Goal: Information Seeking & Learning: Learn about a topic

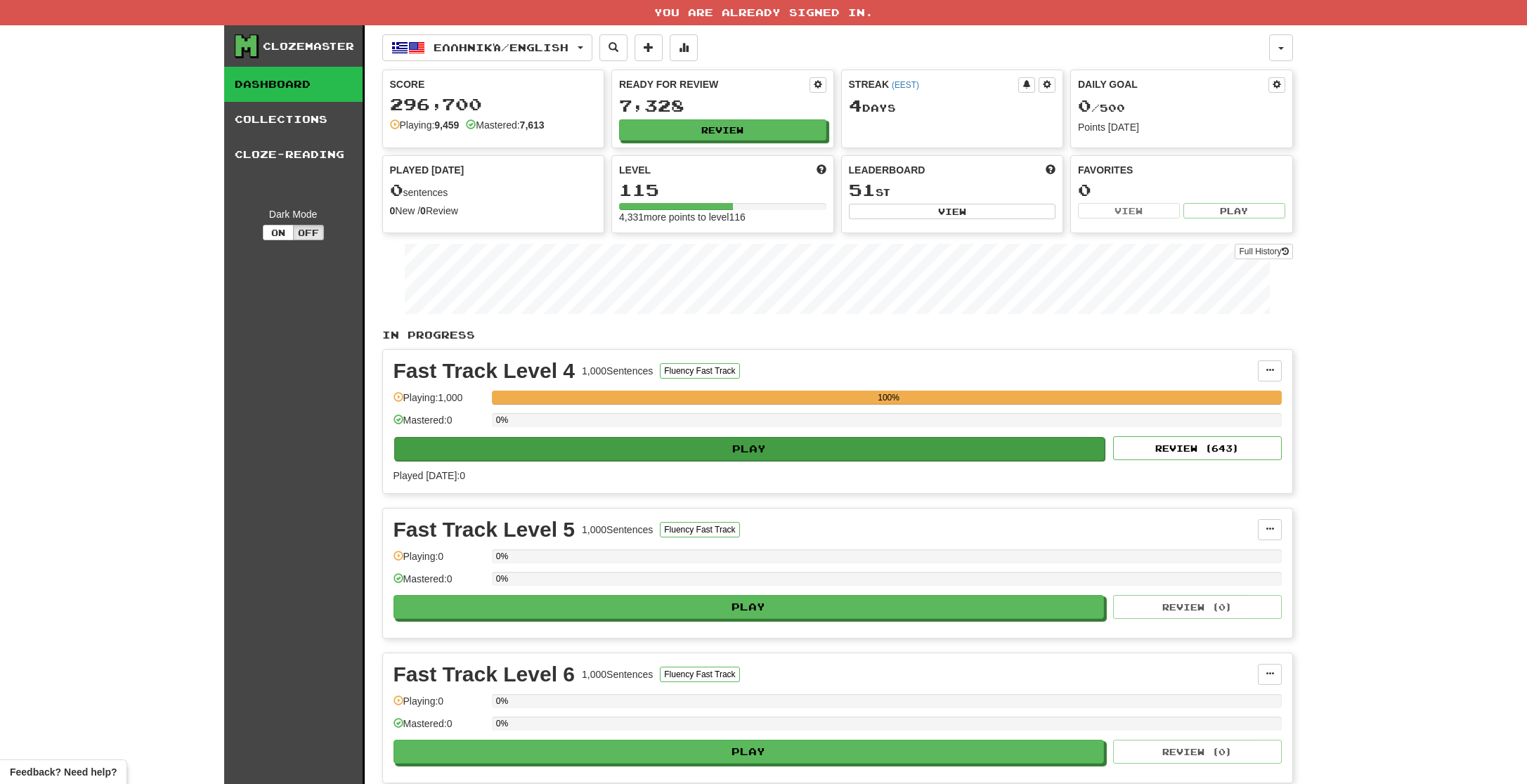
click at [896, 455] on button "Play" at bounding box center [750, 448] width 711 height 24
select select "**"
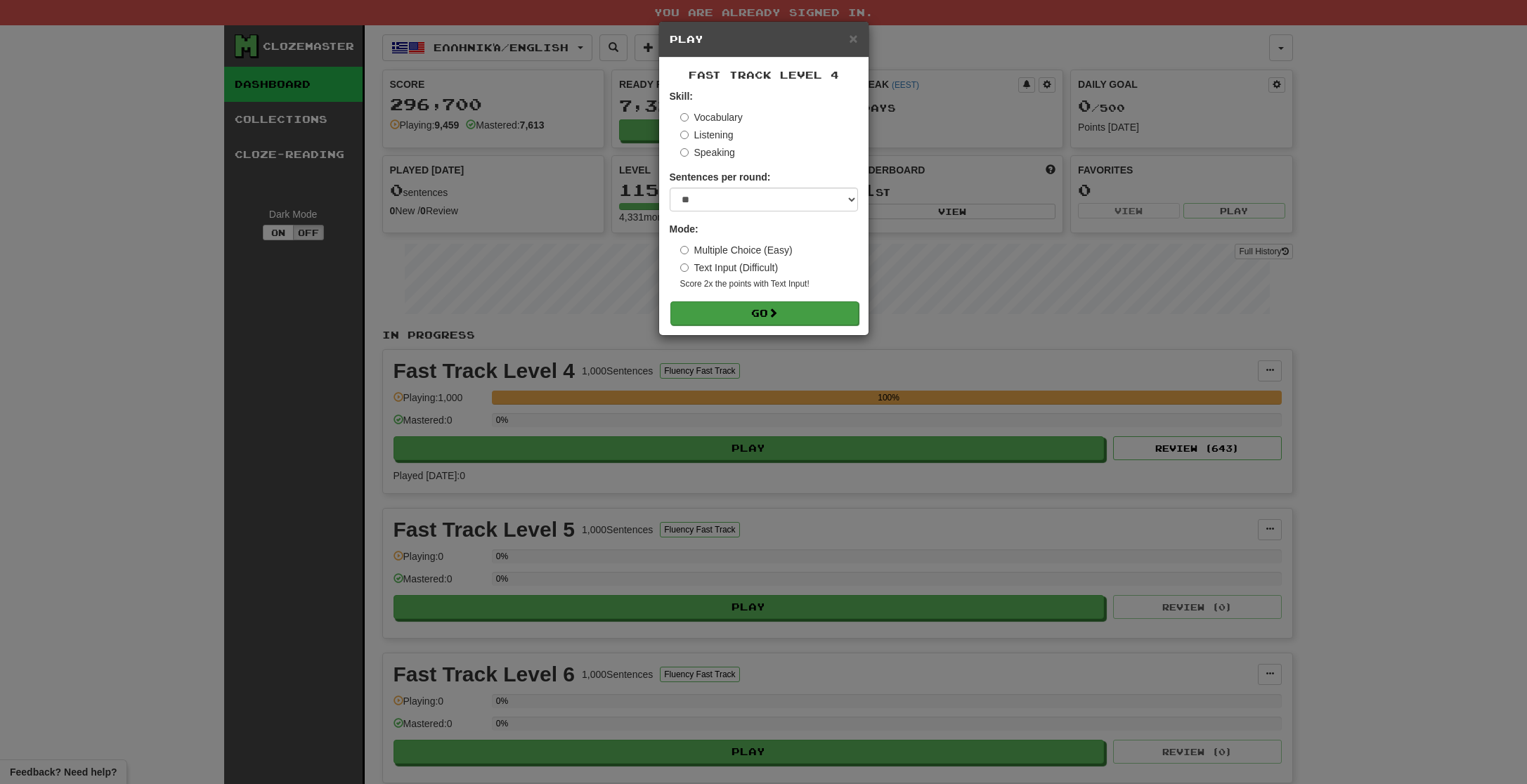
click at [823, 317] on button "Go" at bounding box center [765, 312] width 188 height 24
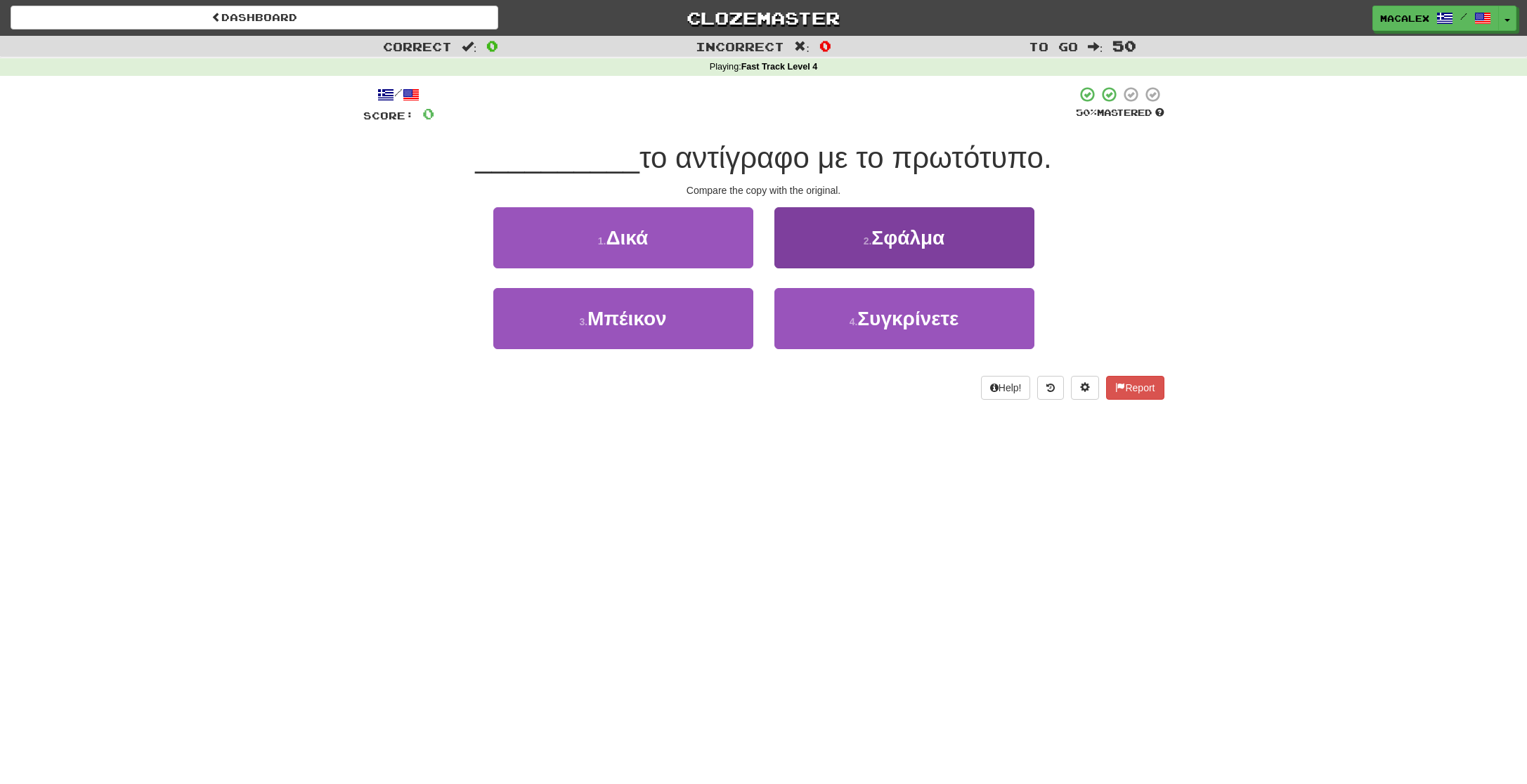
click at [892, 321] on span "Συγκρίνετε" at bounding box center [908, 318] width 101 height 22
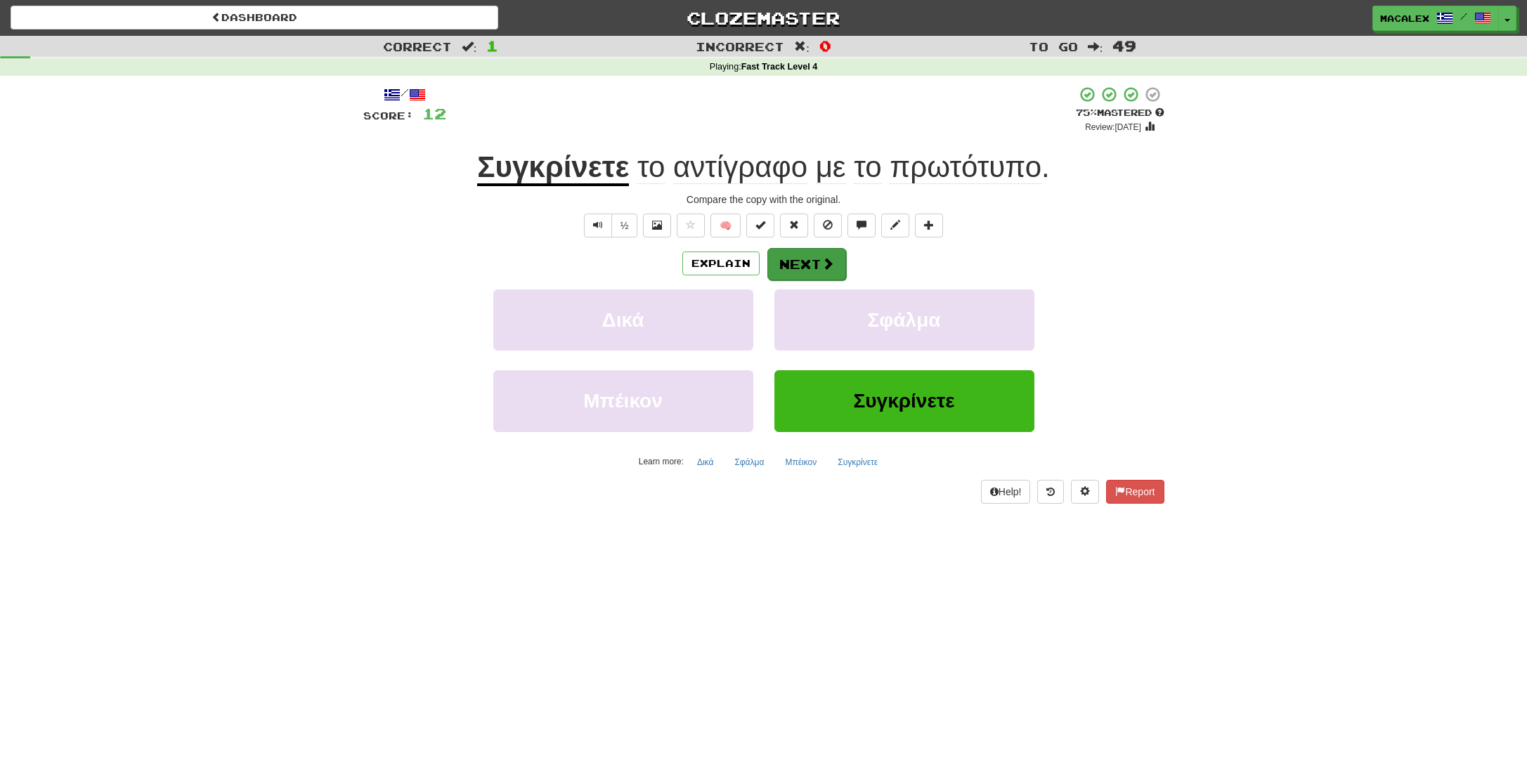
click at [800, 266] on button "Next" at bounding box center [806, 265] width 79 height 32
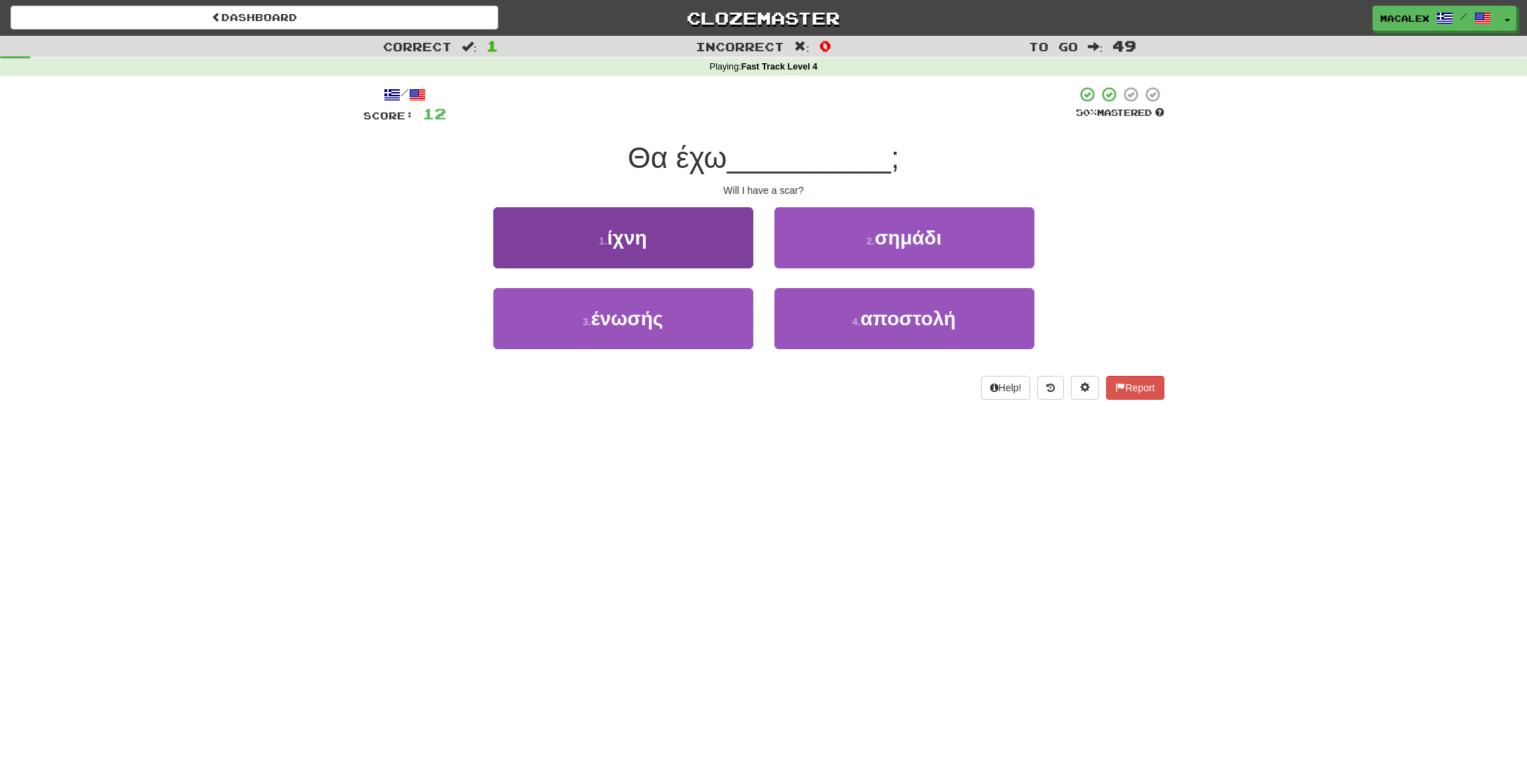
click at [632, 243] on span "ίχνη" at bounding box center [627, 238] width 40 height 22
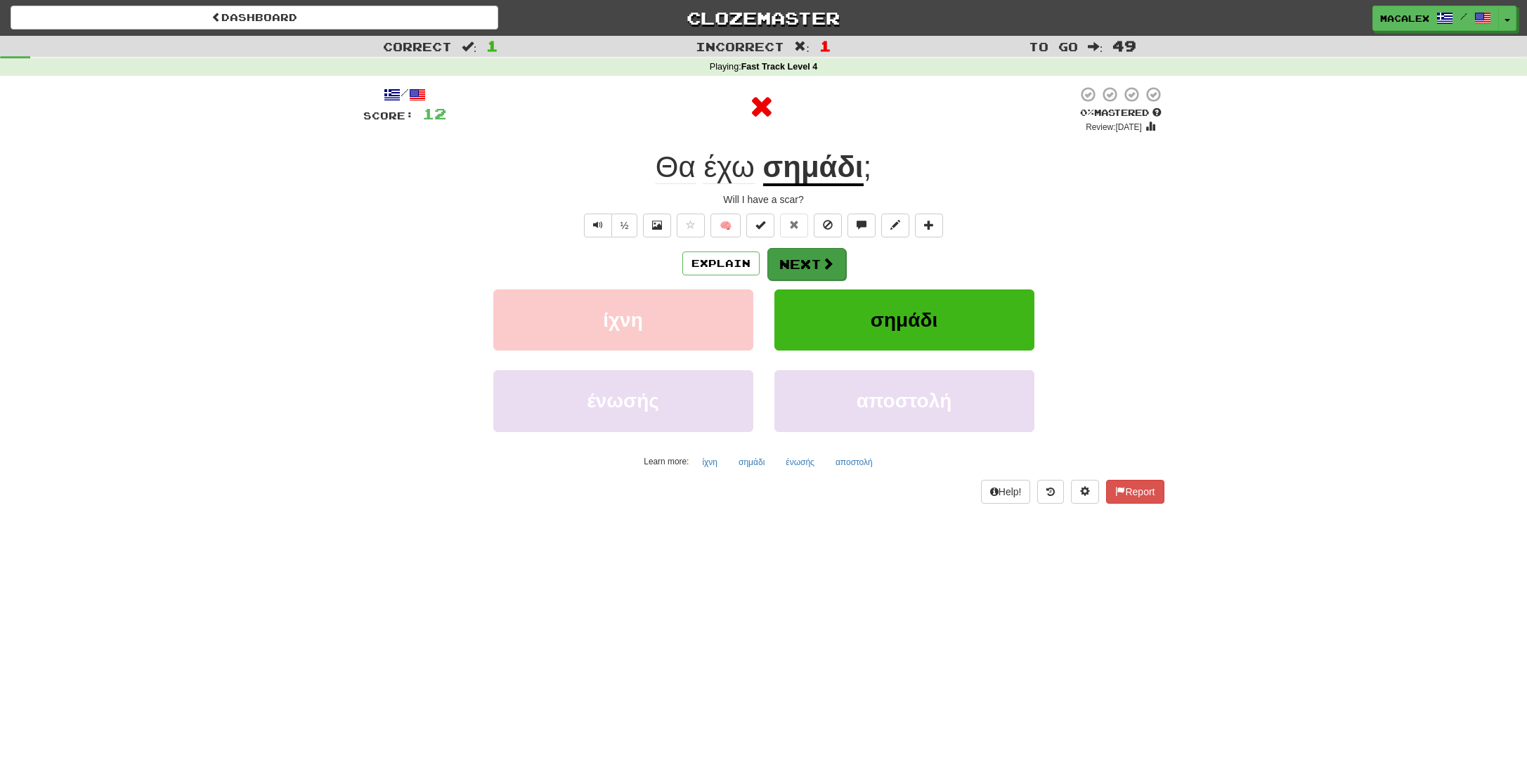
click at [822, 265] on span at bounding box center [828, 264] width 13 height 13
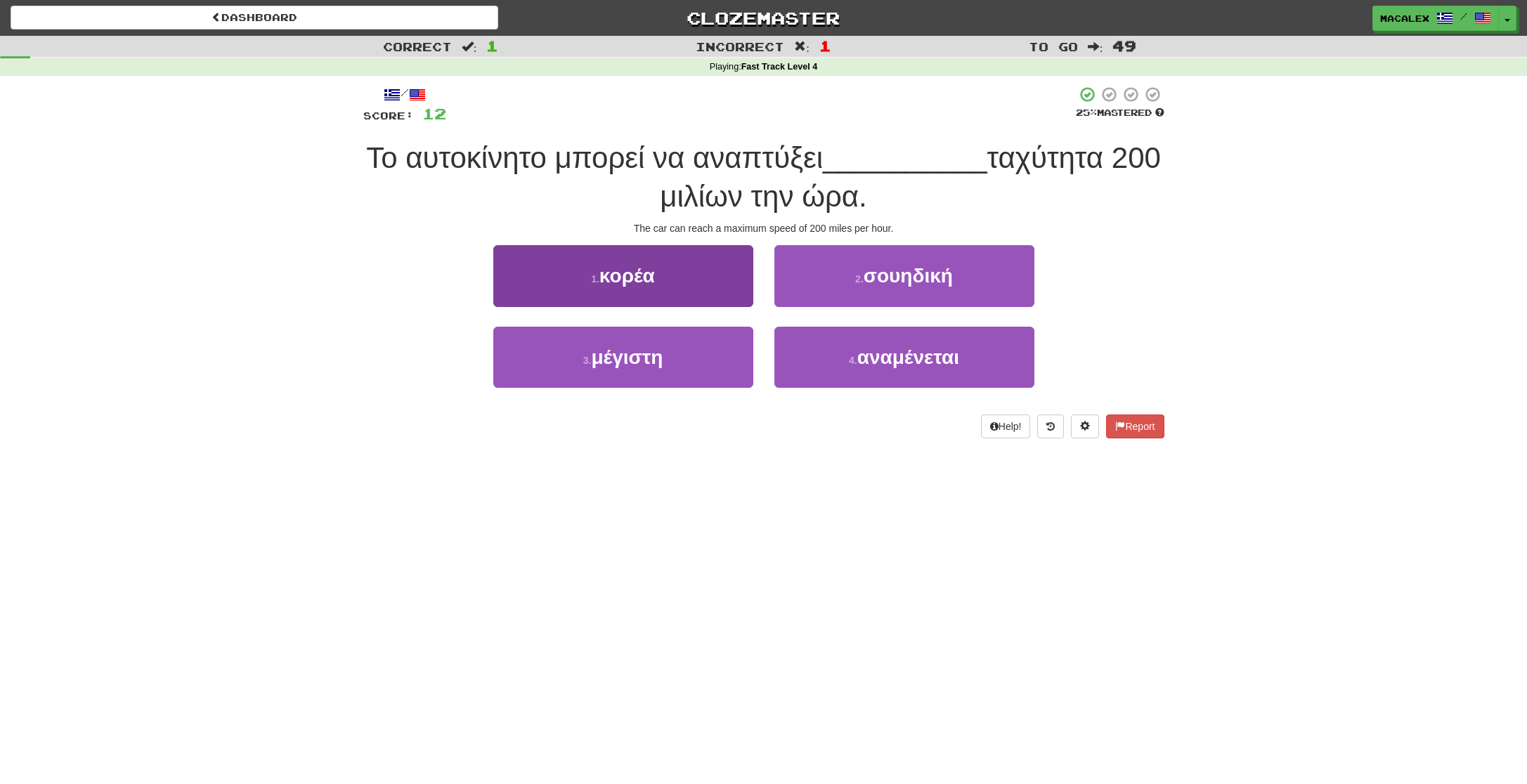
click at [627, 364] on span "μέγιστη" at bounding box center [627, 357] width 71 height 22
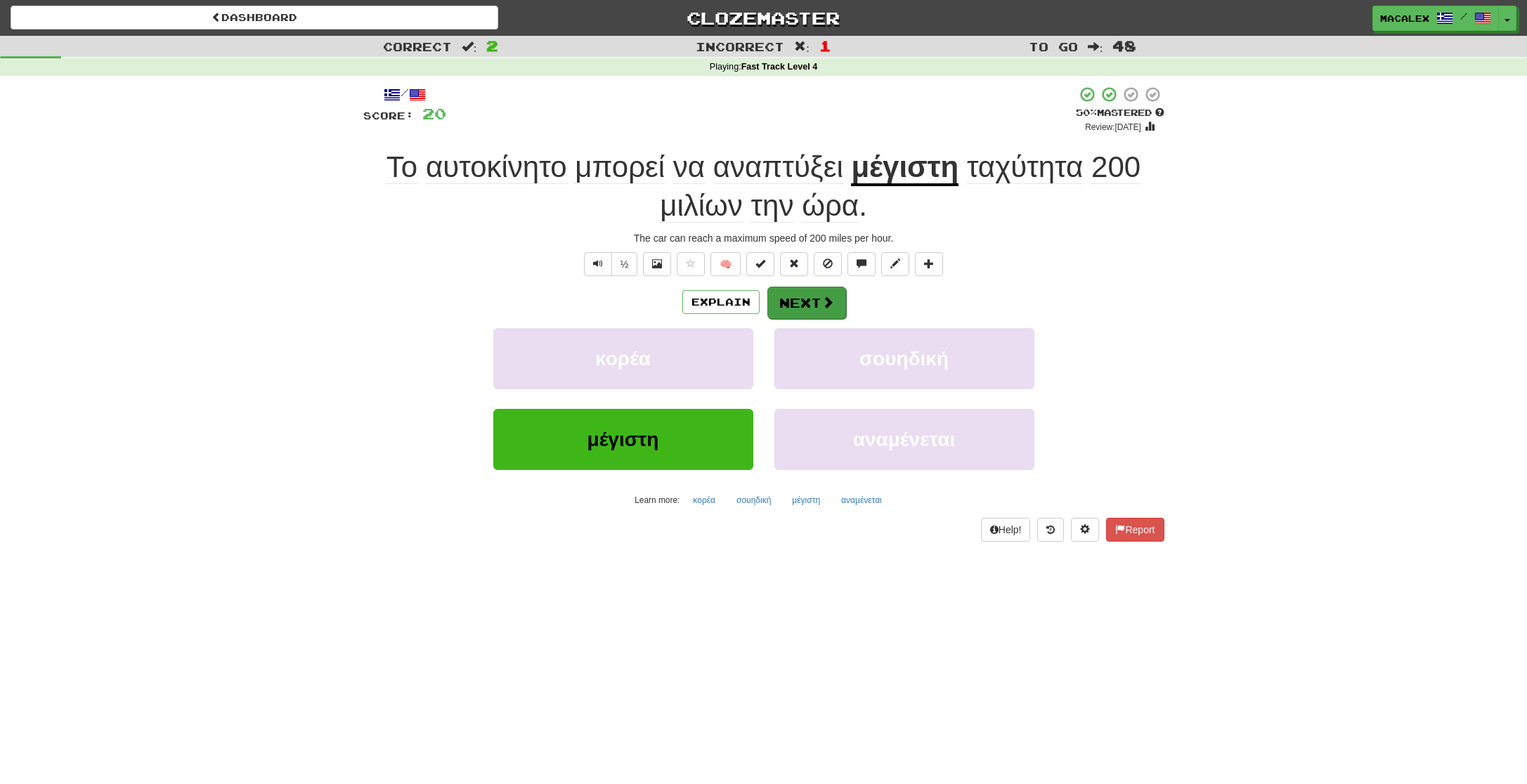
click at [811, 306] on button "Next" at bounding box center [806, 303] width 79 height 32
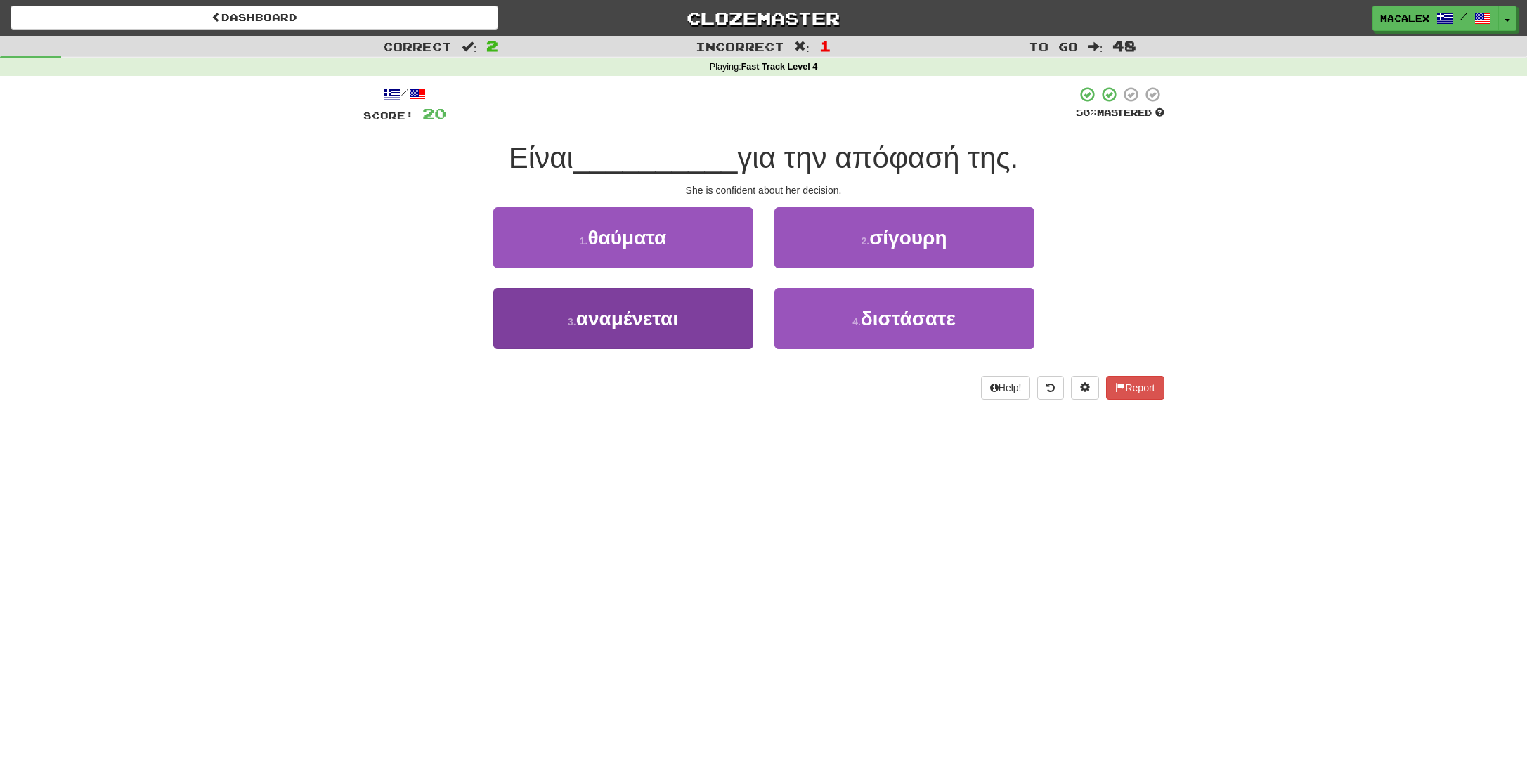
click at [593, 321] on span "αναμένεται" at bounding box center [628, 318] width 102 height 22
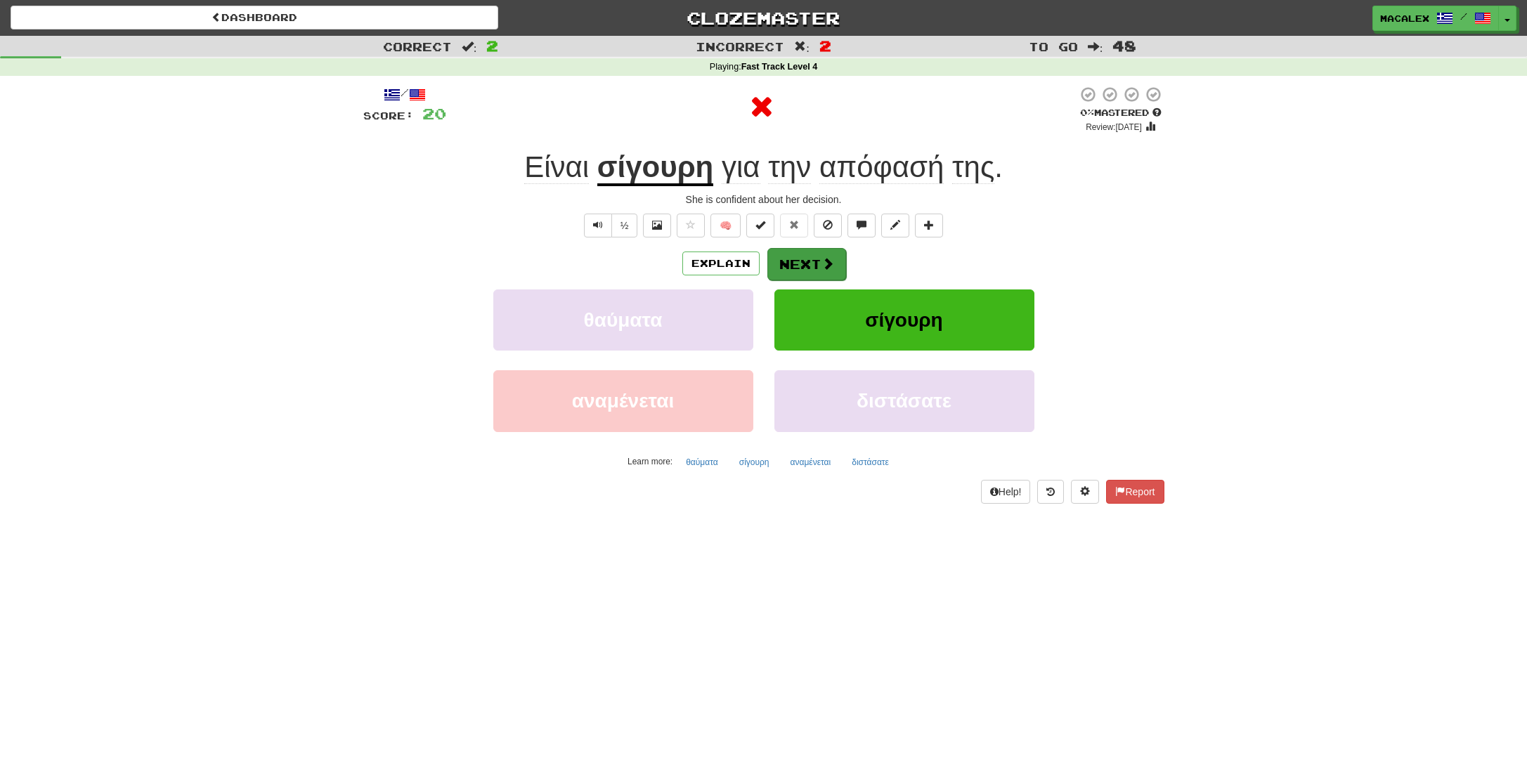
click at [804, 261] on button "Next" at bounding box center [806, 265] width 79 height 32
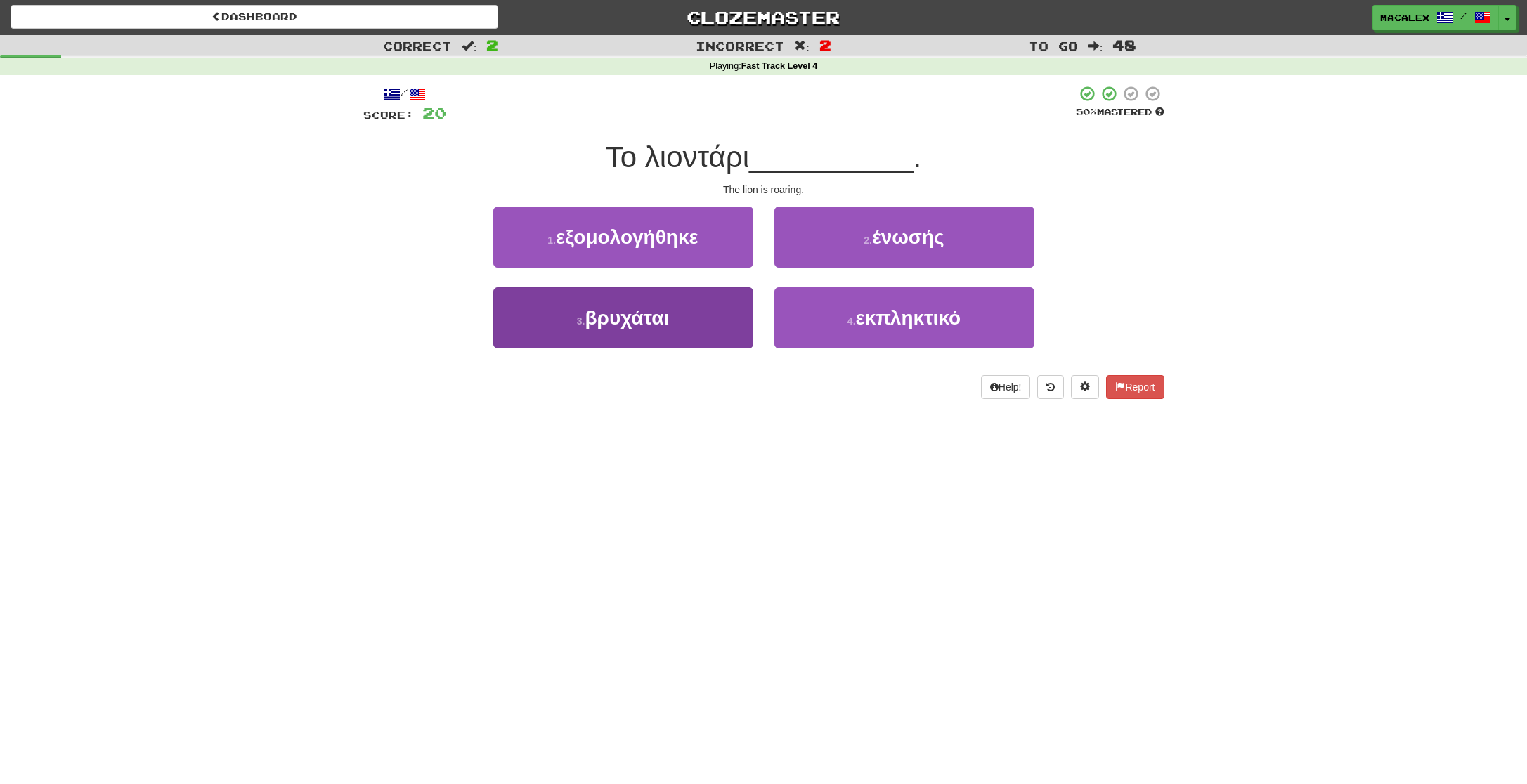
scroll to position [2, 1]
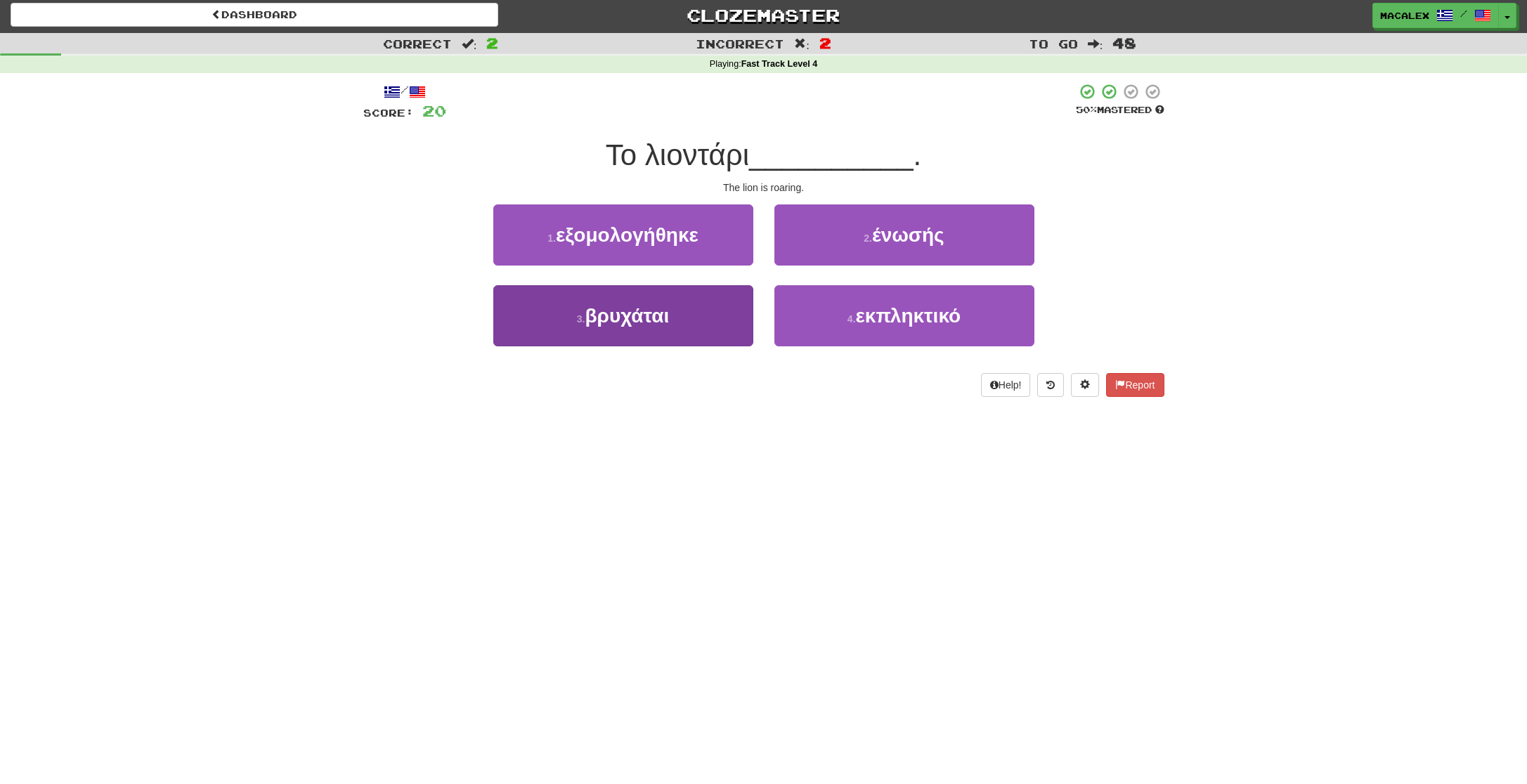
click at [624, 322] on span "βρυχάται" at bounding box center [627, 316] width 84 height 22
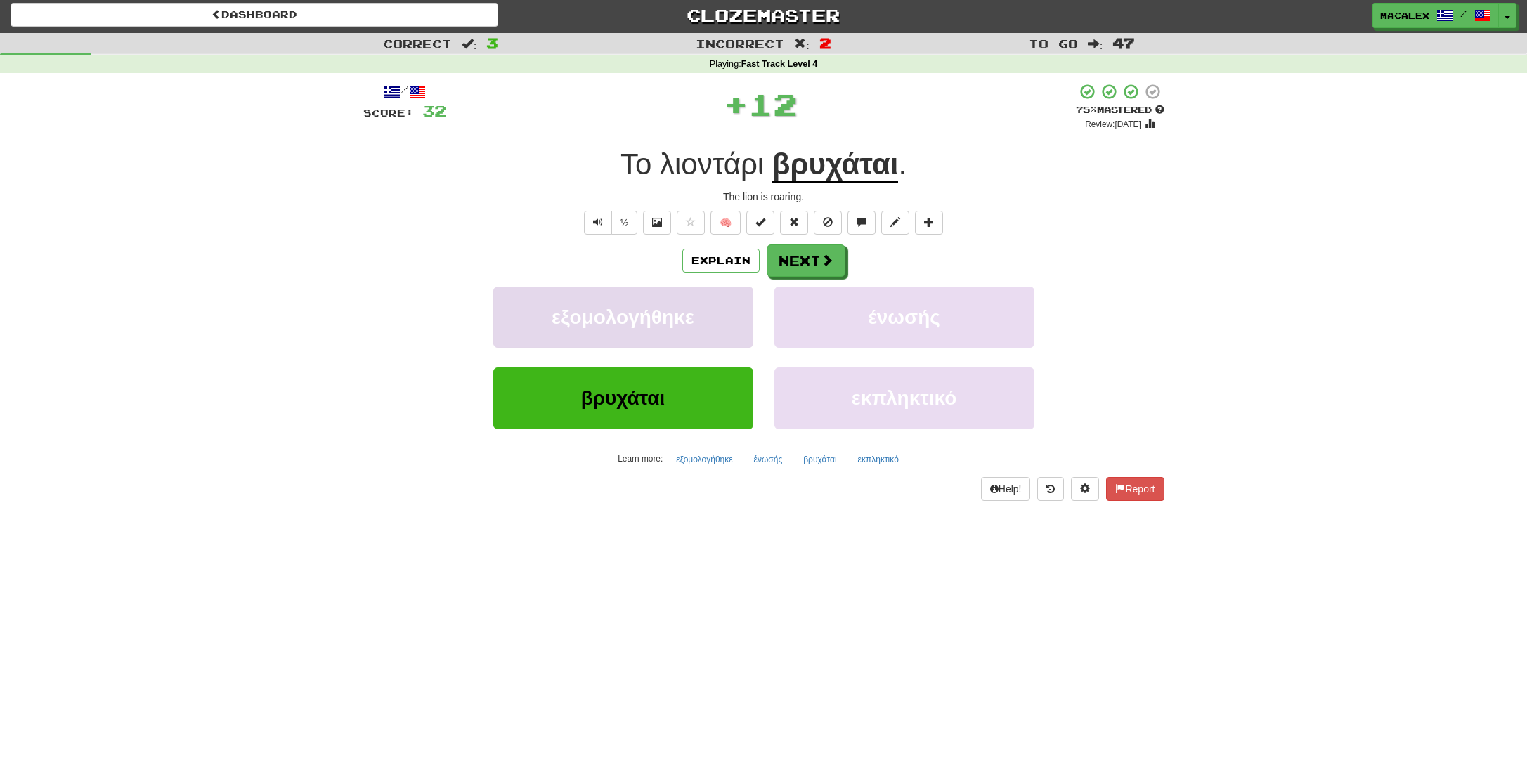
scroll to position [2, 0]
click at [813, 262] on button "Next" at bounding box center [806, 261] width 79 height 32
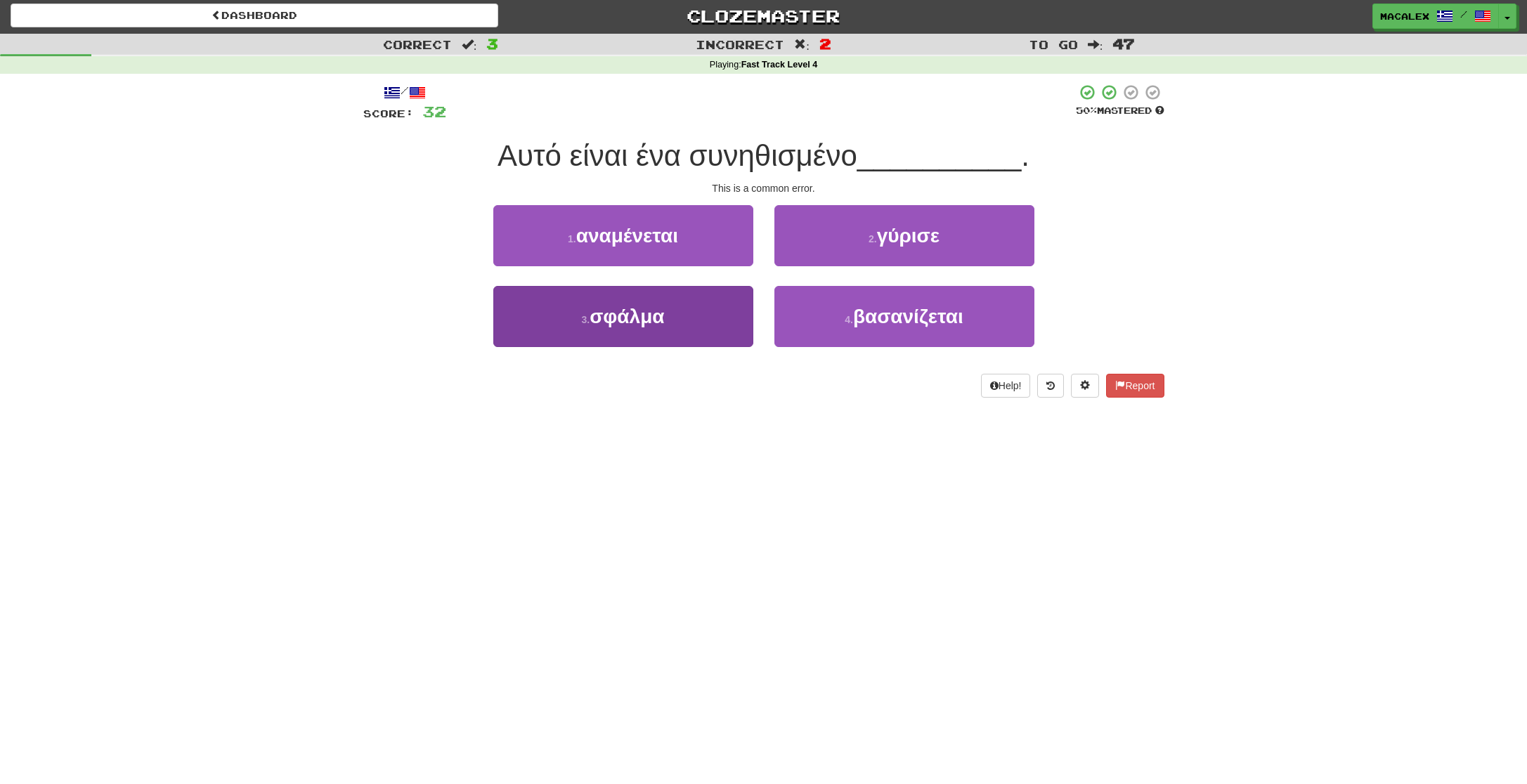
click at [623, 321] on span "σφάλμα" at bounding box center [627, 317] width 75 height 22
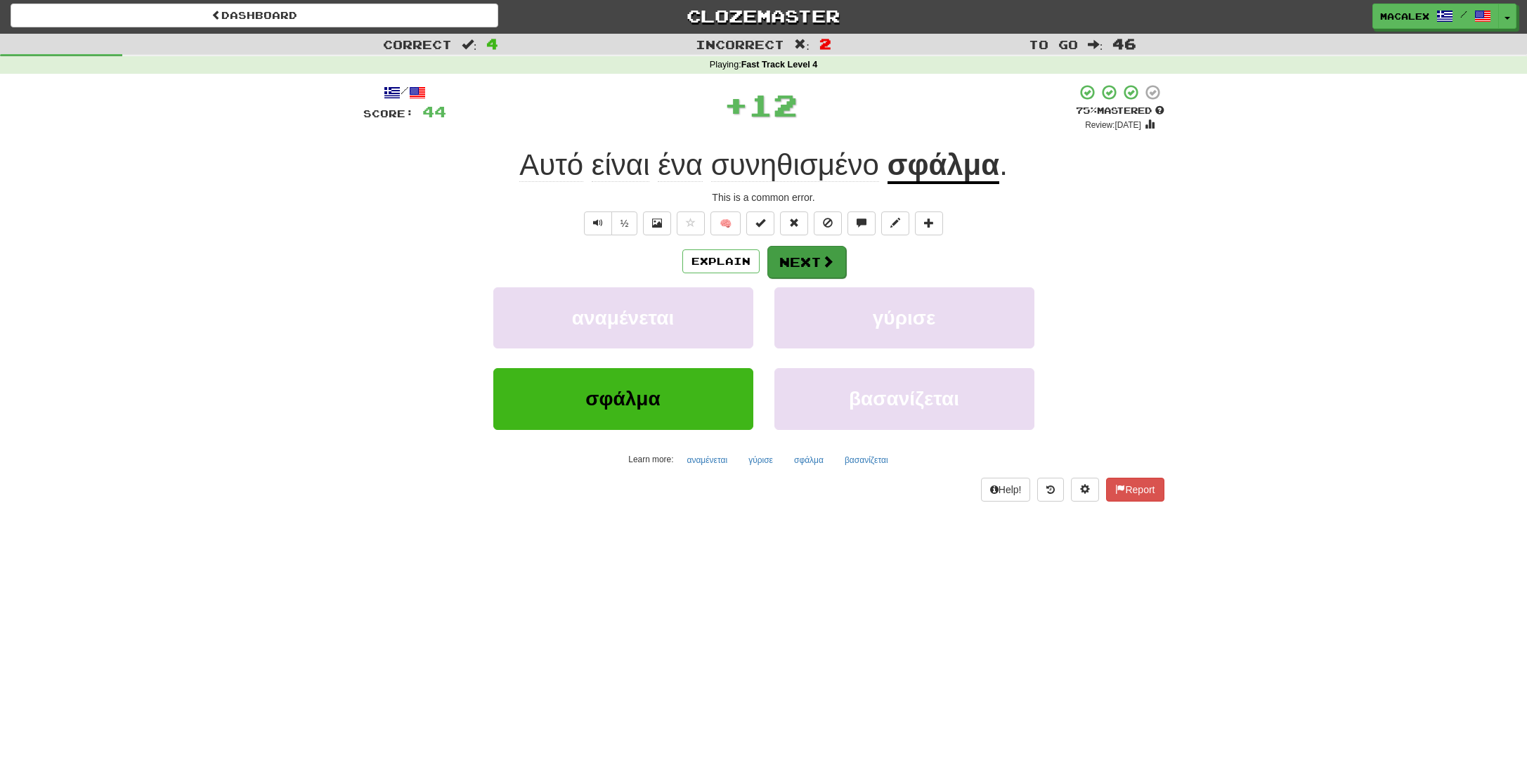
click at [795, 270] on button "Next" at bounding box center [806, 262] width 79 height 32
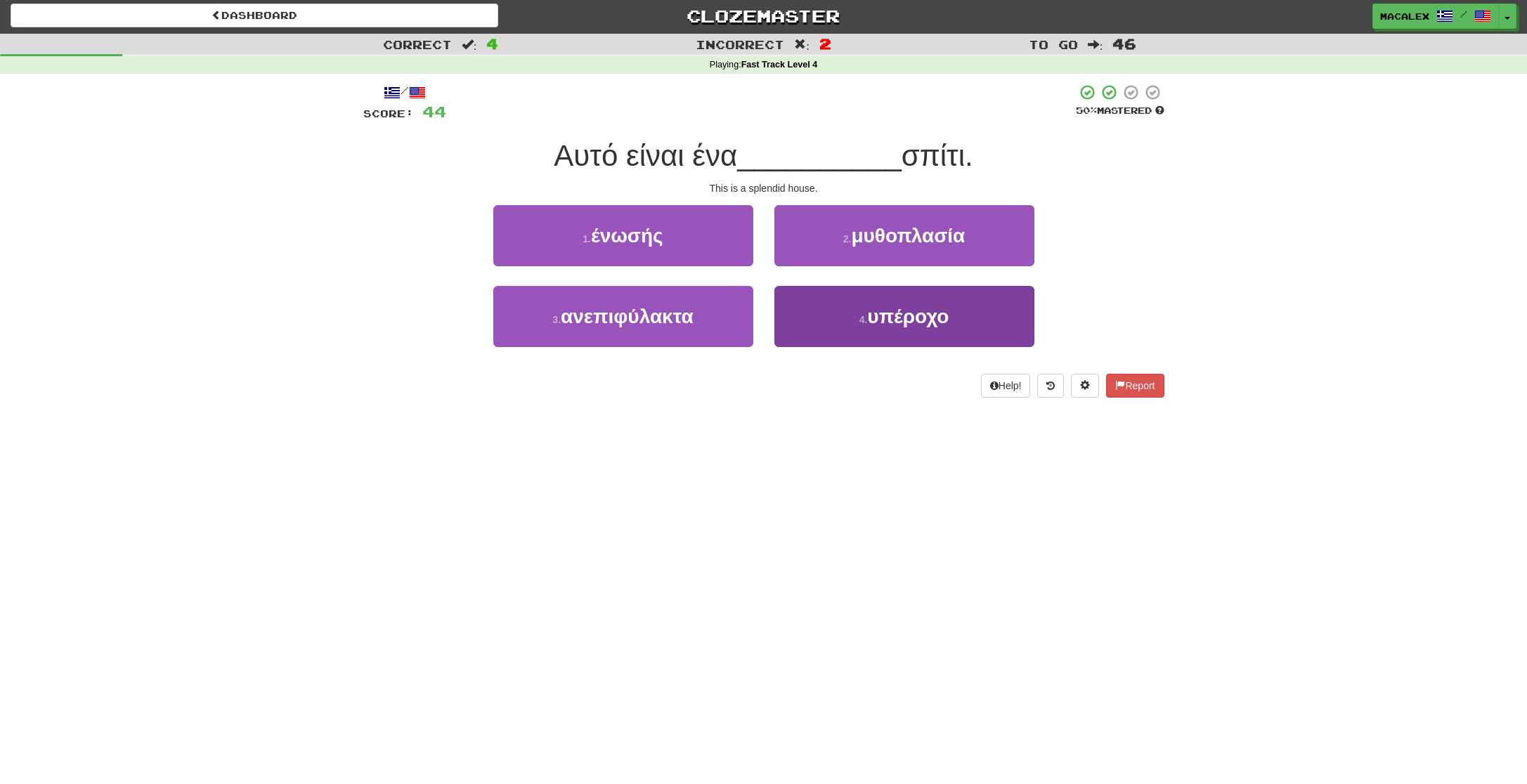
click at [894, 323] on span "υπέροχο" at bounding box center [908, 317] width 81 height 22
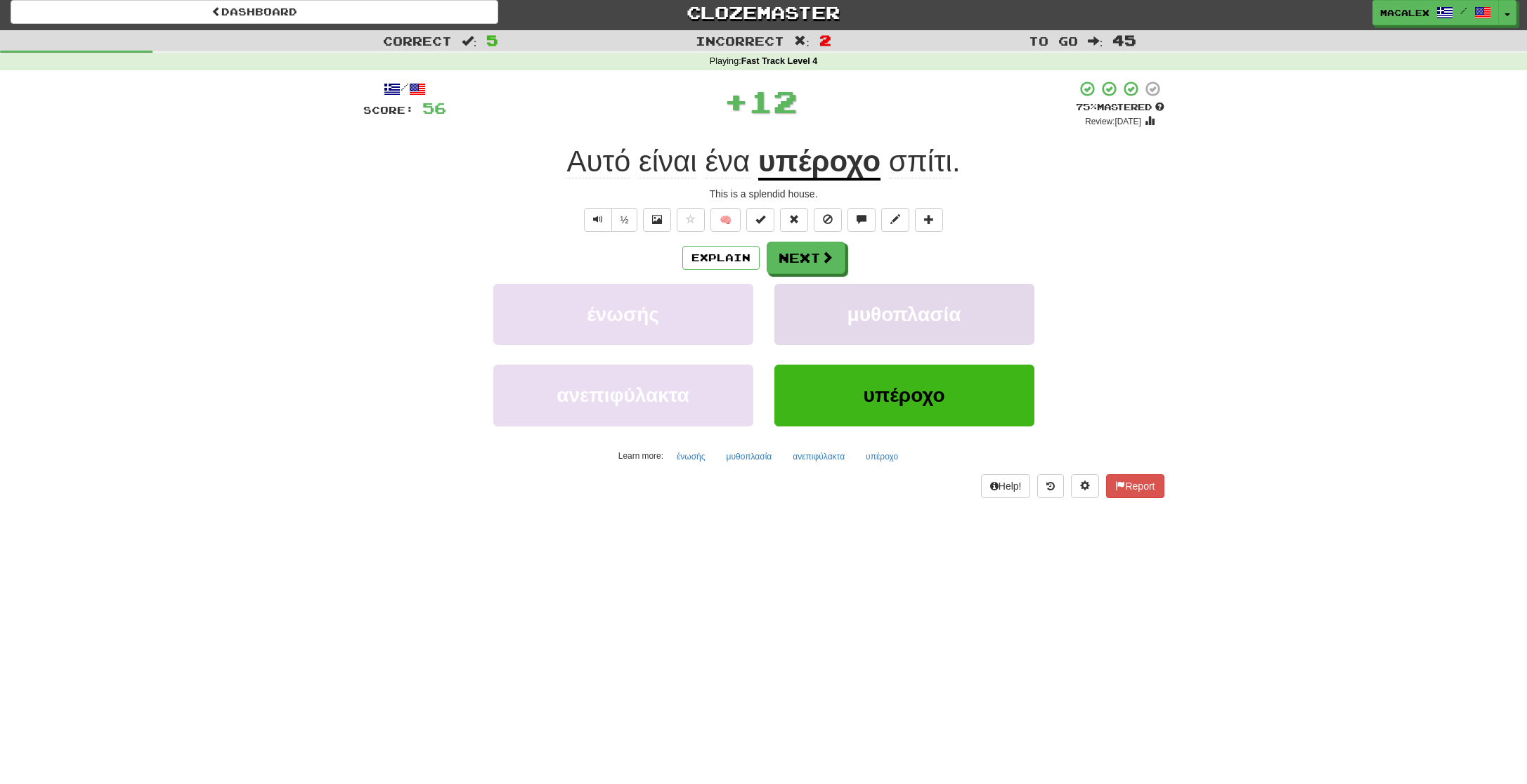
scroll to position [6, 0]
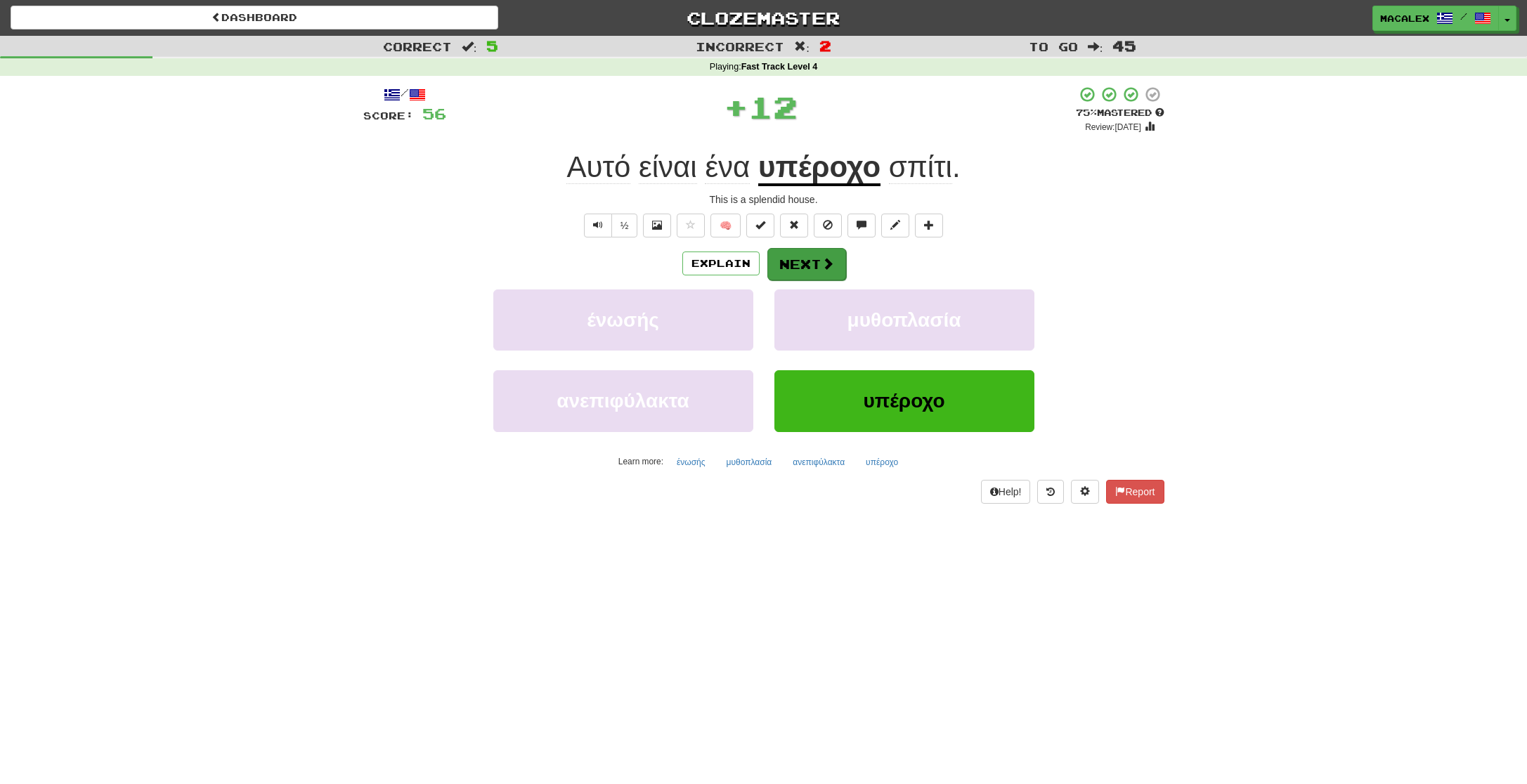
click at [803, 262] on button "Next" at bounding box center [806, 265] width 79 height 32
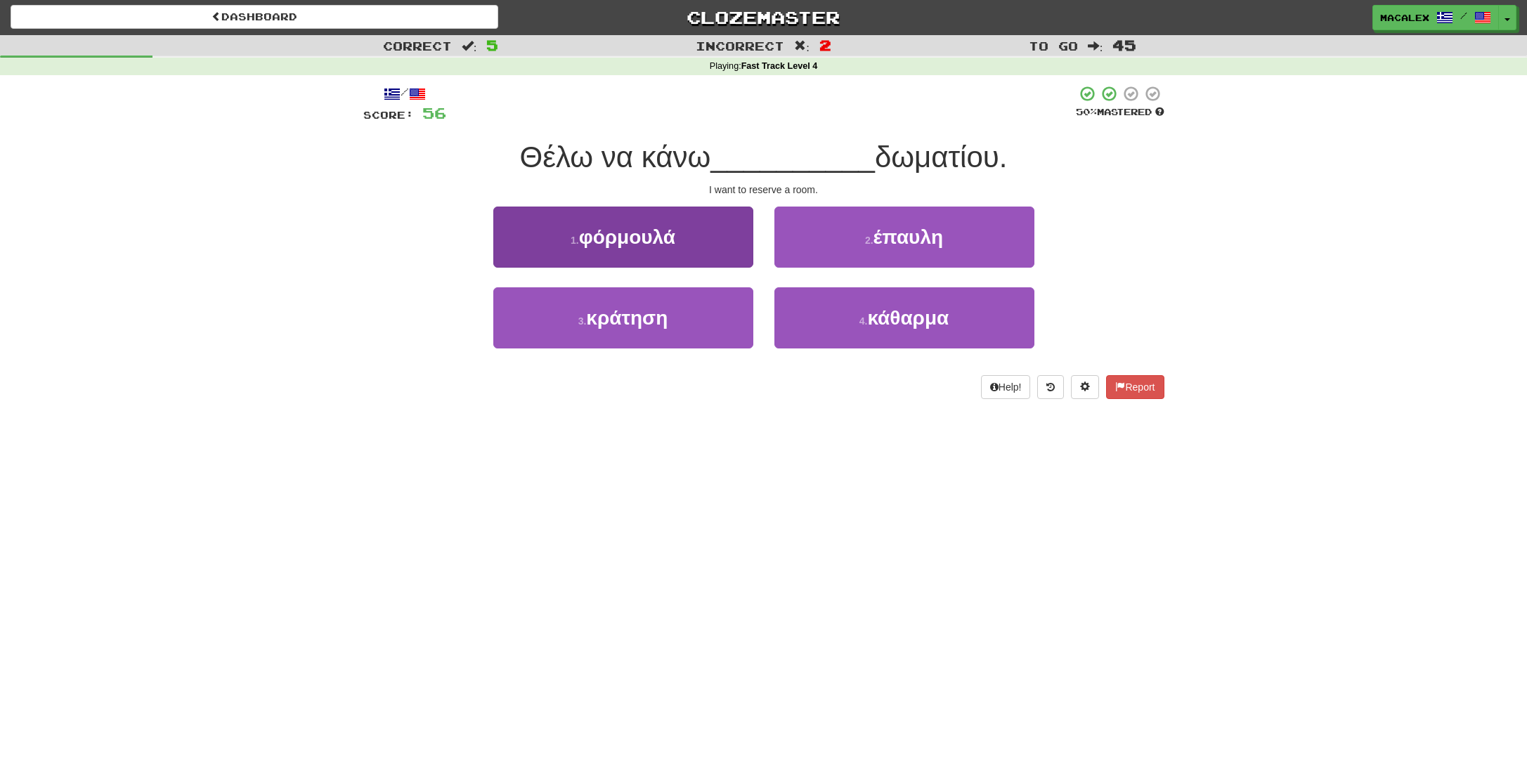
scroll to position [1, 0]
click at [649, 321] on span "κράτηση" at bounding box center [627, 317] width 81 height 22
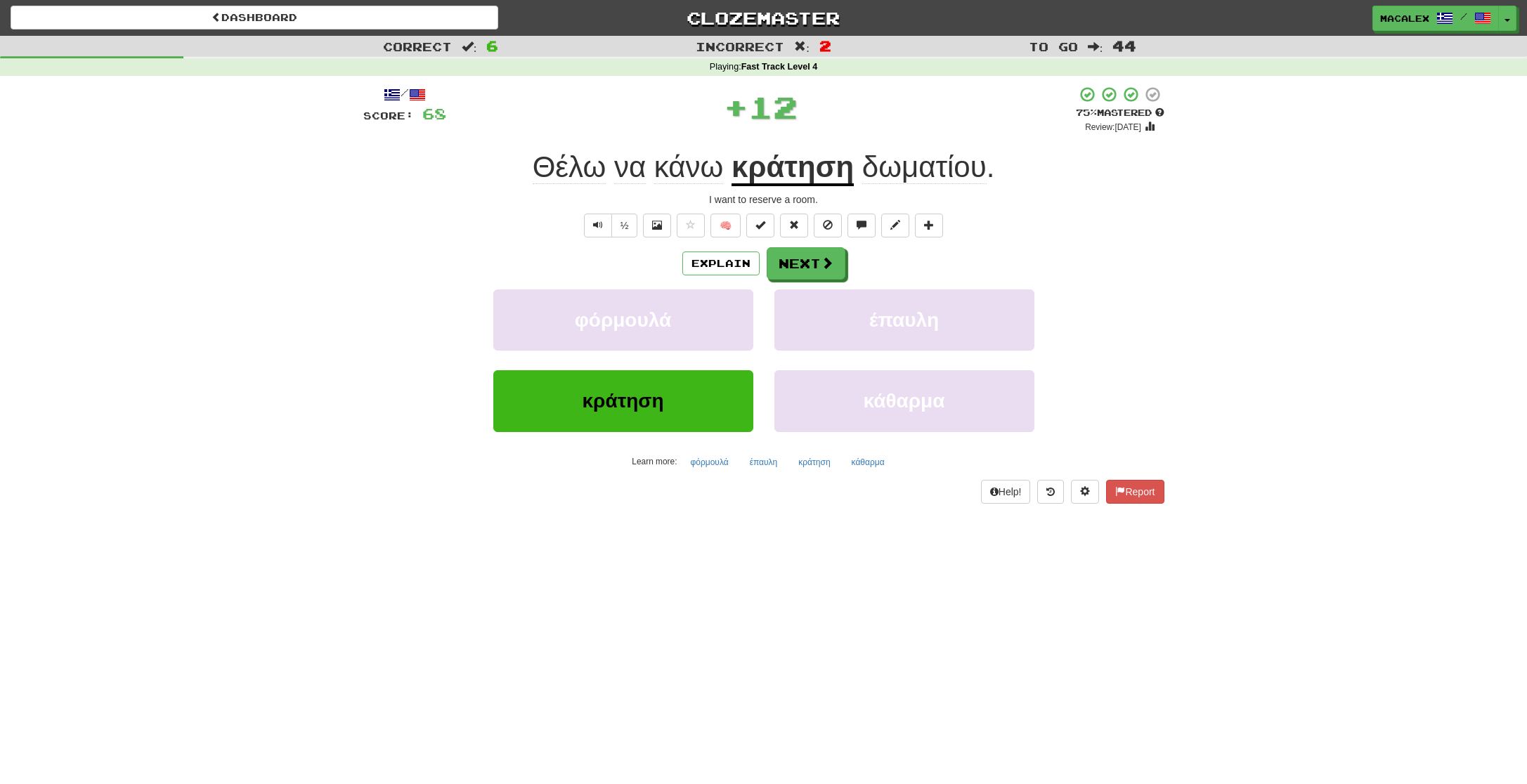
scroll to position [0, 0]
click at [813, 266] on button "Next" at bounding box center [806, 265] width 79 height 32
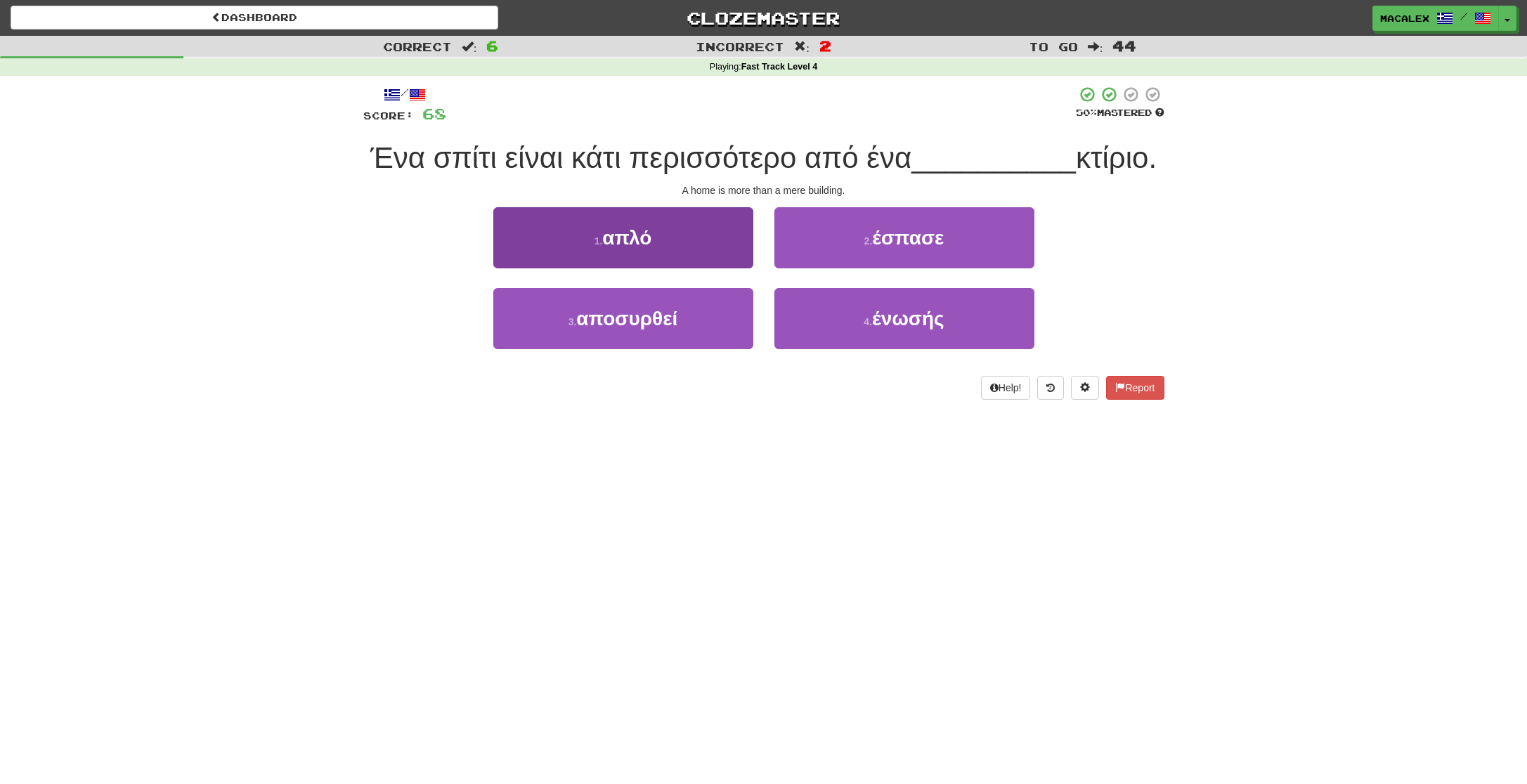
scroll to position [0, 1]
click at [666, 237] on button "1 . απλό" at bounding box center [623, 237] width 260 height 61
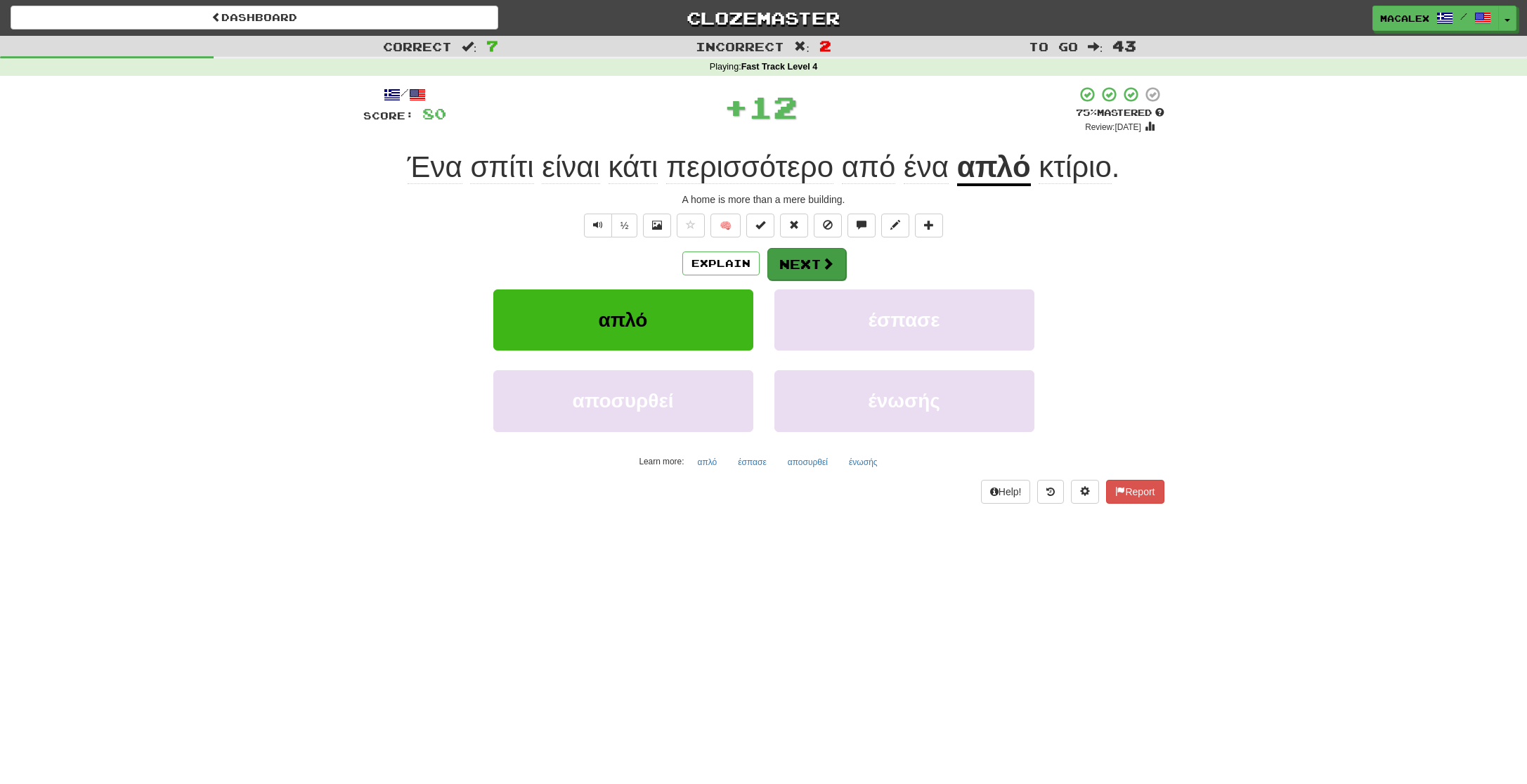
click at [810, 253] on button "Next" at bounding box center [806, 265] width 79 height 32
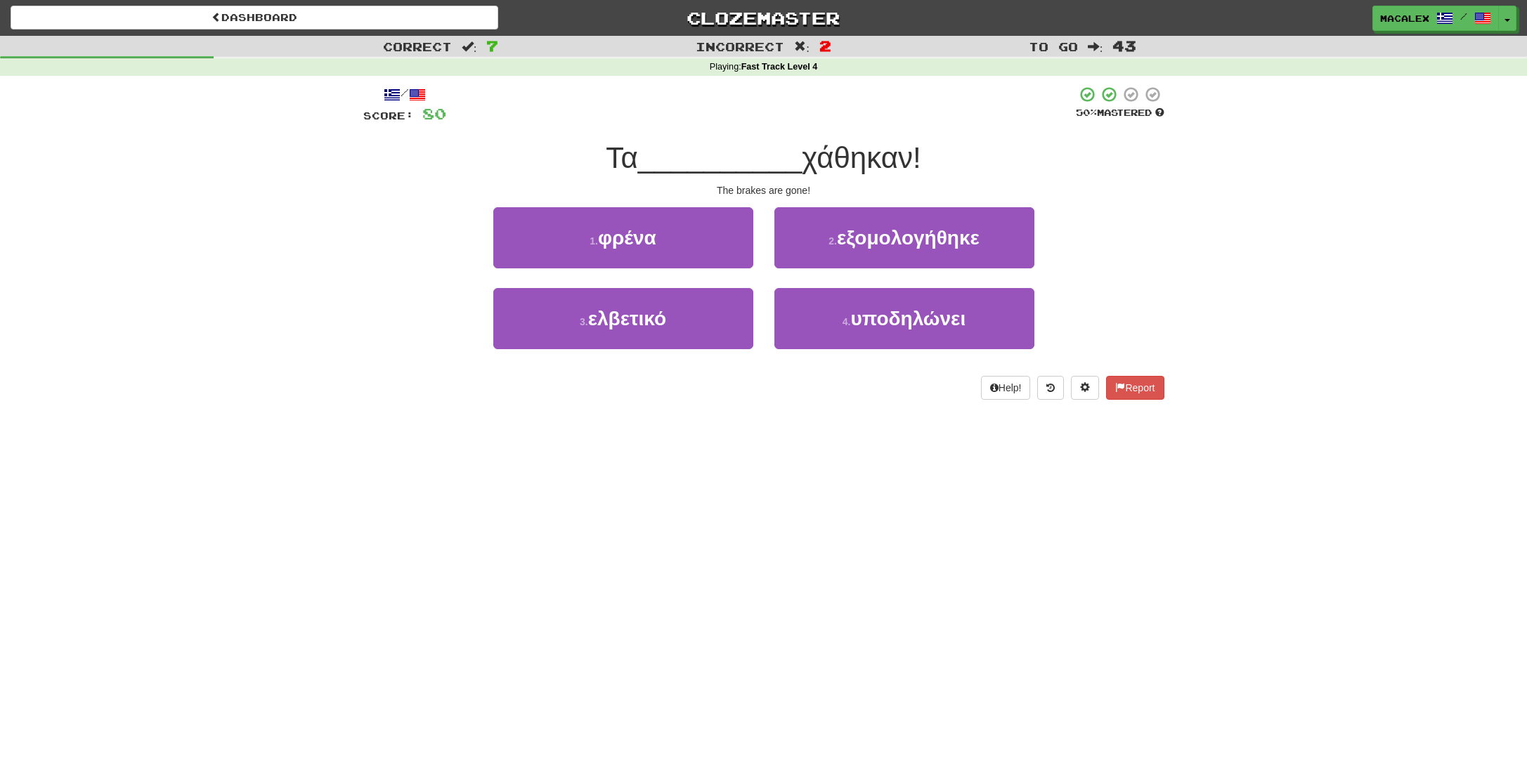
click at [671, 245] on button "1 . φρένα" at bounding box center [623, 237] width 260 height 61
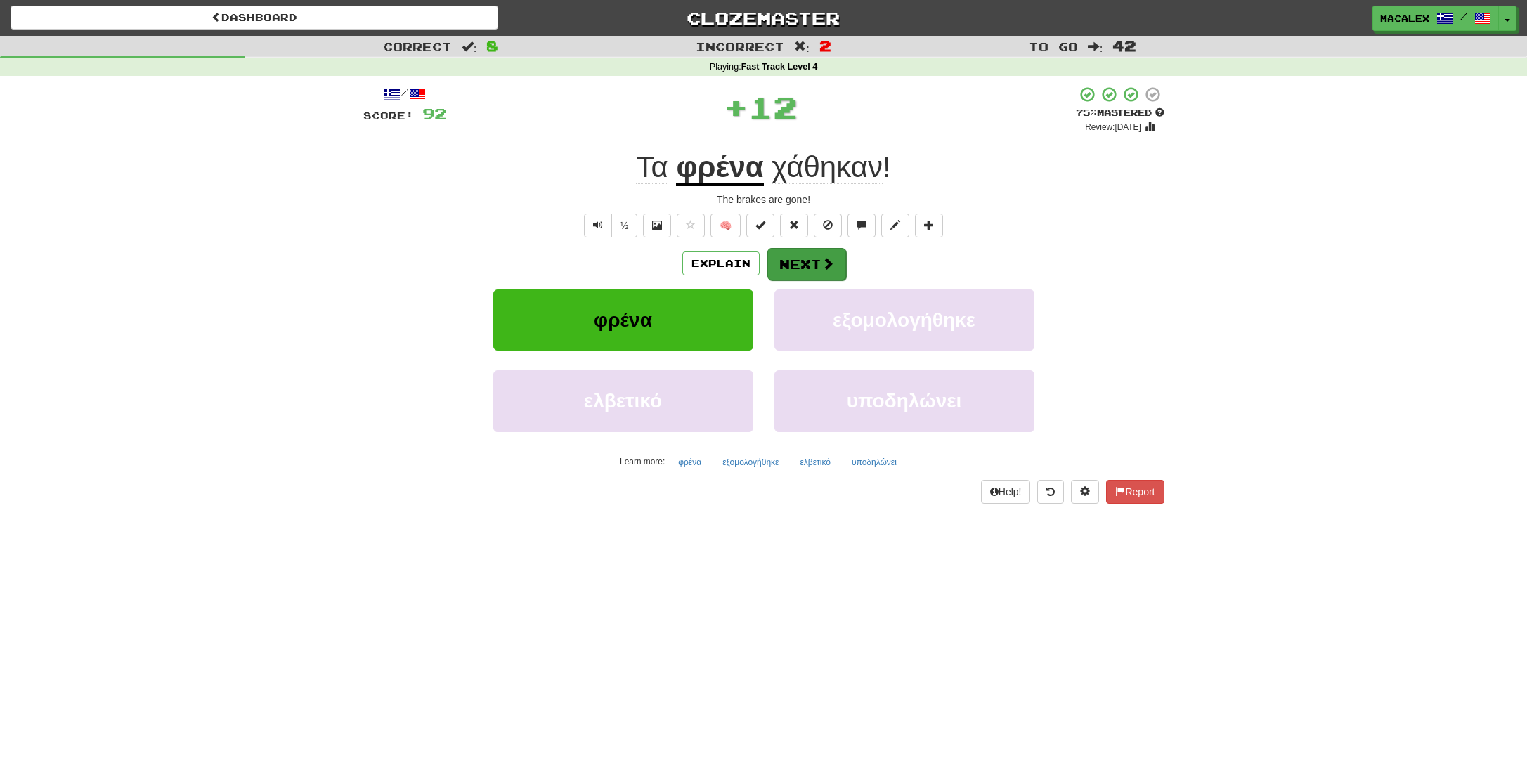
click at [810, 257] on button "Next" at bounding box center [806, 265] width 79 height 32
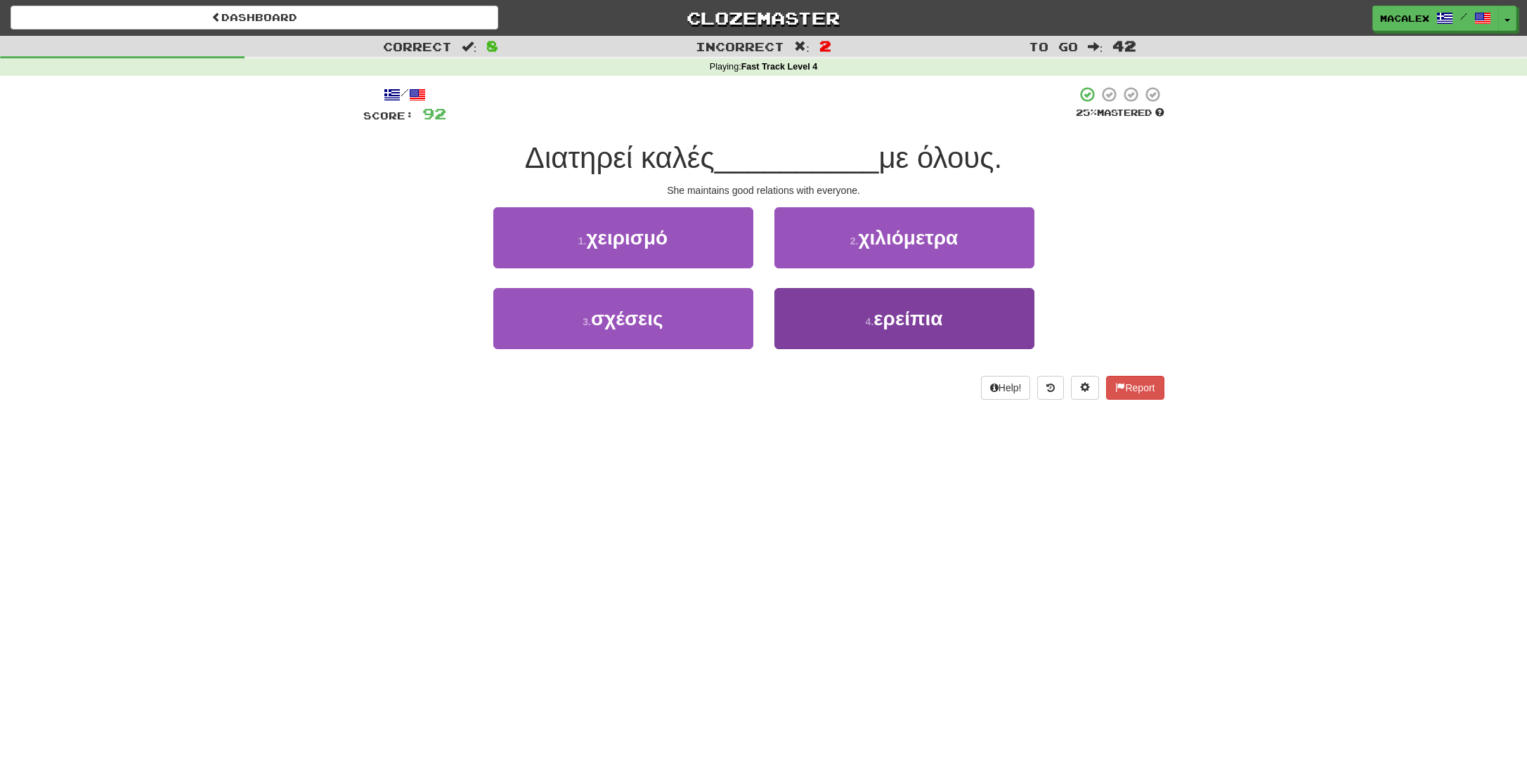
click at [887, 321] on span "ερείπια" at bounding box center [908, 318] width 69 height 22
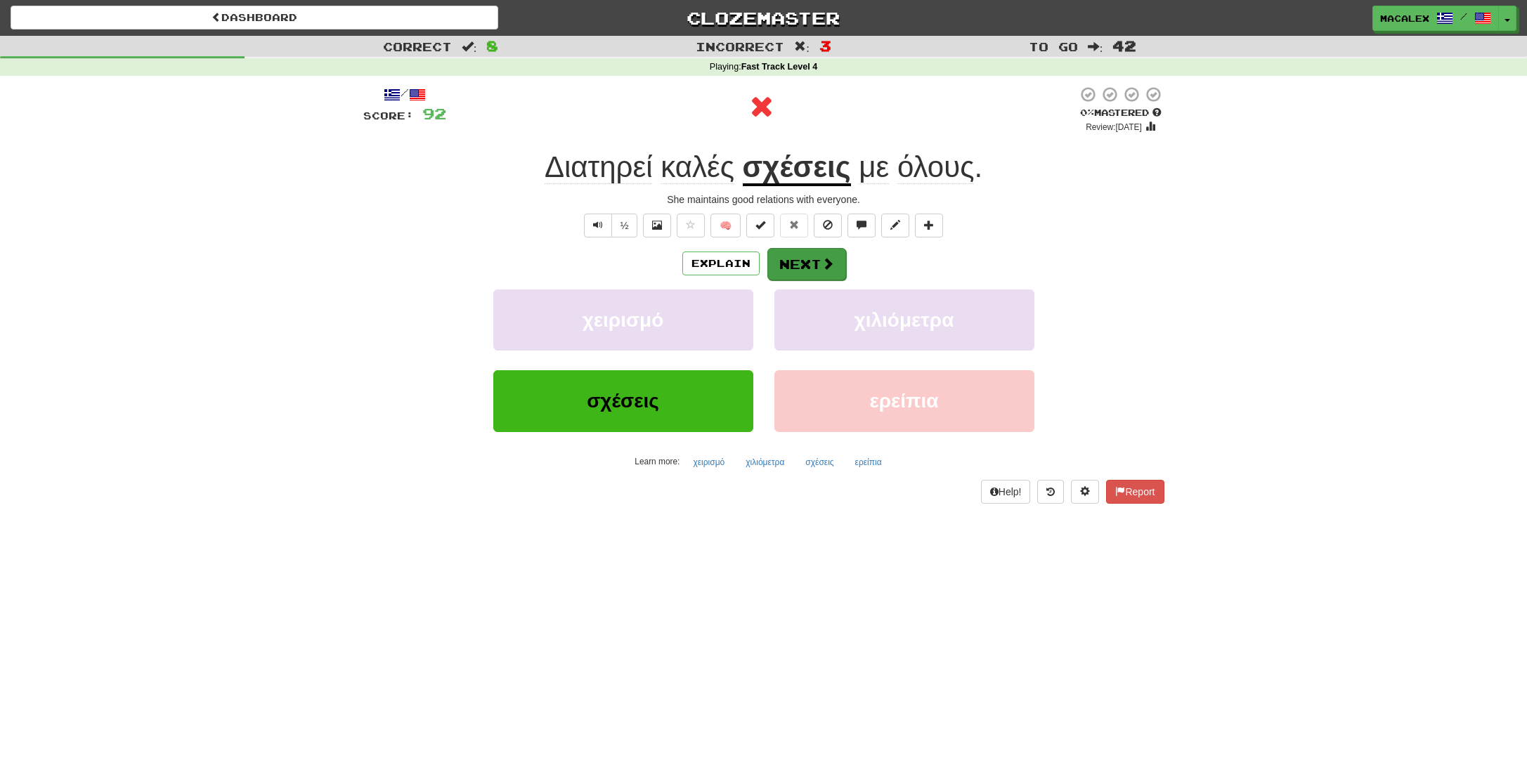
click at [817, 268] on button "Next" at bounding box center [806, 265] width 79 height 32
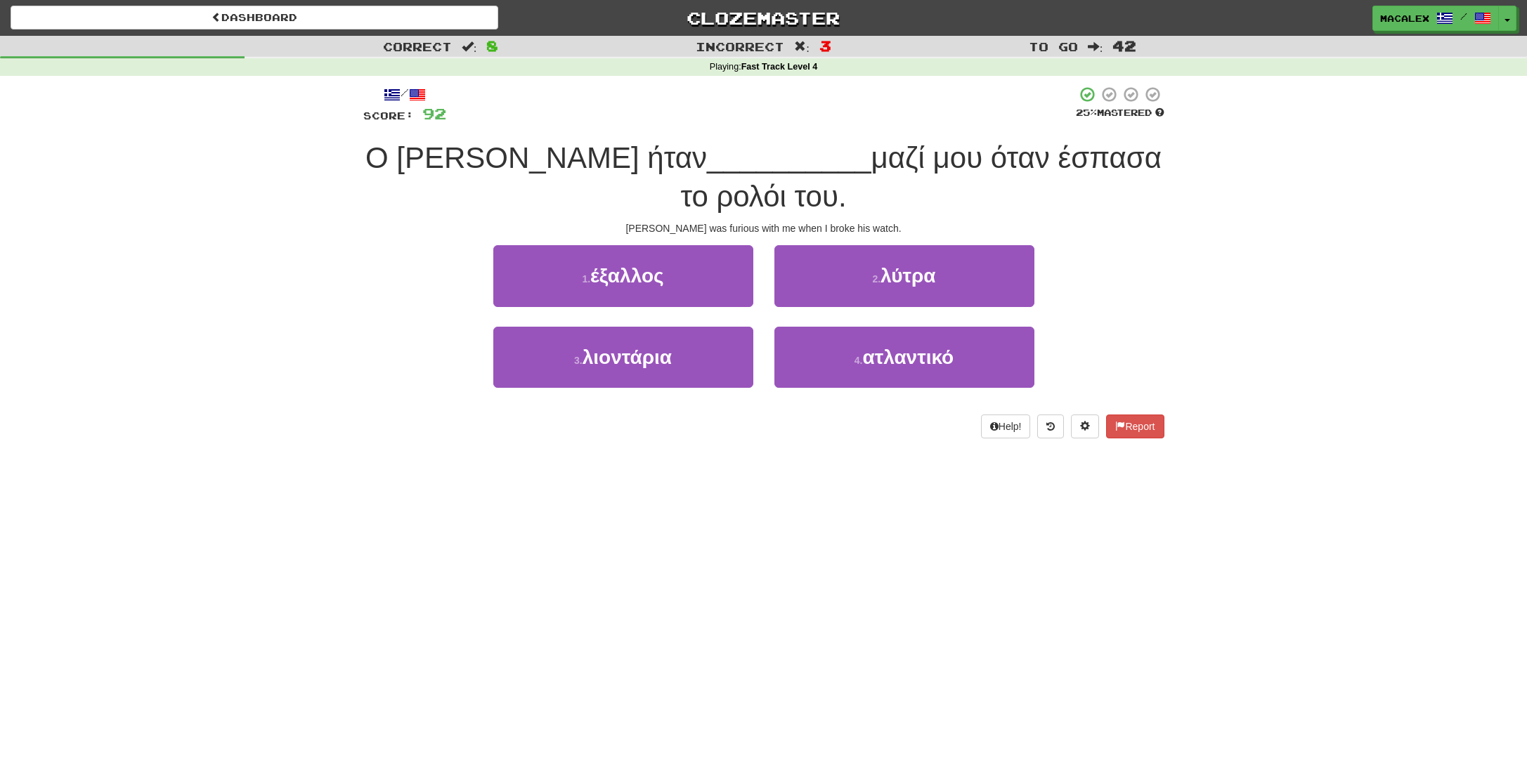
click at [615, 280] on span "έξαλλος" at bounding box center [627, 275] width 73 height 22
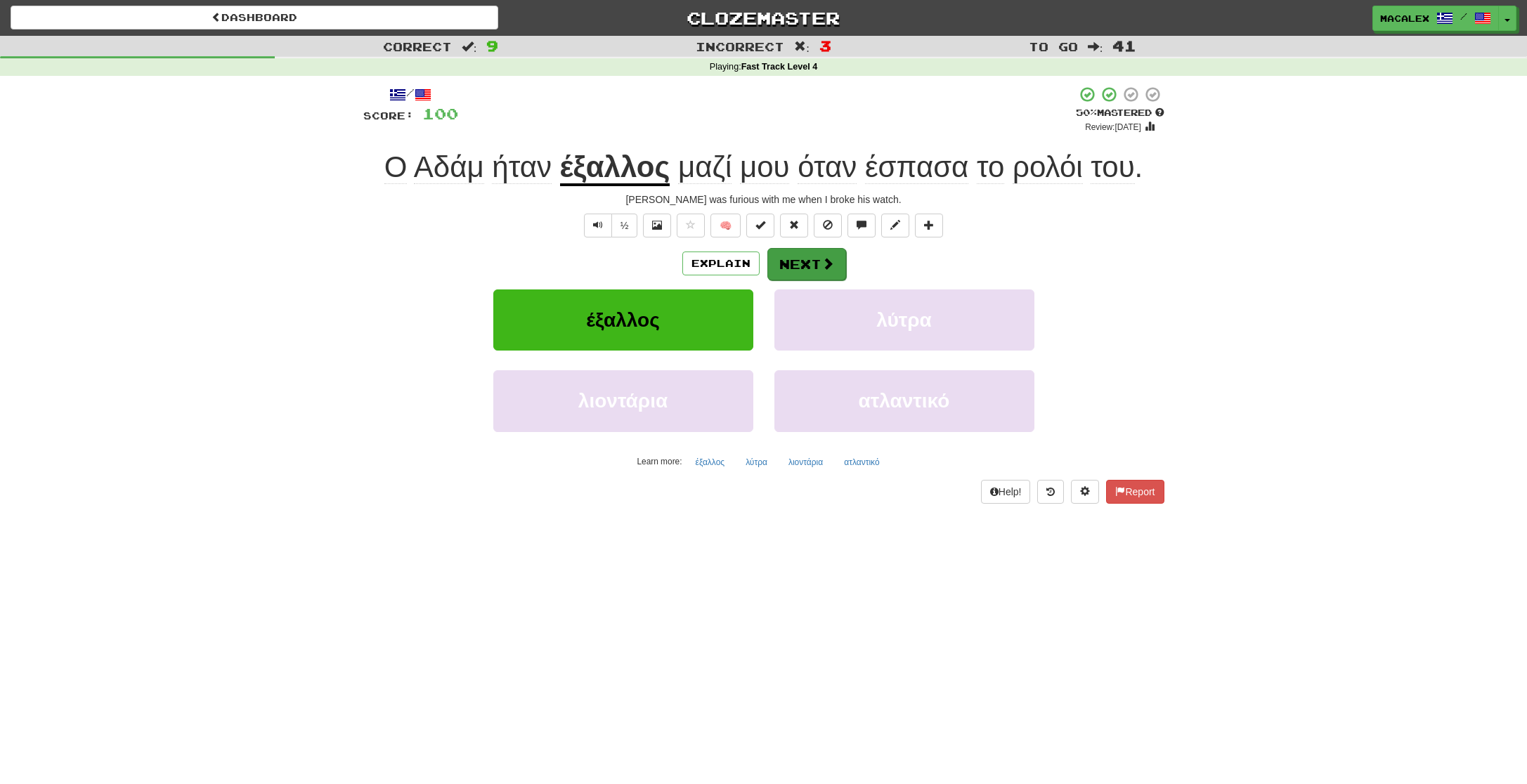
click at [799, 261] on button "Next" at bounding box center [806, 265] width 79 height 32
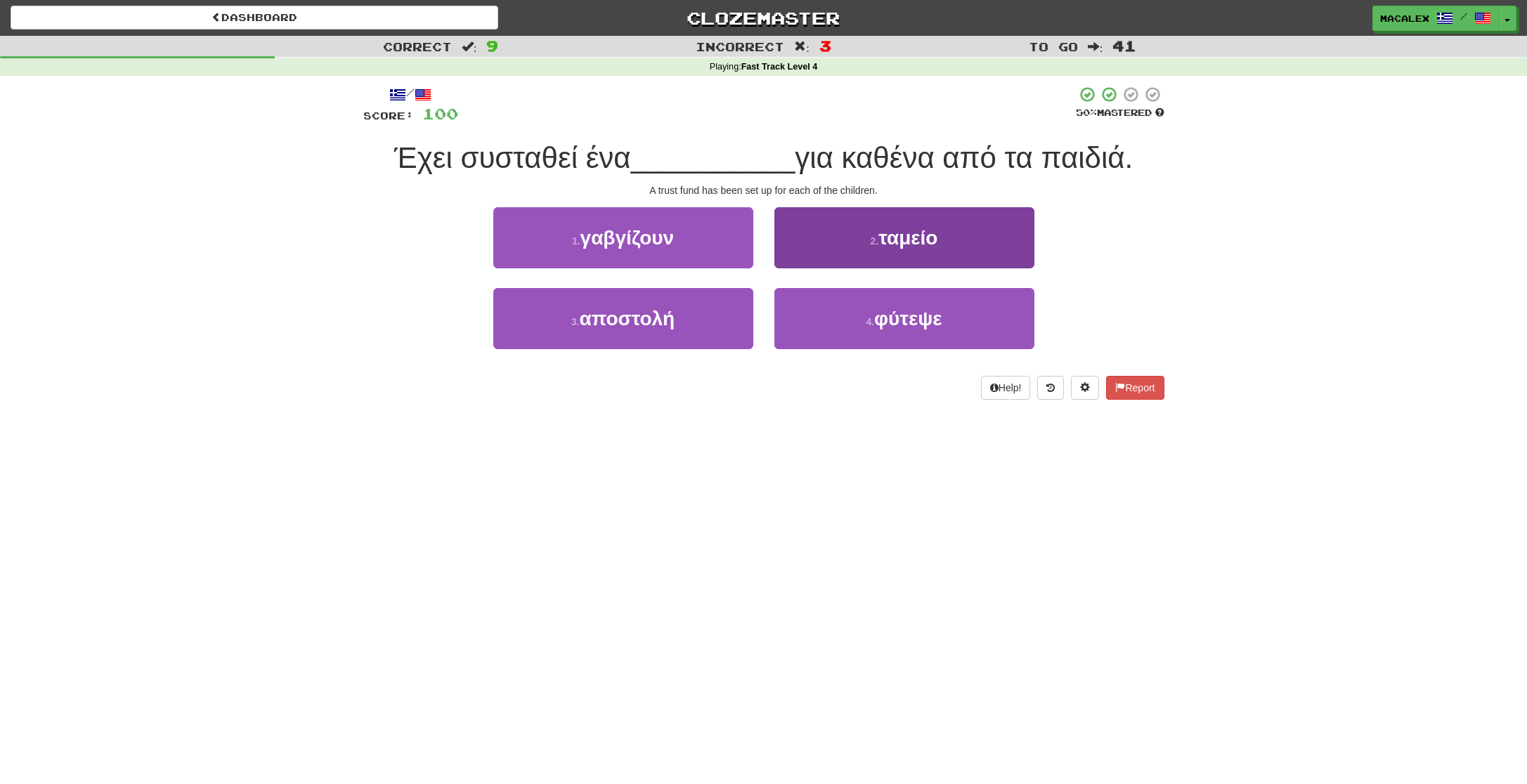
click at [903, 243] on span "ταμείο" at bounding box center [908, 238] width 59 height 22
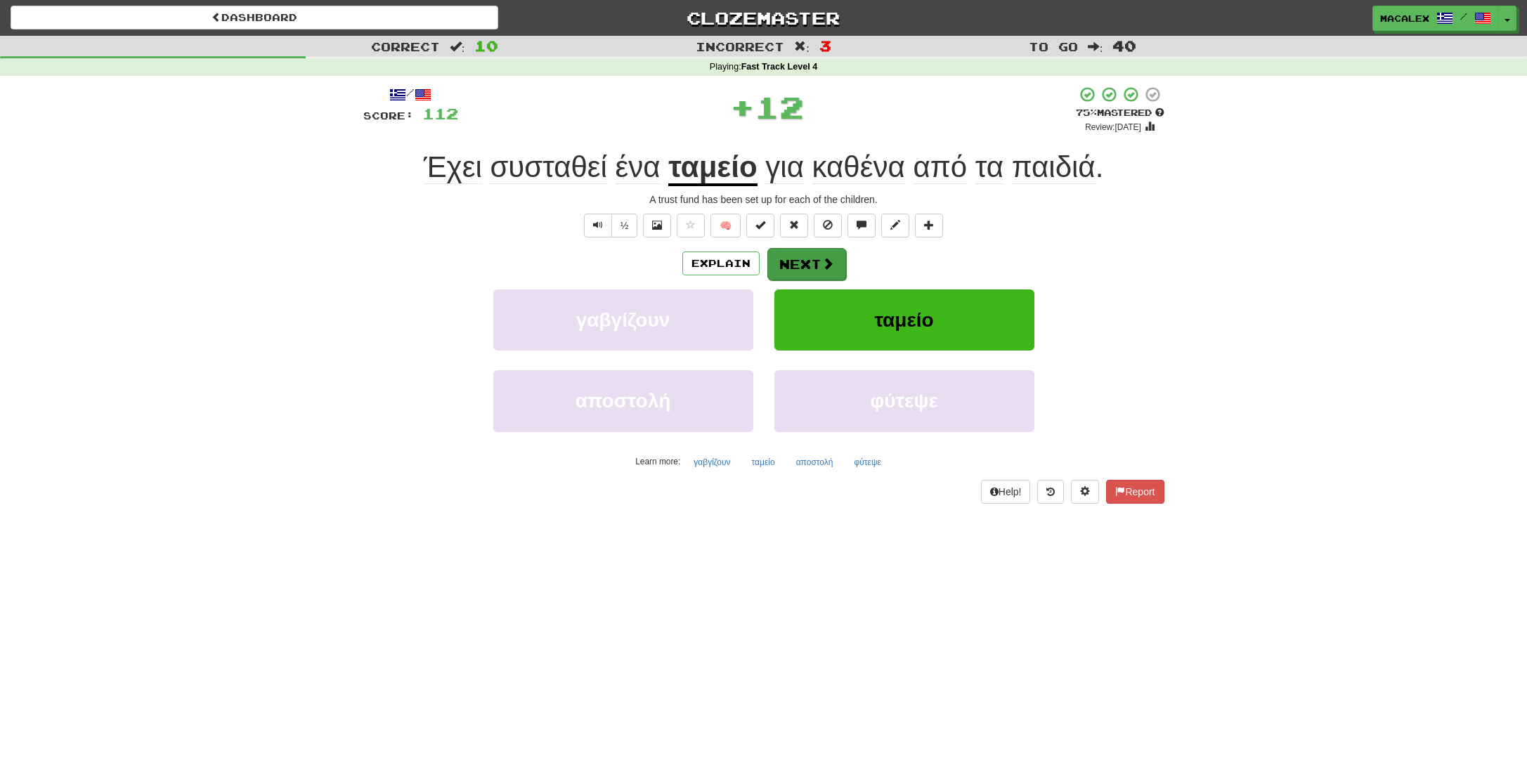
click at [818, 265] on button "Next" at bounding box center [806, 265] width 79 height 32
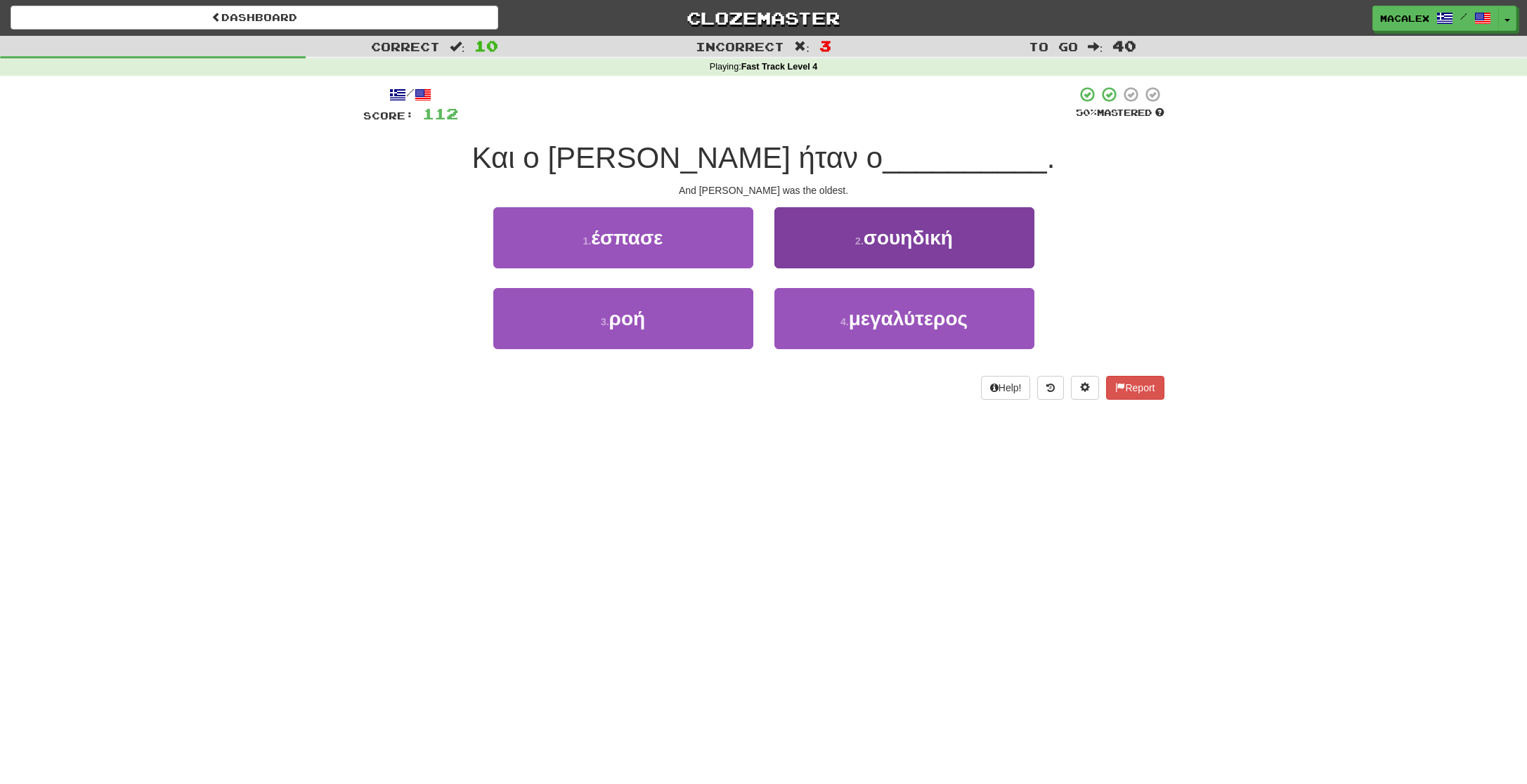
click at [909, 338] on button "4 . μεγαλύτερος" at bounding box center [904, 318] width 260 height 61
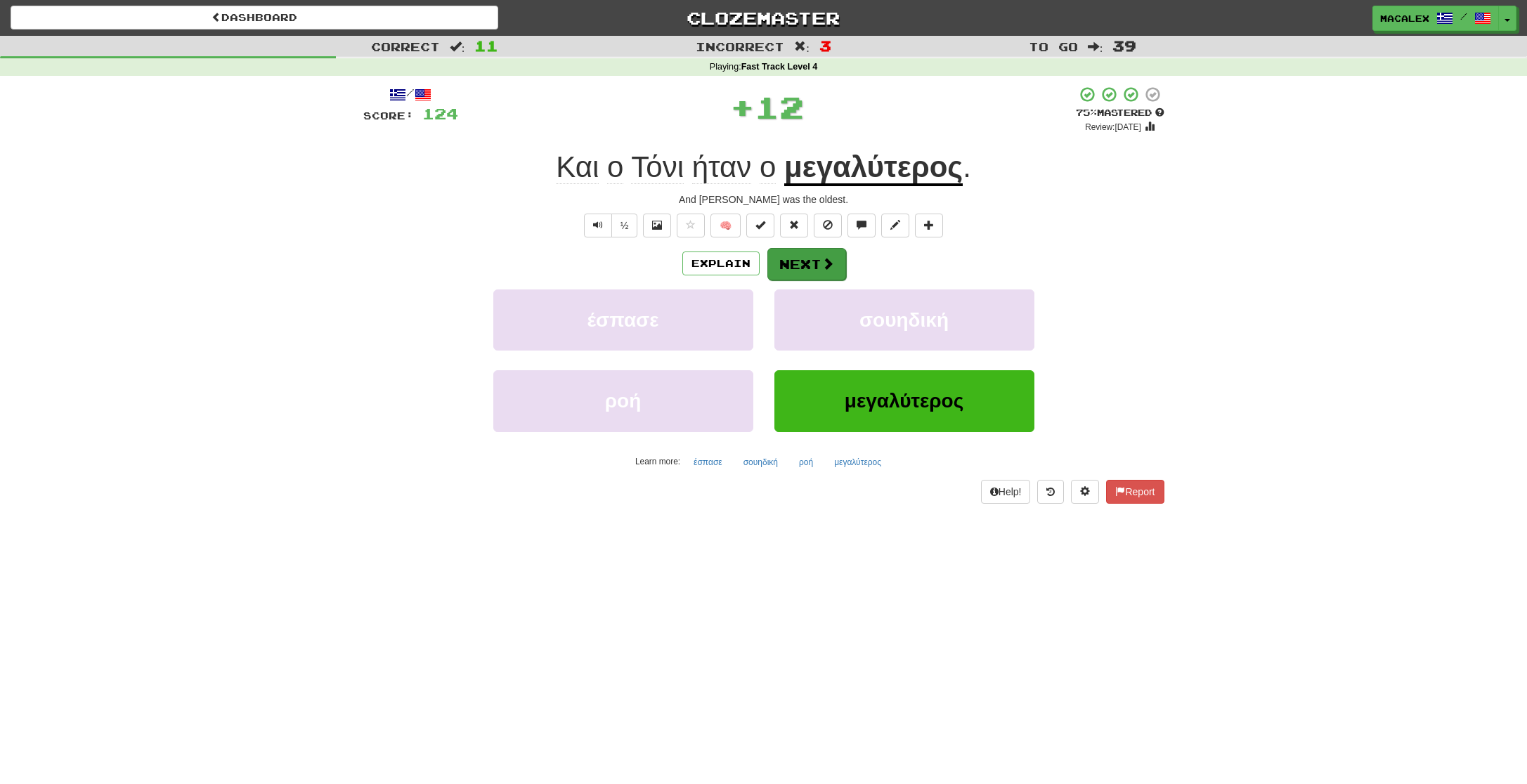
click at [827, 262] on span at bounding box center [828, 264] width 13 height 13
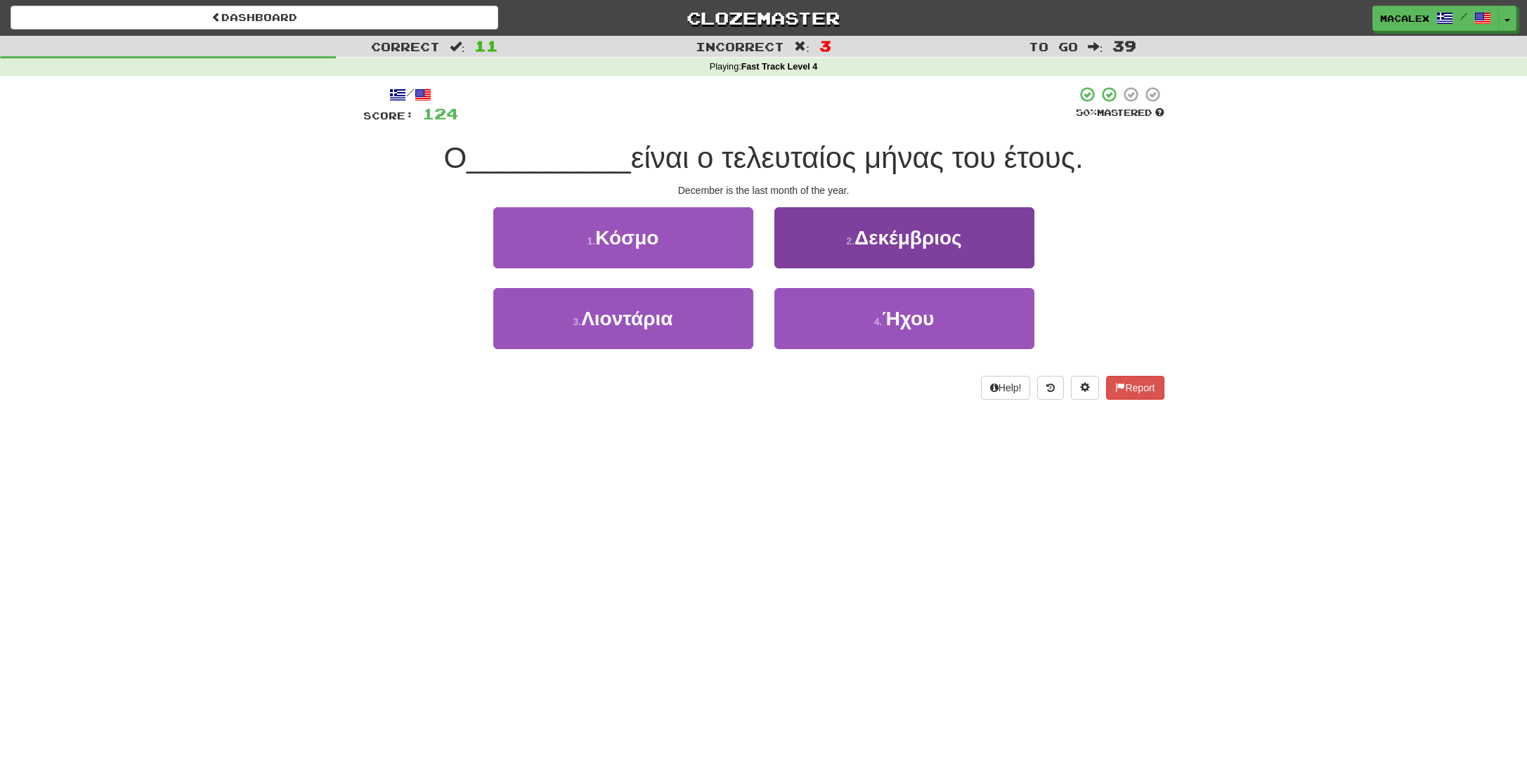
click at [838, 250] on button "2 . Δεκέμβριος" at bounding box center [904, 237] width 260 height 61
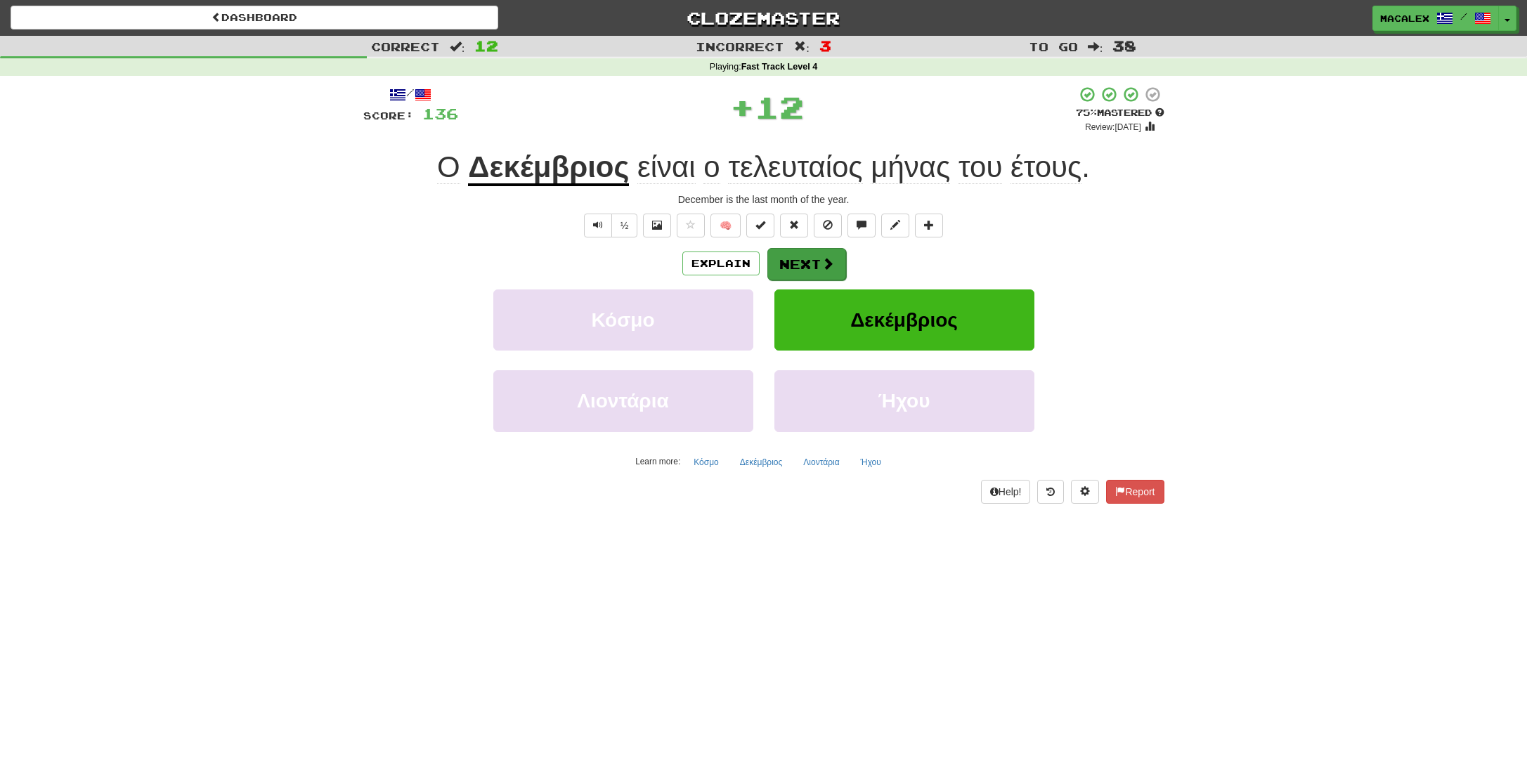
click at [811, 267] on button "Next" at bounding box center [806, 265] width 79 height 32
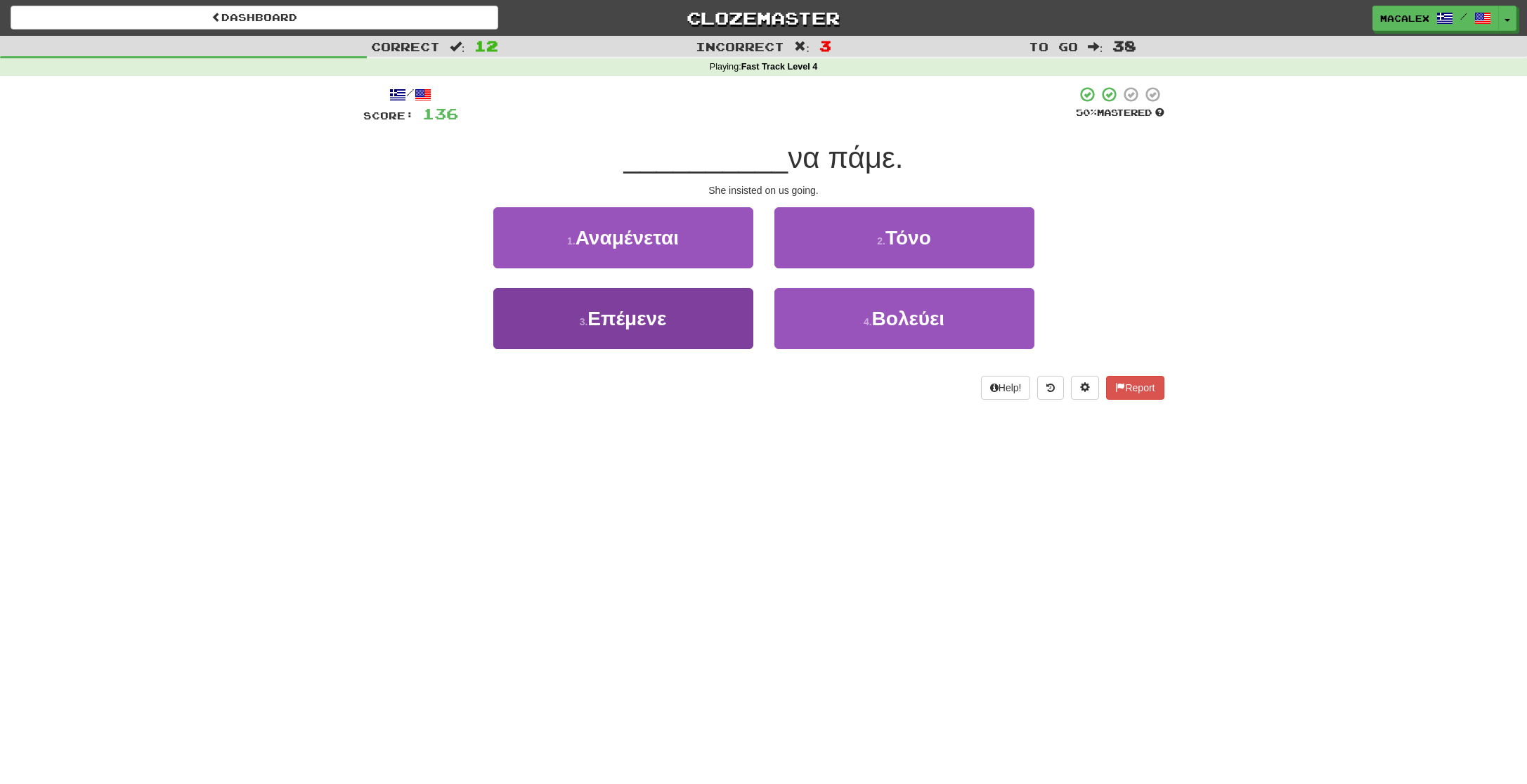
click at [628, 321] on span "Επέμενε" at bounding box center [627, 318] width 79 height 22
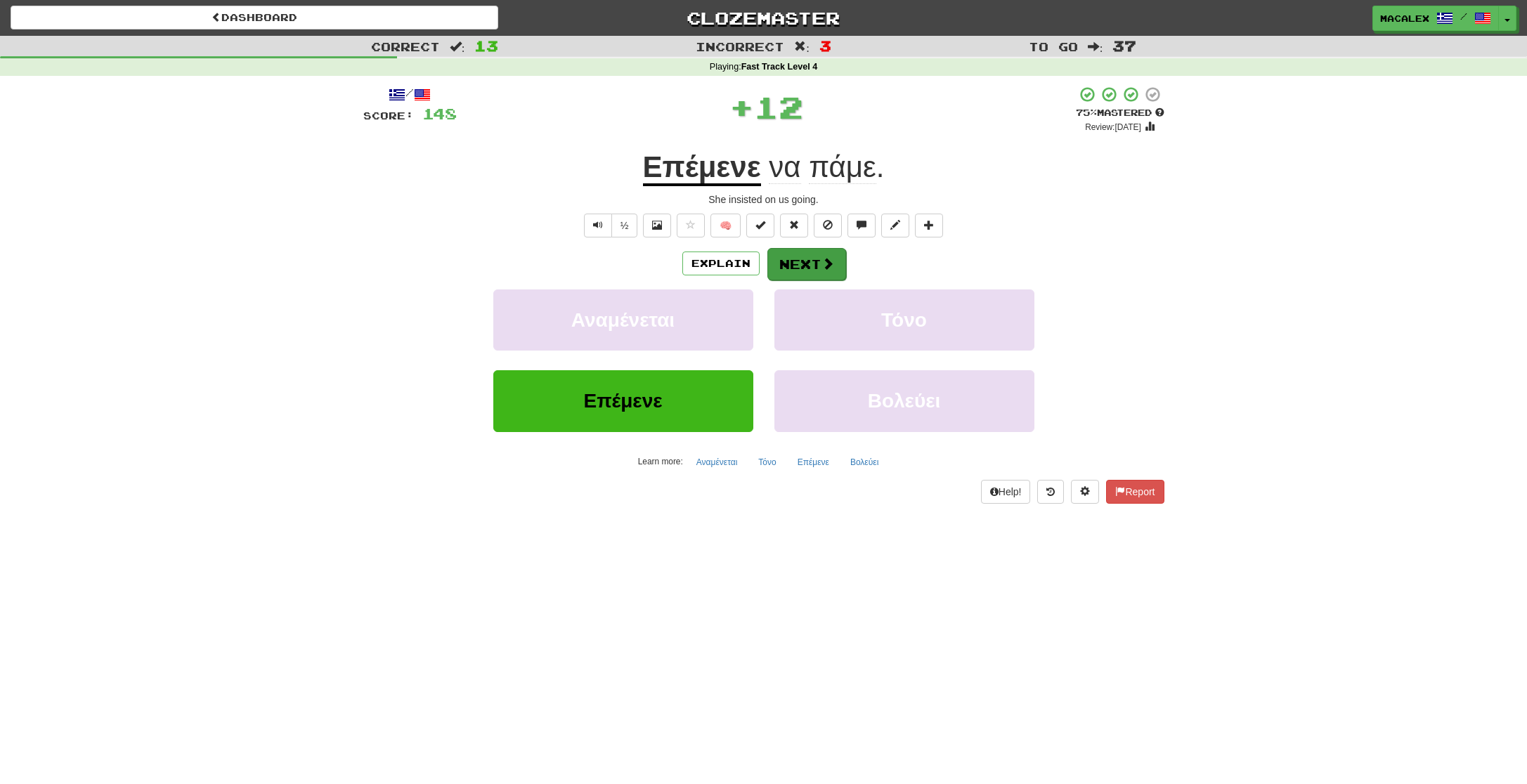
click at [798, 268] on button "Next" at bounding box center [806, 265] width 79 height 32
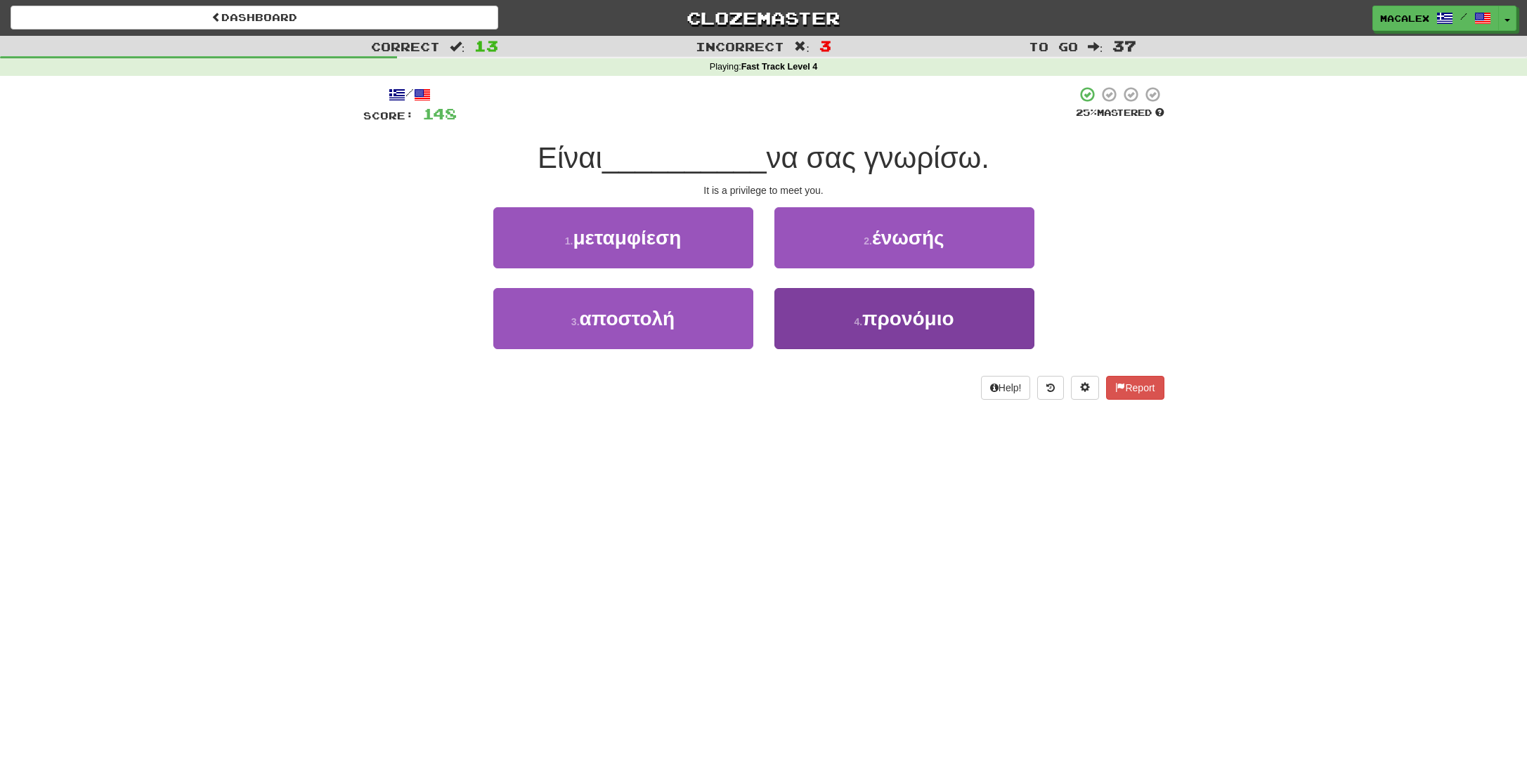
click at [904, 320] on span "προνόμιο" at bounding box center [908, 318] width 92 height 22
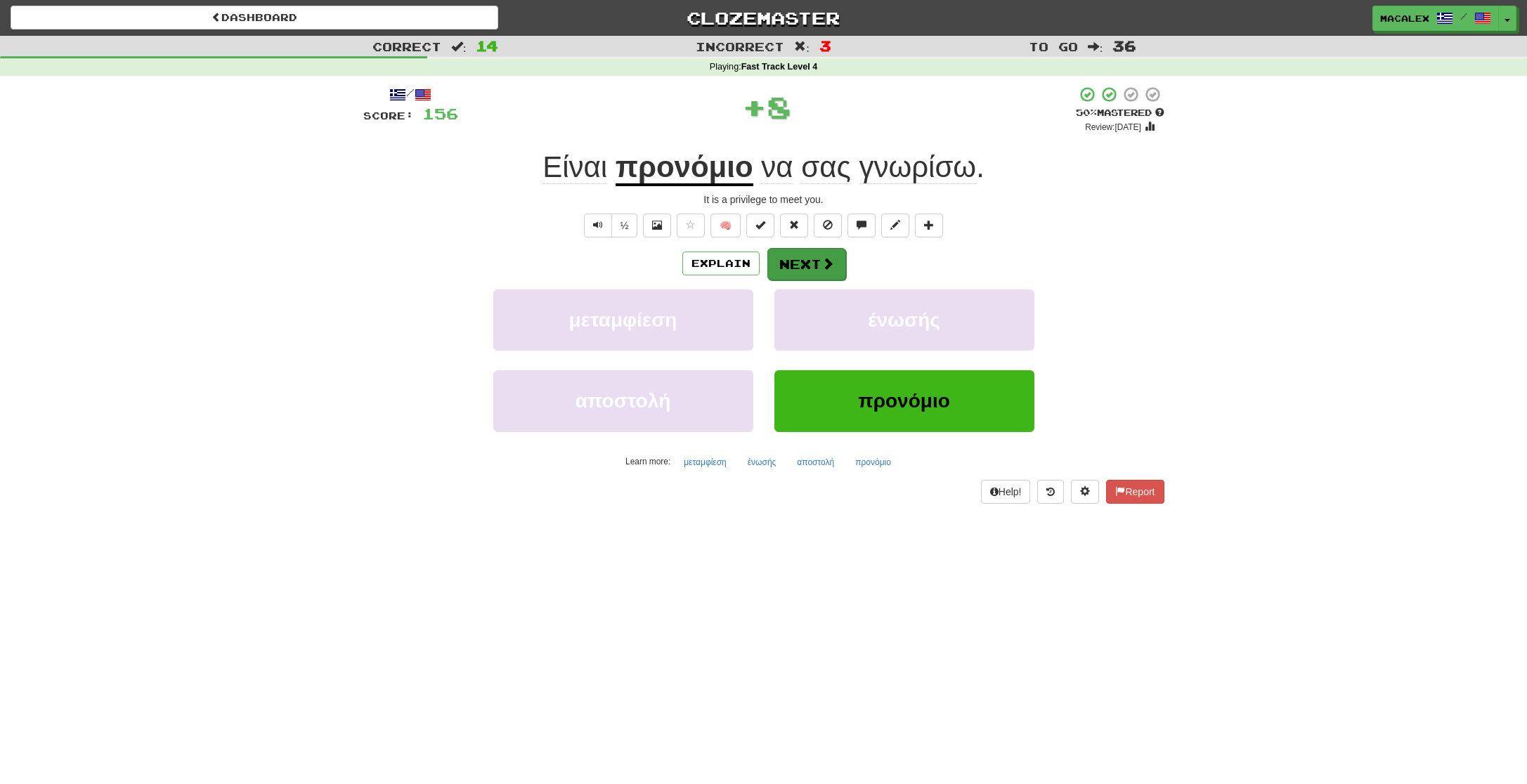
click at [803, 264] on button "Next" at bounding box center [806, 265] width 79 height 32
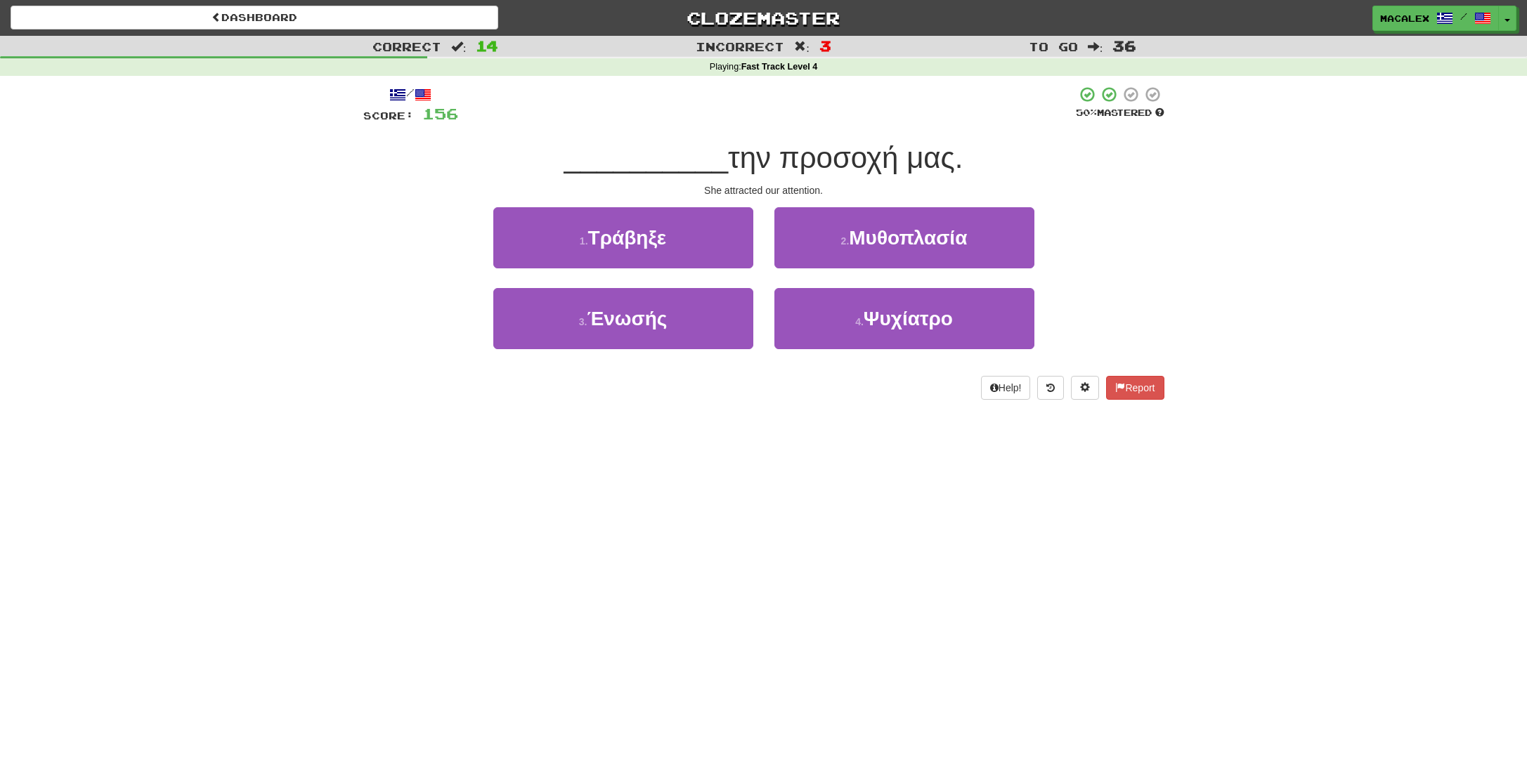
click at [891, 241] on span "Μυθοπλασία" at bounding box center [908, 238] width 118 height 22
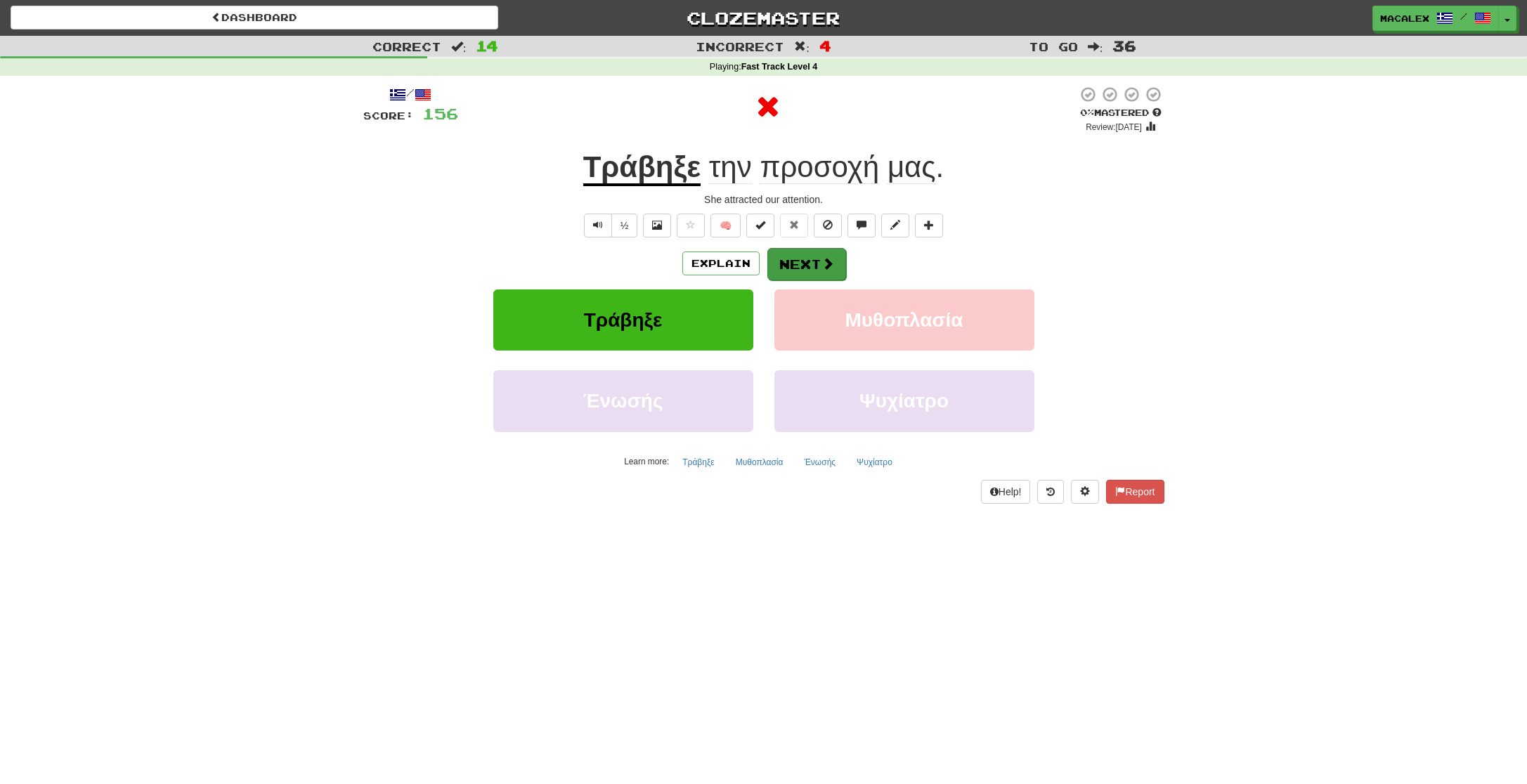
click at [817, 265] on button "Next" at bounding box center [806, 265] width 79 height 32
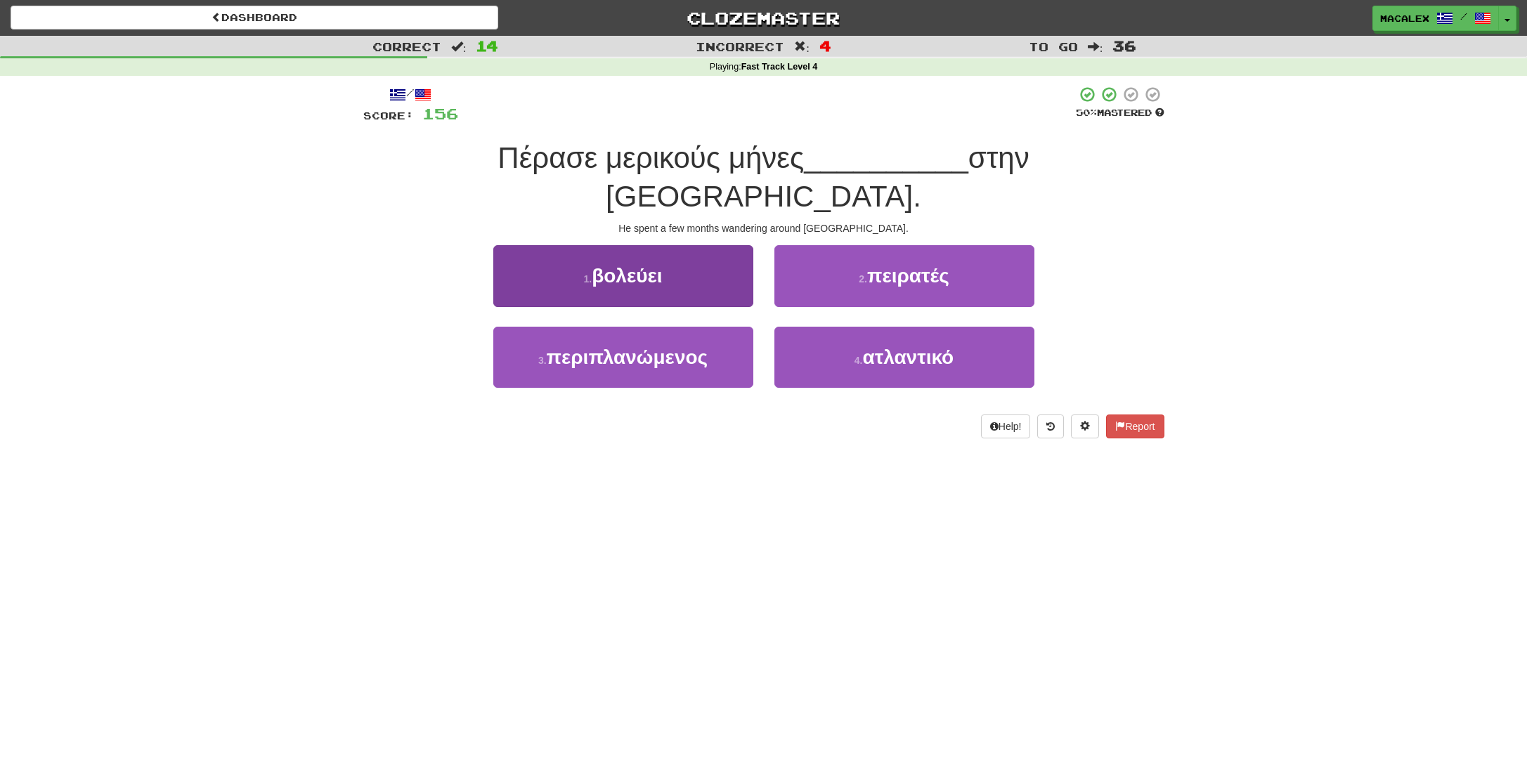
click at [612, 265] on span "βολεύει" at bounding box center [627, 275] width 71 height 22
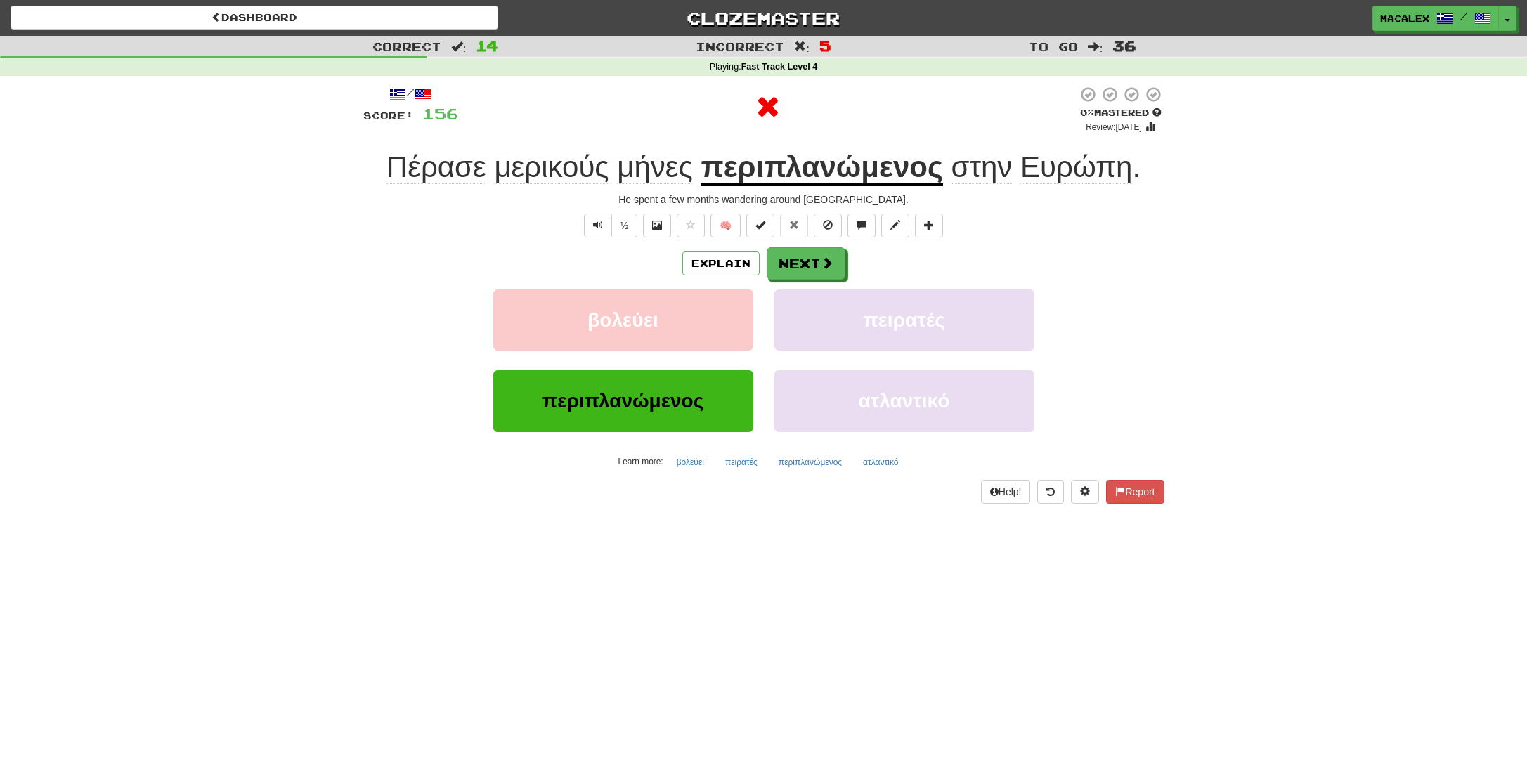
click at [852, 275] on div "Explain Next" at bounding box center [764, 264] width 801 height 32
click at [805, 263] on button "Next" at bounding box center [806, 265] width 79 height 32
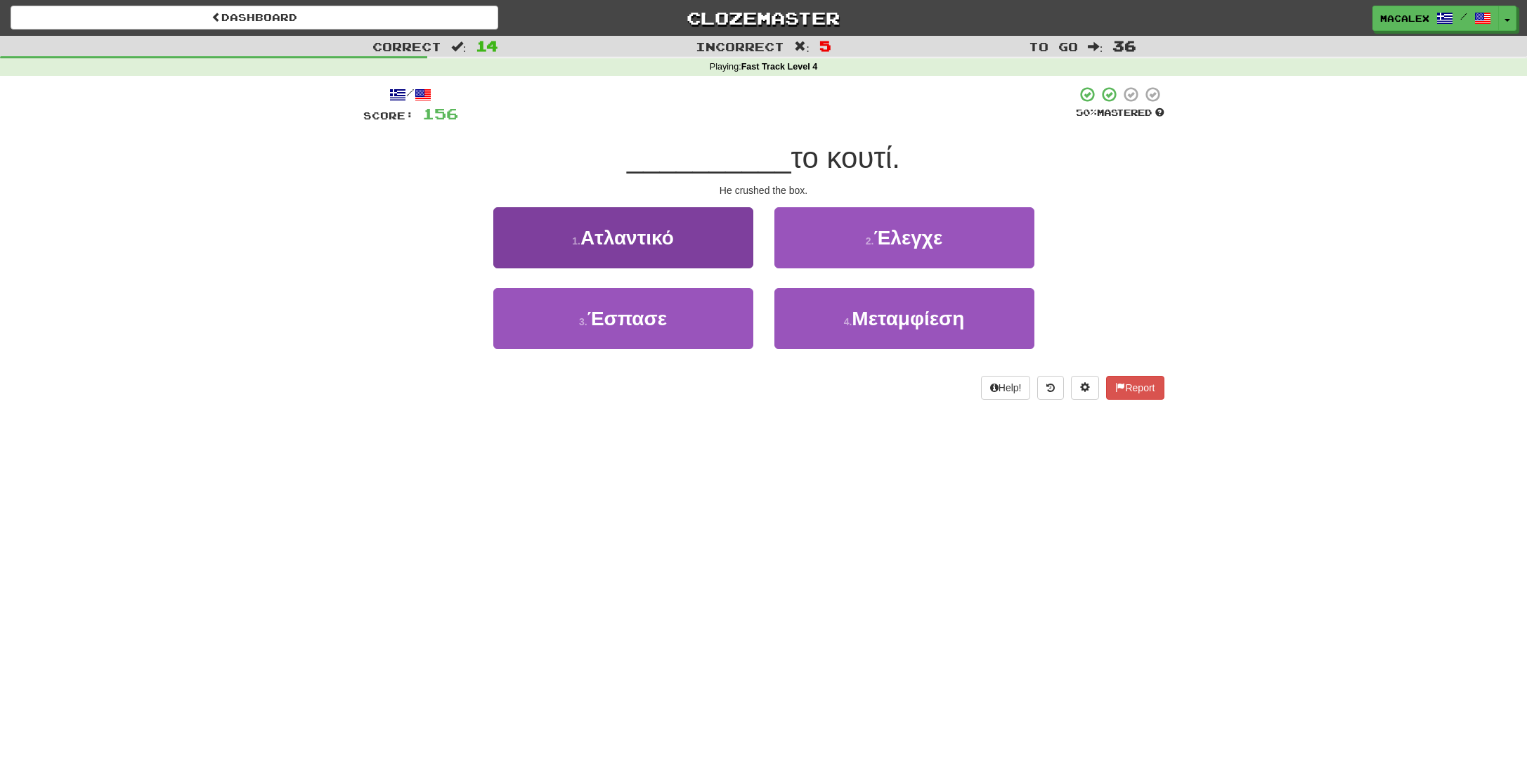
click at [658, 317] on span "Έσπασε" at bounding box center [628, 318] width 80 height 22
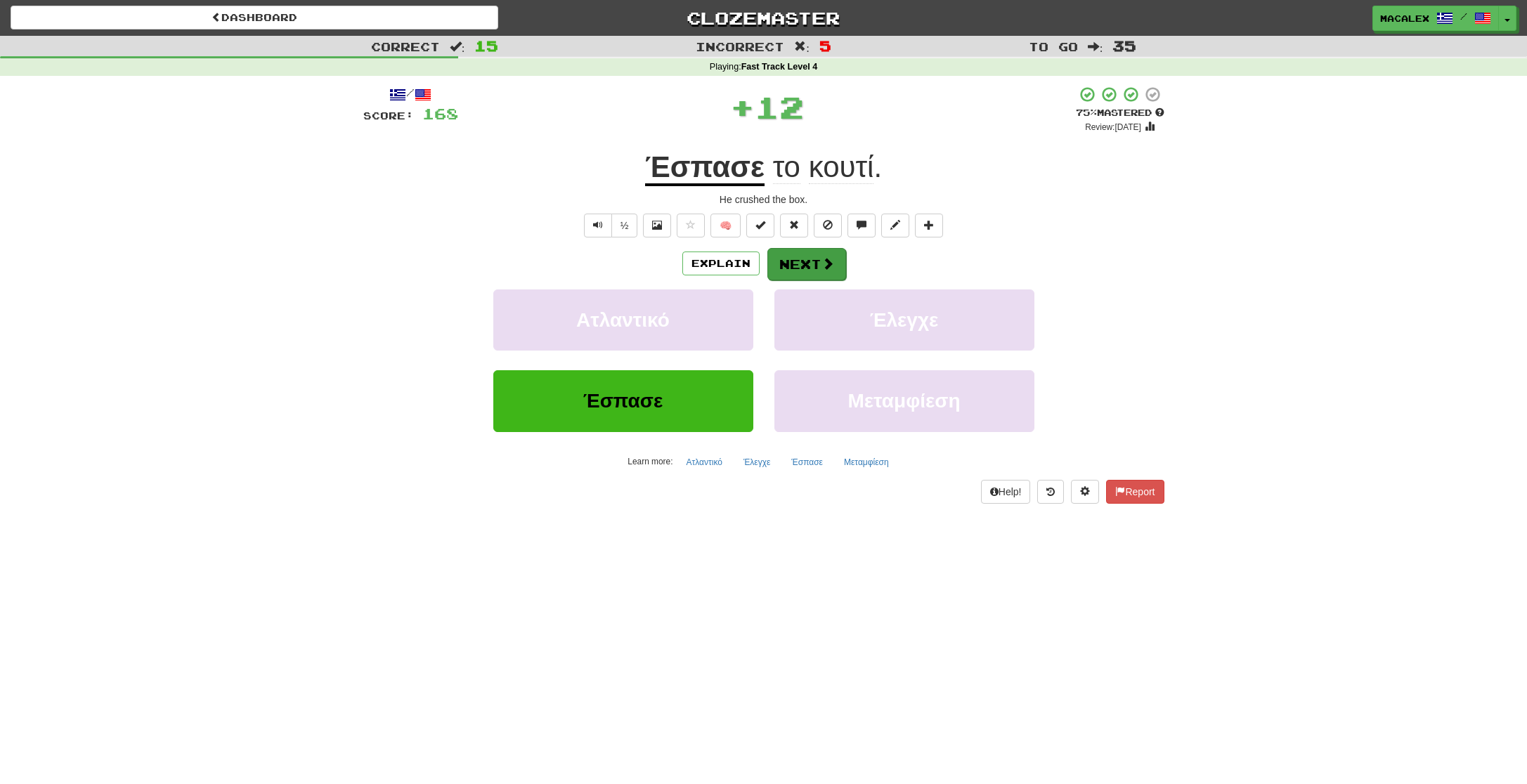
click at [792, 266] on button "Next" at bounding box center [806, 265] width 79 height 32
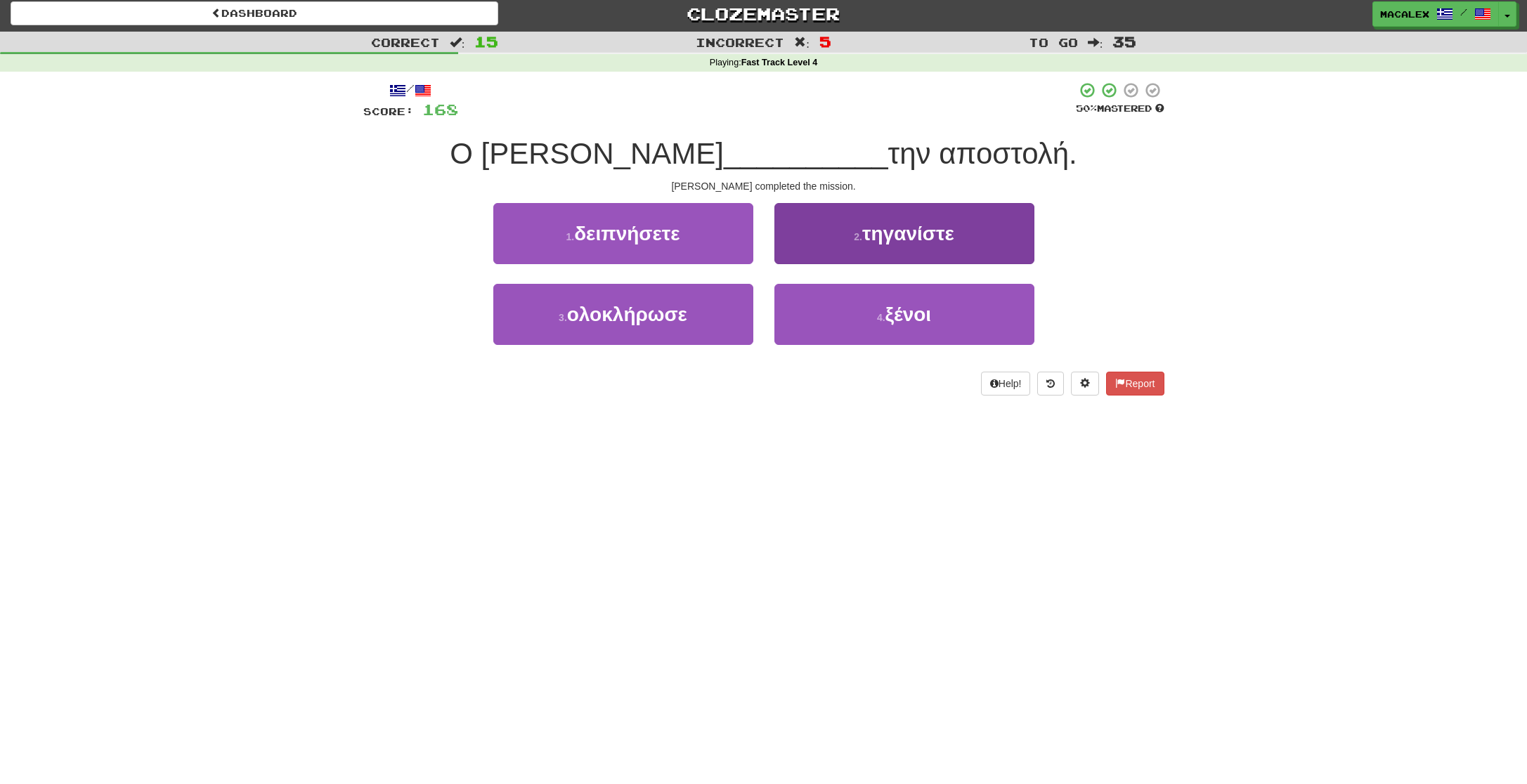
scroll to position [8, 0]
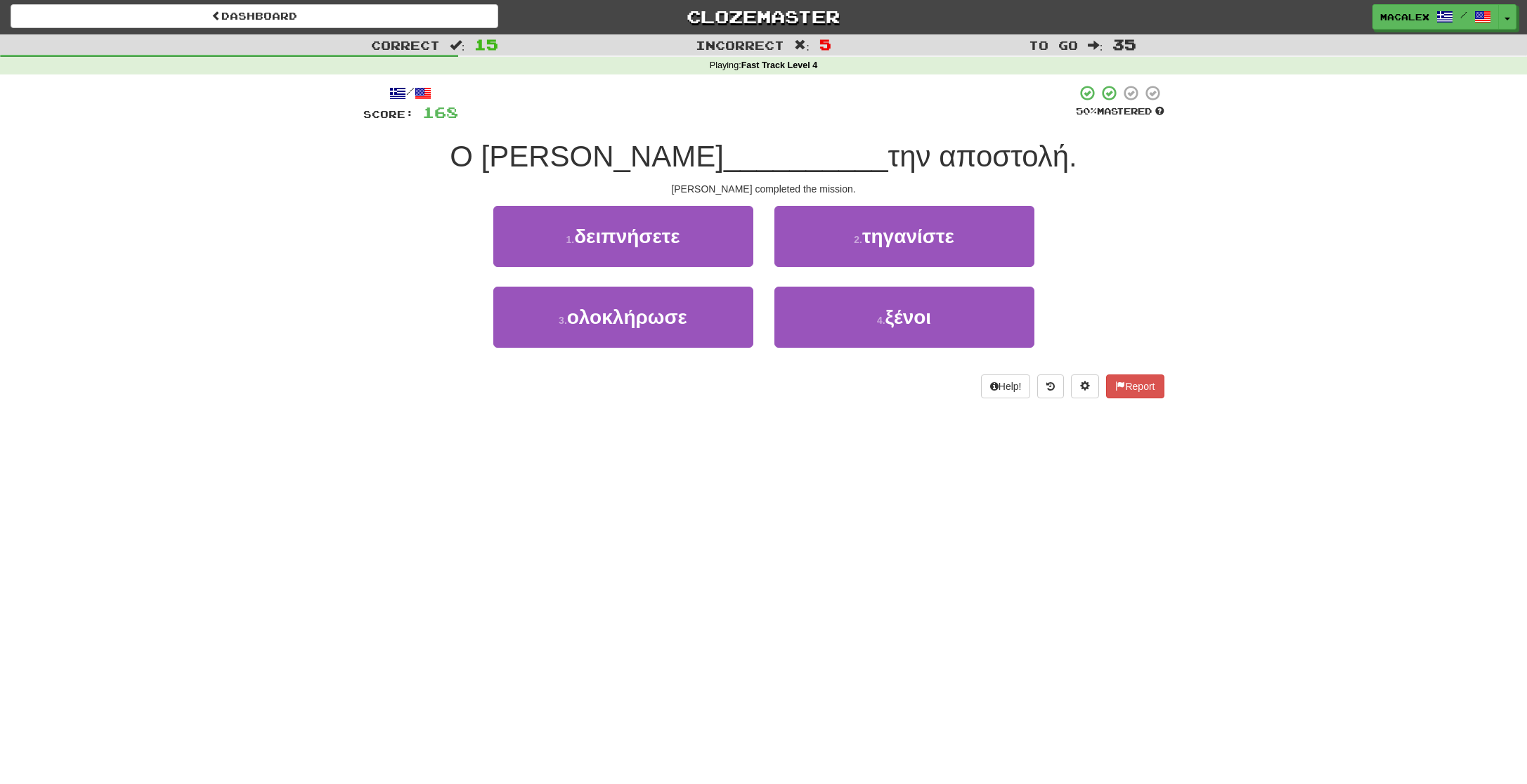
click at [910, 233] on span "τηγανίστε" at bounding box center [908, 236] width 92 height 22
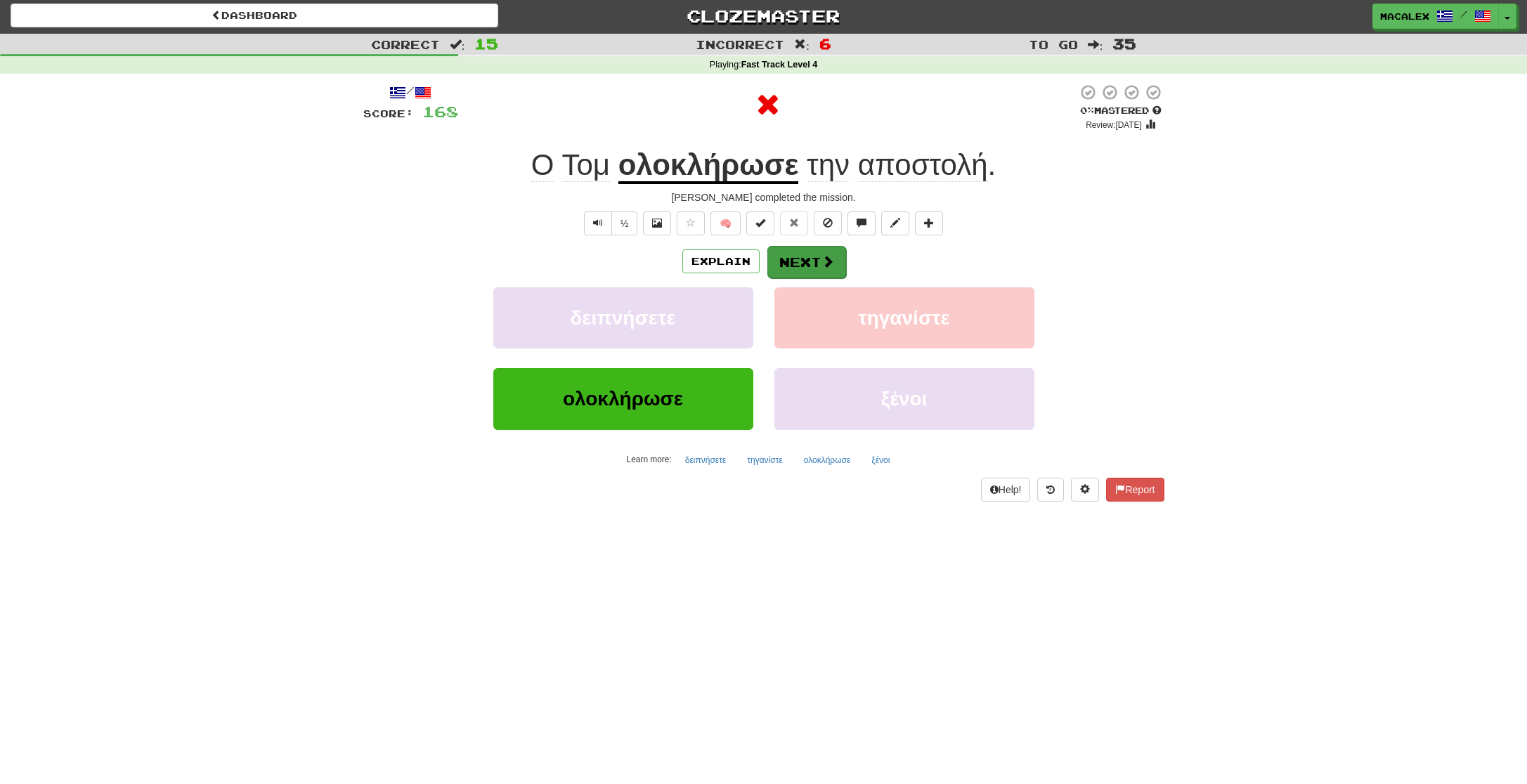
scroll to position [0, 1]
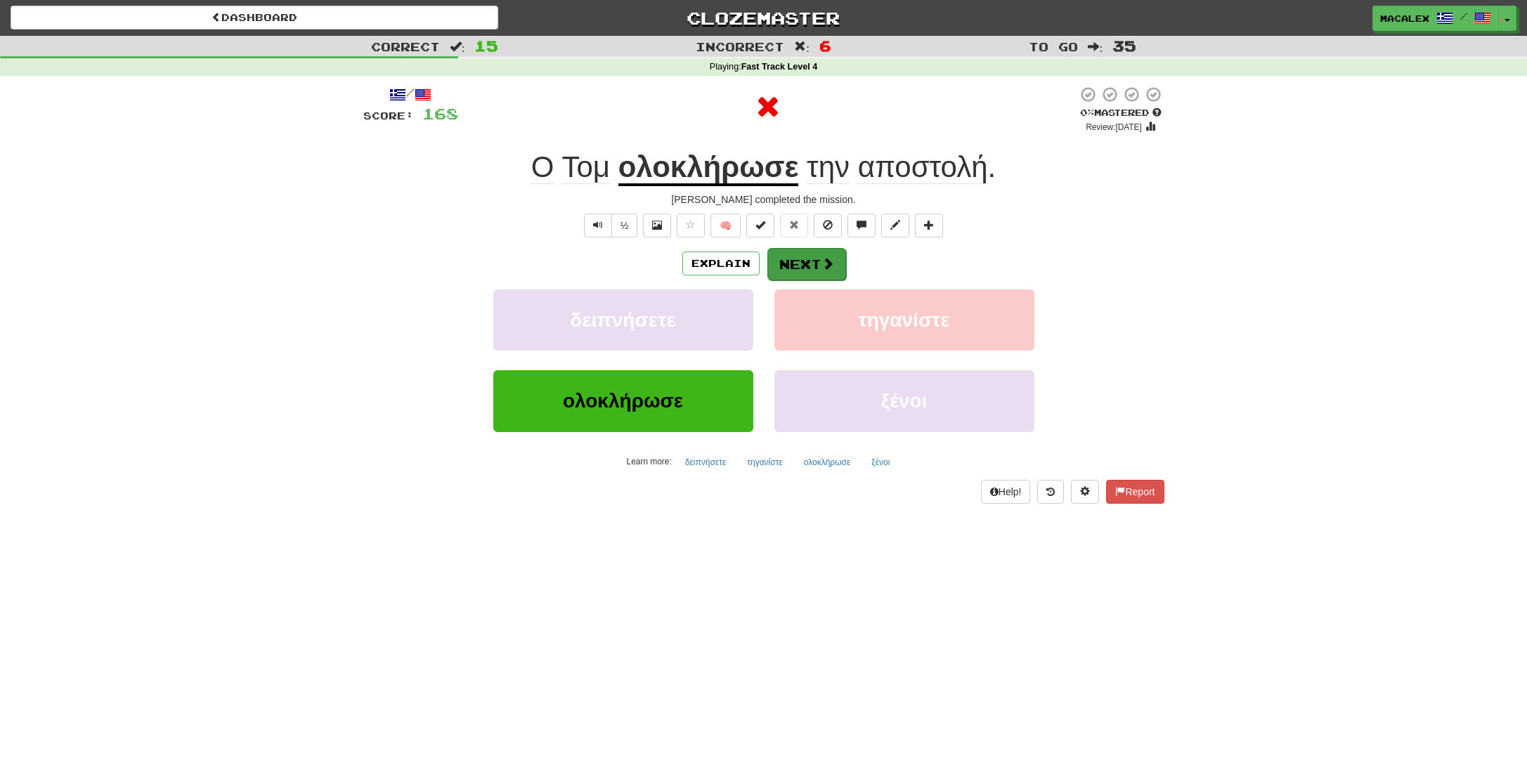
click at [826, 264] on span at bounding box center [828, 264] width 13 height 13
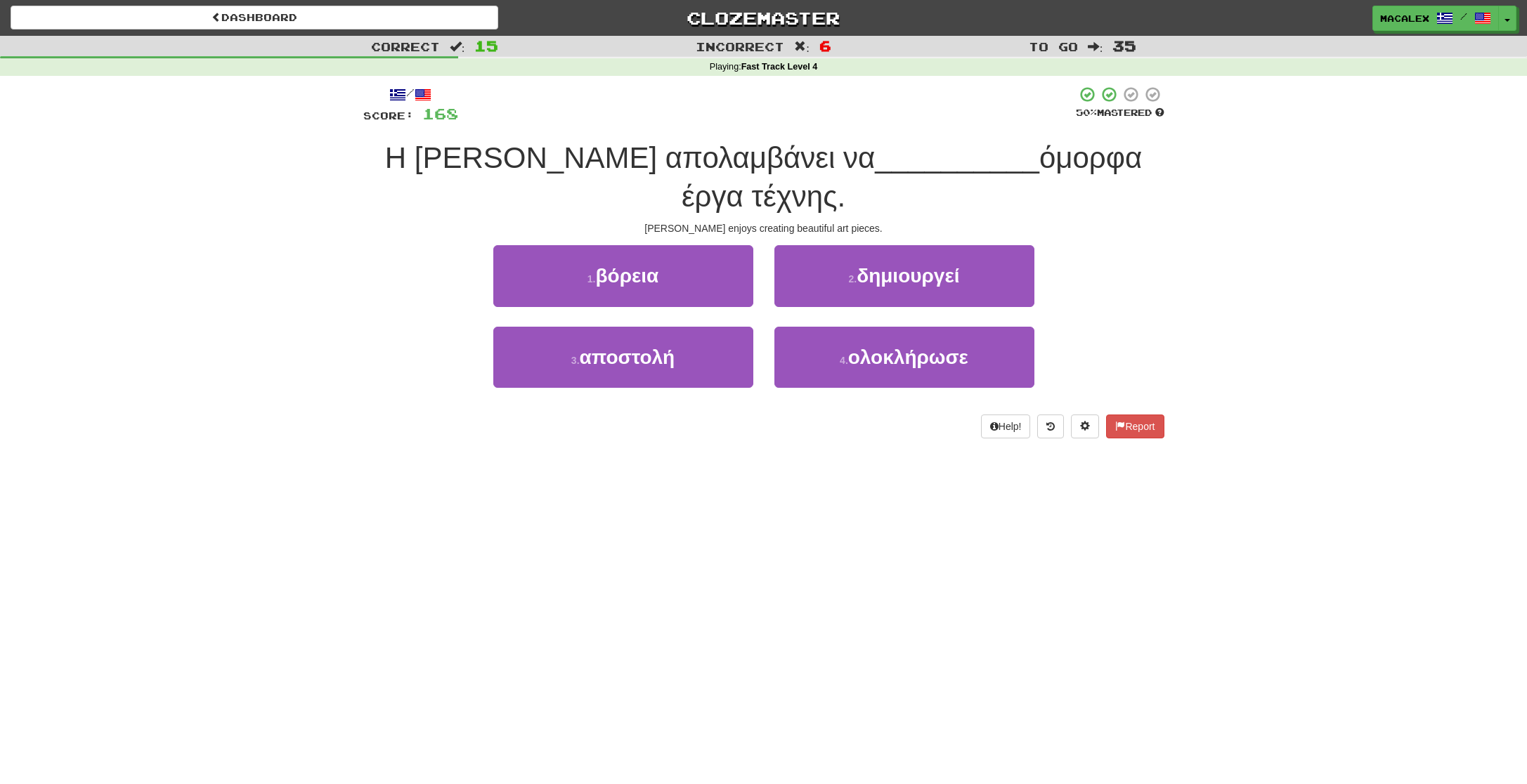
scroll to position [0, 0]
click at [880, 265] on span "δημιουργεί" at bounding box center [908, 275] width 102 height 22
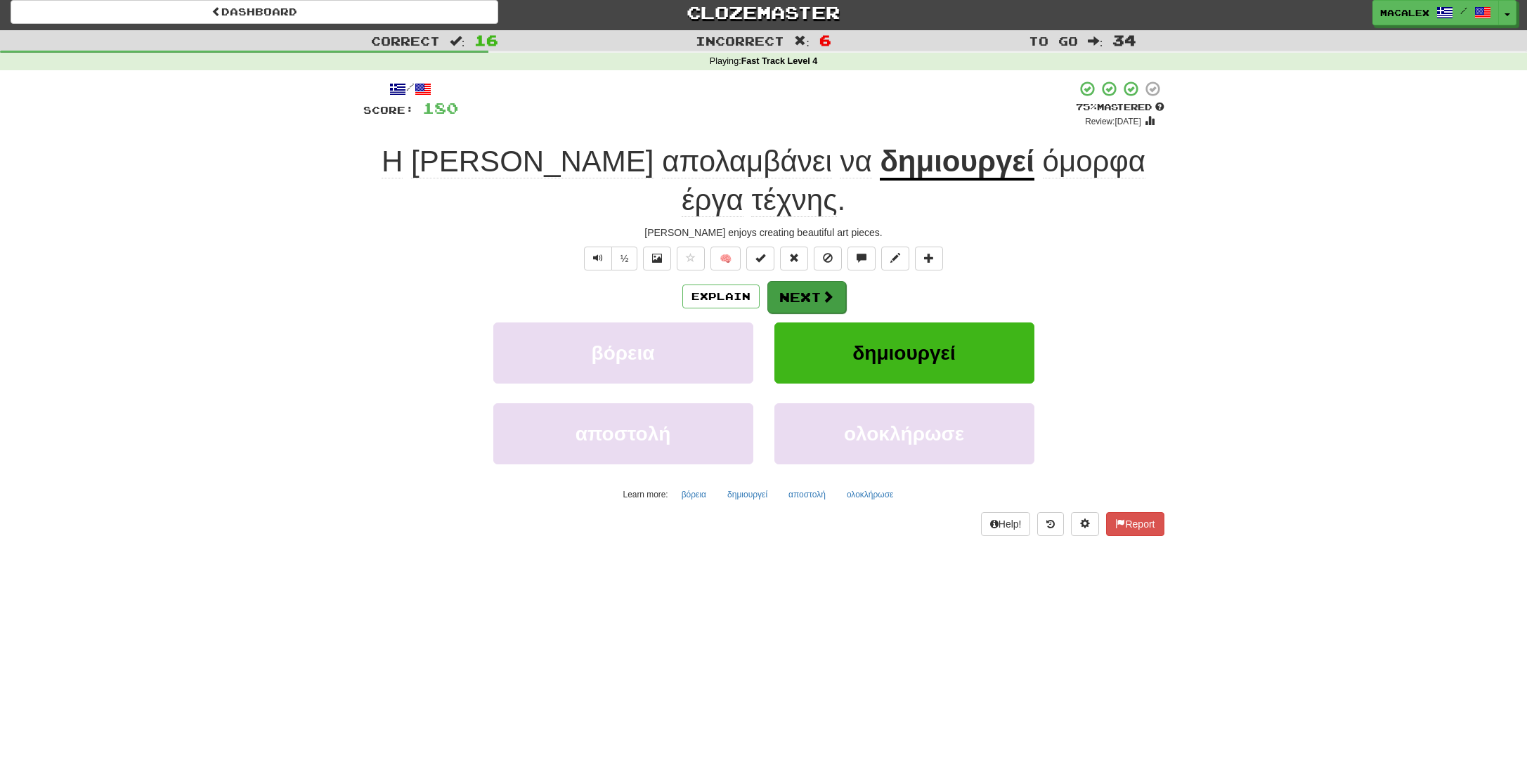
scroll to position [2, 0]
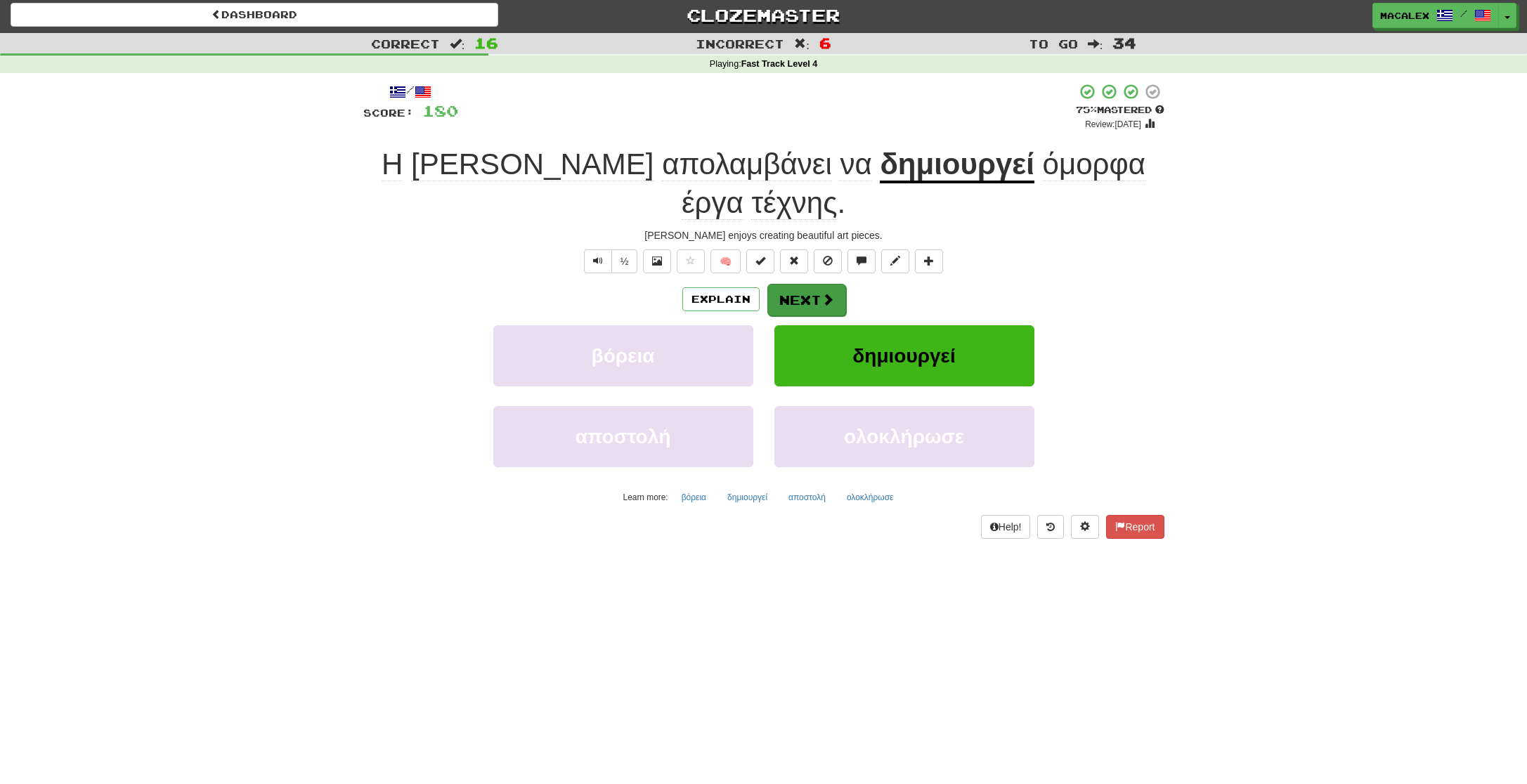
click at [809, 284] on button "Next" at bounding box center [806, 300] width 79 height 32
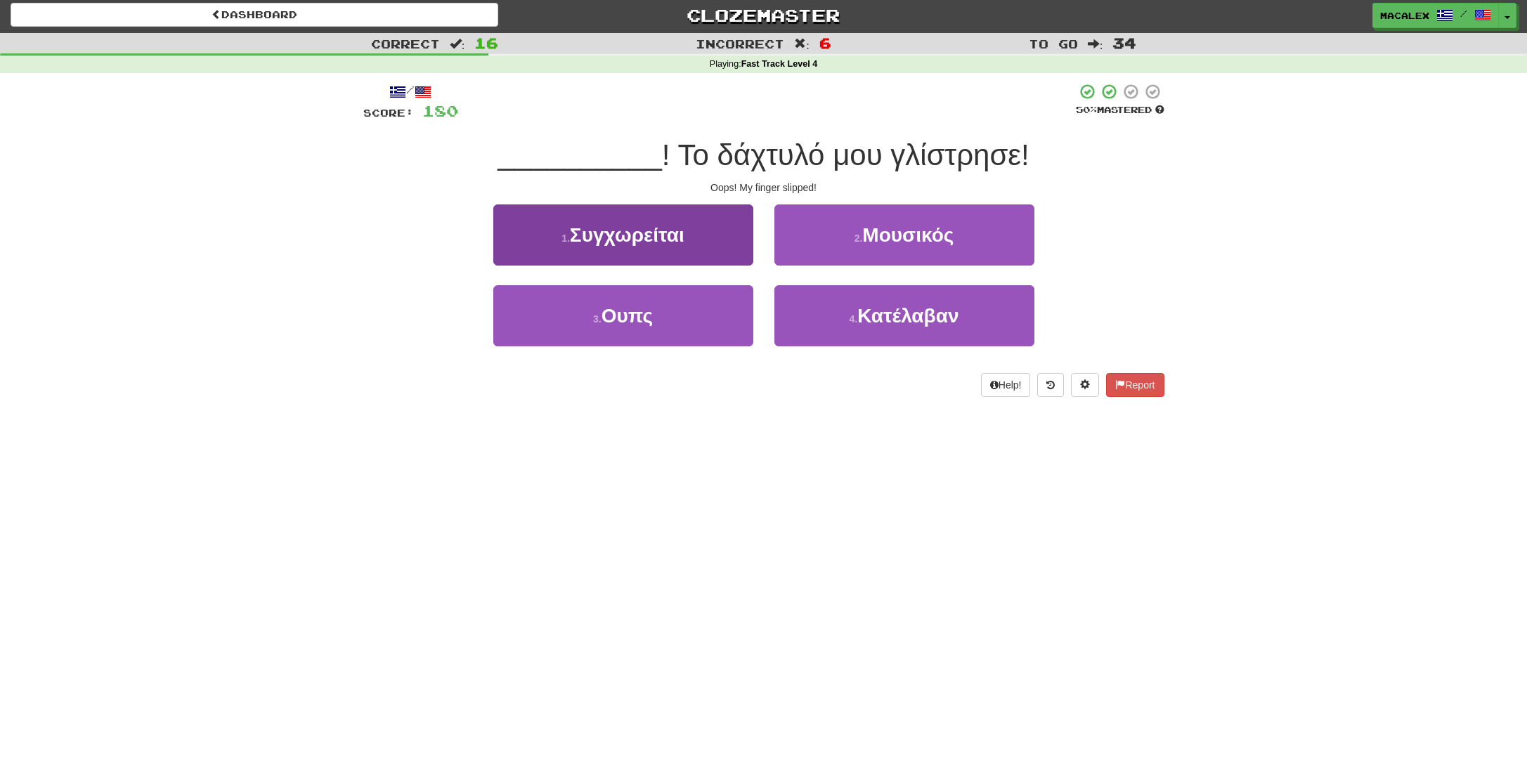
click at [654, 303] on button "3 . Ουπς" at bounding box center [623, 315] width 260 height 61
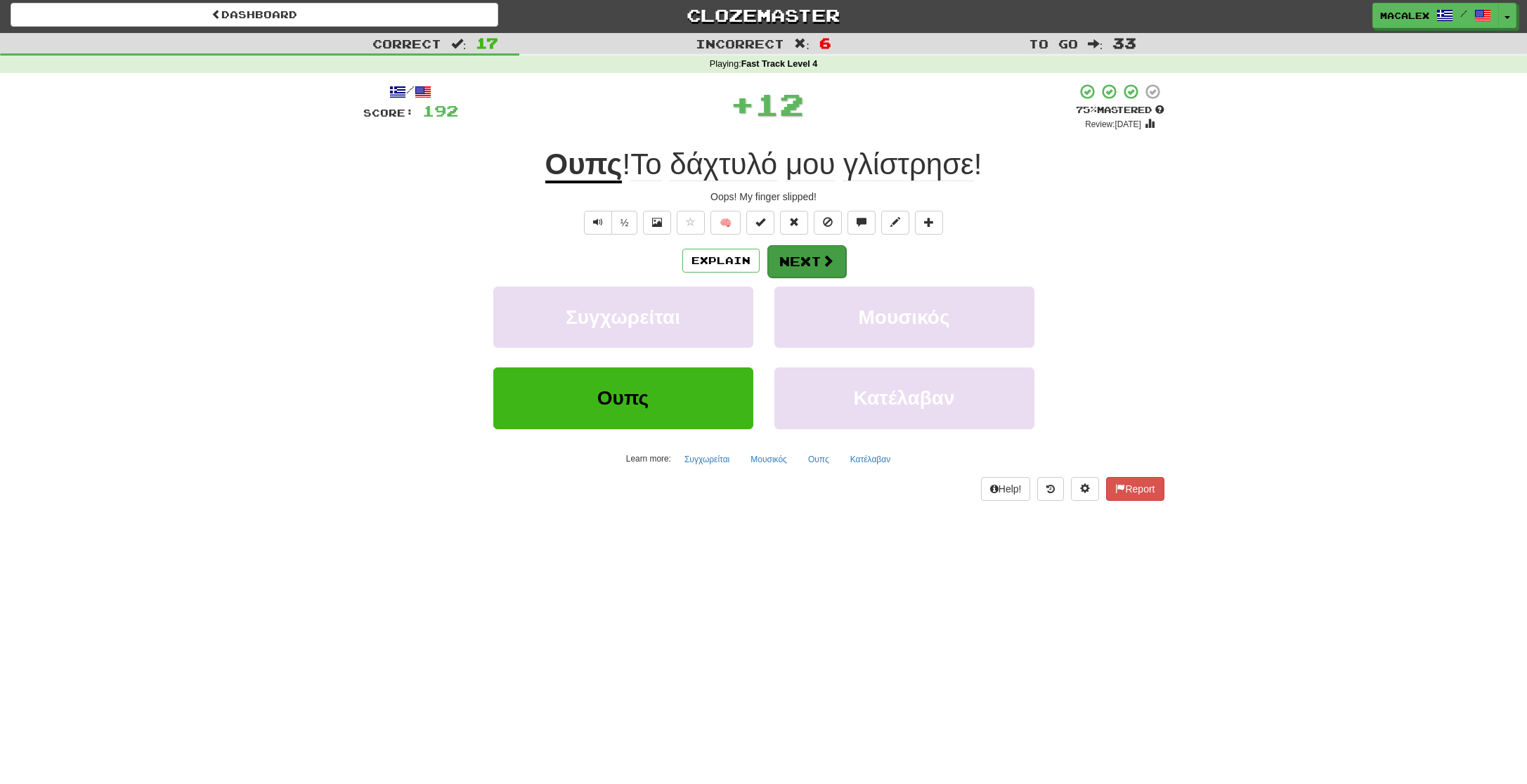
click at [795, 256] on button "Next" at bounding box center [806, 261] width 79 height 32
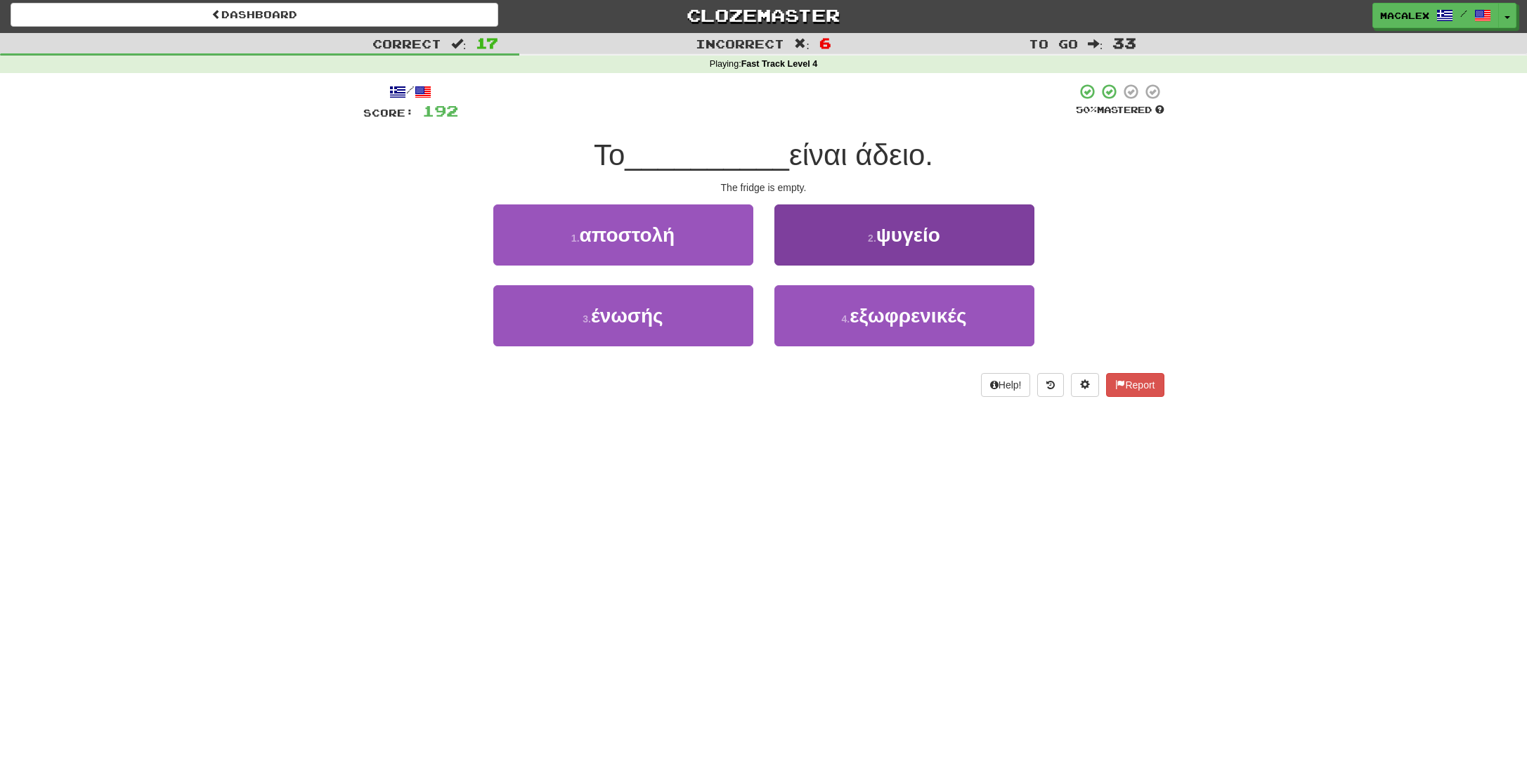
click at [871, 246] on button "2 . ψυγείο" at bounding box center [904, 235] width 260 height 61
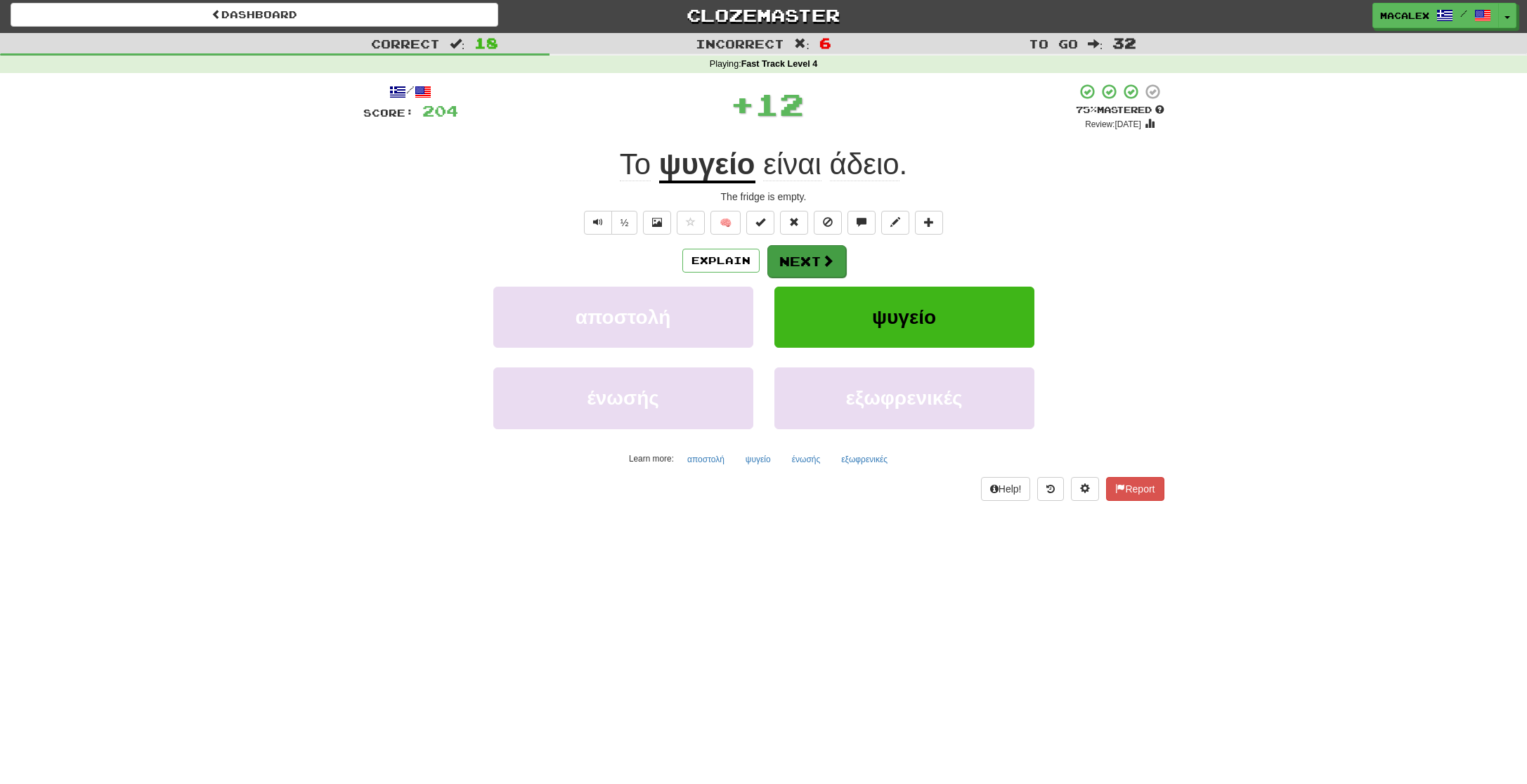
click at [813, 257] on button "Next" at bounding box center [806, 261] width 79 height 32
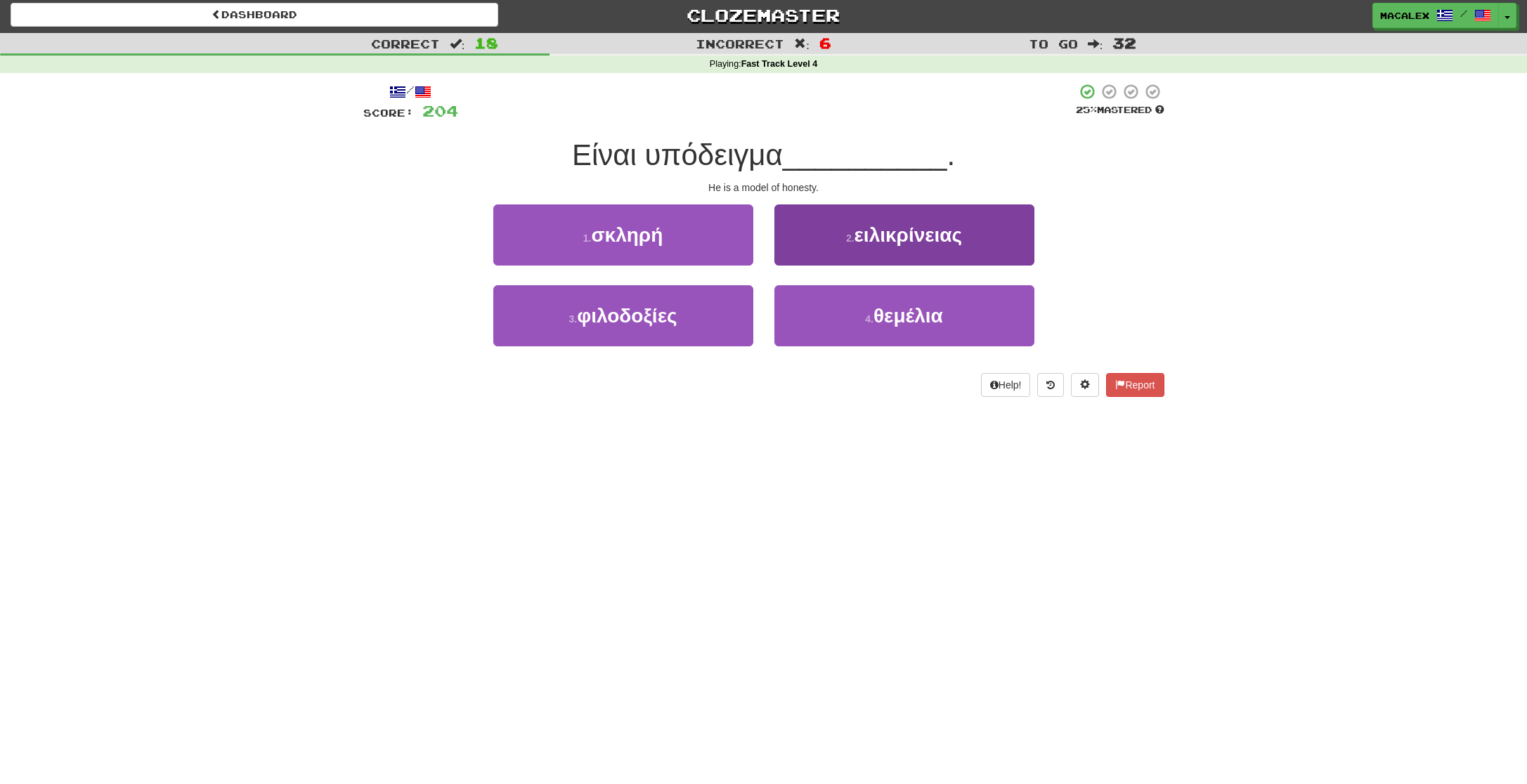
click at [863, 238] on span "ειλικρίνειας" at bounding box center [908, 235] width 108 height 22
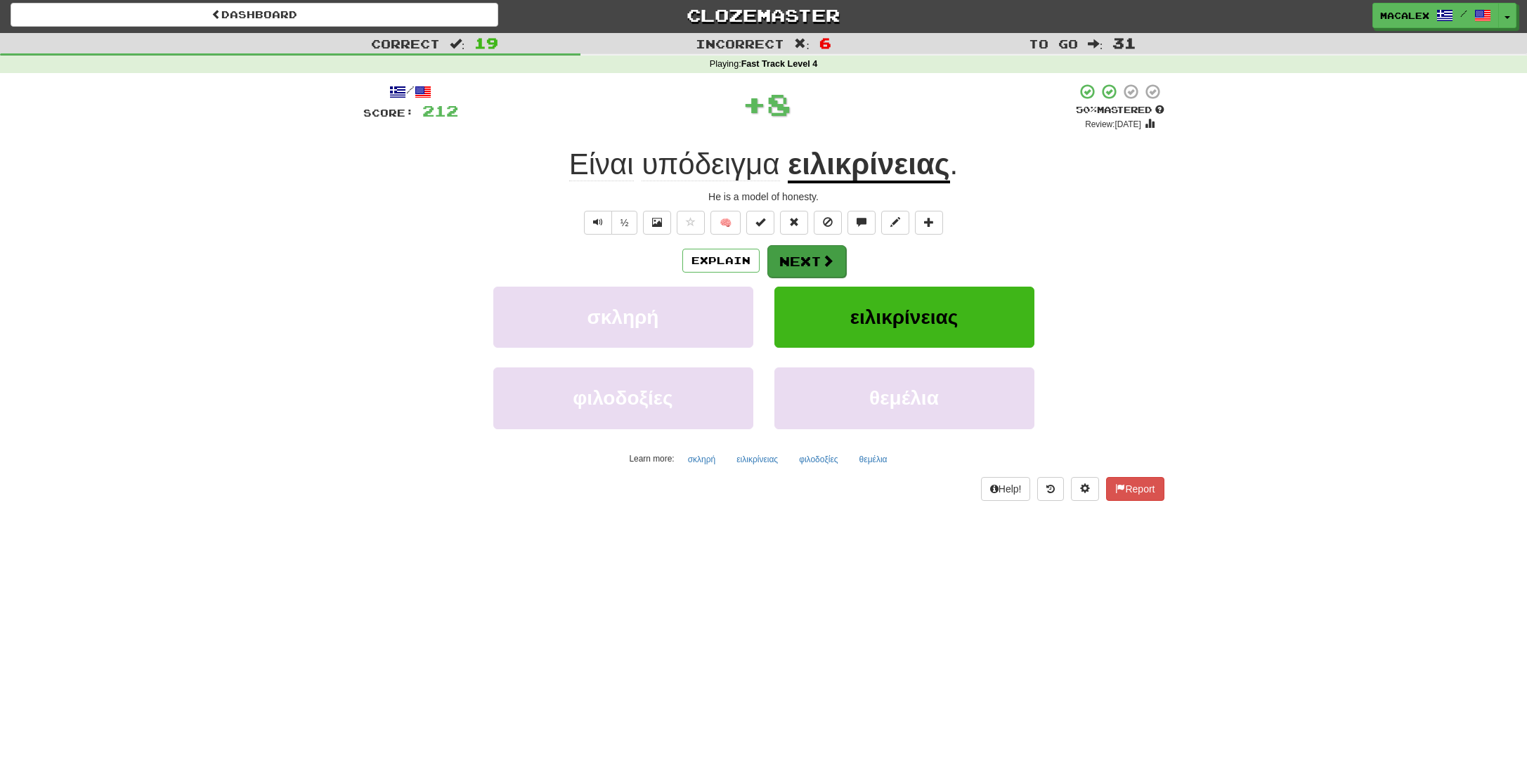
click at [800, 259] on button "Next" at bounding box center [806, 261] width 79 height 32
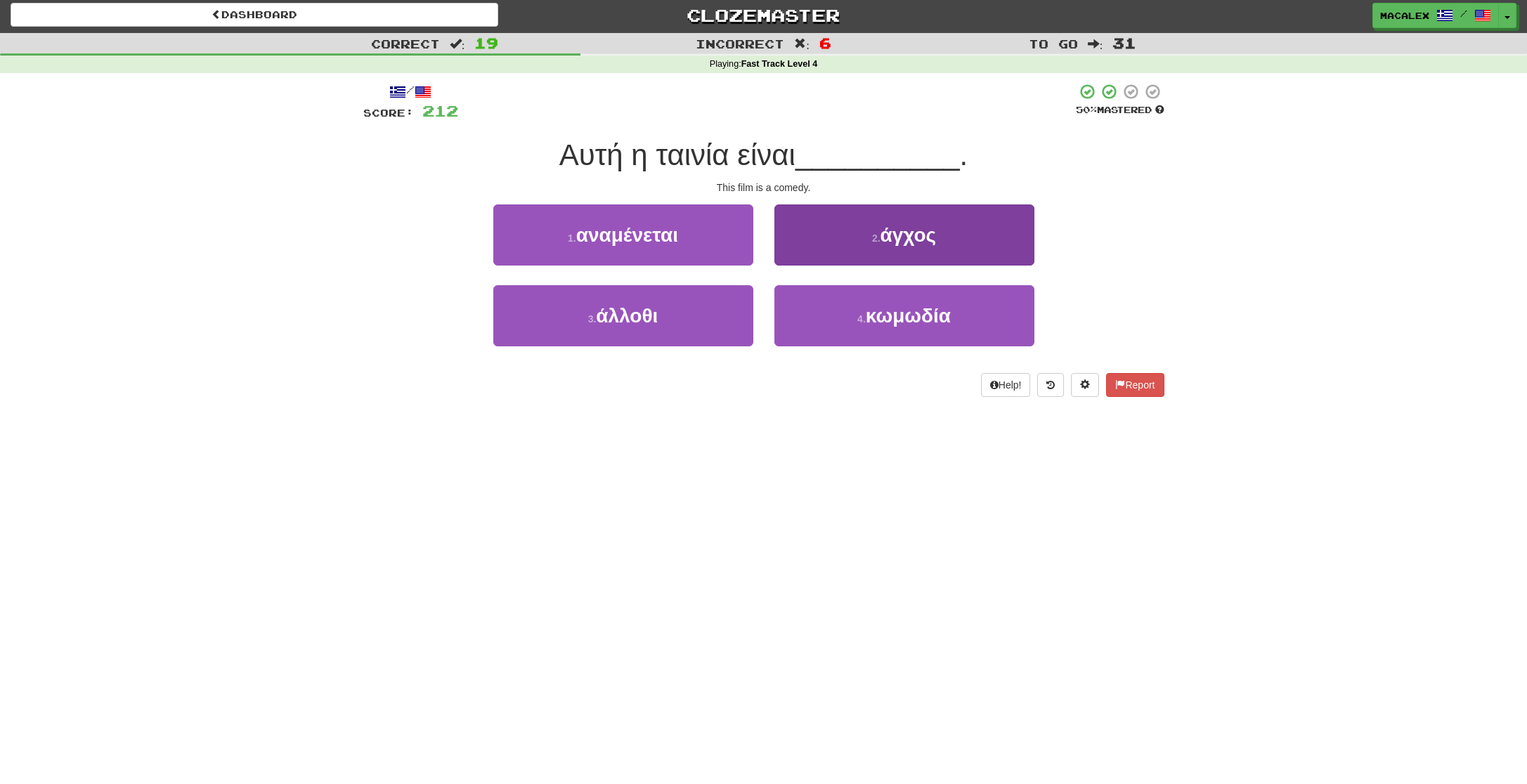
click at [848, 312] on button "4 . κωμωδία" at bounding box center [904, 315] width 260 height 61
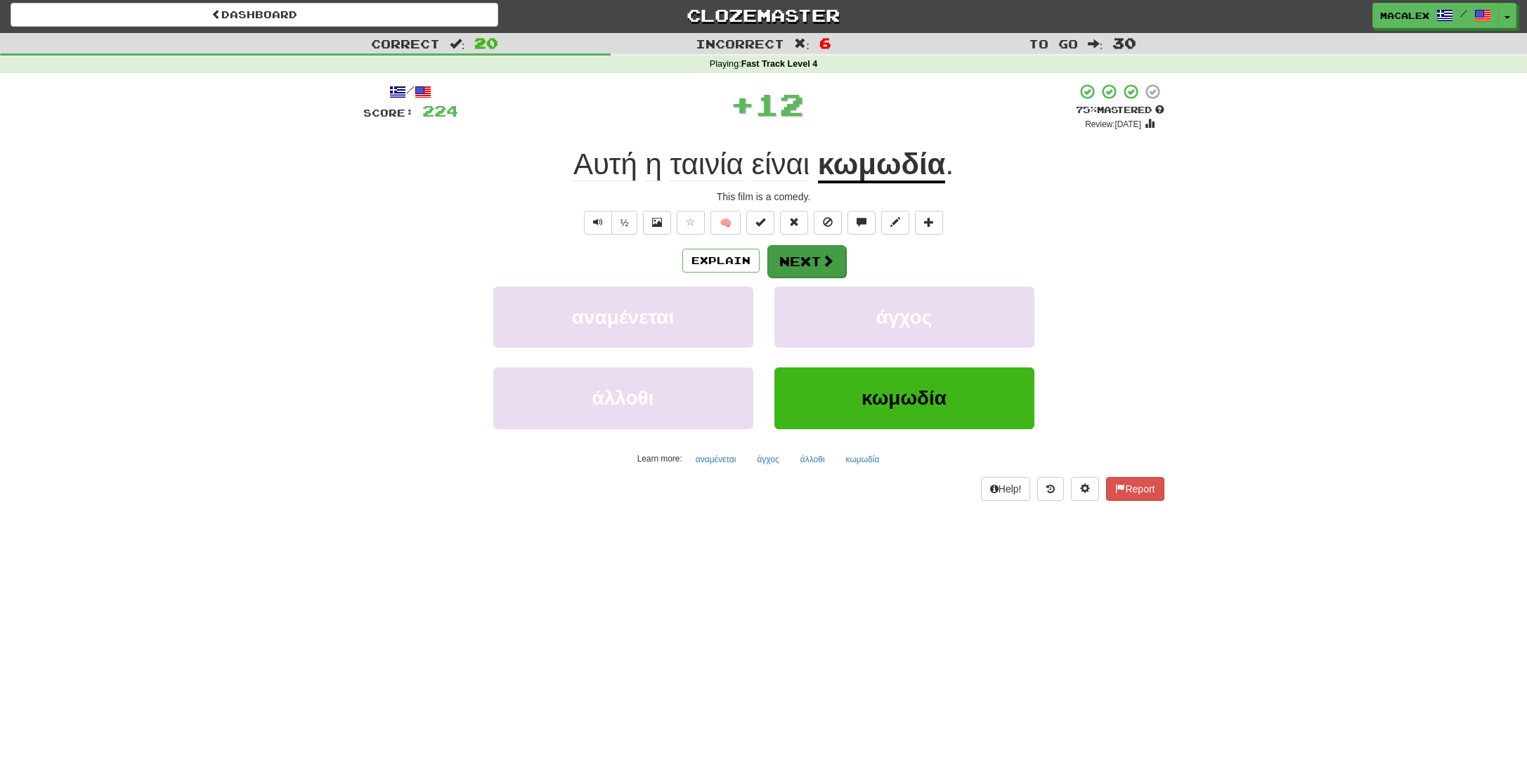
click at [800, 270] on button "Next" at bounding box center [806, 261] width 79 height 32
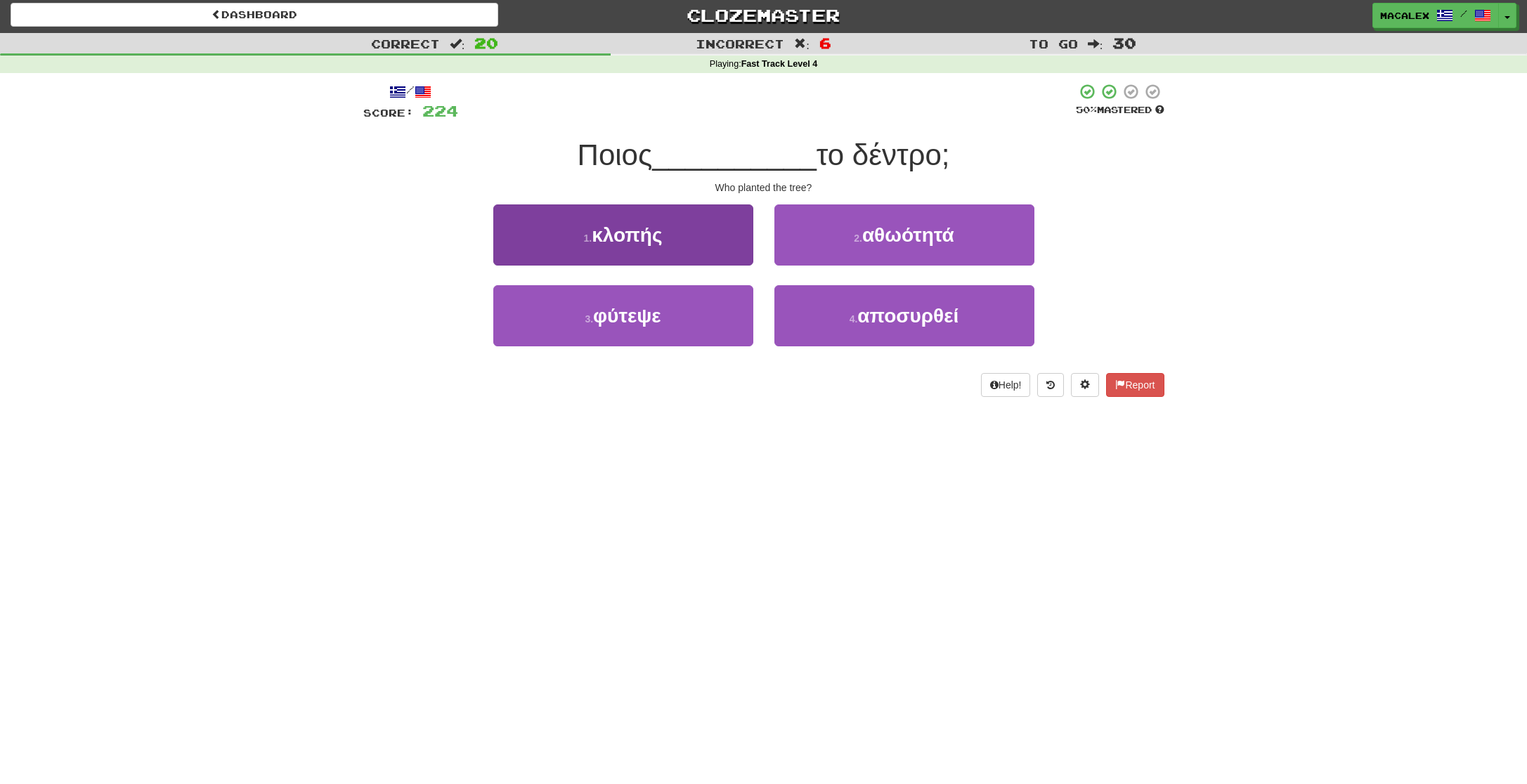
drag, startPoint x: 636, startPoint y: 309, endPoint x: 652, endPoint y: 304, distance: 16.8
click at [637, 307] on span "φύτεψε" at bounding box center [628, 316] width 68 height 22
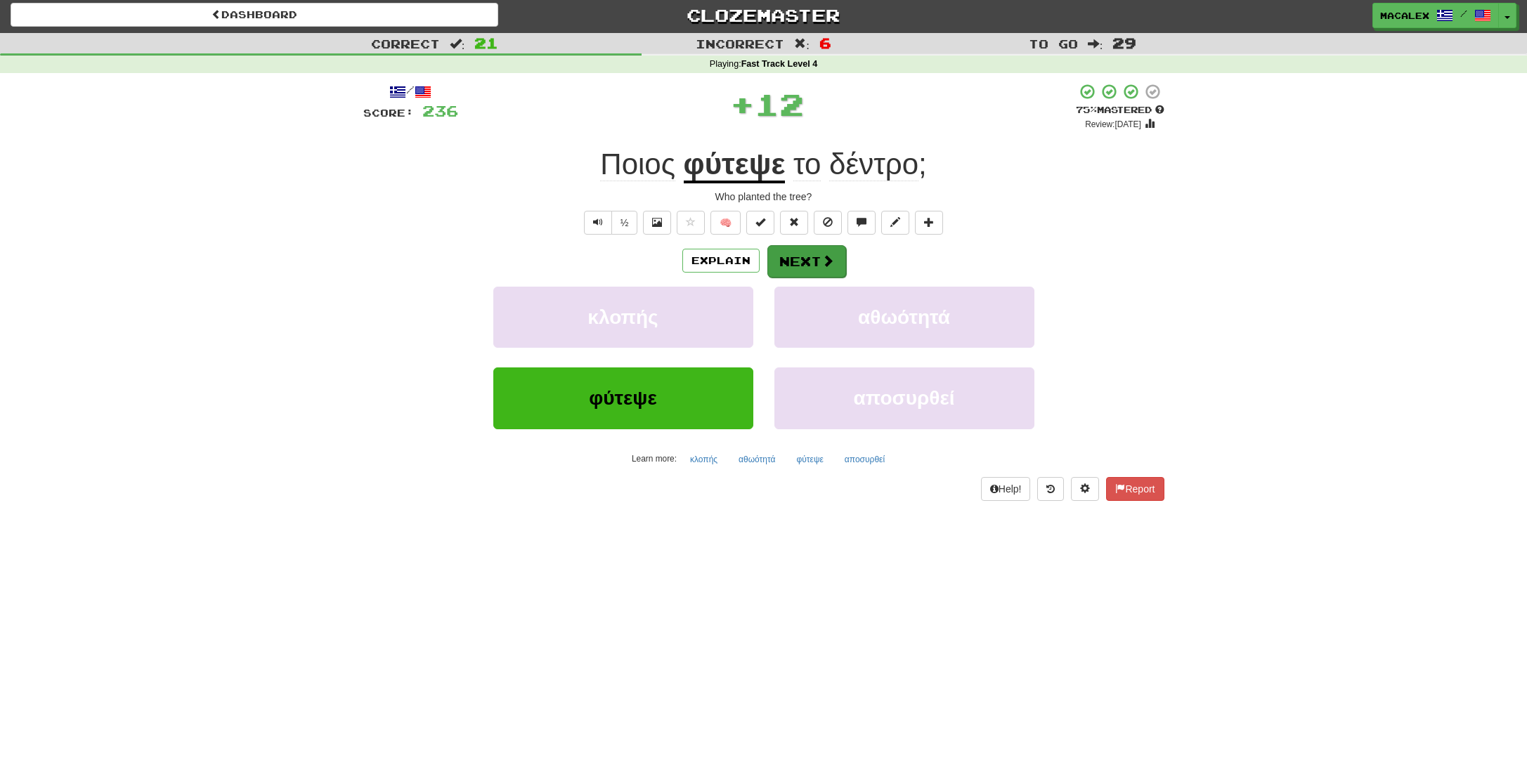
click at [787, 253] on button "Next" at bounding box center [806, 261] width 79 height 32
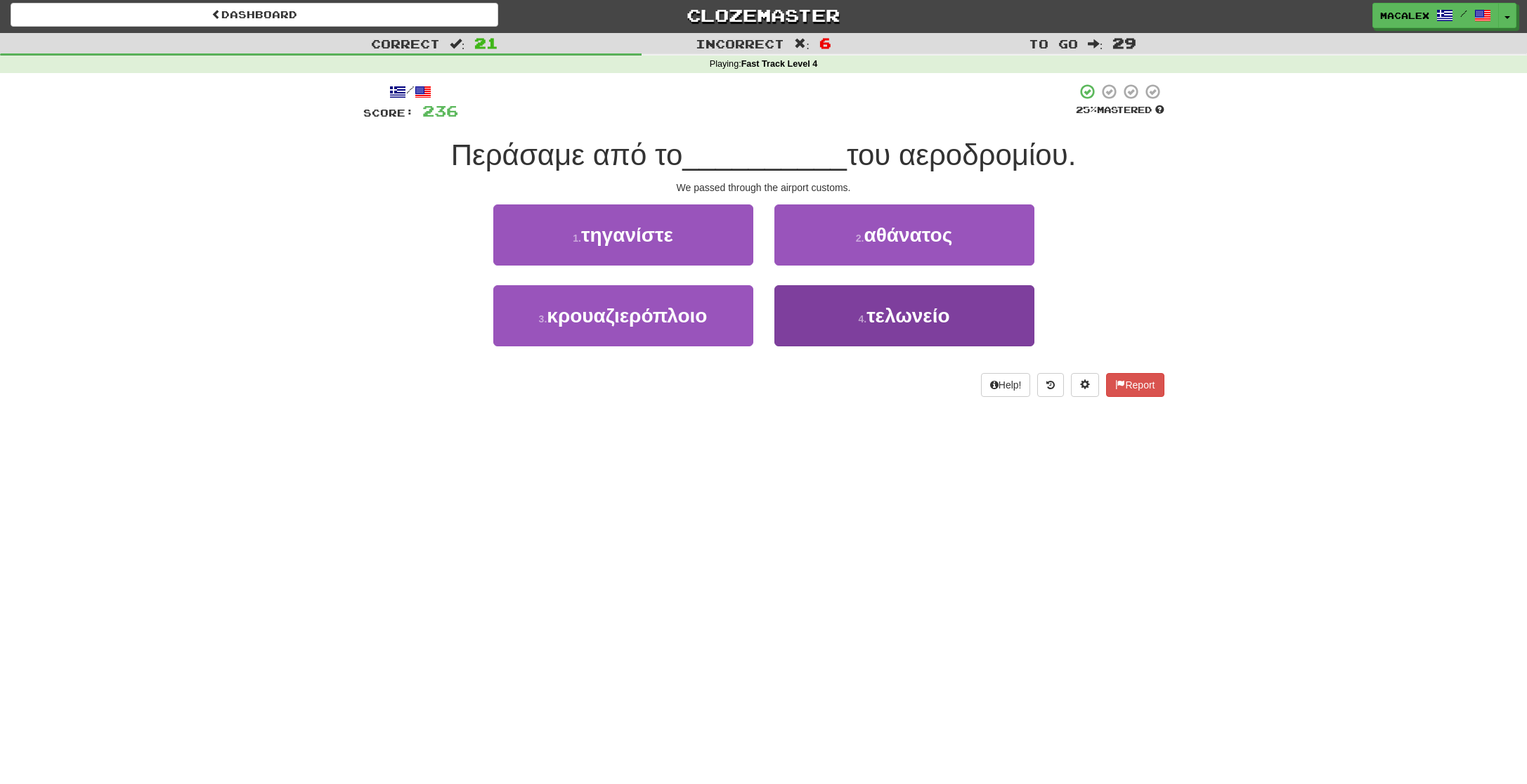
click at [912, 317] on span "τελωνείο" at bounding box center [908, 316] width 83 height 22
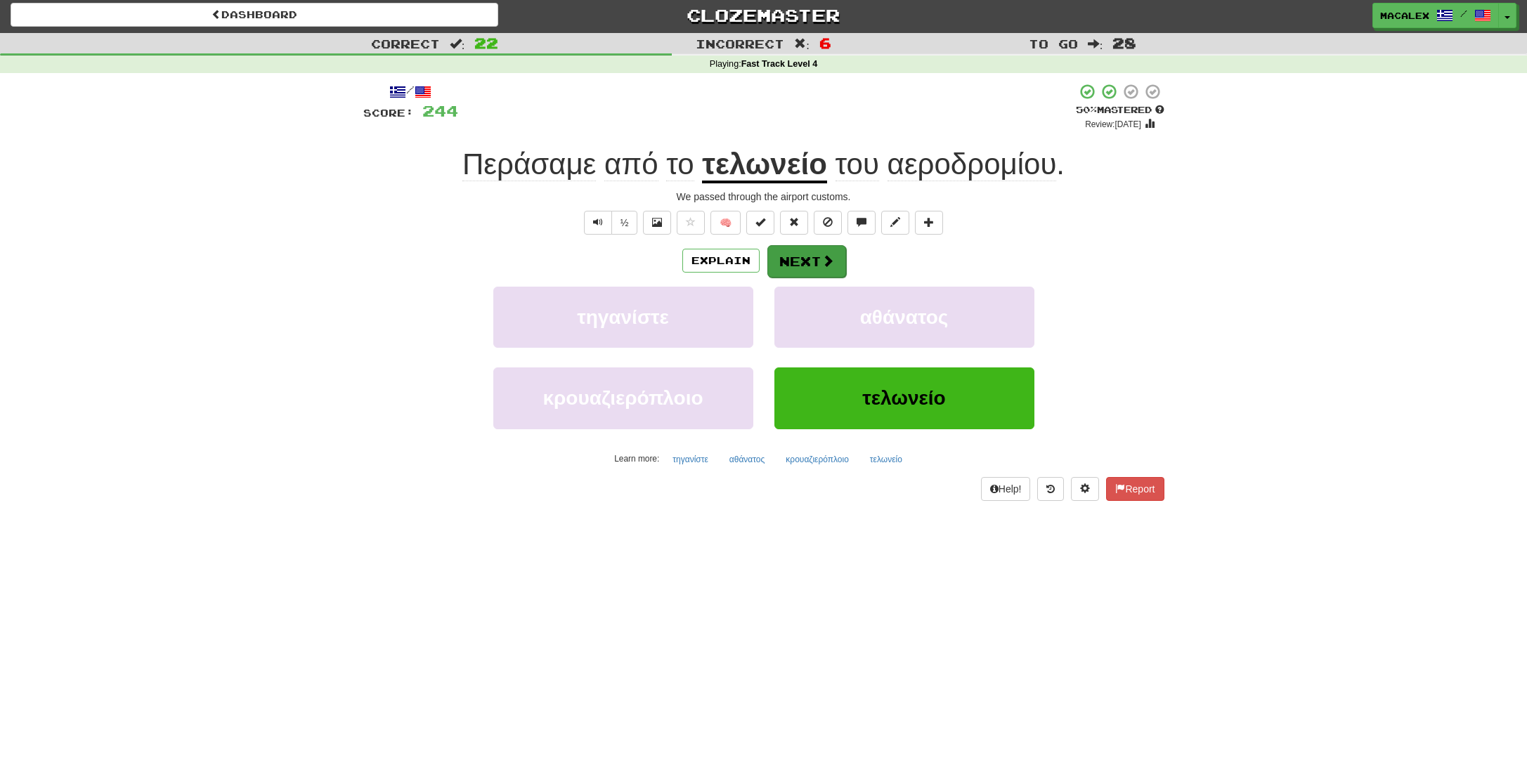
click at [813, 261] on button "Next" at bounding box center [806, 261] width 79 height 32
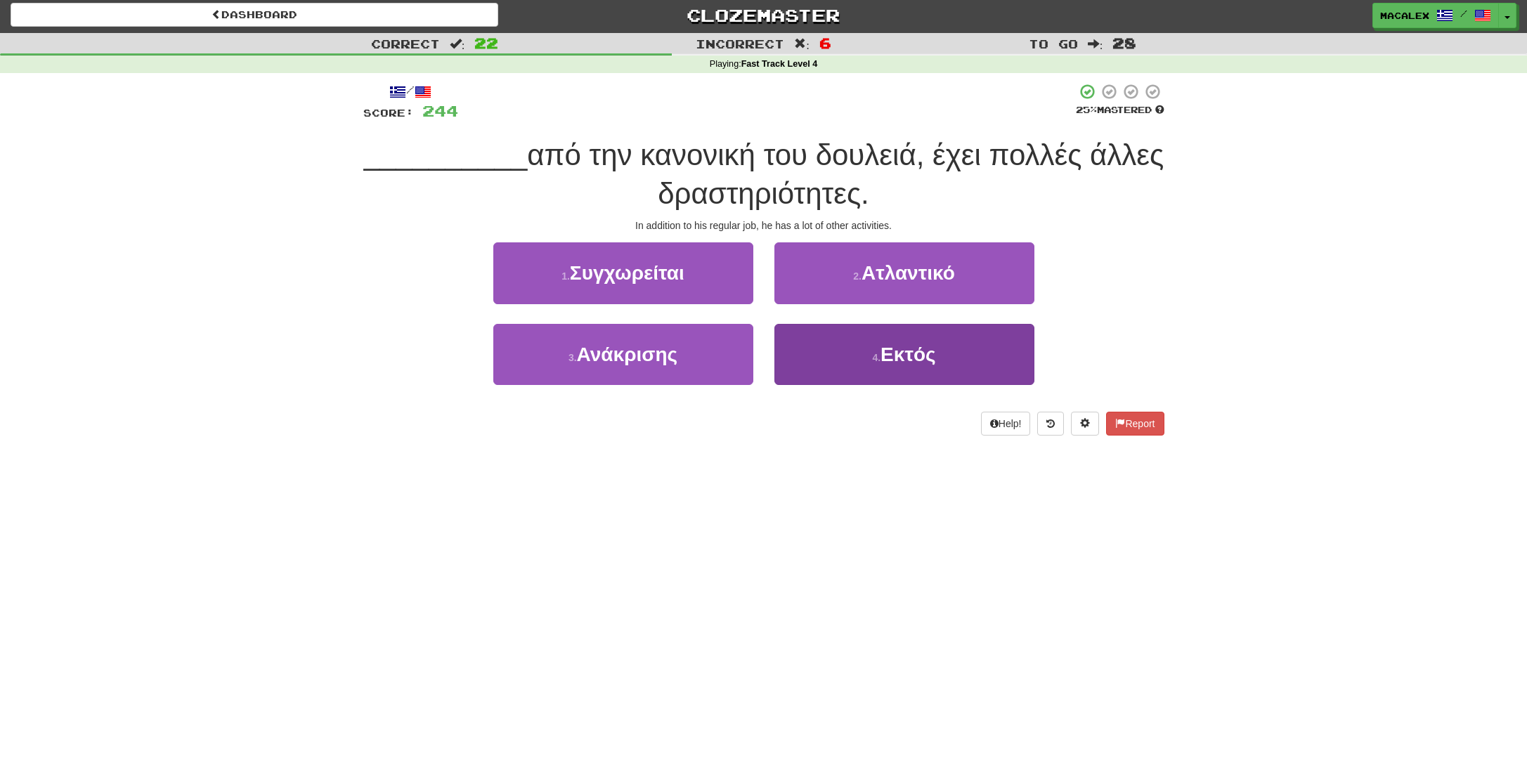
click at [902, 353] on span "Εκτός" at bounding box center [908, 354] width 55 height 22
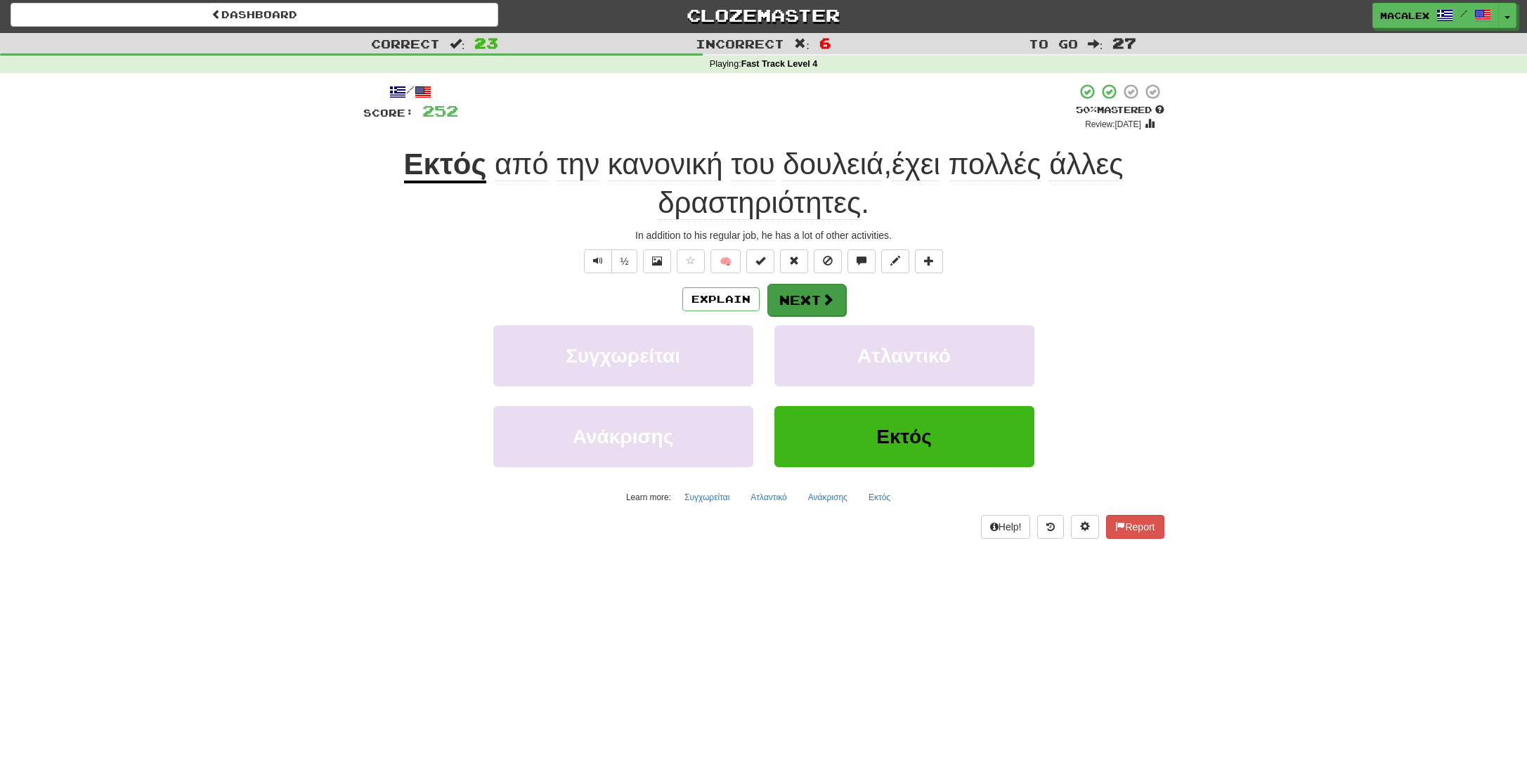
click at [812, 301] on button "Next" at bounding box center [806, 300] width 79 height 32
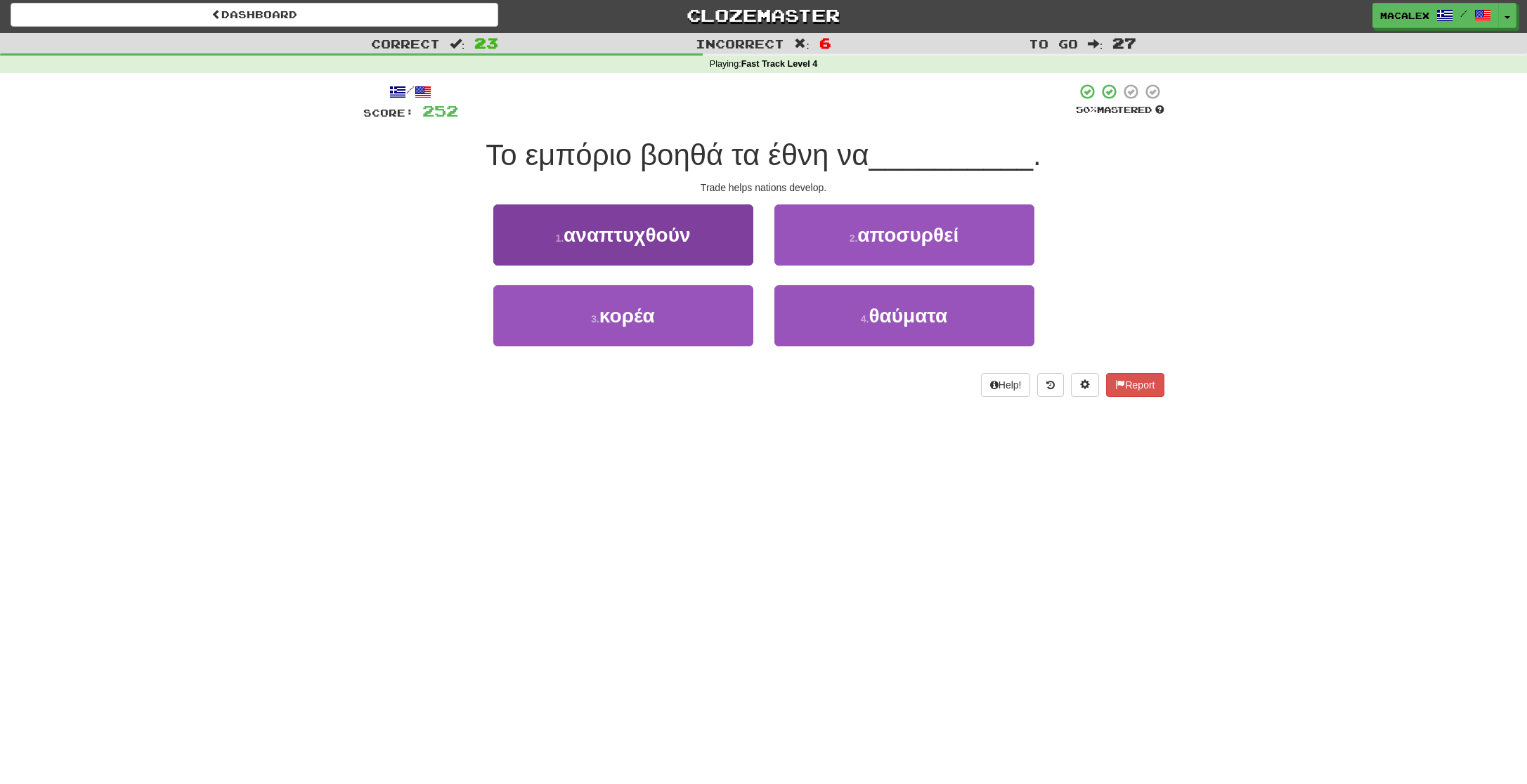
click at [593, 252] on button "1 . αναπτυχθούν" at bounding box center [623, 235] width 260 height 61
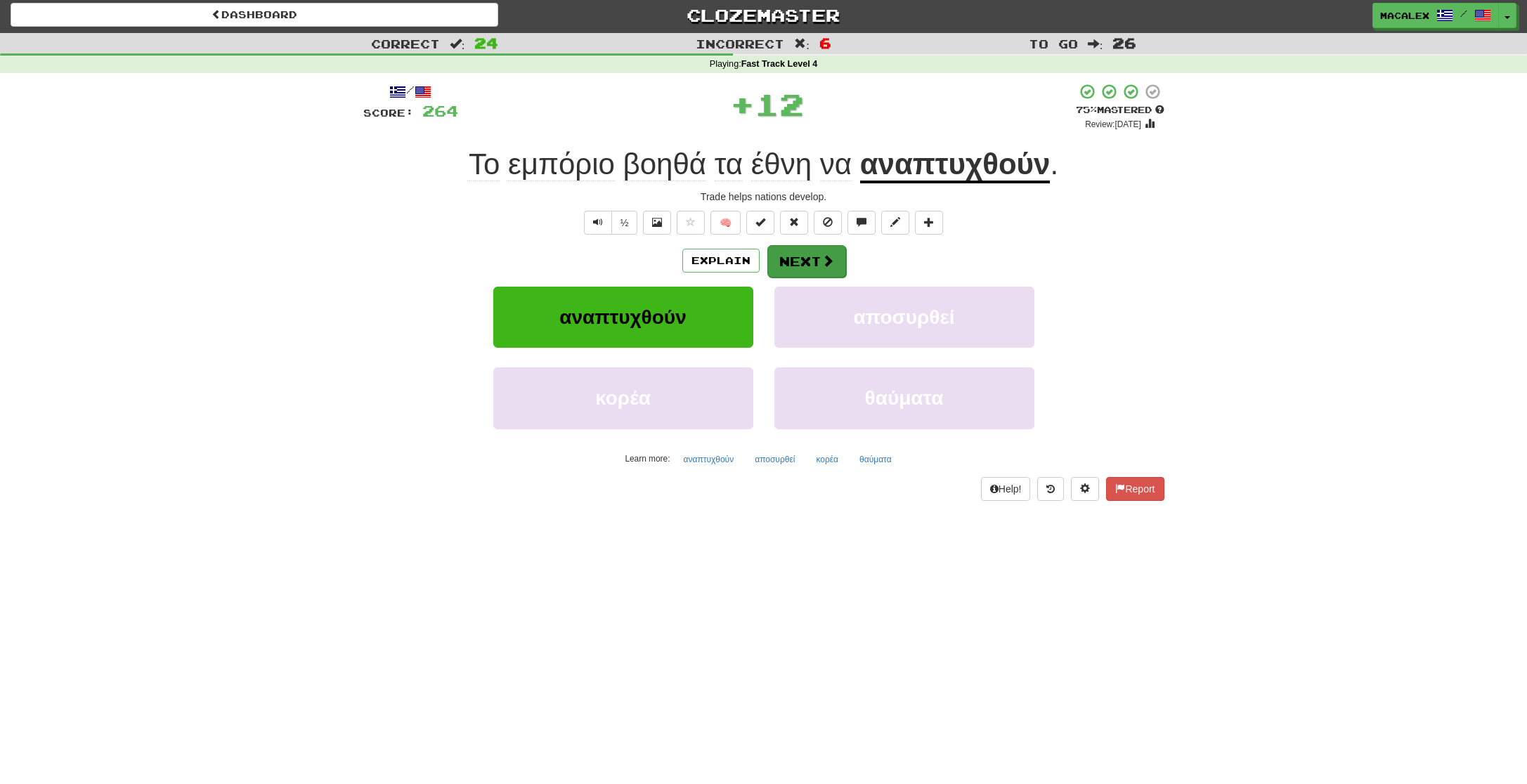
click at [816, 261] on button "Next" at bounding box center [806, 261] width 79 height 32
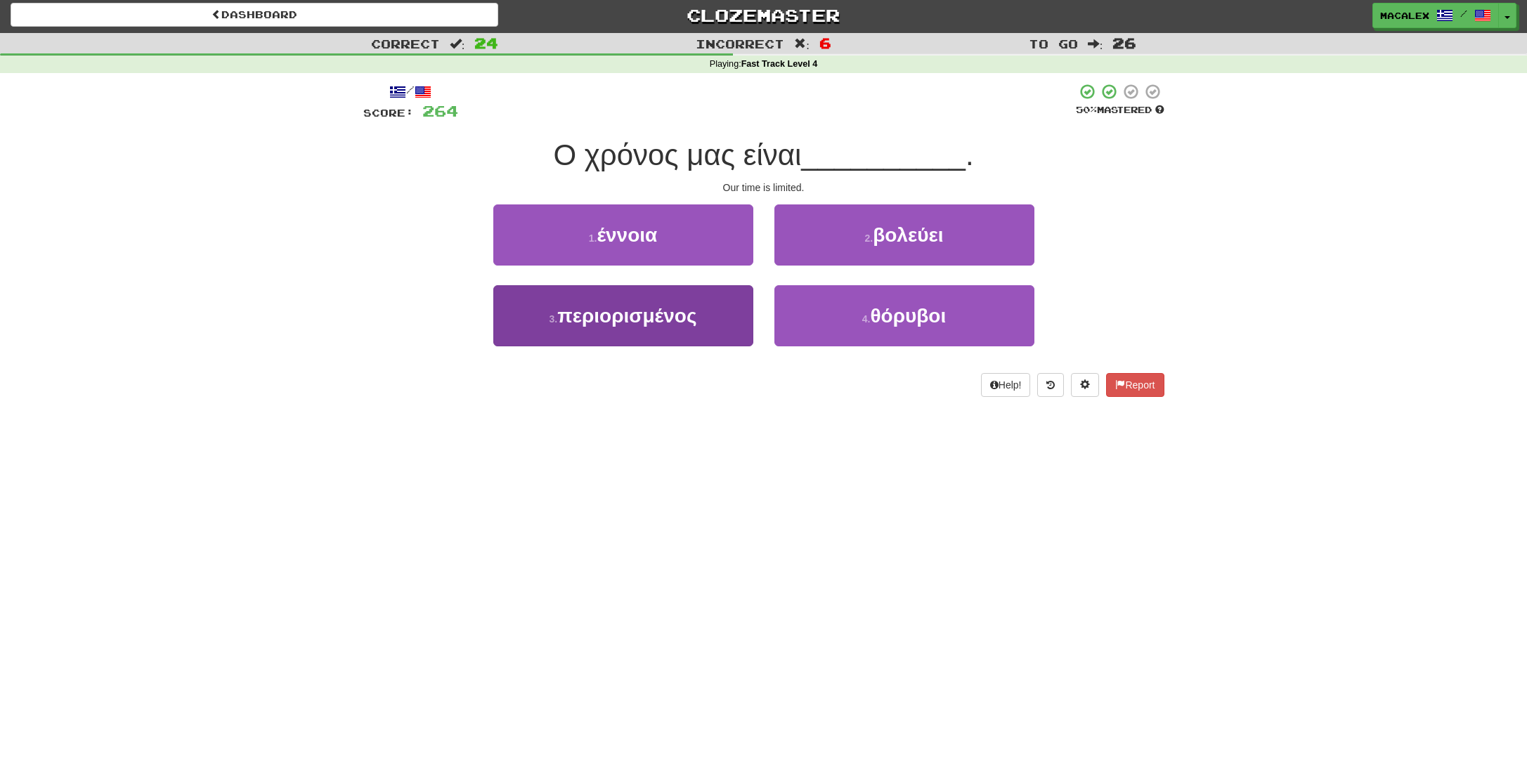
click at [602, 321] on span "περιορισμένος" at bounding box center [626, 316] width 139 height 22
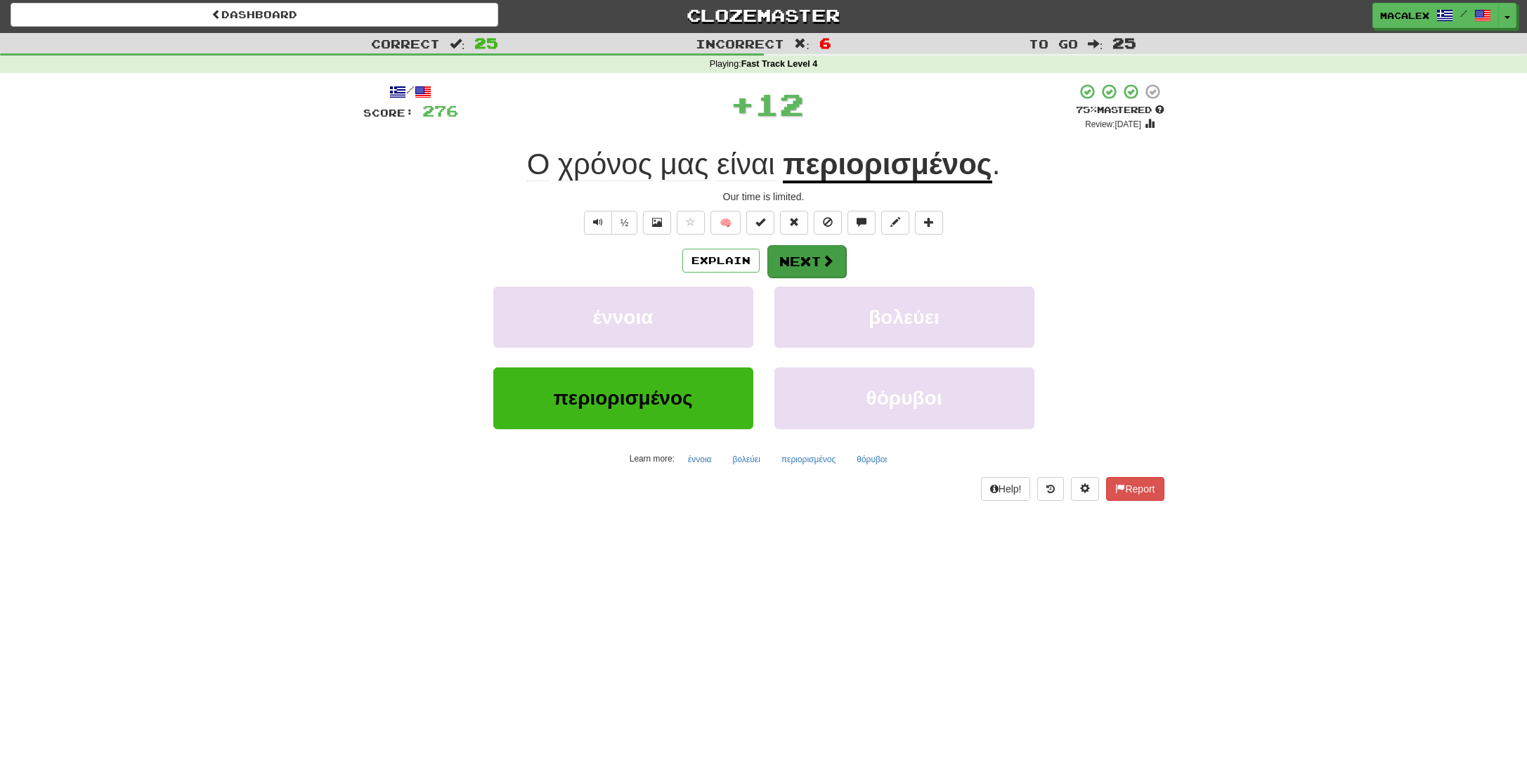
click at [801, 264] on button "Next" at bounding box center [806, 261] width 79 height 32
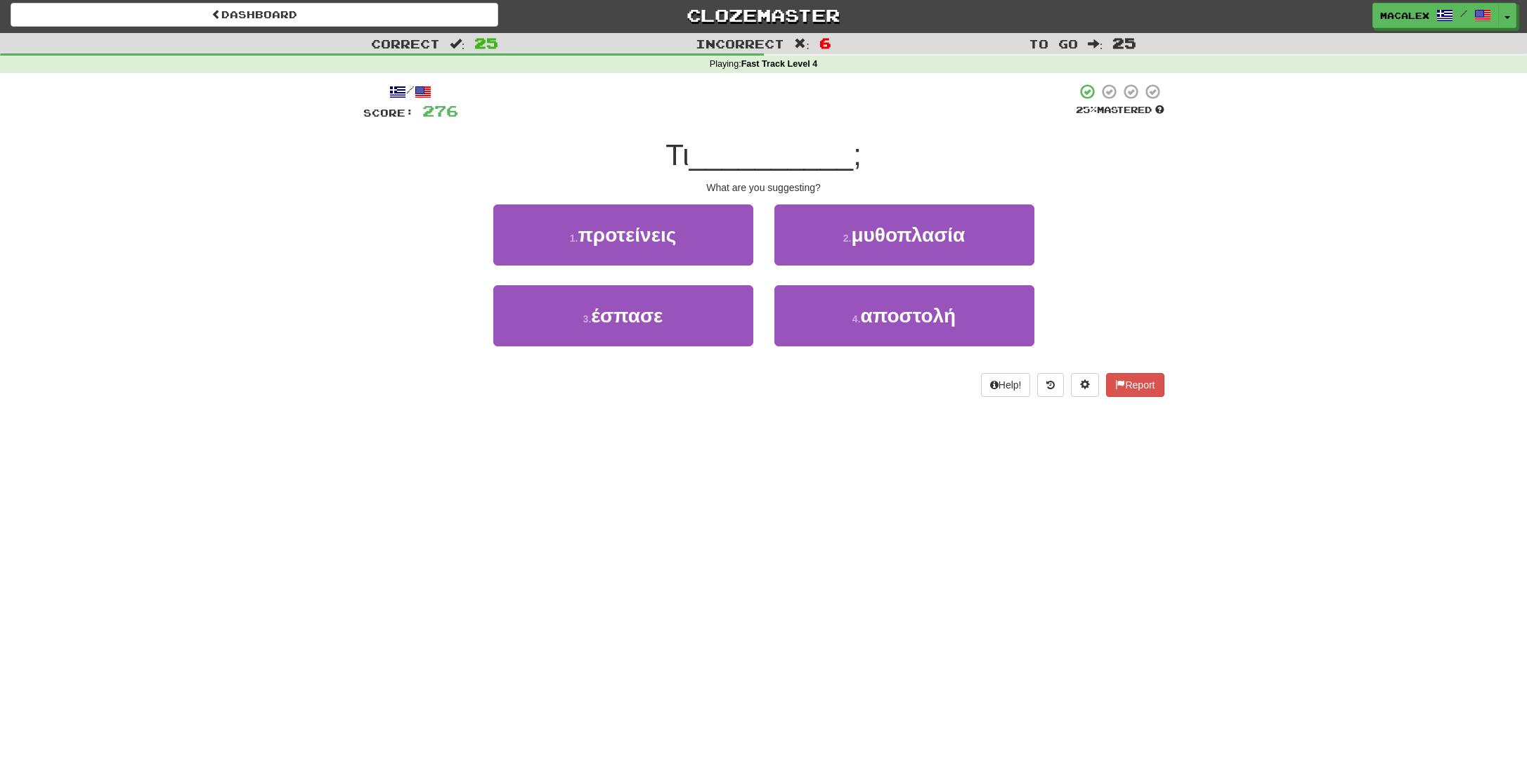
drag, startPoint x: 589, startPoint y: 236, endPoint x: 634, endPoint y: 241, distance: 45.3
click at [589, 235] on span "προτείνεις" at bounding box center [627, 235] width 98 height 22
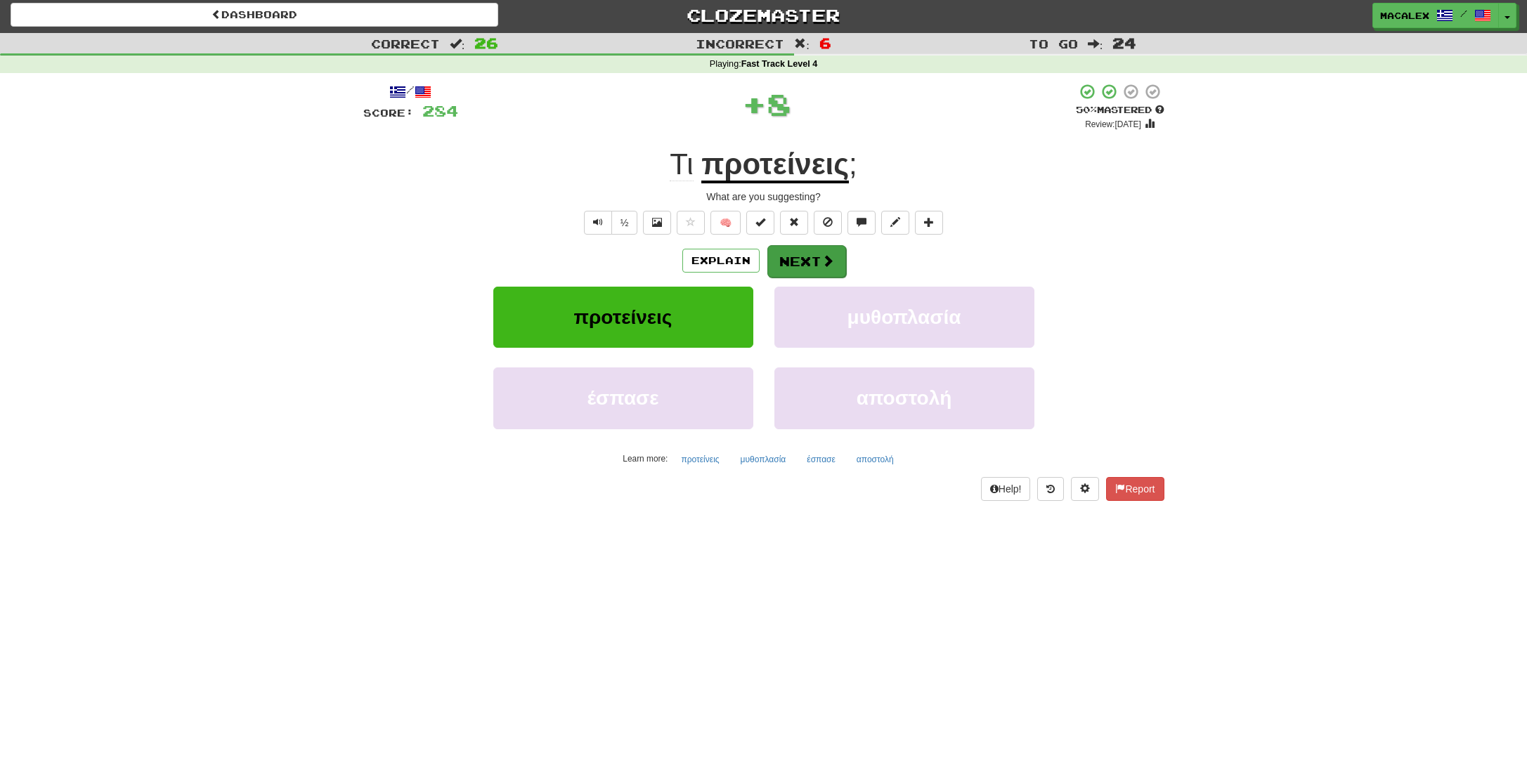
click at [808, 267] on button "Next" at bounding box center [806, 261] width 79 height 32
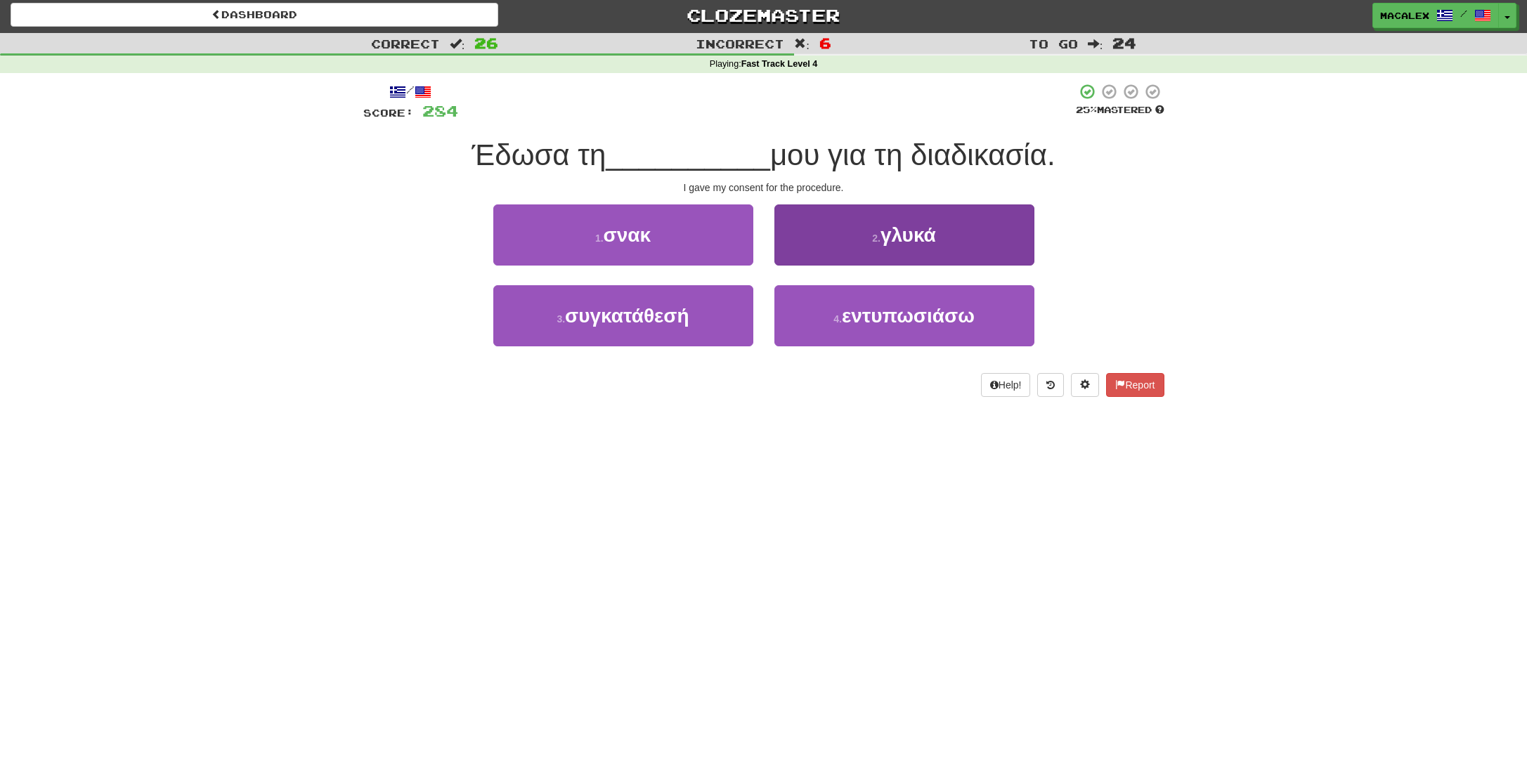
click at [883, 319] on span "εντυπωσιάσω" at bounding box center [908, 316] width 133 height 22
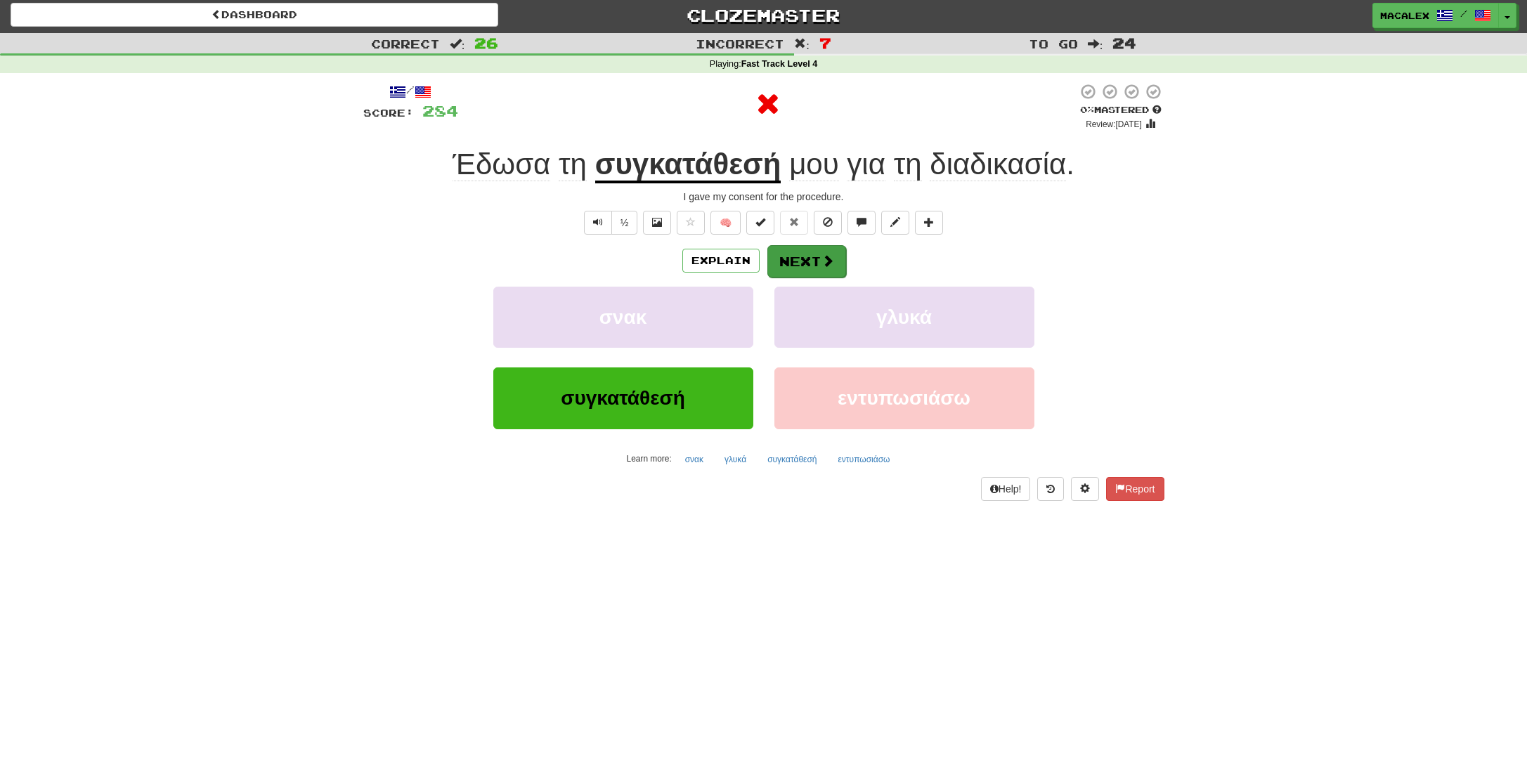
click at [805, 265] on button "Next" at bounding box center [806, 261] width 79 height 32
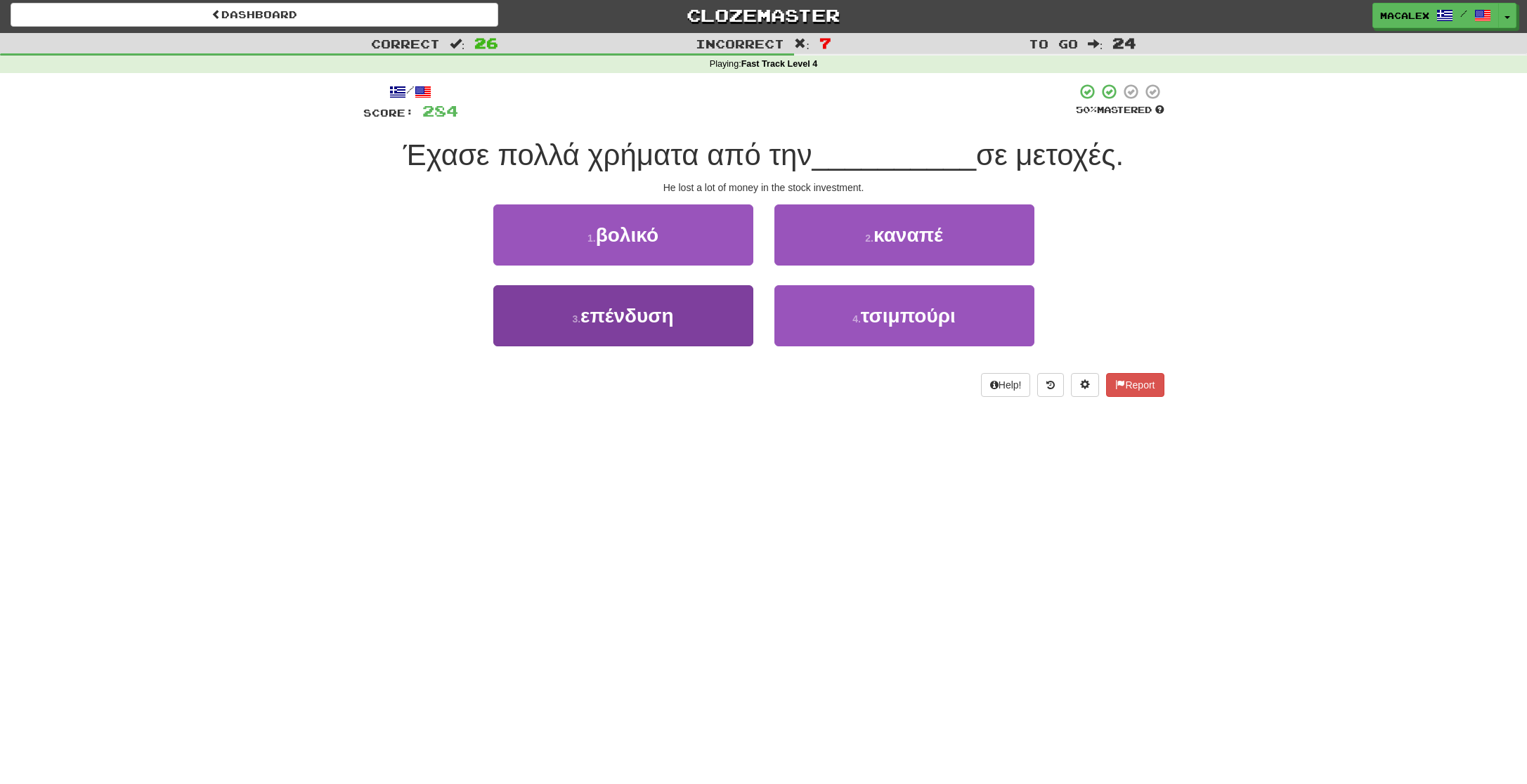
click at [612, 320] on span "επένδυση" at bounding box center [627, 316] width 93 height 22
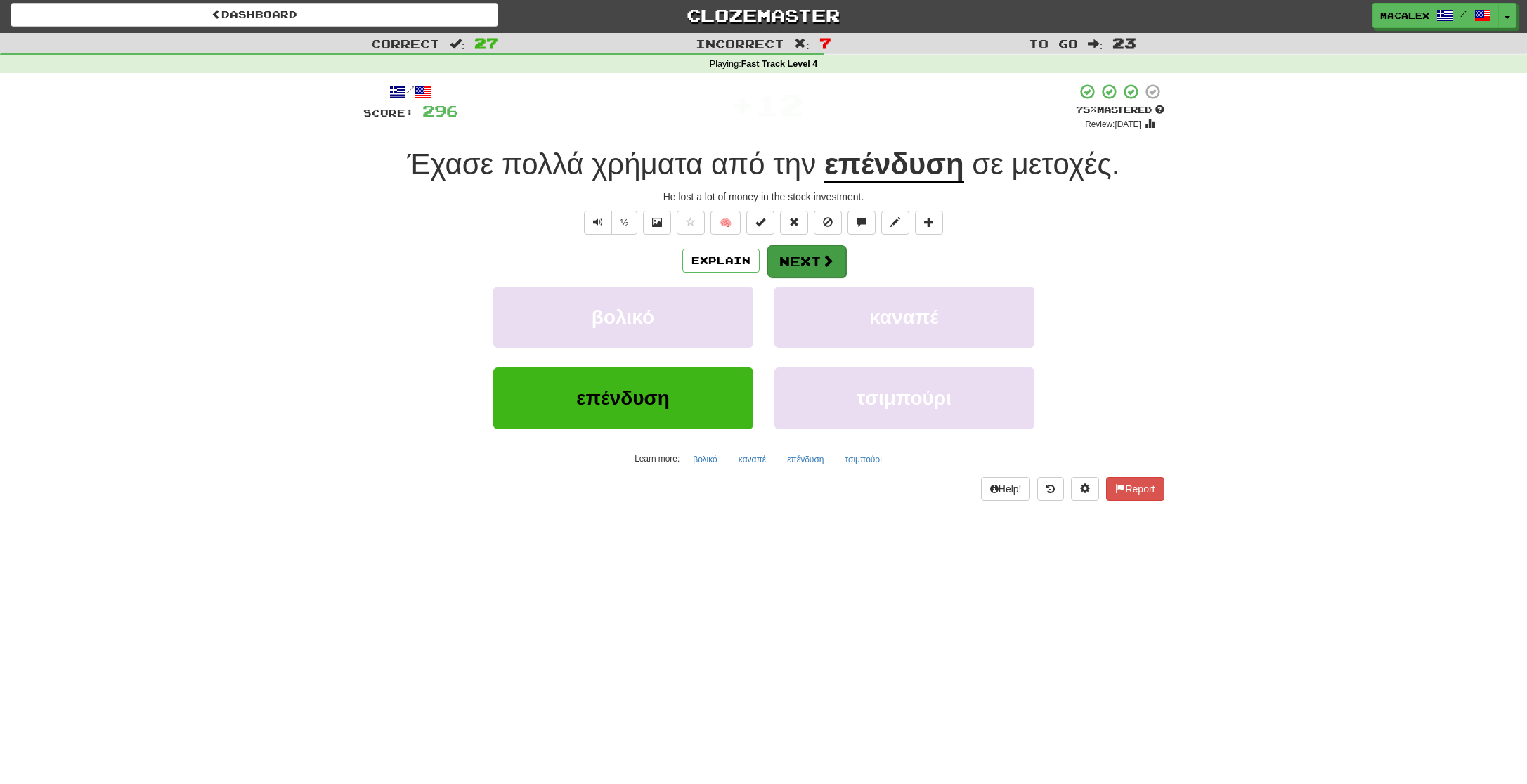
click at [803, 263] on button "Next" at bounding box center [806, 261] width 79 height 32
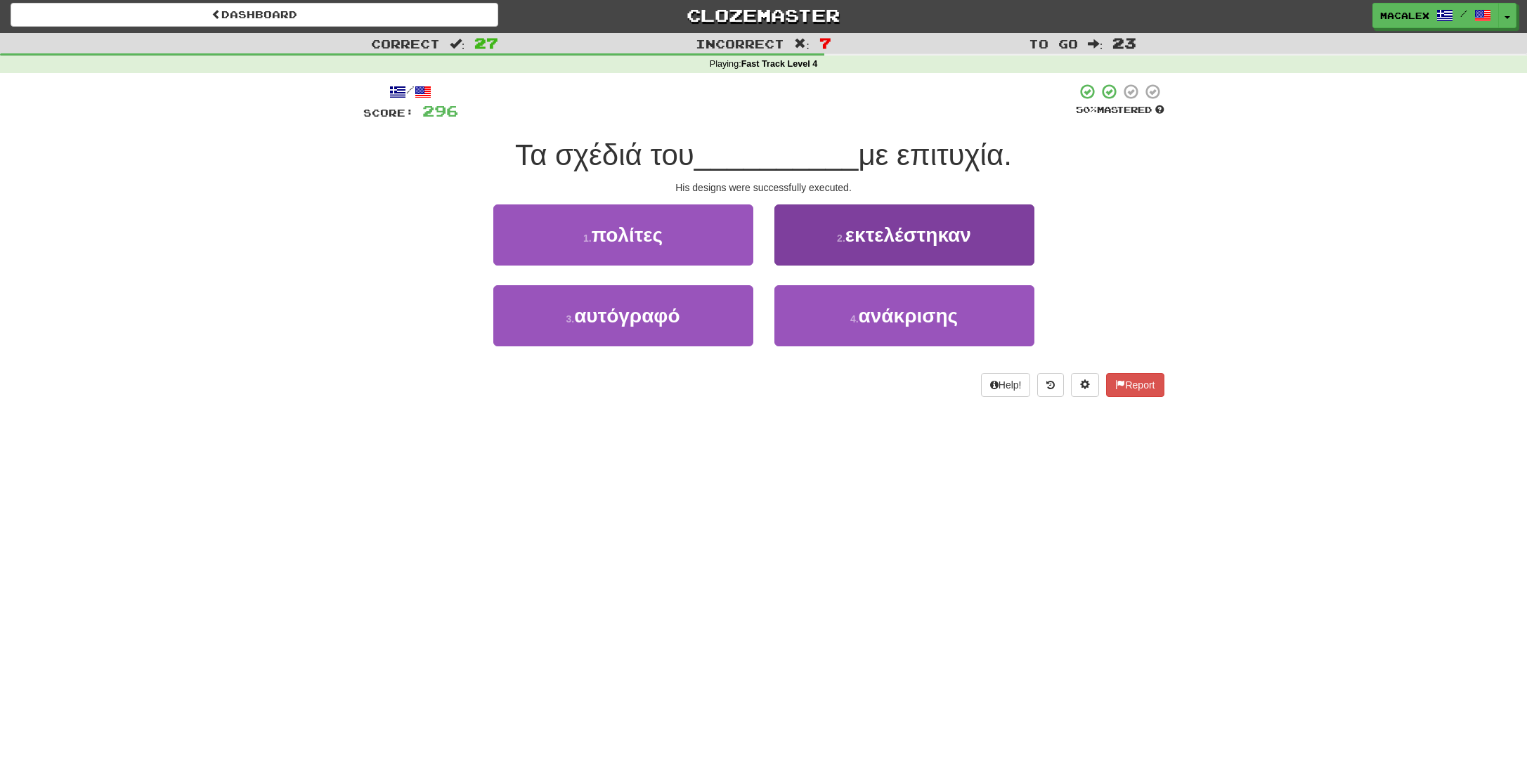
click at [869, 239] on span "εκτελέστηκαν" at bounding box center [908, 235] width 126 height 22
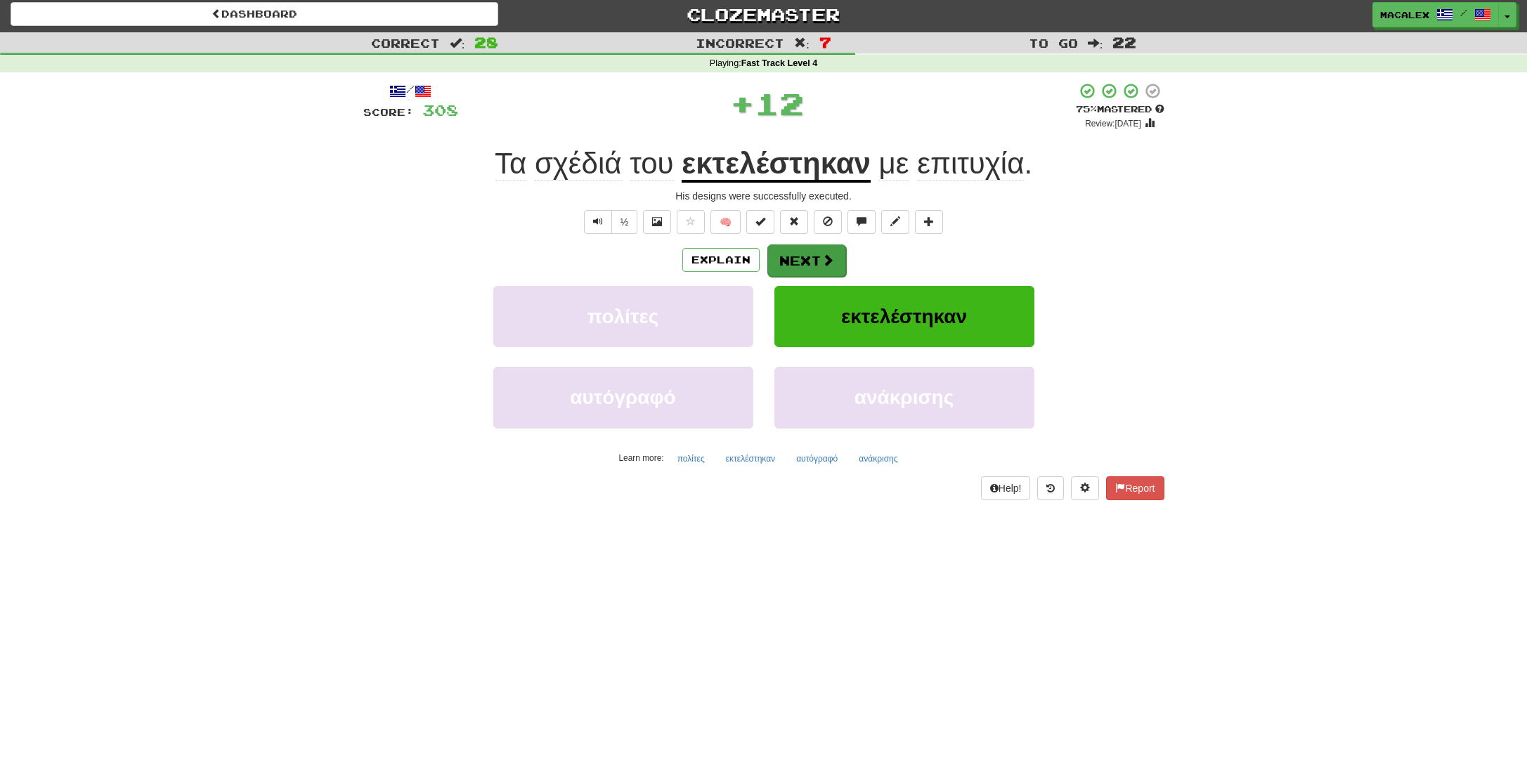
scroll to position [0, 0]
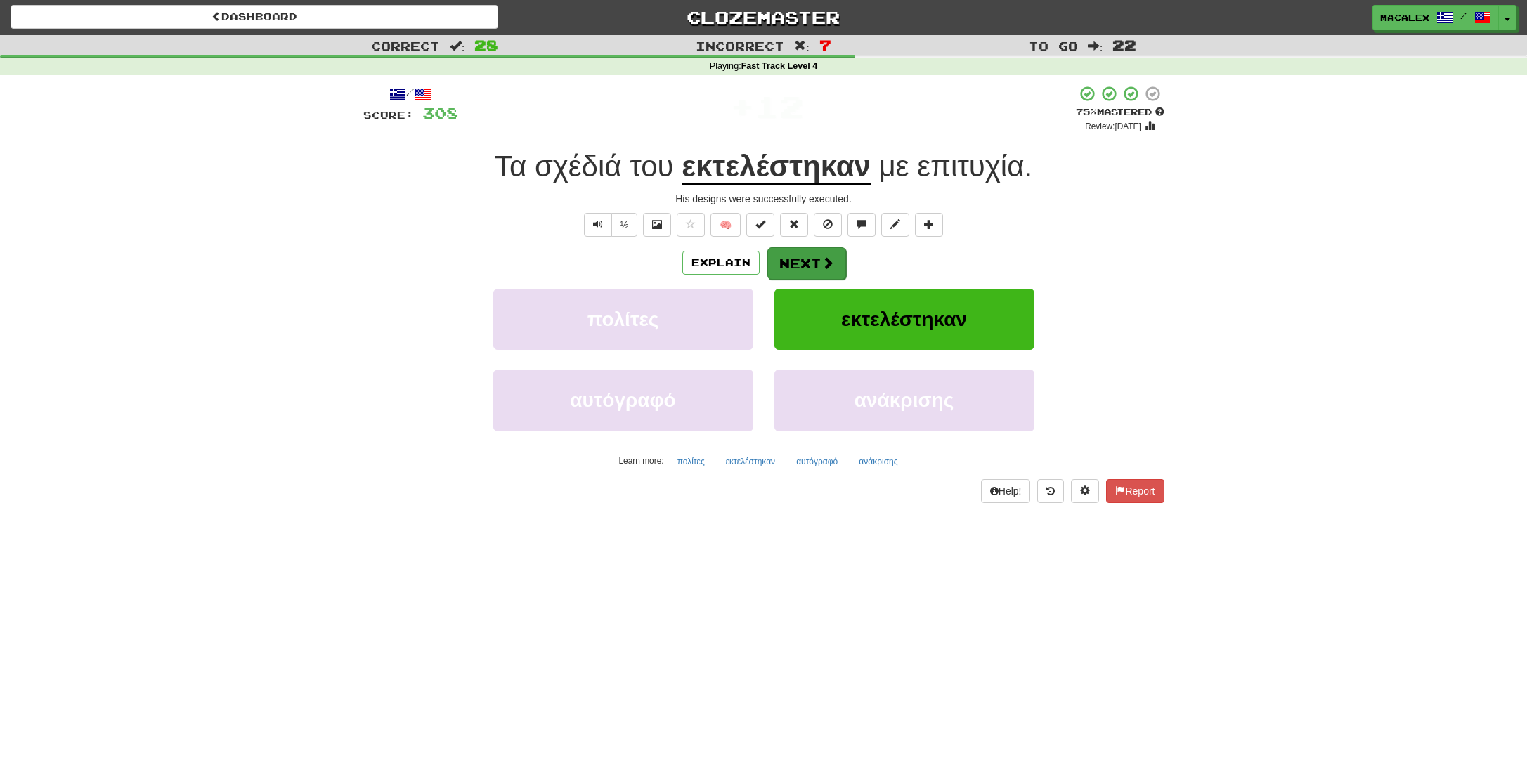
click at [815, 255] on button "Next" at bounding box center [806, 264] width 79 height 32
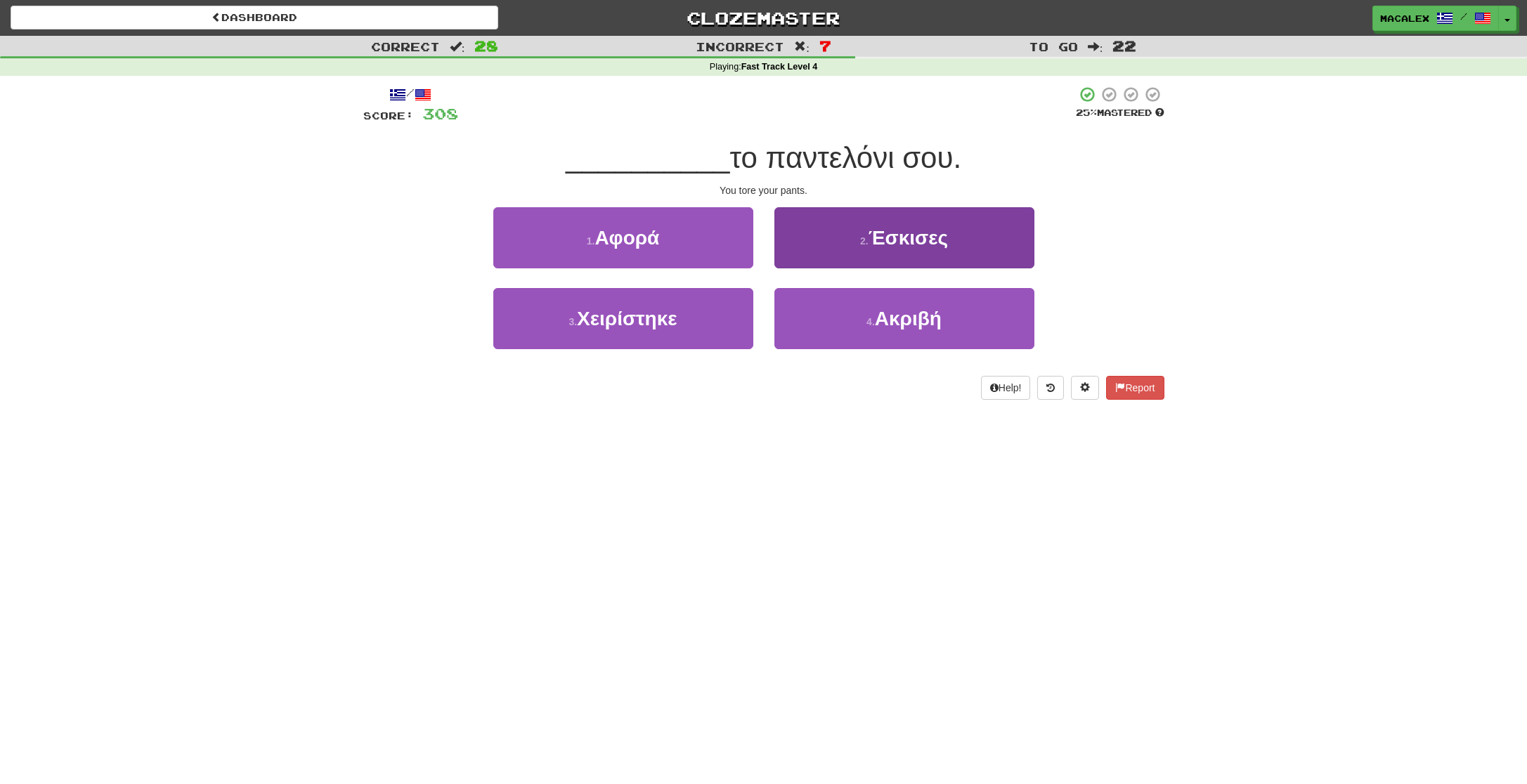
click at [906, 243] on span "Έσκισες" at bounding box center [908, 238] width 80 height 22
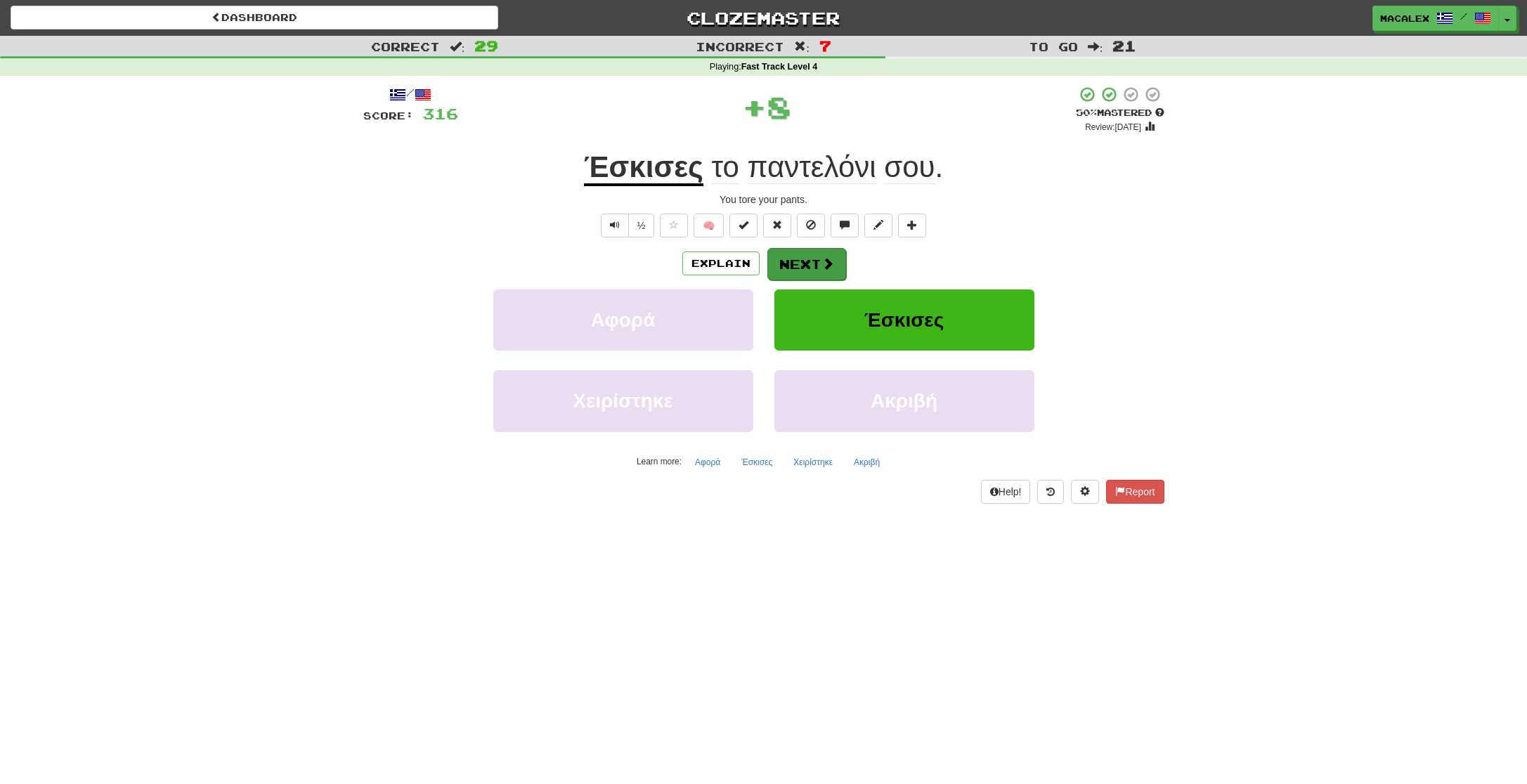
click at [826, 263] on span at bounding box center [828, 264] width 13 height 13
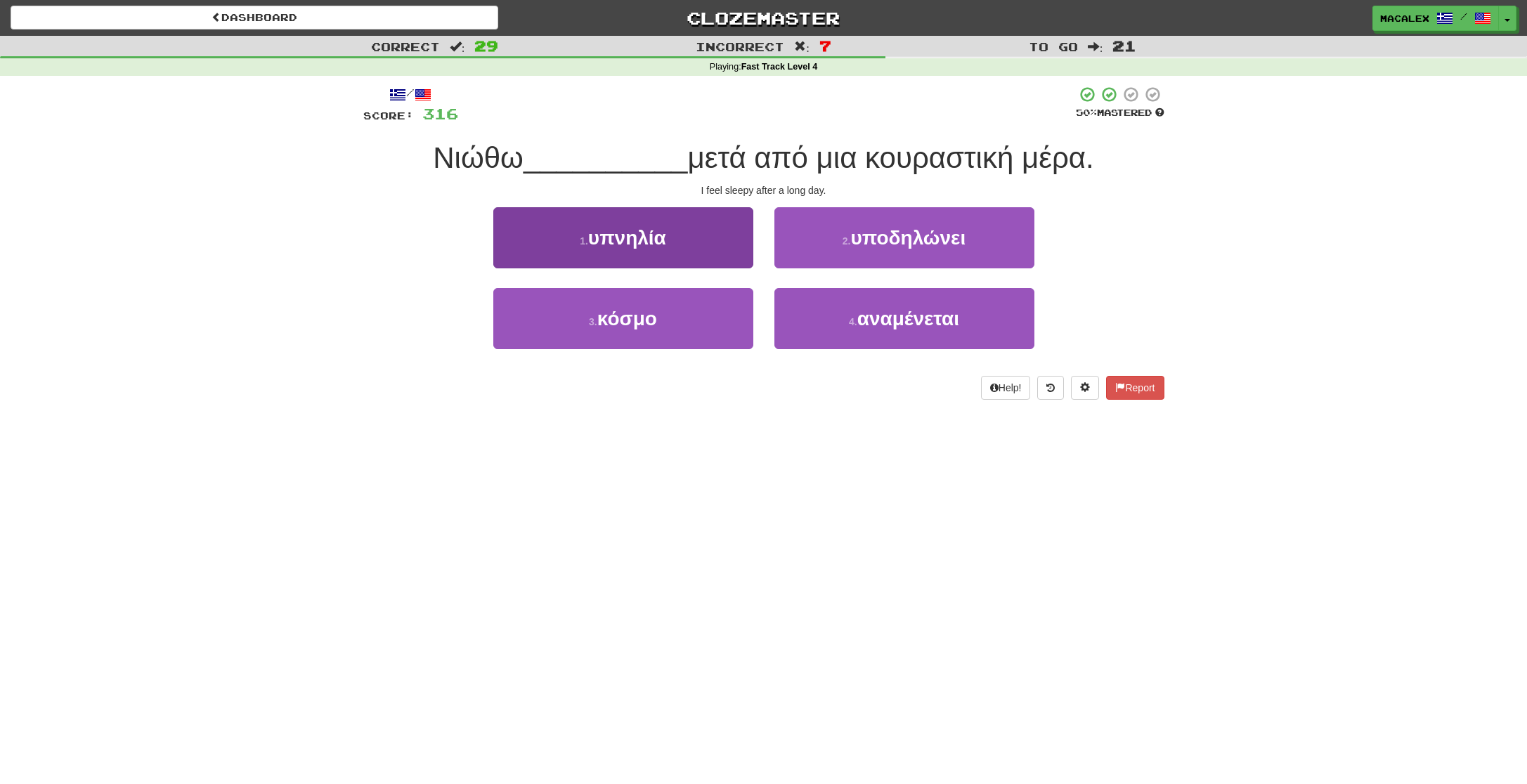
click at [621, 248] on button "1 . υπνηλία" at bounding box center [623, 237] width 260 height 61
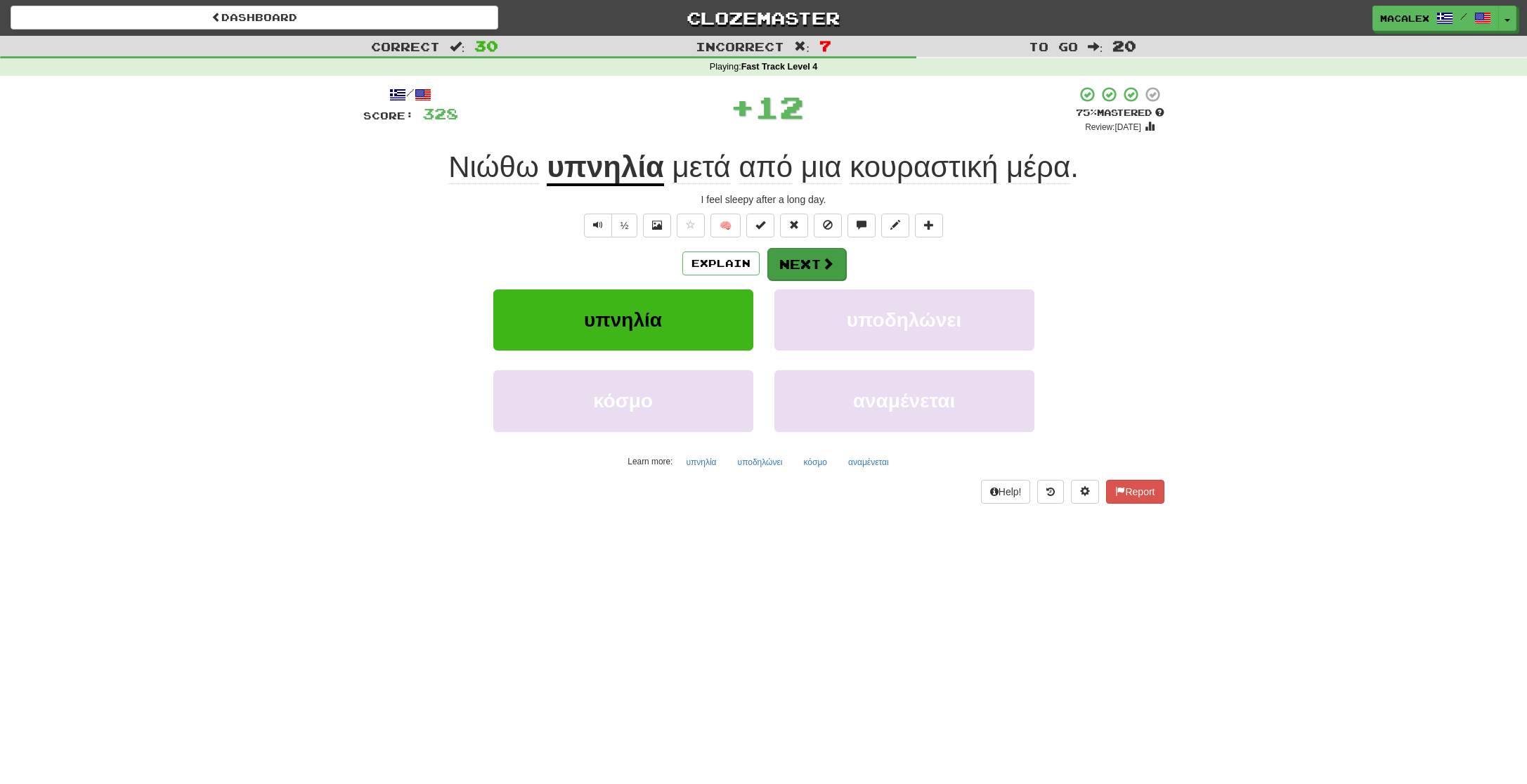
click at [801, 250] on button "Next" at bounding box center [806, 265] width 79 height 32
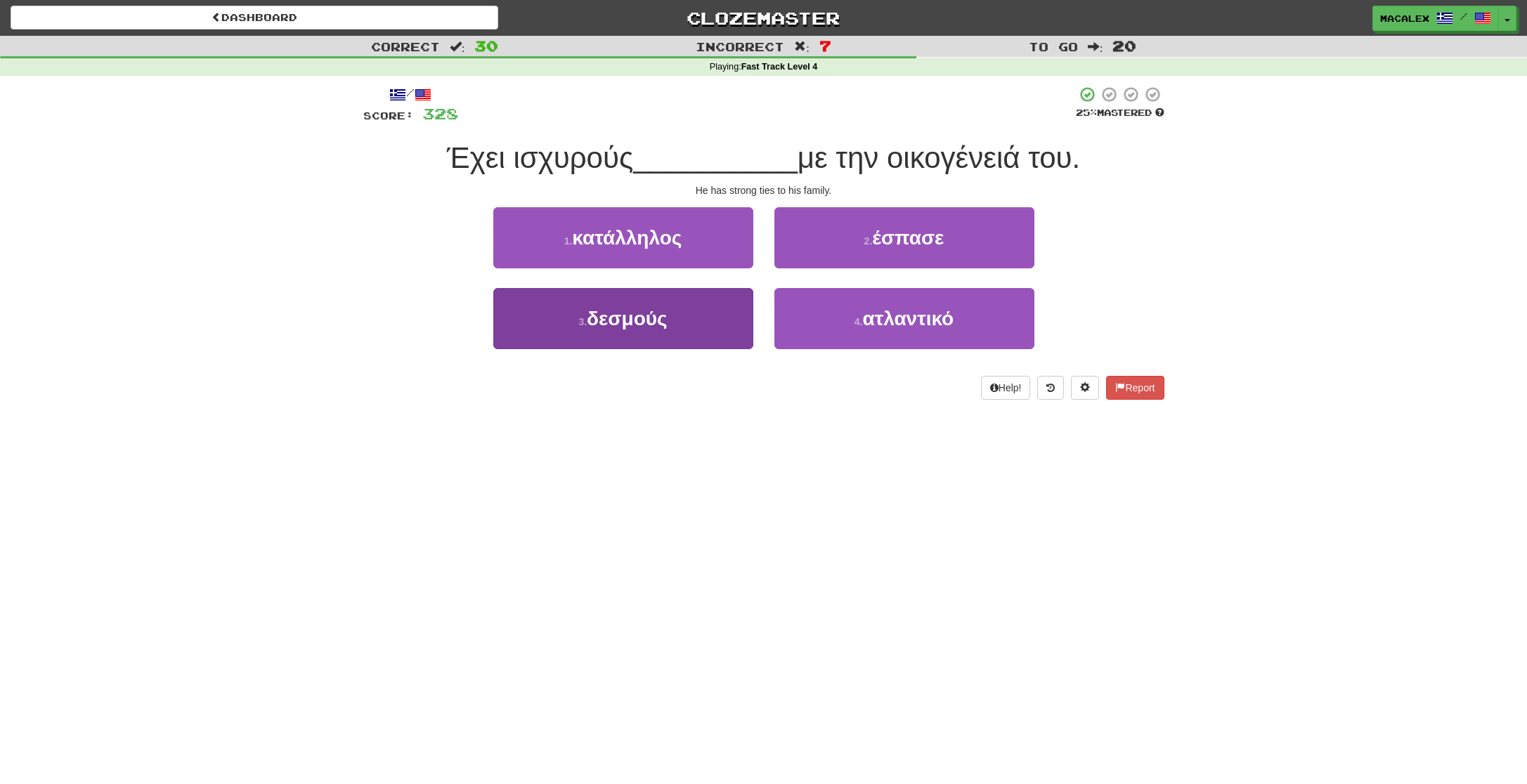
click at [624, 320] on span "δεσμούς" at bounding box center [628, 318] width 81 height 22
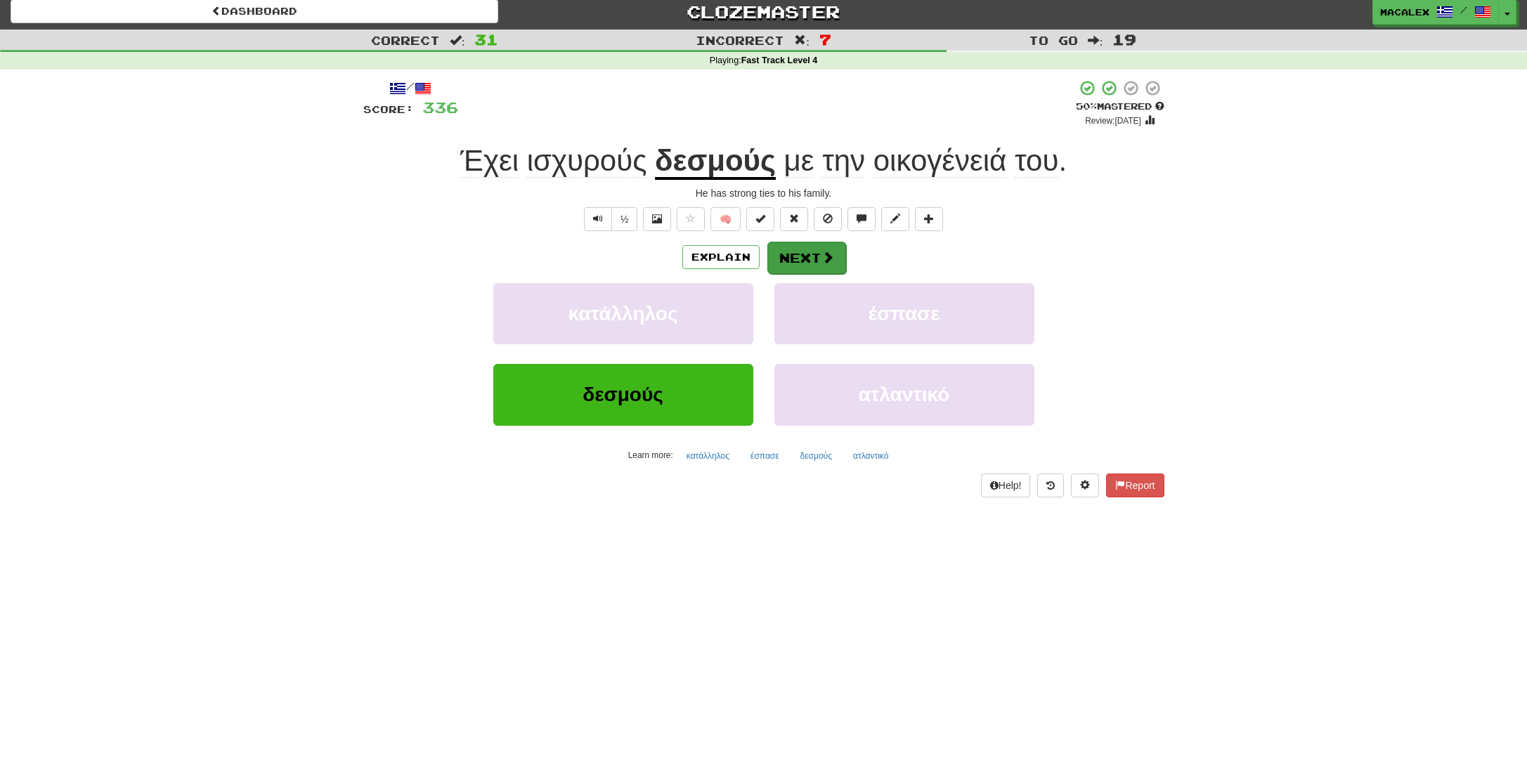
click at [821, 266] on button "Next" at bounding box center [806, 258] width 79 height 32
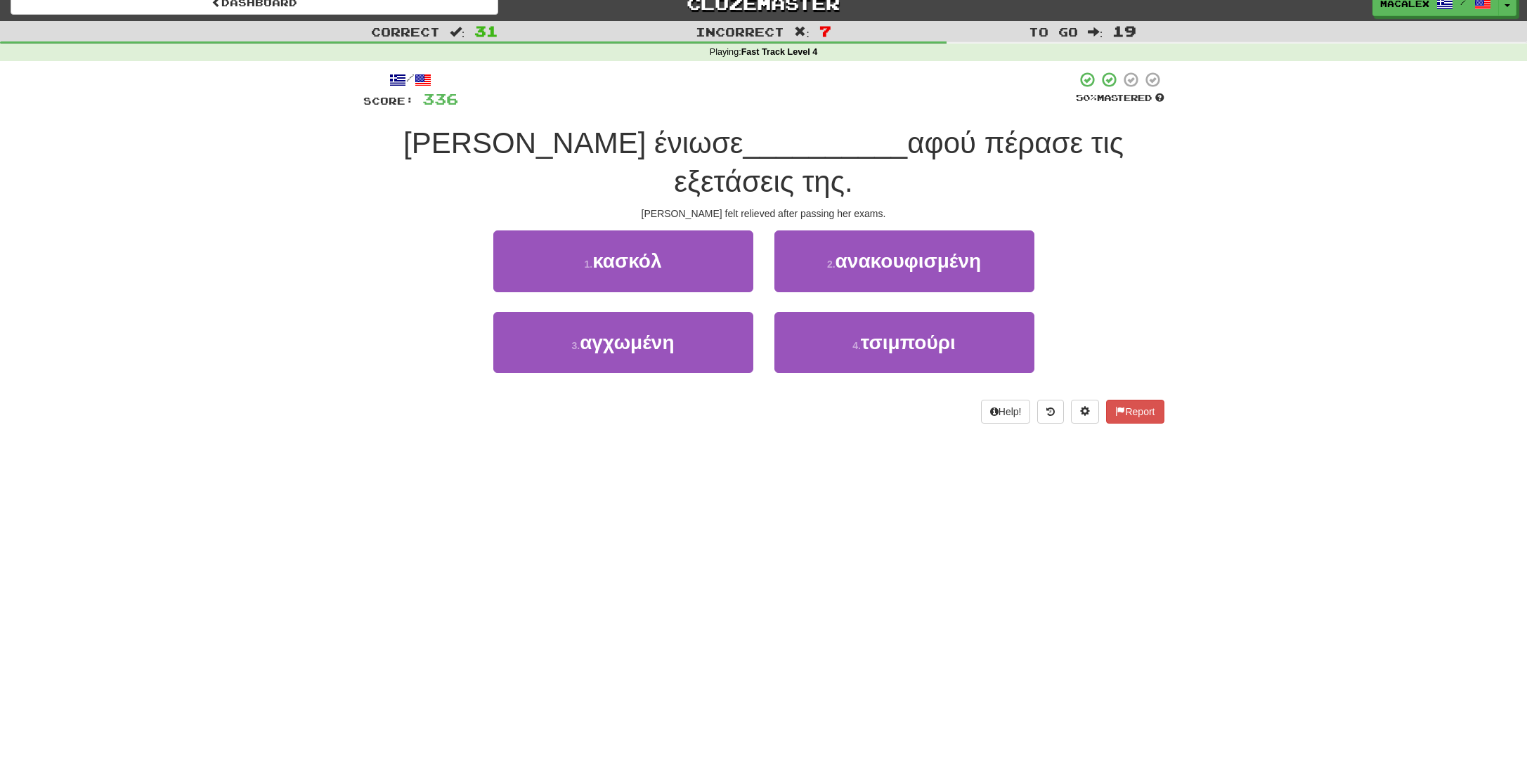
scroll to position [14, 0]
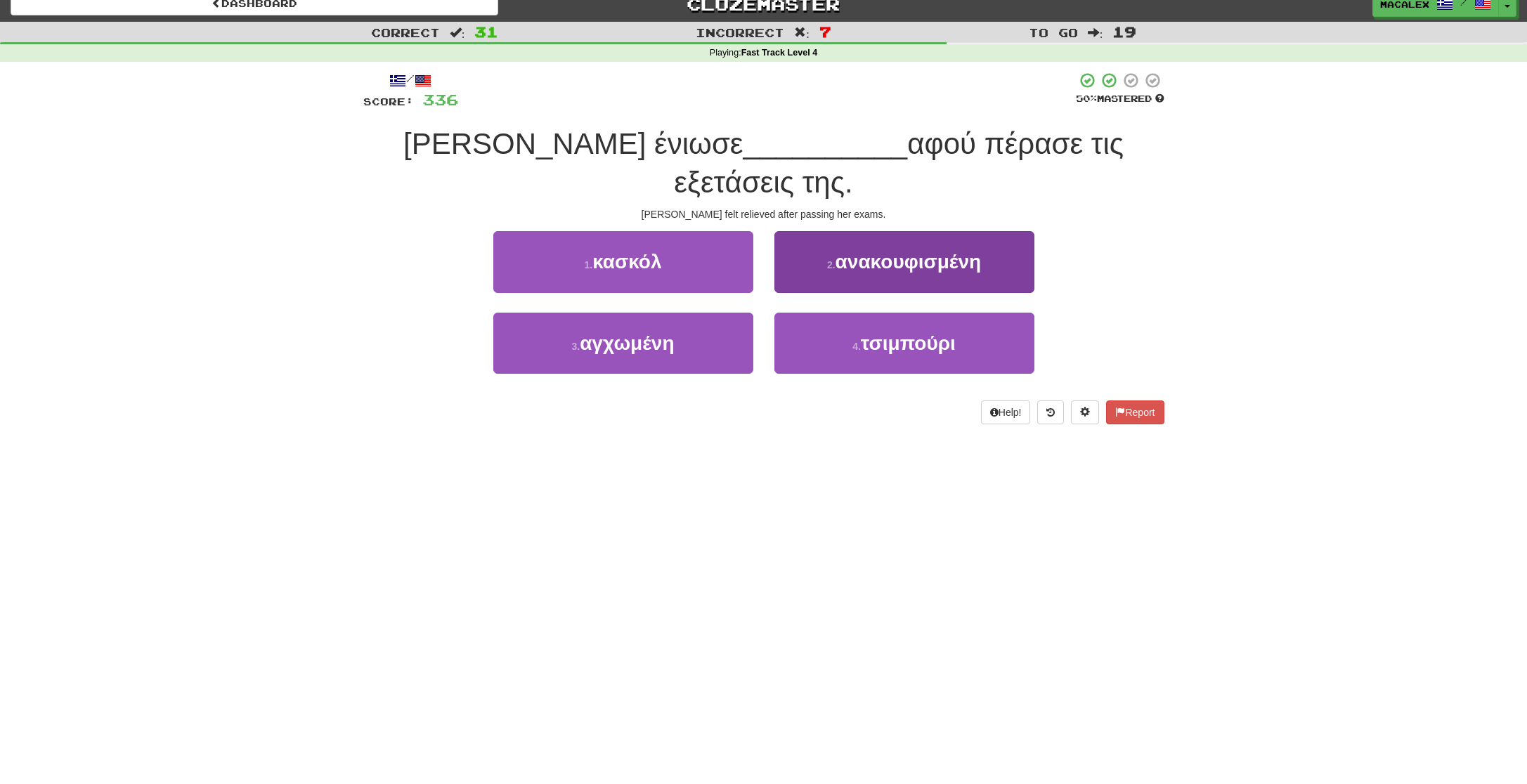
click at [859, 251] on span "ανακουφισμένη" at bounding box center [908, 261] width 145 height 22
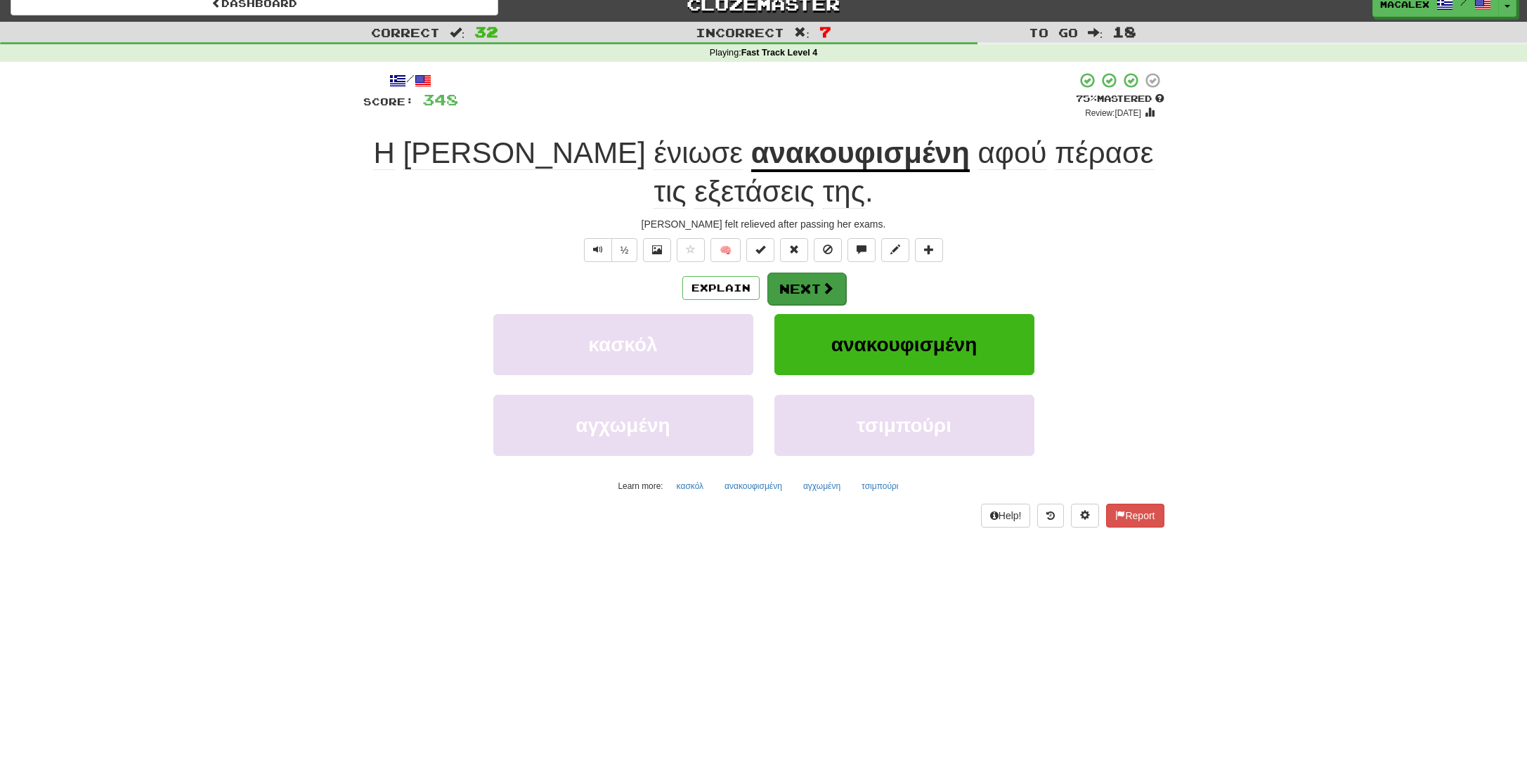
click at [816, 288] on button "Next" at bounding box center [806, 289] width 79 height 32
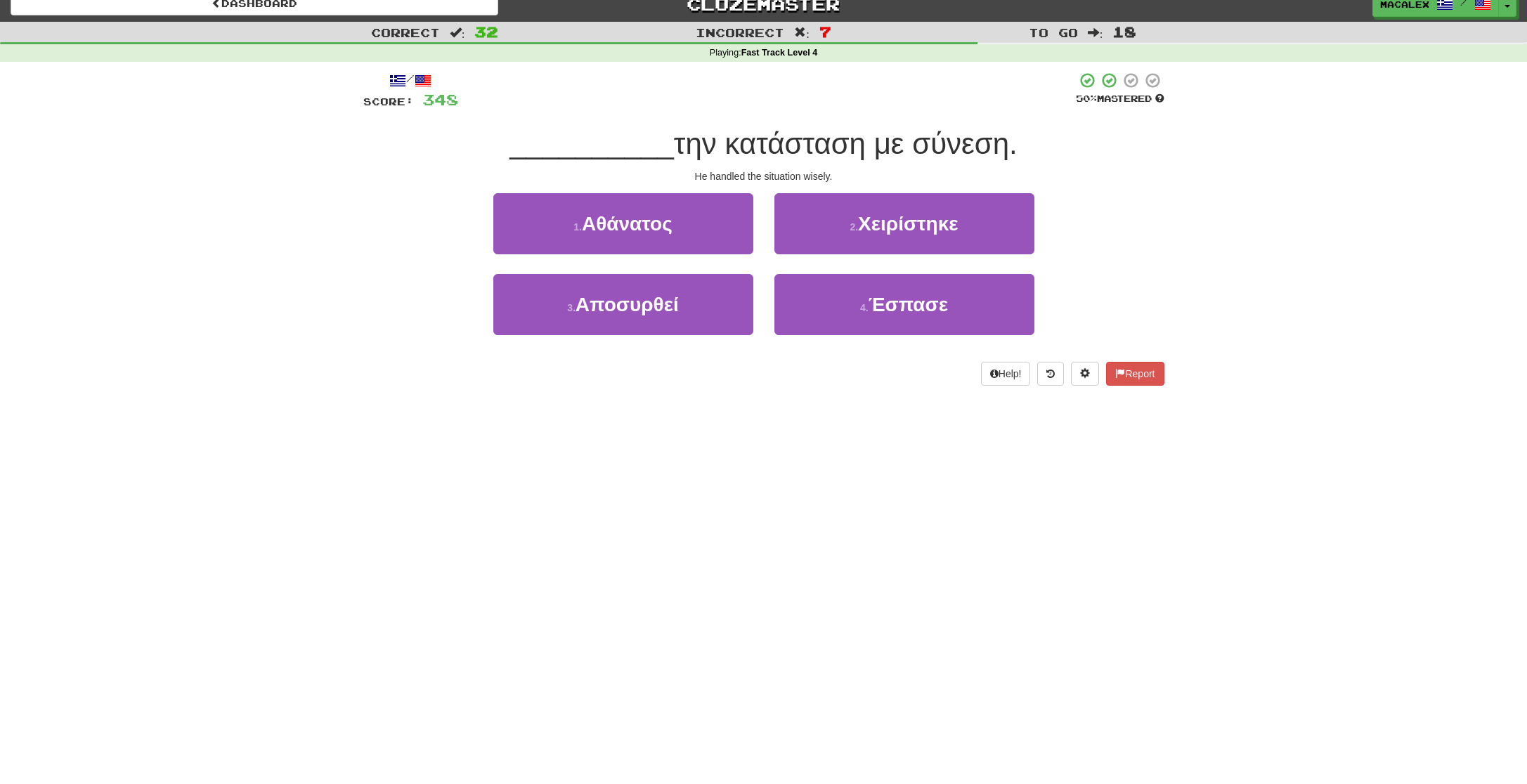
click at [882, 227] on span "Χειρίστηκε" at bounding box center [908, 223] width 101 height 22
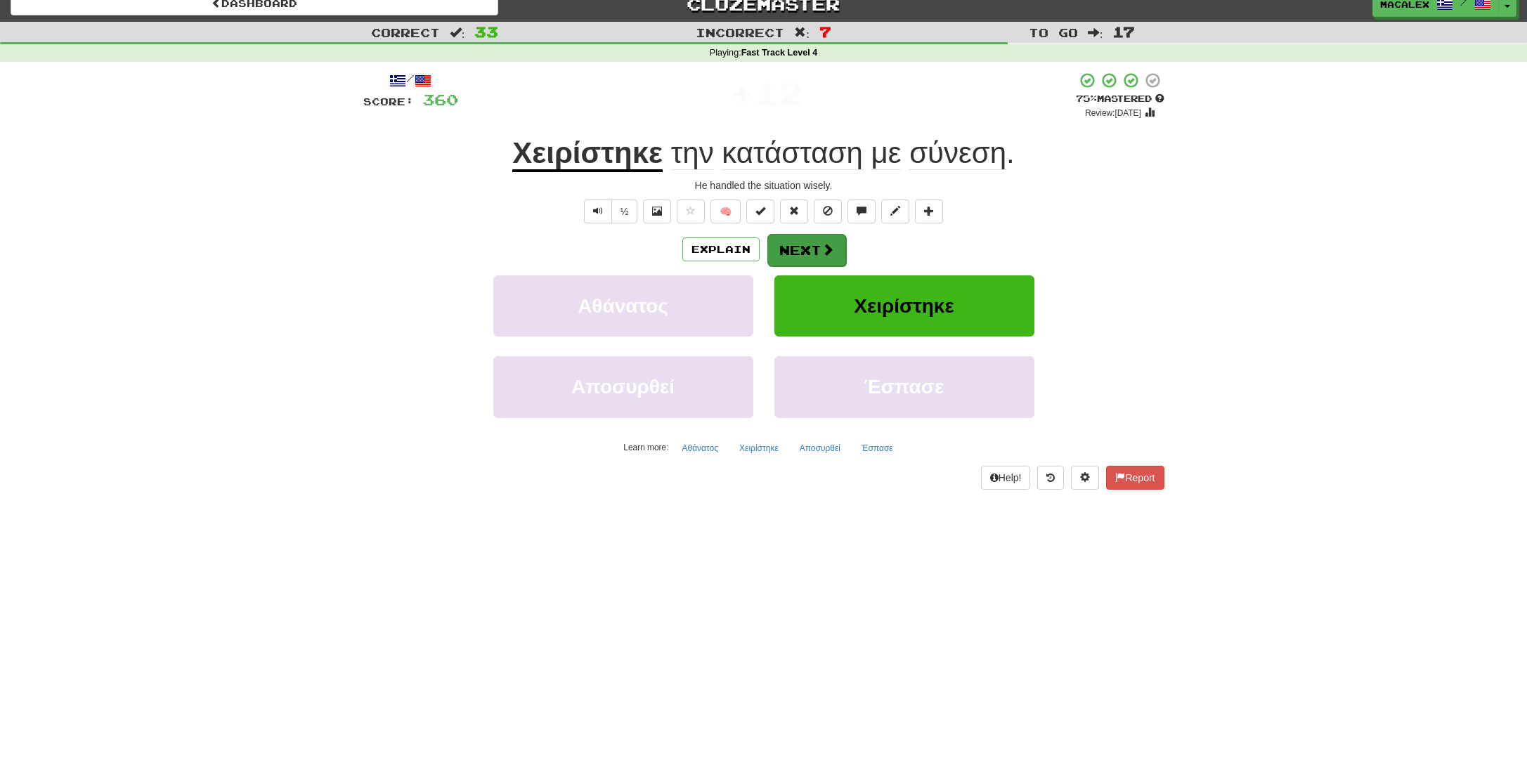
click at [818, 253] on button "Next" at bounding box center [806, 250] width 79 height 32
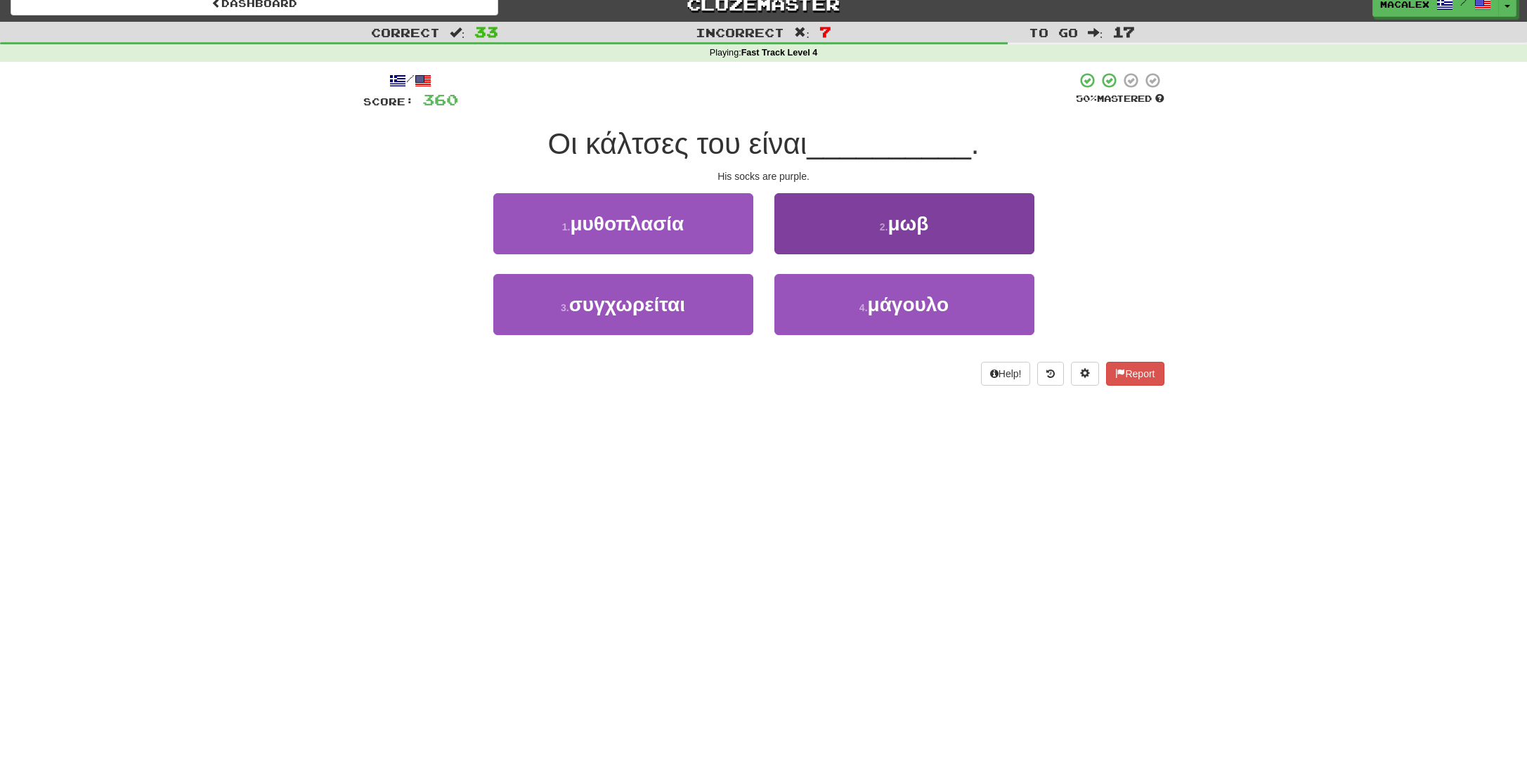
click at [885, 239] on button "2 . μωβ" at bounding box center [904, 223] width 260 height 61
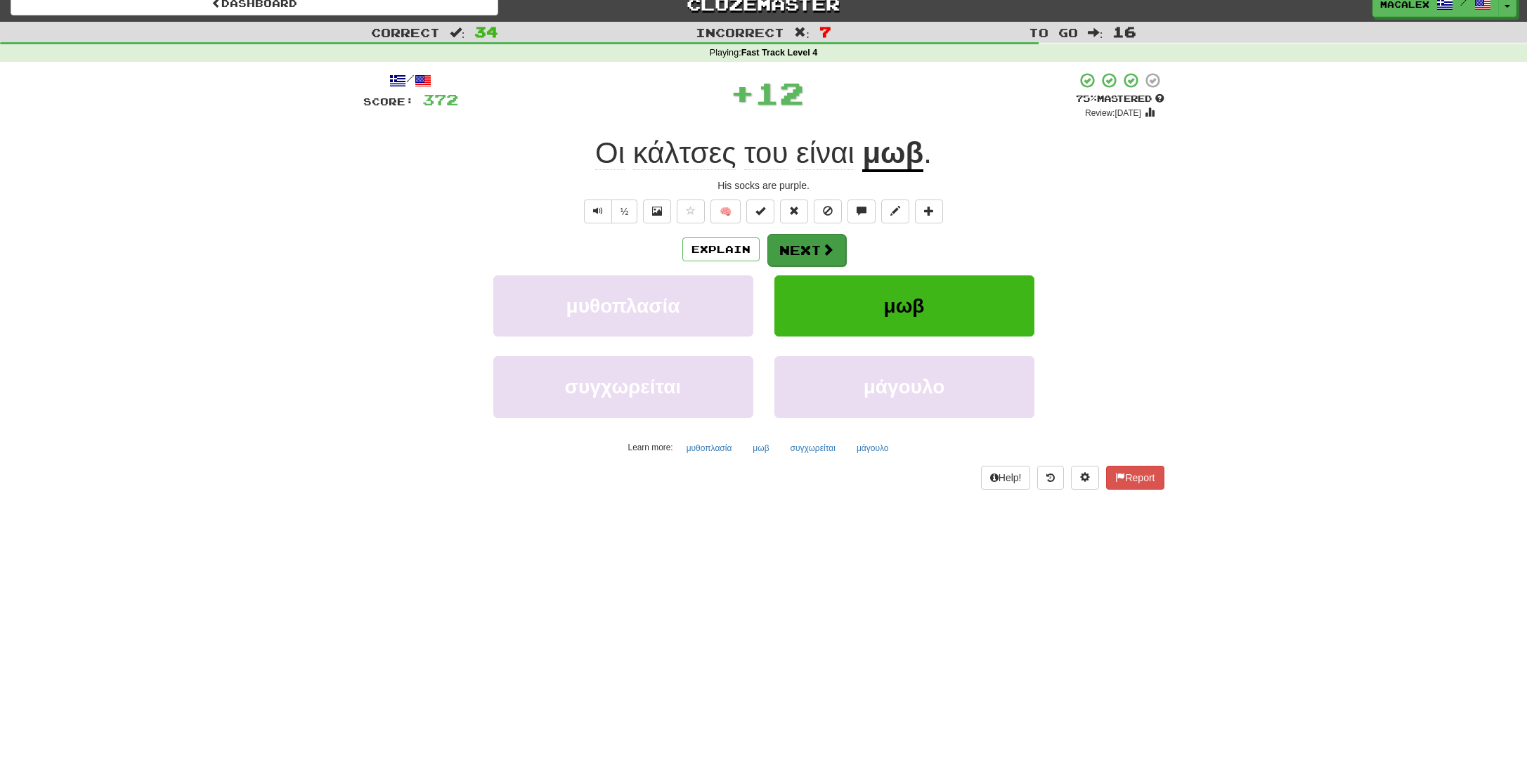
click at [830, 247] on span at bounding box center [828, 249] width 13 height 13
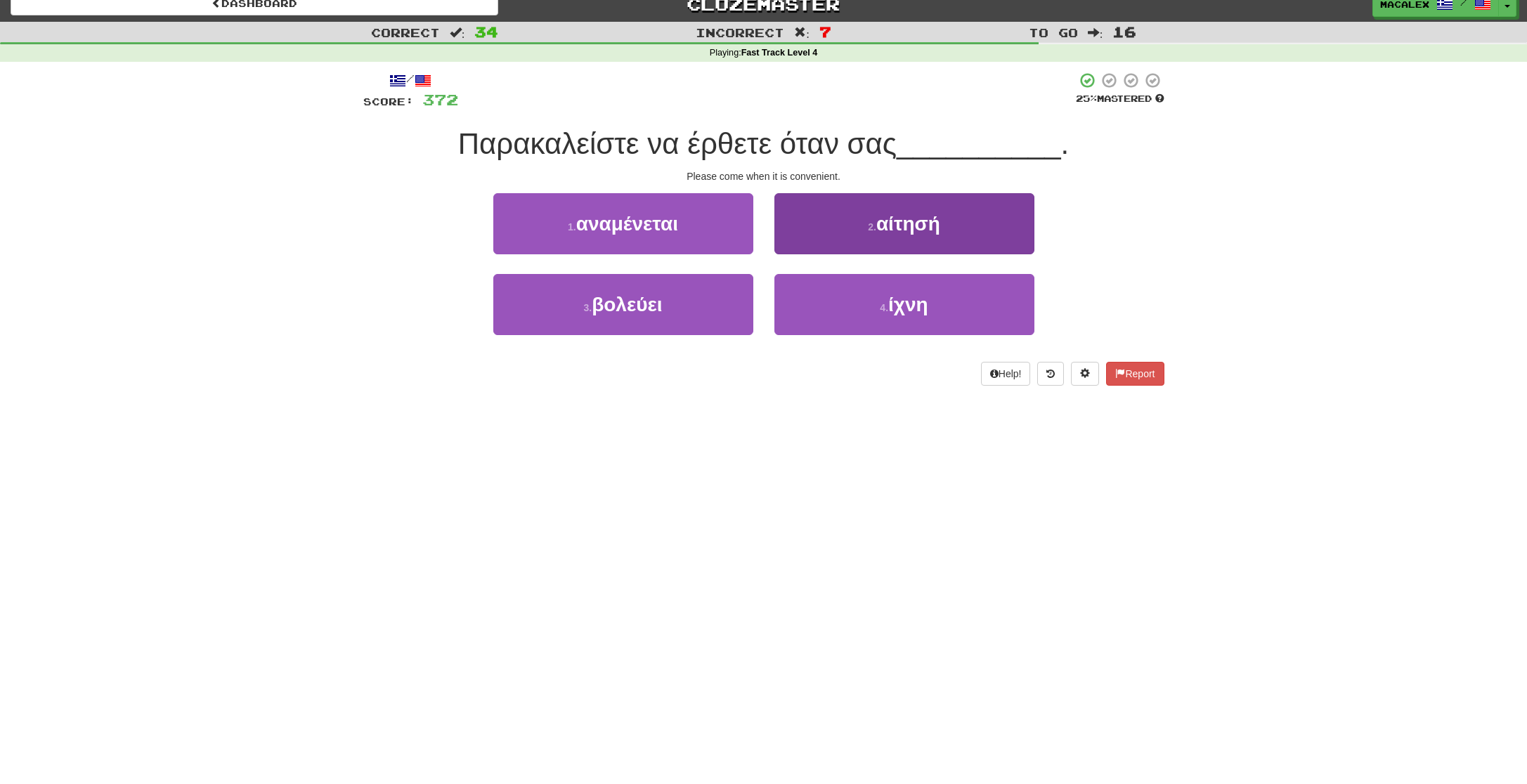
click at [904, 235] on button "2 . αίτησή" at bounding box center [904, 223] width 260 height 61
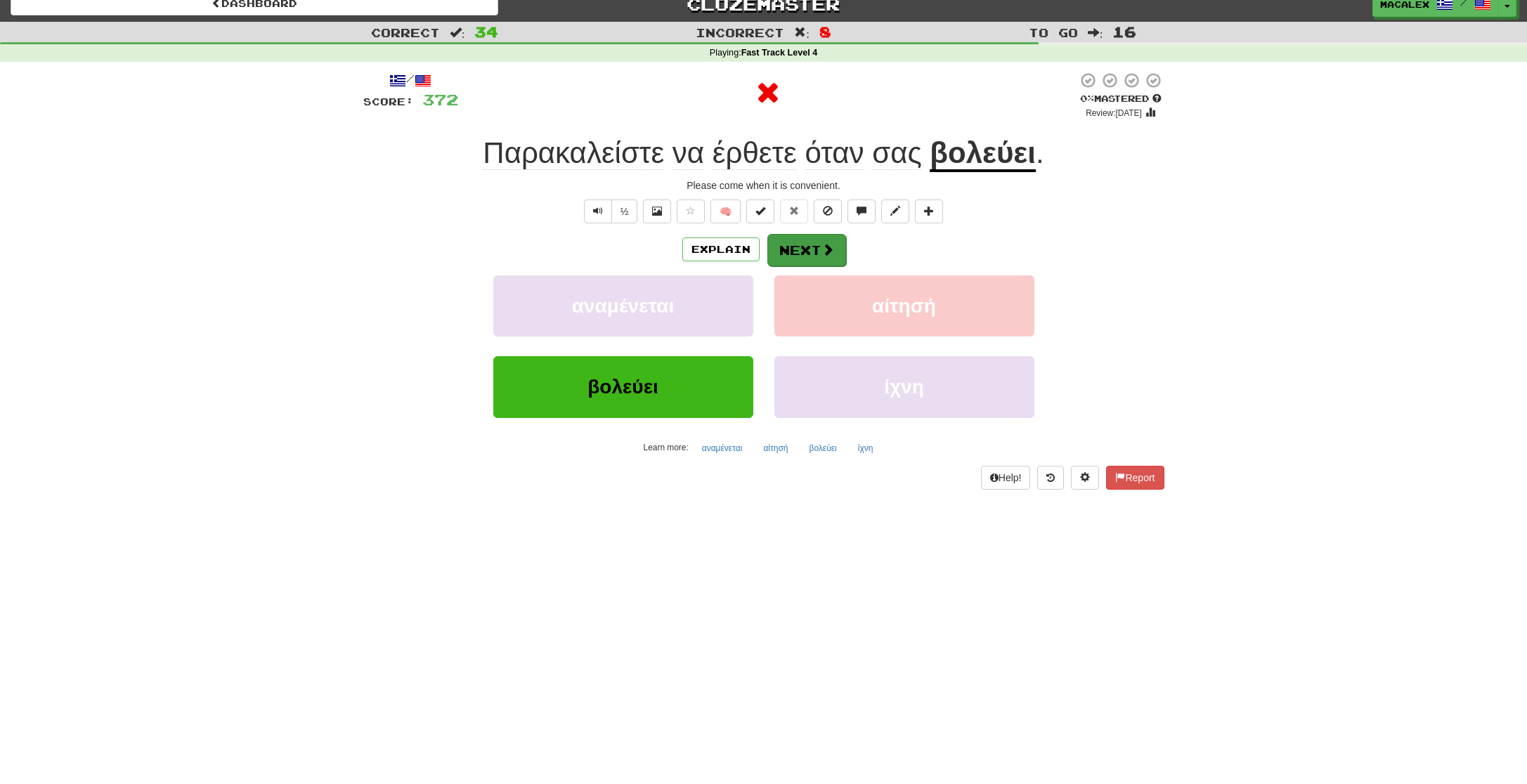
click at [828, 252] on span at bounding box center [828, 249] width 13 height 13
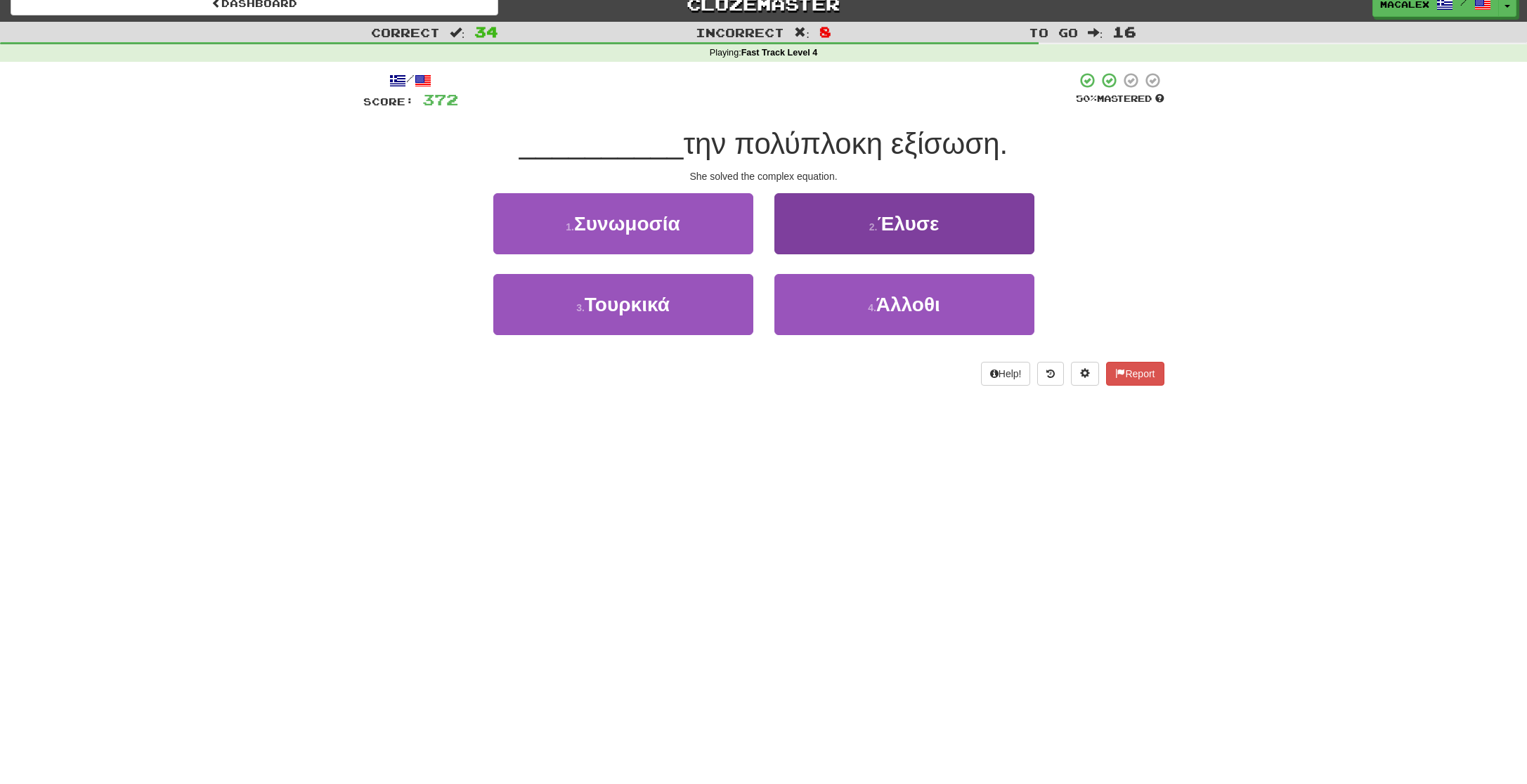
click at [891, 230] on span "Έλυσε" at bounding box center [908, 223] width 62 height 22
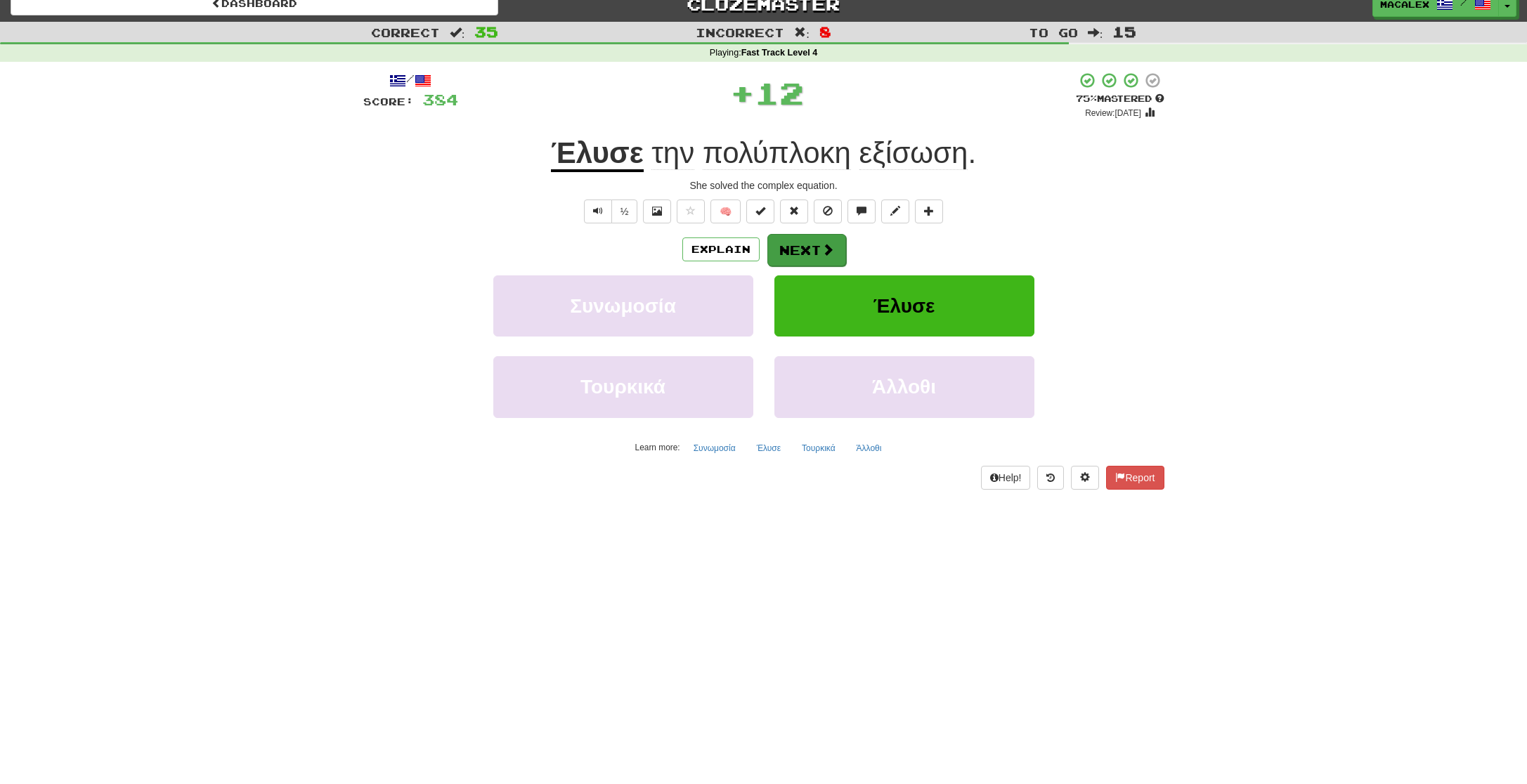
click at [811, 253] on button "Next" at bounding box center [806, 250] width 79 height 32
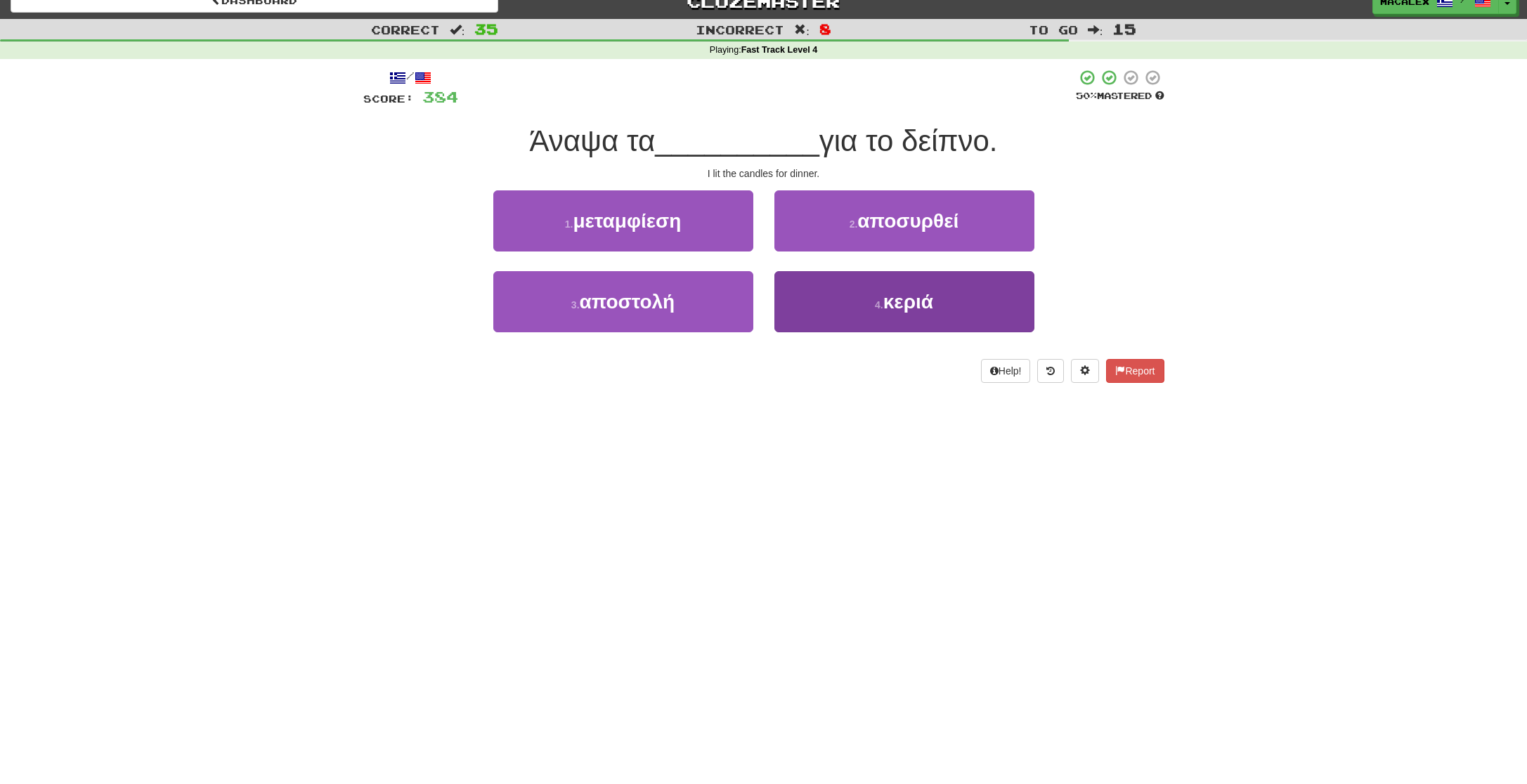
click at [865, 306] on button "4 . κεριά" at bounding box center [904, 301] width 260 height 61
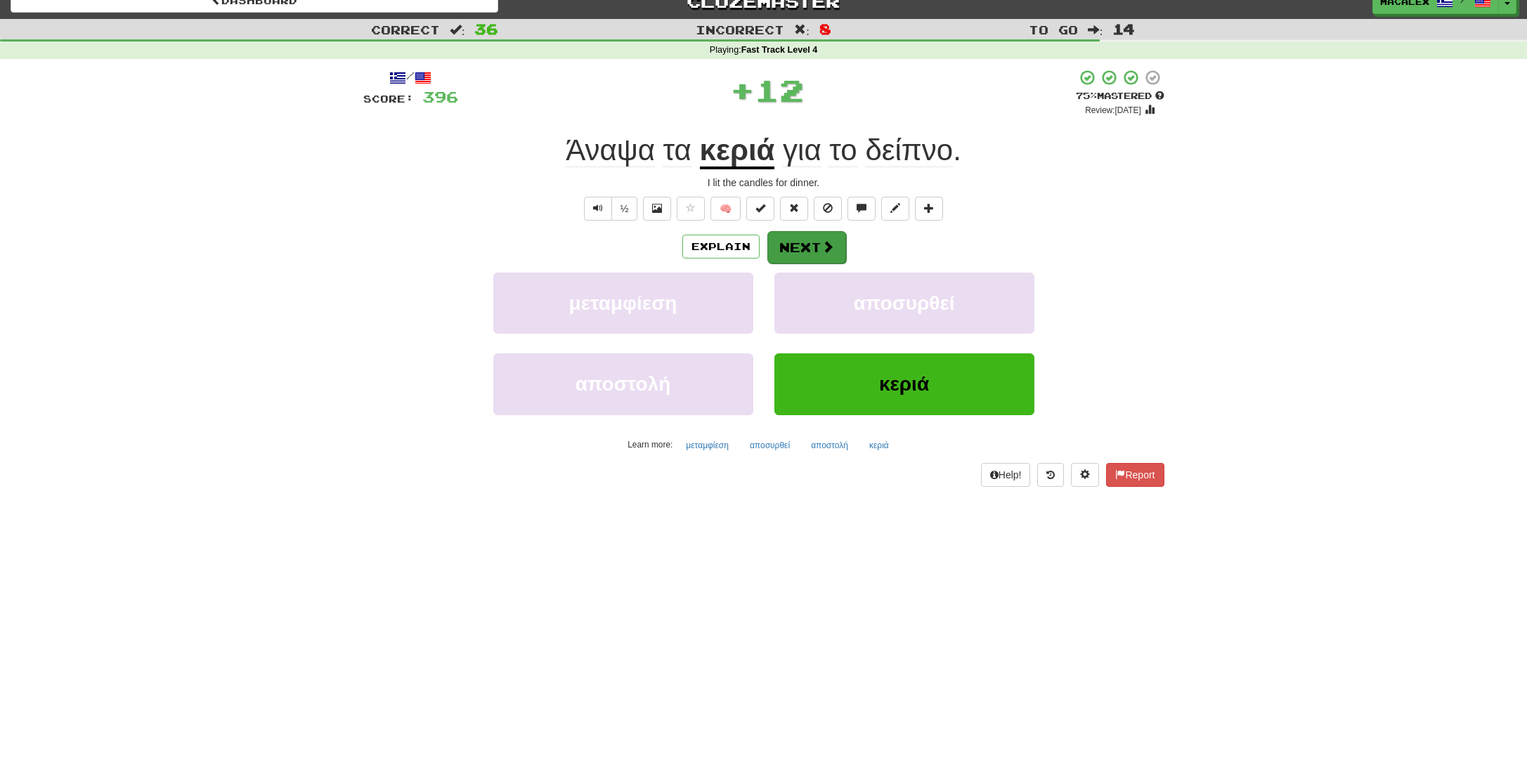
click at [781, 256] on button "Next" at bounding box center [806, 248] width 79 height 32
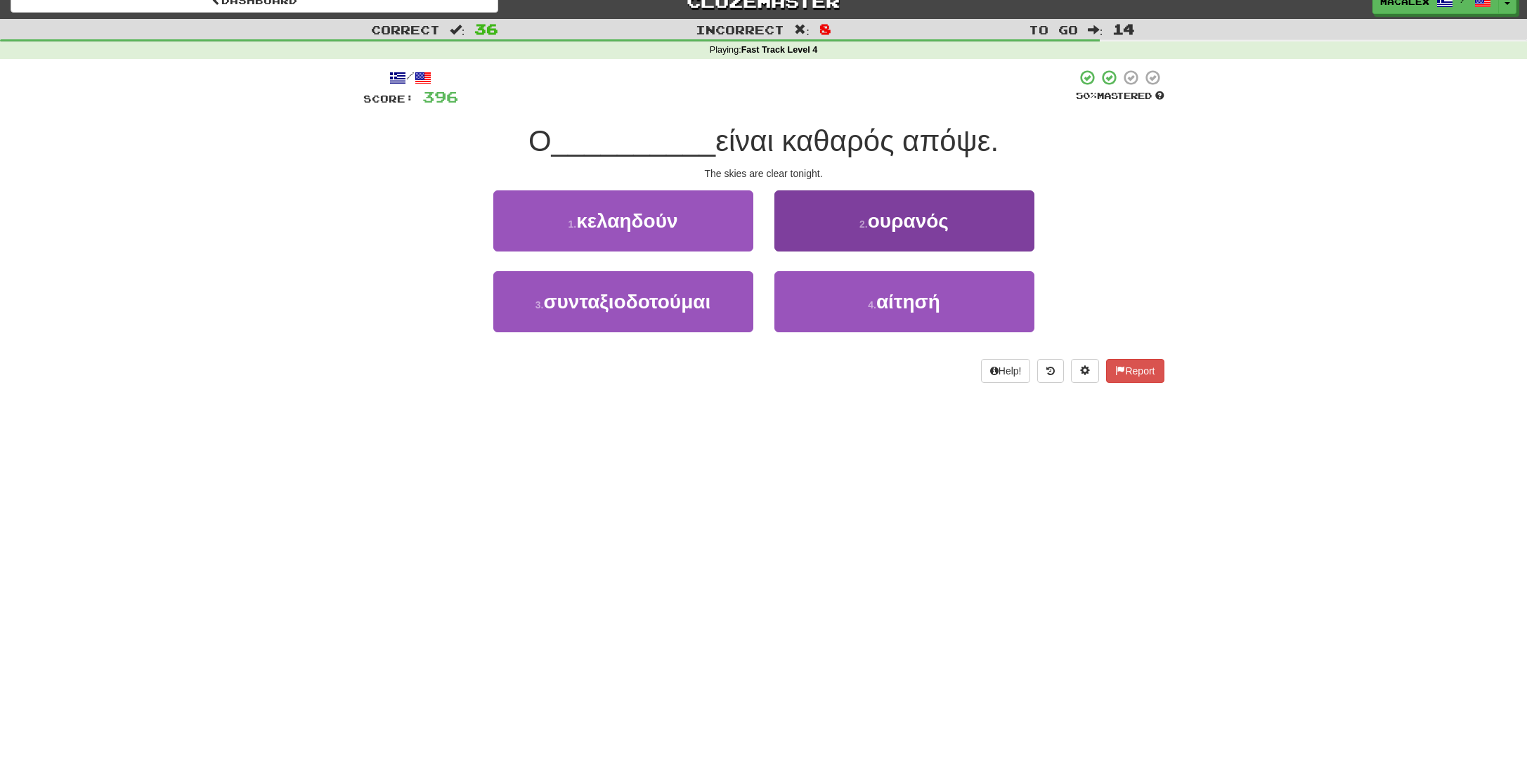
click at [854, 234] on button "2 . ουρανός" at bounding box center [904, 221] width 260 height 61
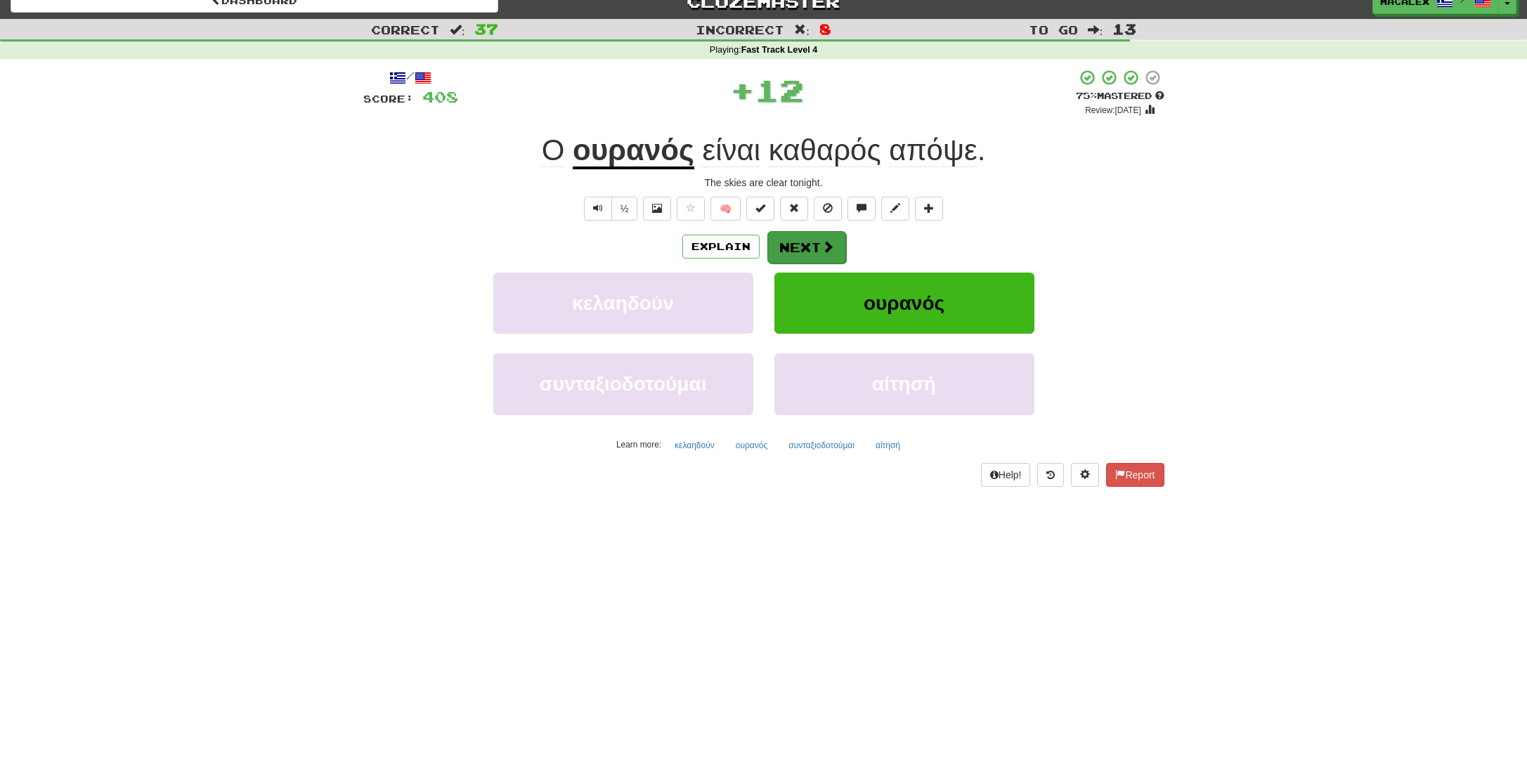
click at [784, 243] on button "Next" at bounding box center [806, 248] width 79 height 32
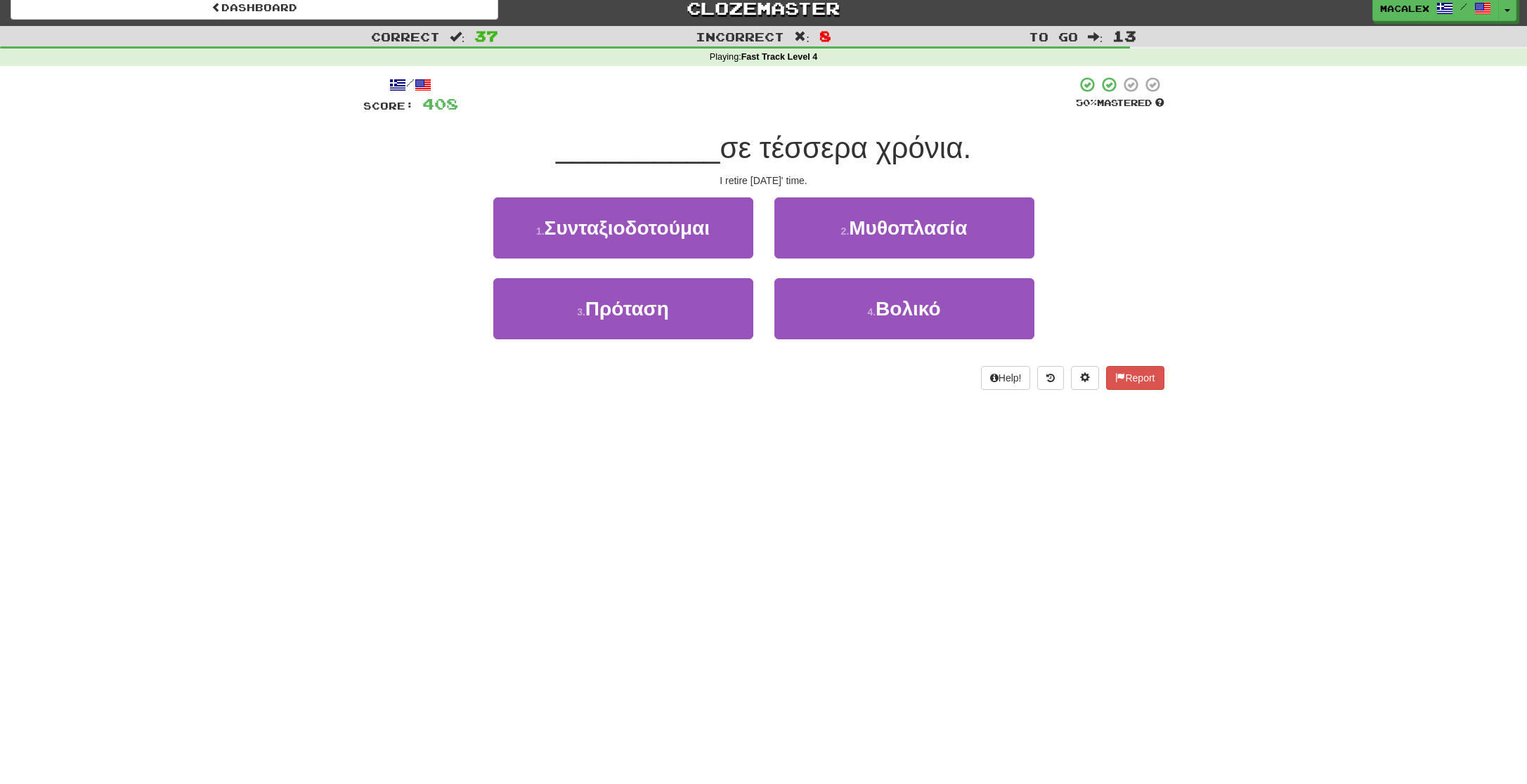
scroll to position [7, 0]
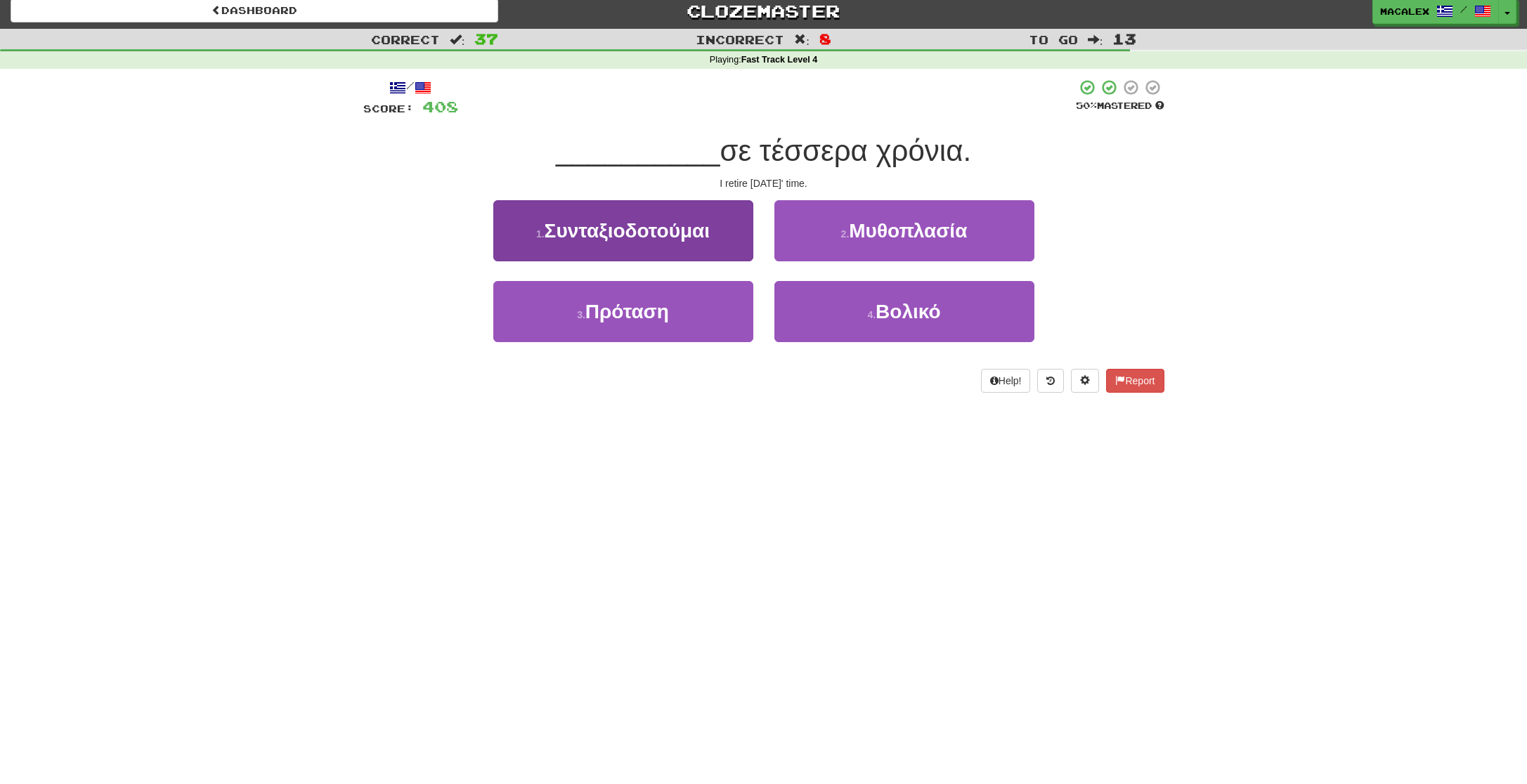
click at [593, 235] on span "Συνταξιοδοτούμαι" at bounding box center [628, 230] width 166 height 22
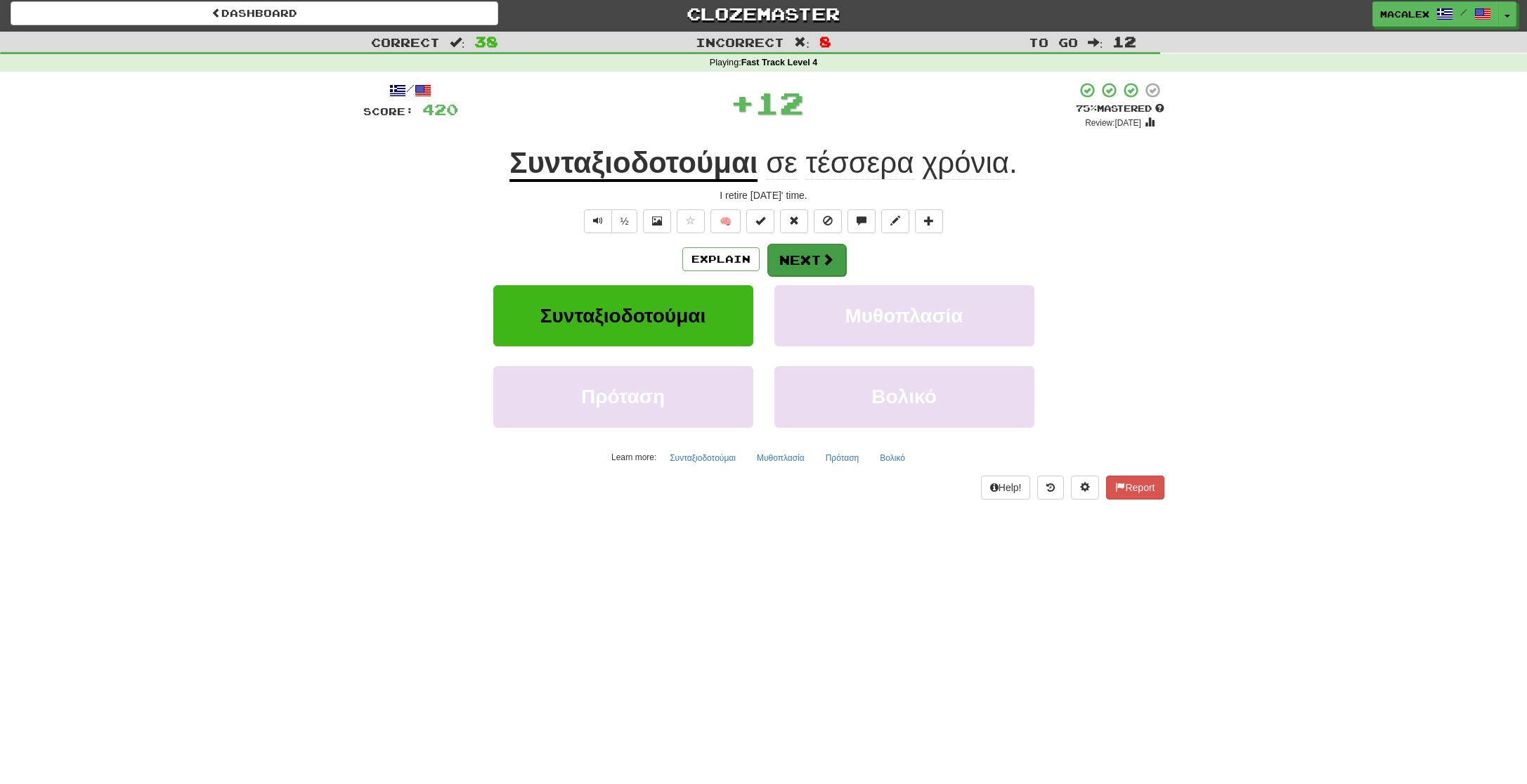
scroll to position [0, 1]
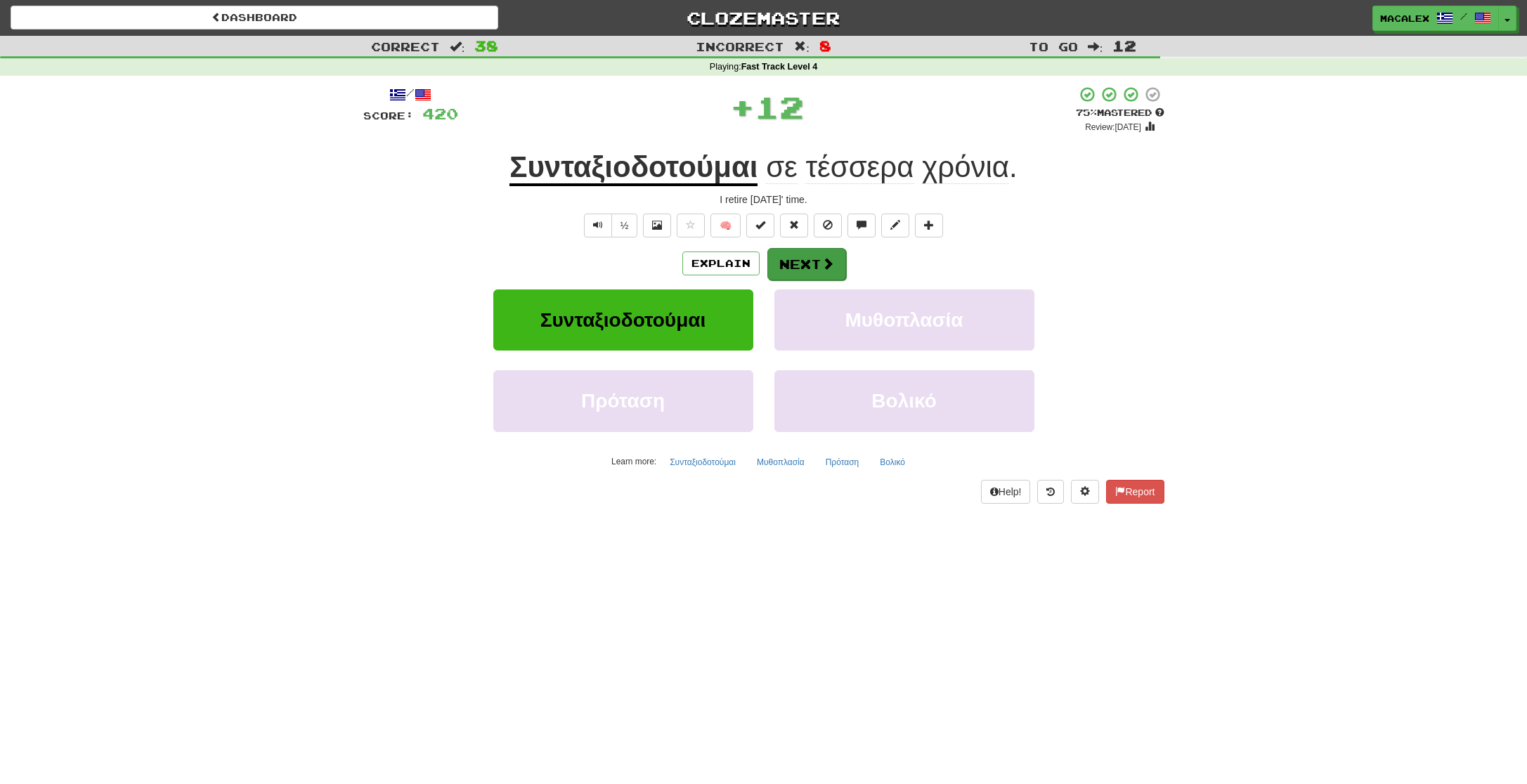
click at [799, 259] on button "Next" at bounding box center [806, 265] width 79 height 32
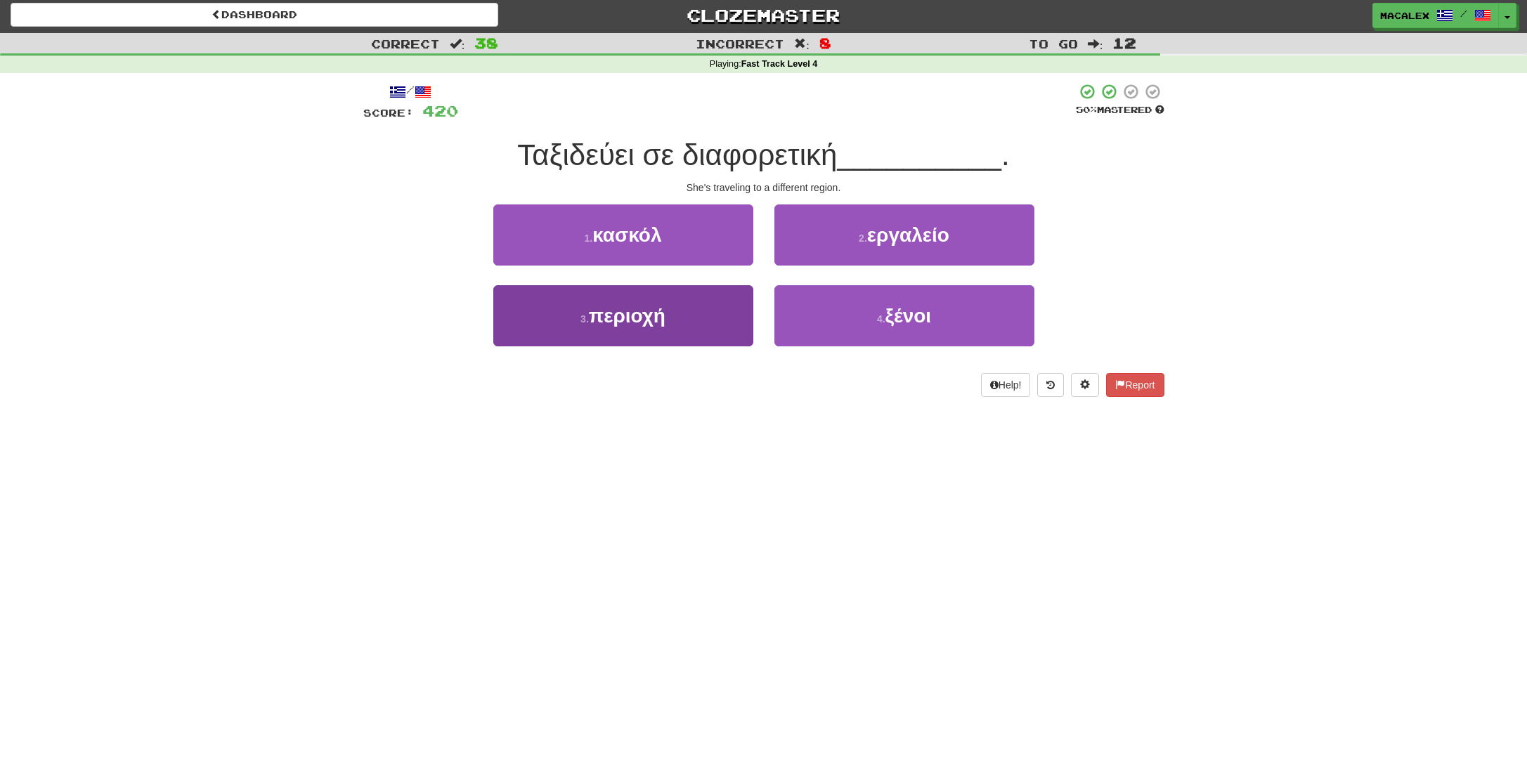
click at [615, 314] on span "περιοχή" at bounding box center [627, 316] width 76 height 22
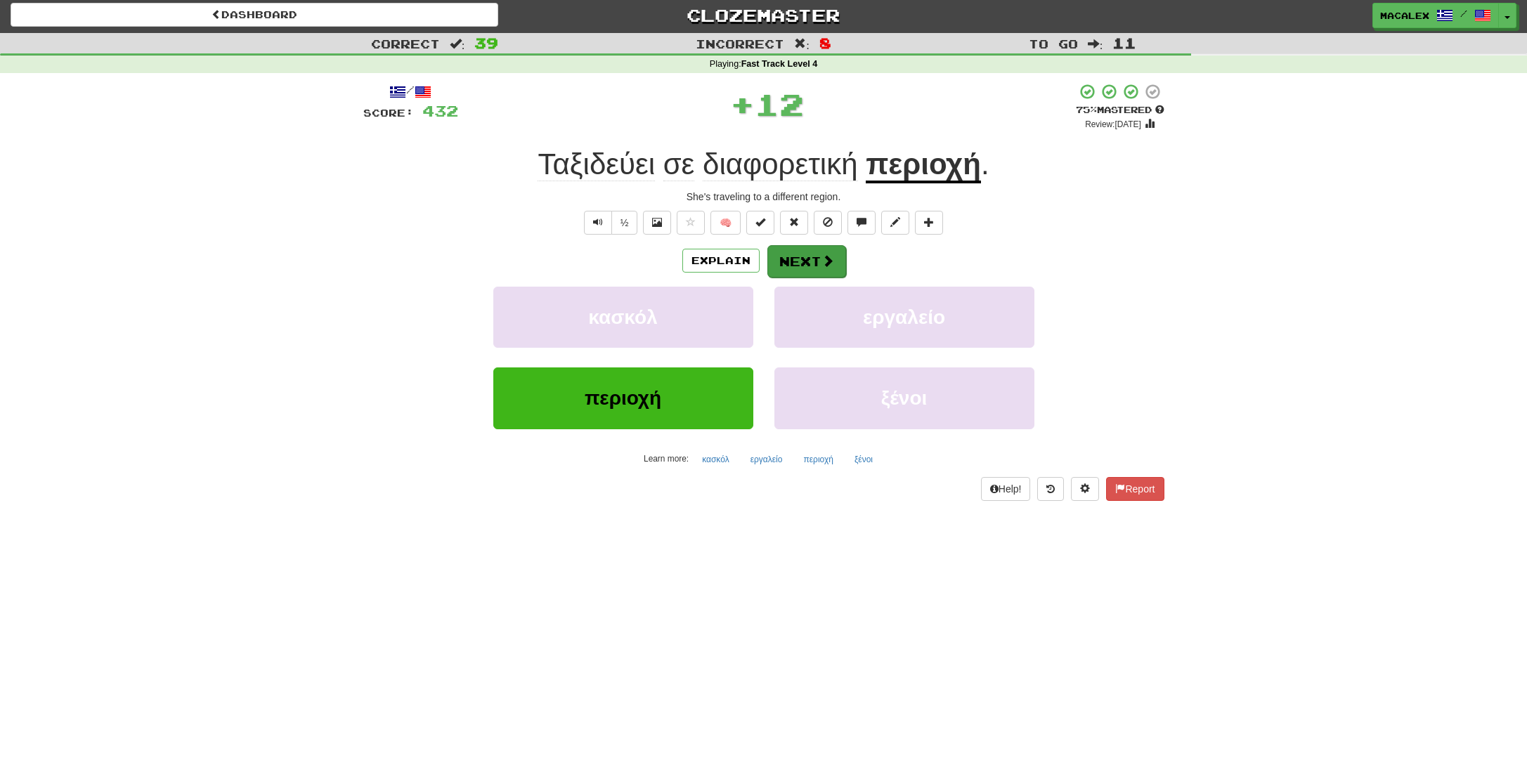
click at [802, 264] on button "Next" at bounding box center [806, 261] width 79 height 32
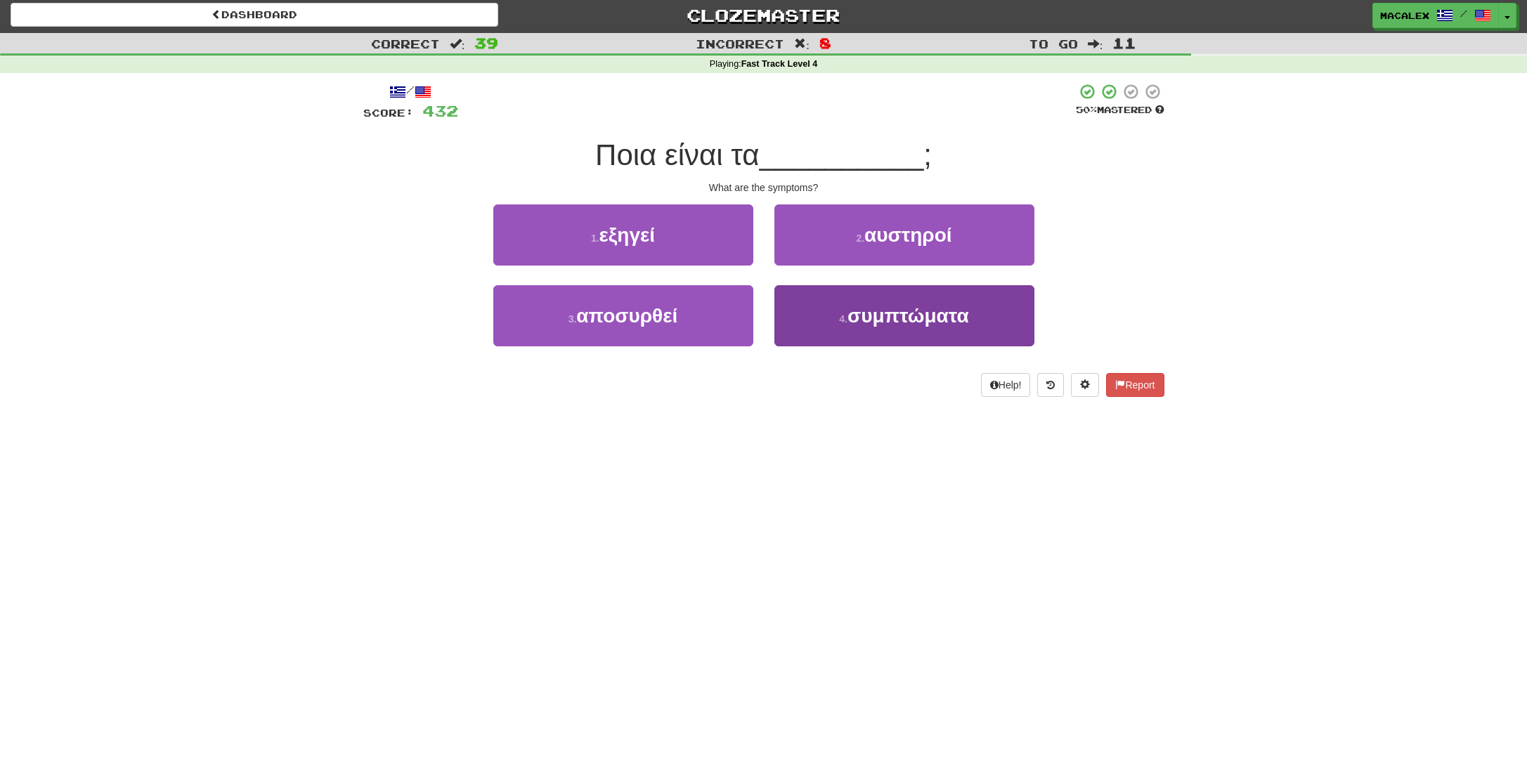
click at [883, 318] on span "συμπτώματα" at bounding box center [908, 316] width 122 height 22
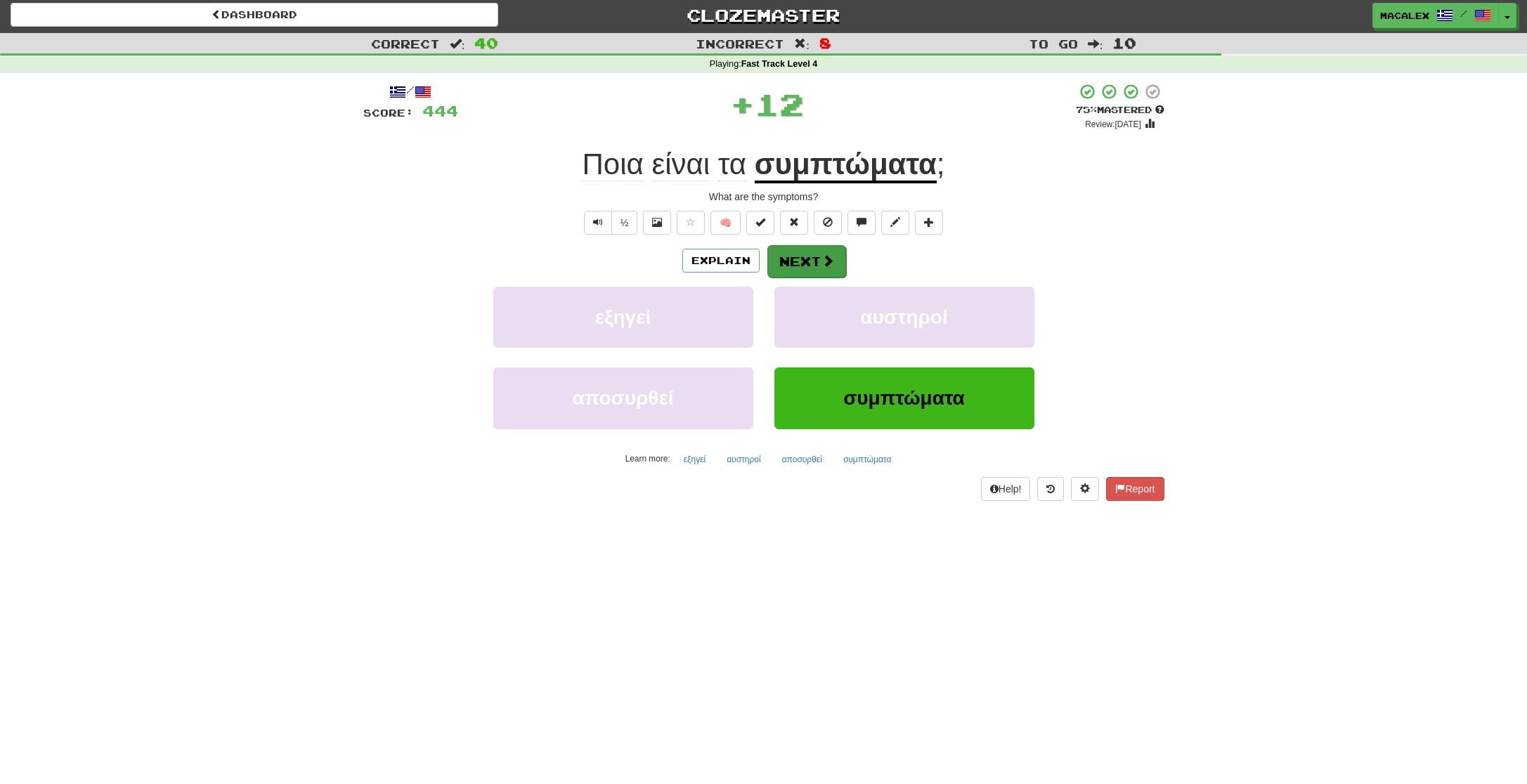
click at [804, 261] on button "Next" at bounding box center [806, 261] width 79 height 32
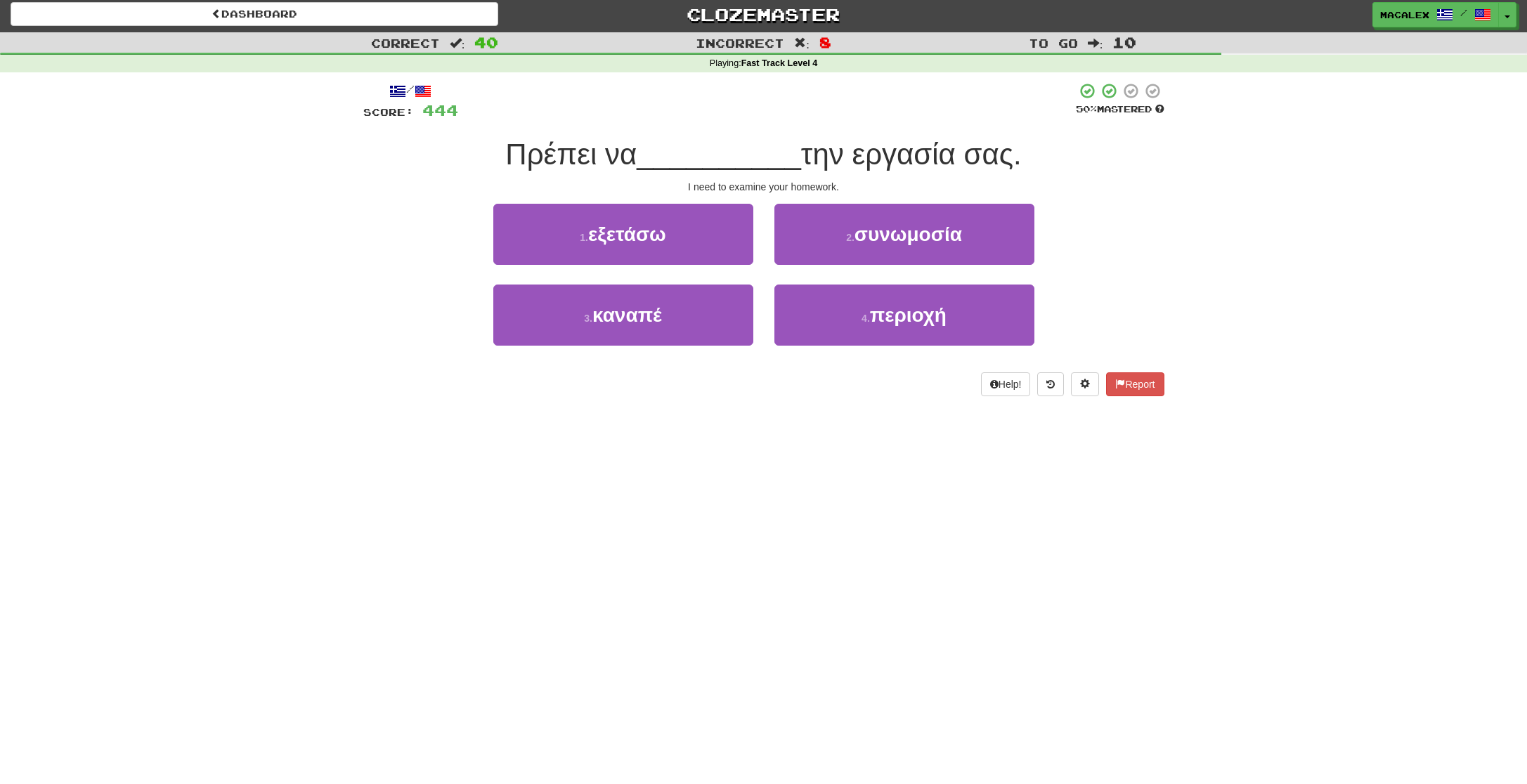
scroll to position [5, 0]
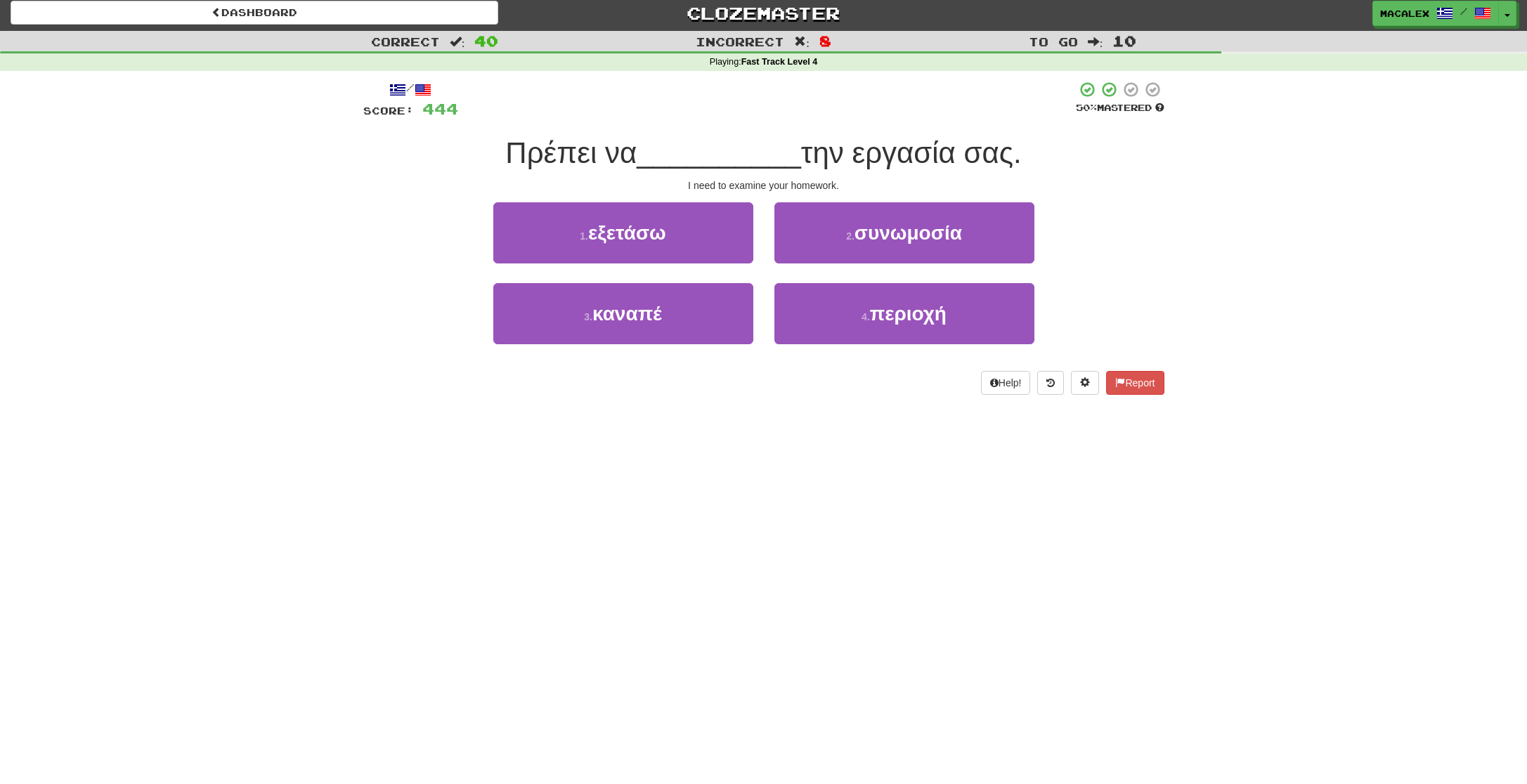
drag, startPoint x: 582, startPoint y: 234, endPoint x: 595, endPoint y: 233, distance: 13.0
click at [582, 234] on small "1 ." at bounding box center [584, 236] width 8 height 11
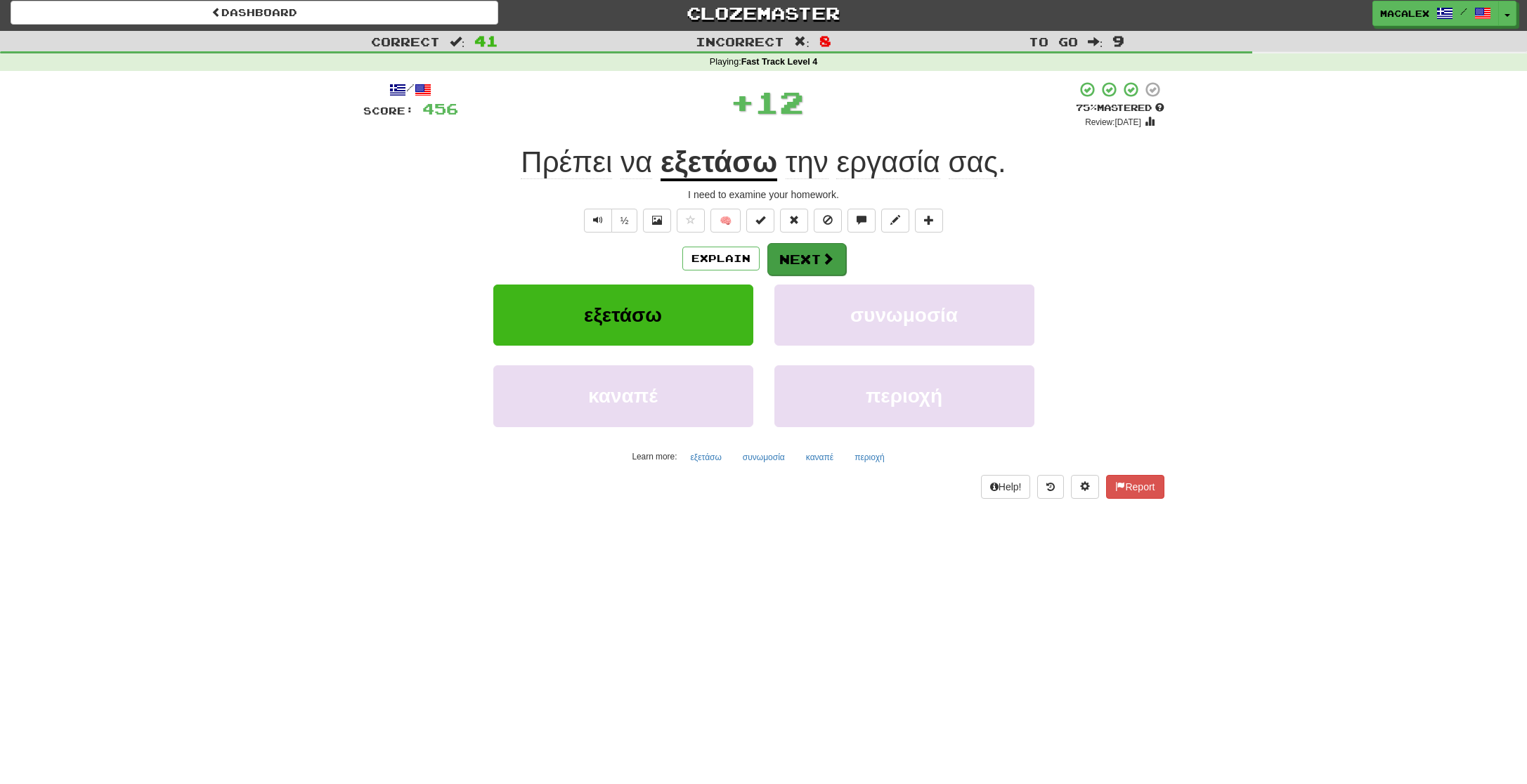
click at [767, 265] on button "Next" at bounding box center [806, 259] width 79 height 32
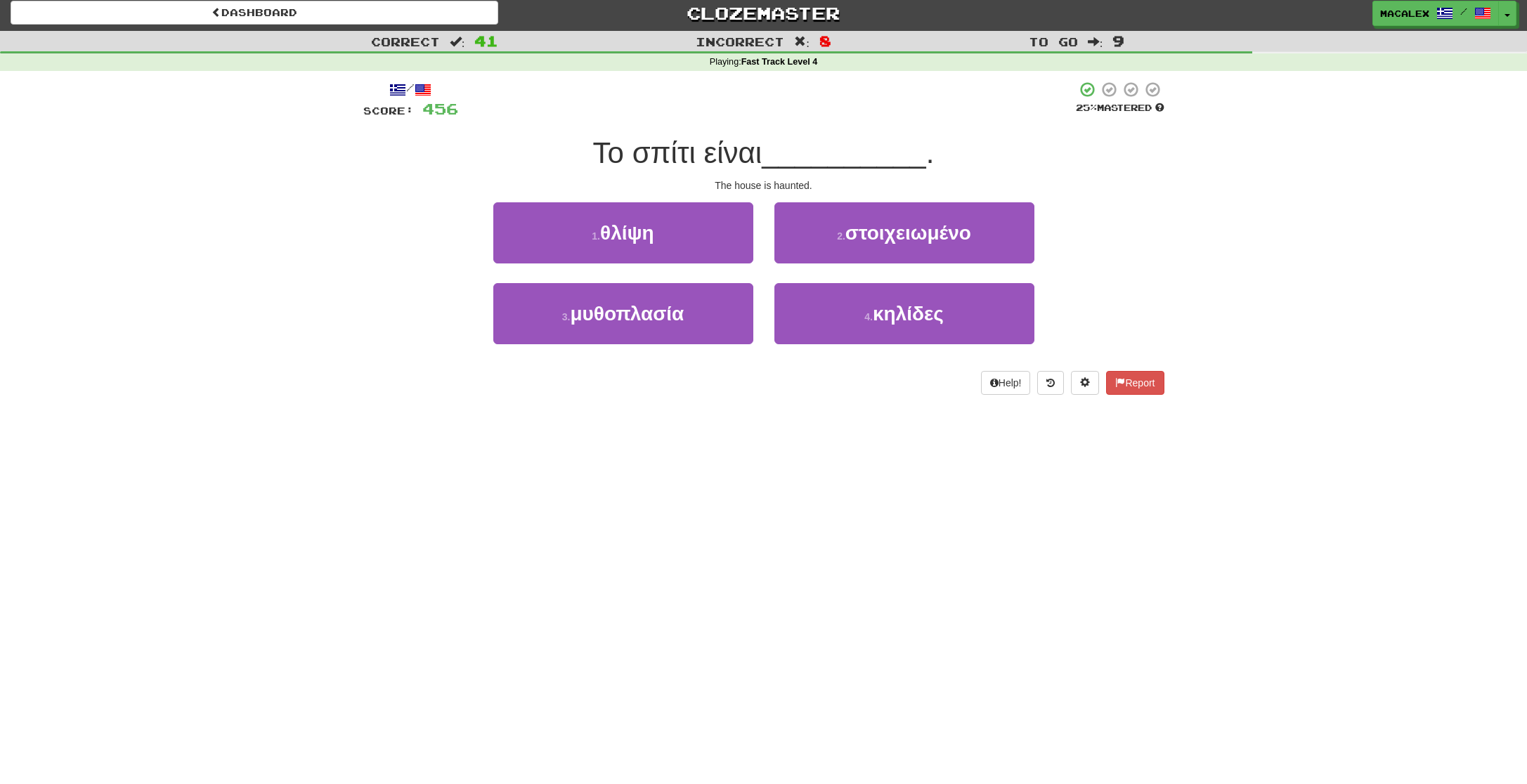
scroll to position [2, 0]
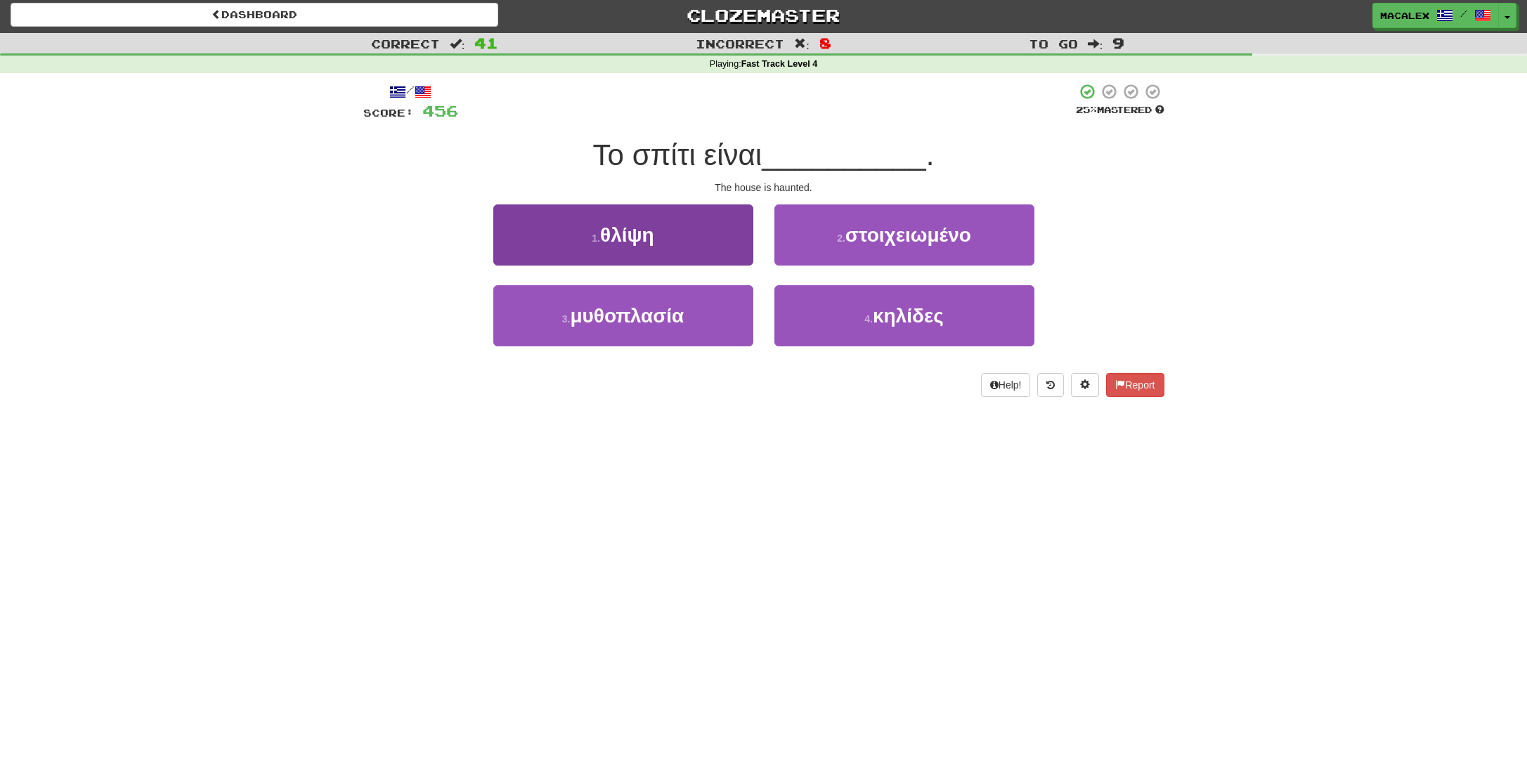
click at [628, 240] on span "θλίψη" at bounding box center [627, 235] width 54 height 22
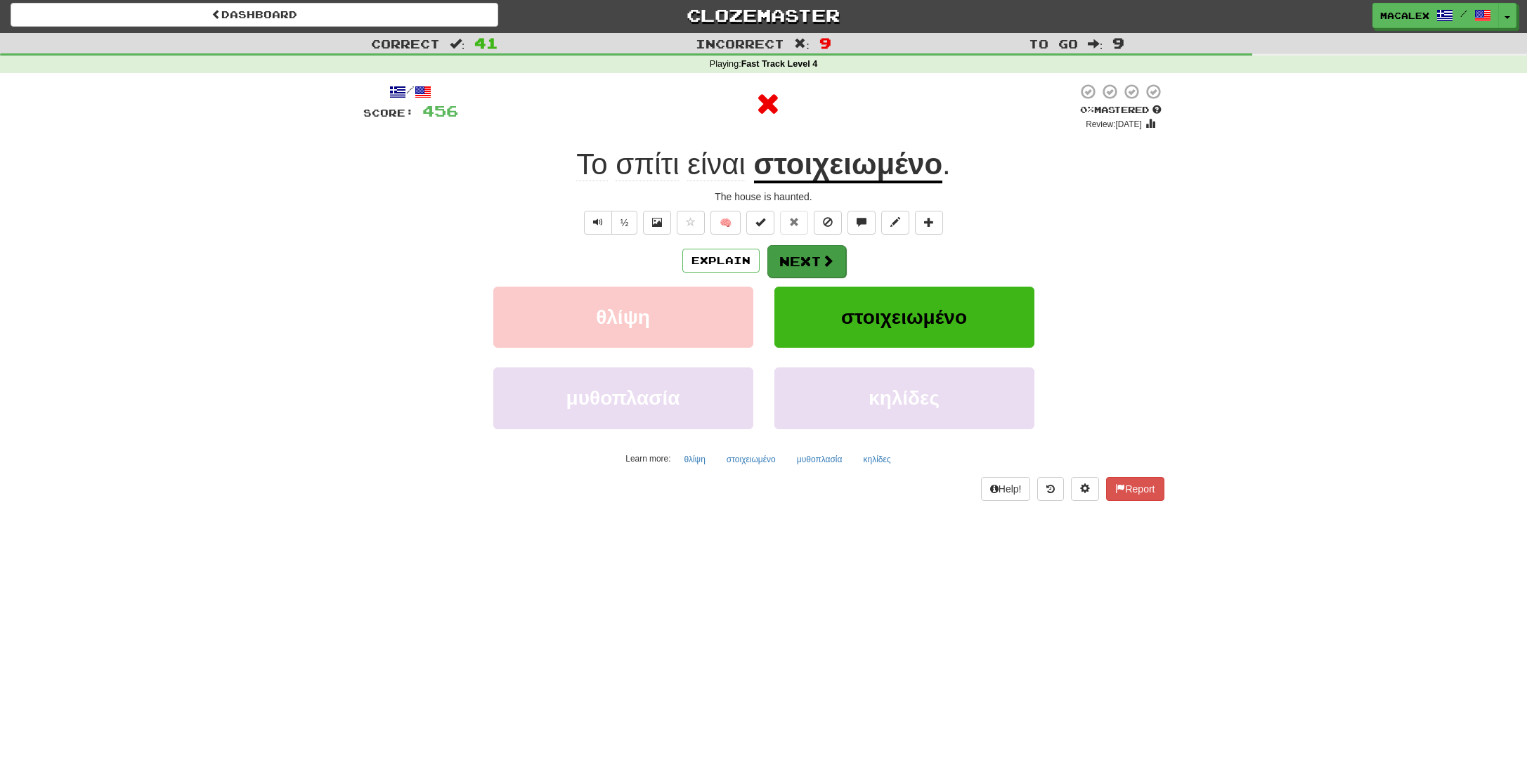
click at [805, 264] on button "Next" at bounding box center [806, 261] width 79 height 32
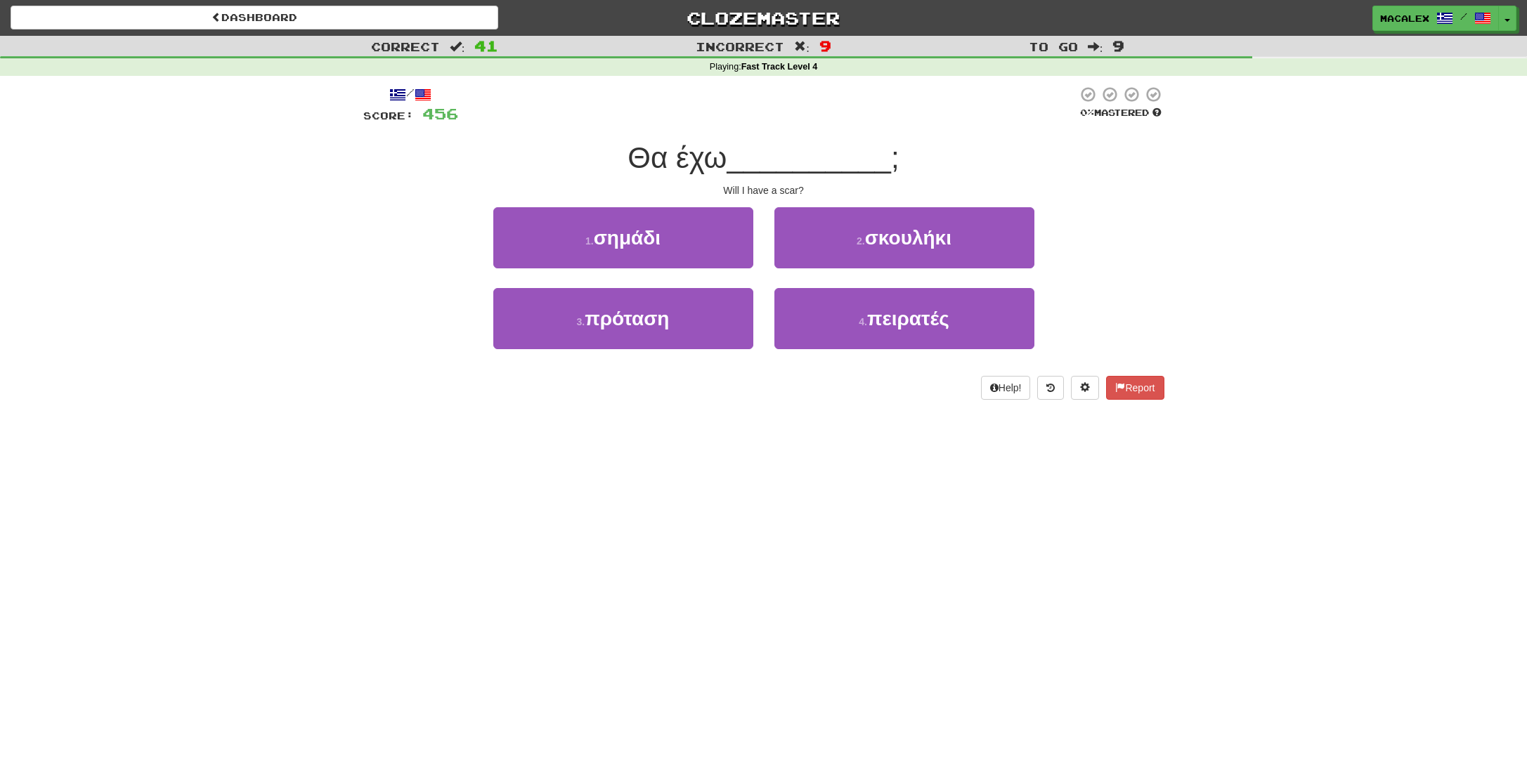
click at [628, 237] on span "σημάδι" at bounding box center [627, 238] width 67 height 22
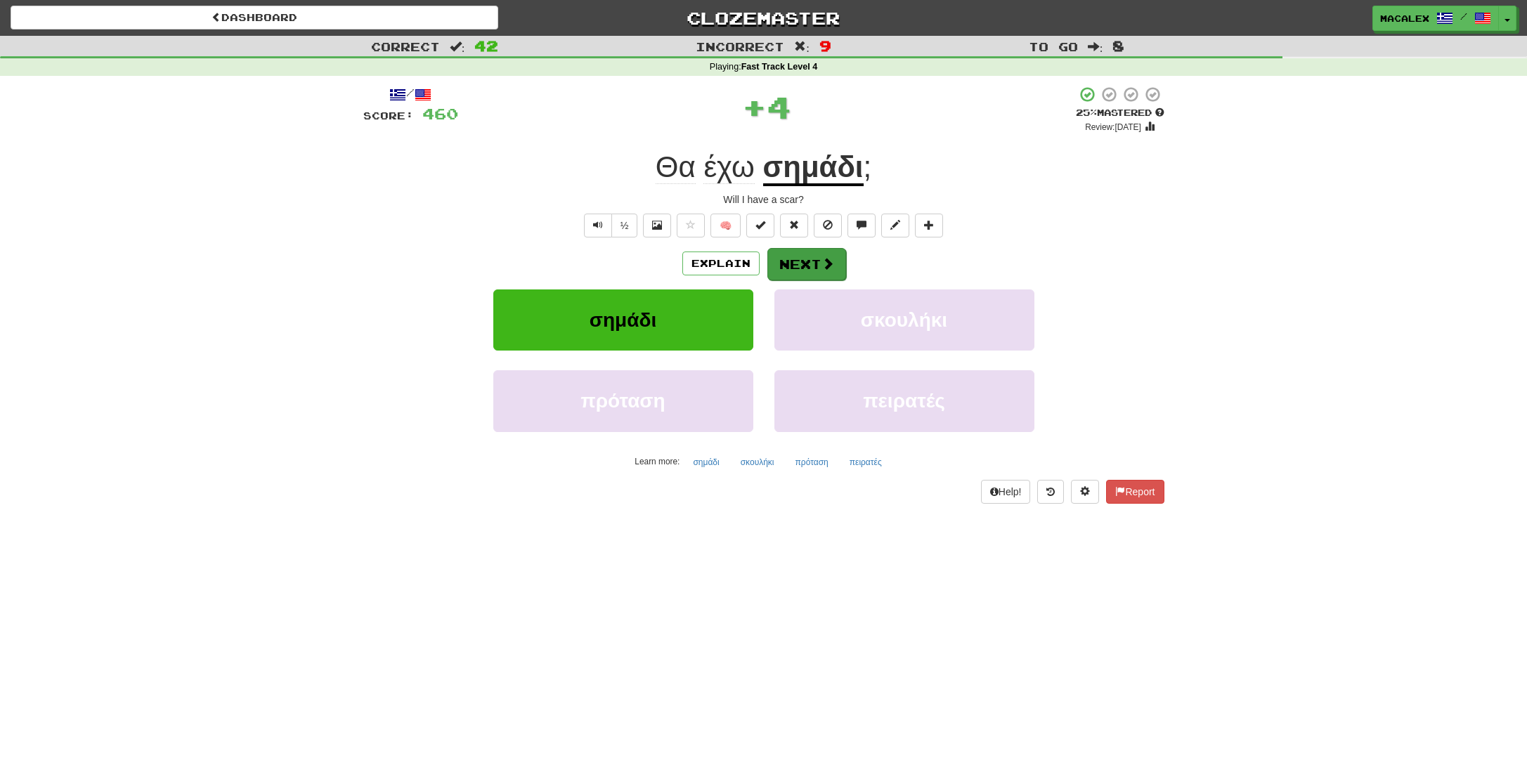
click at [797, 266] on button "Next" at bounding box center [806, 265] width 79 height 32
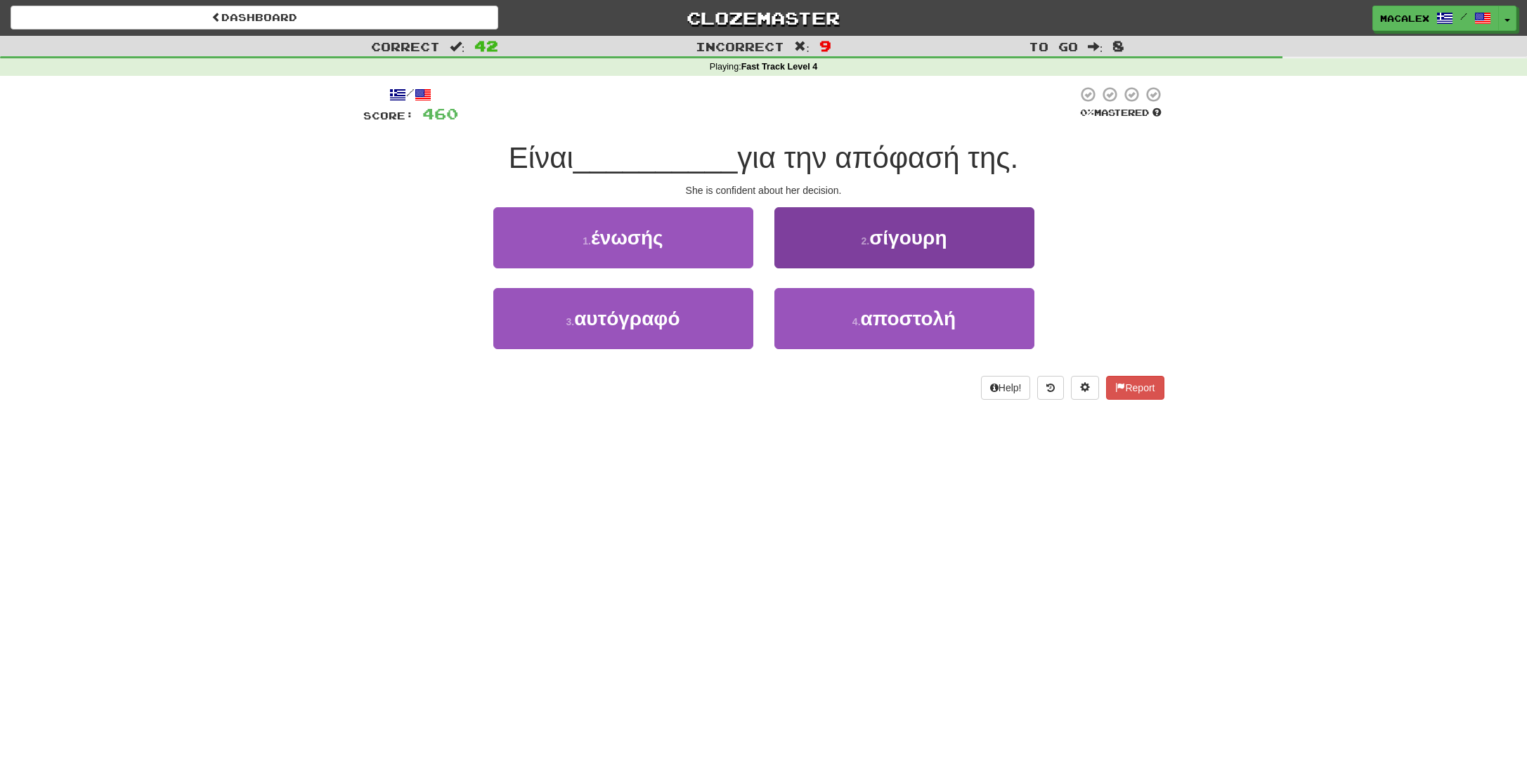
scroll to position [0, 1]
click at [907, 246] on span "σίγουρη" at bounding box center [908, 238] width 77 height 22
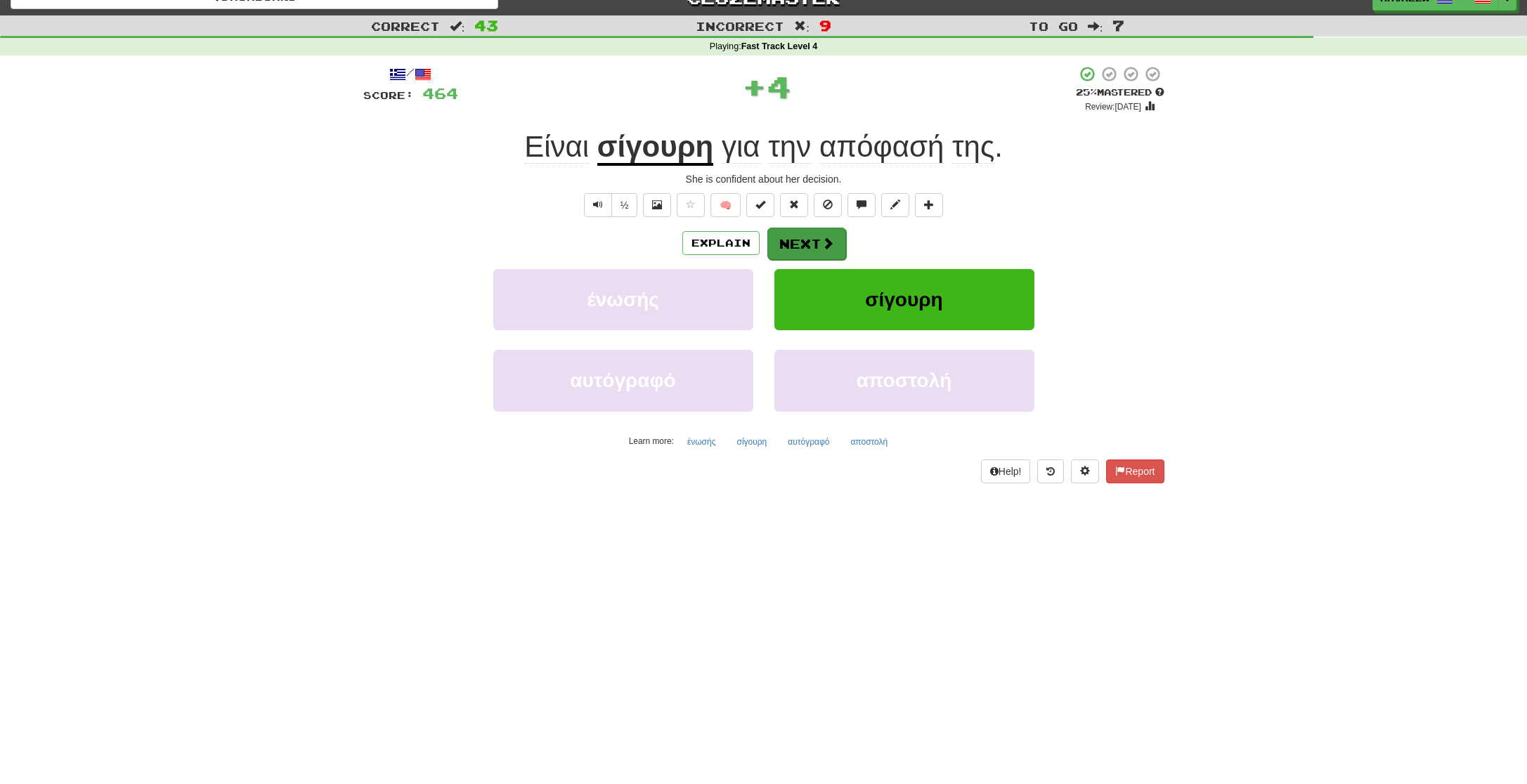
scroll to position [21, 0]
click at [804, 244] on button "Next" at bounding box center [806, 243] width 79 height 32
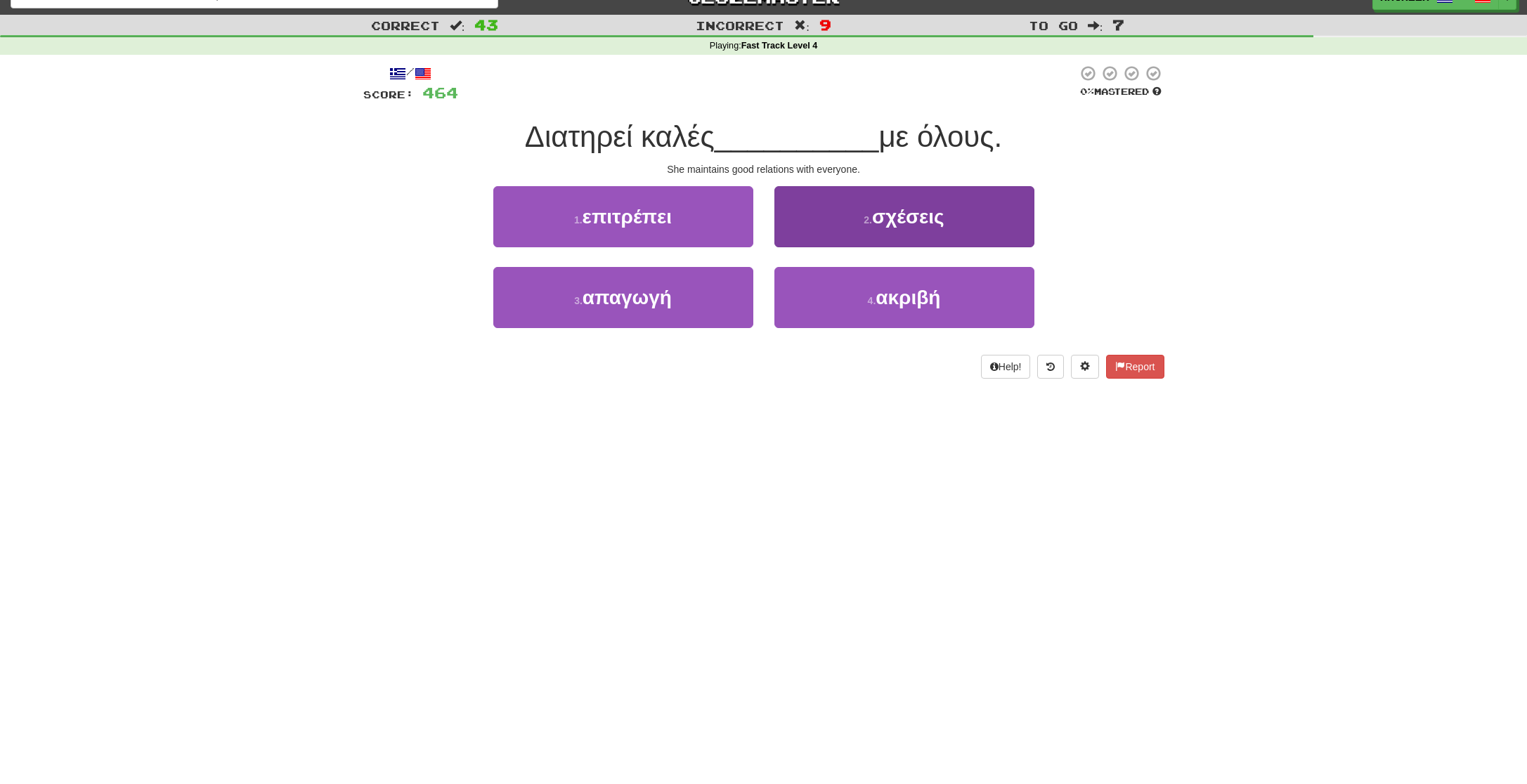
click at [829, 224] on button "2 . σχέσεις" at bounding box center [904, 216] width 260 height 61
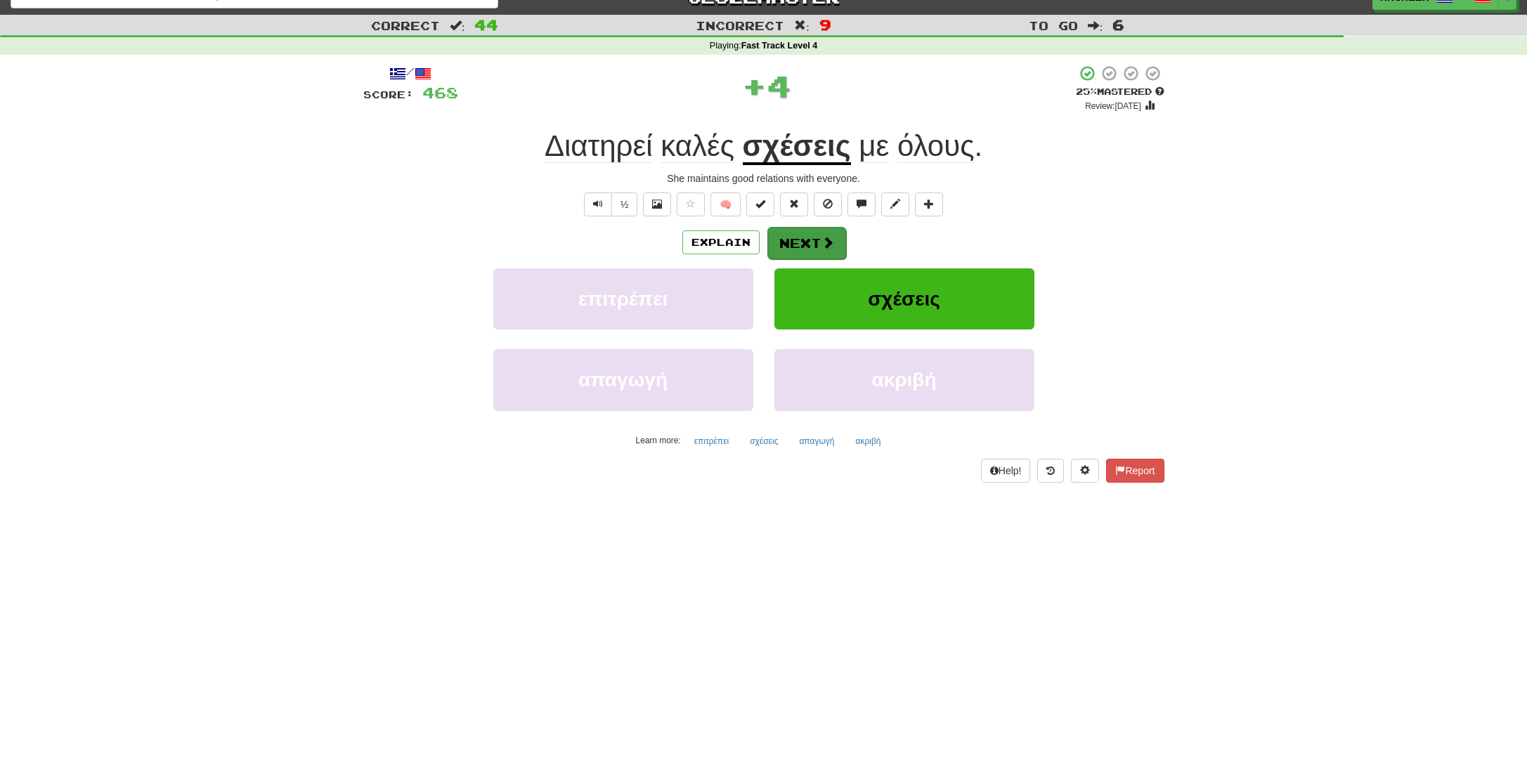
click at [792, 248] on button "Next" at bounding box center [806, 243] width 79 height 32
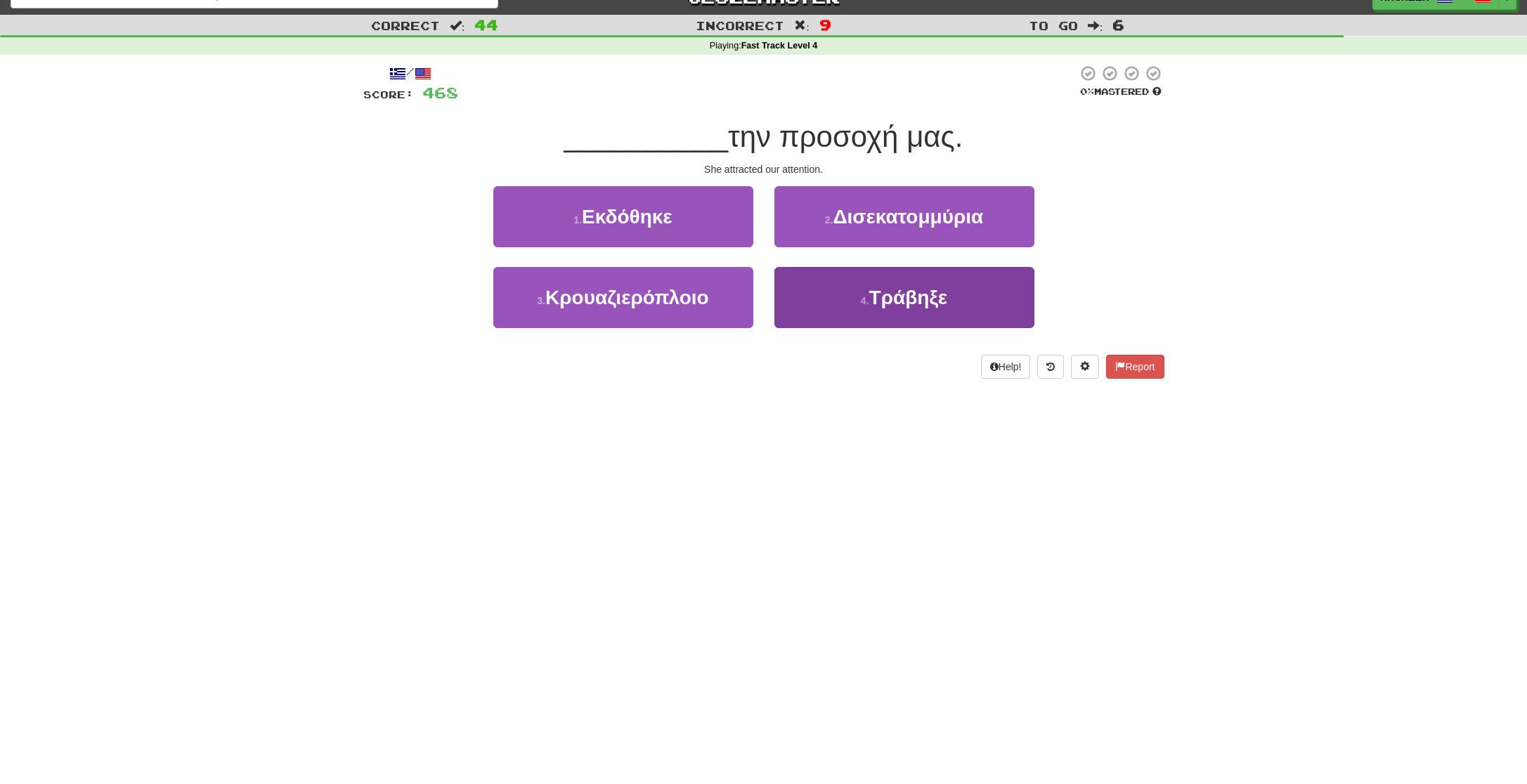
click at [881, 295] on span "Τράβηξε" at bounding box center [908, 297] width 79 height 22
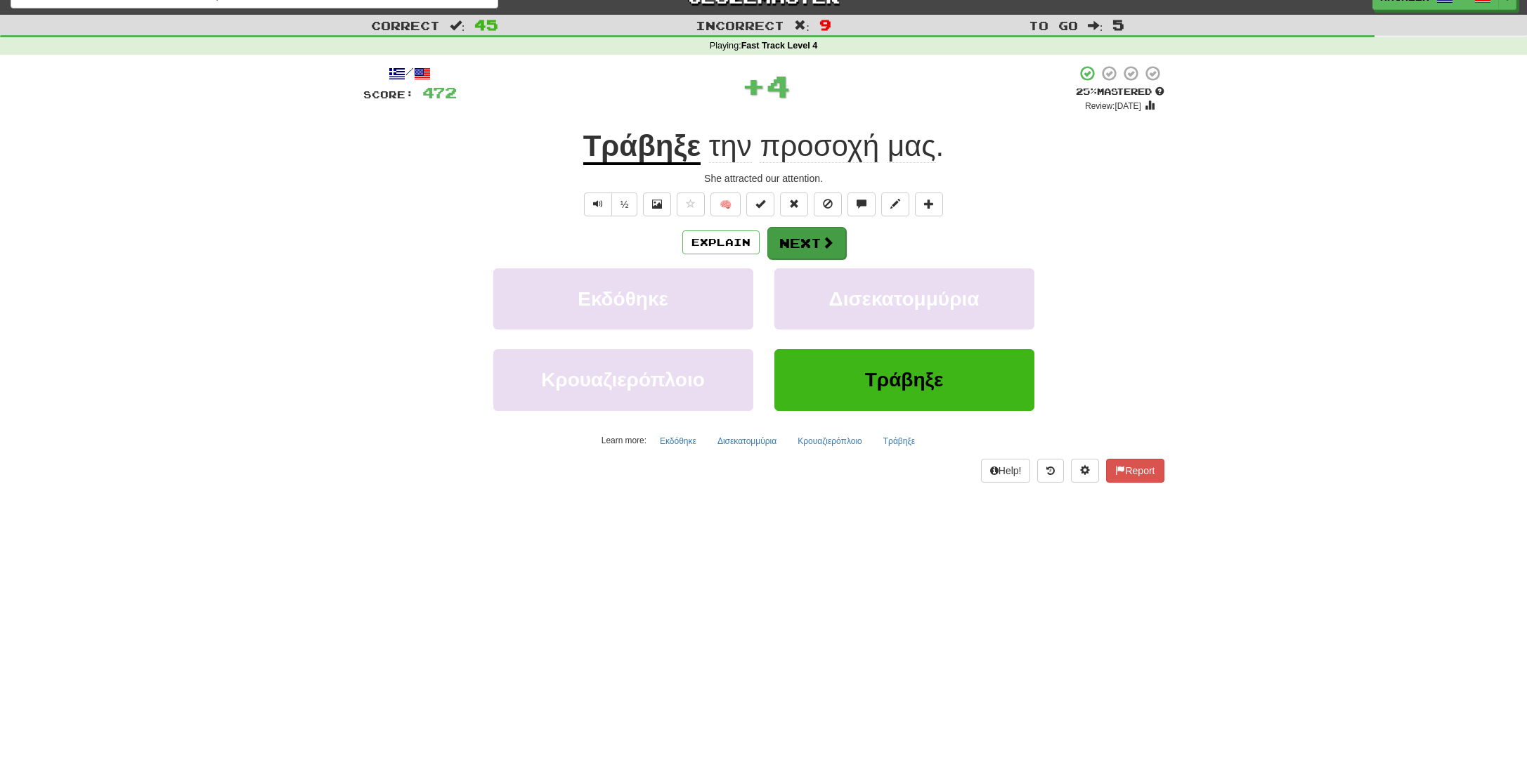
click at [792, 238] on button "Next" at bounding box center [806, 243] width 79 height 32
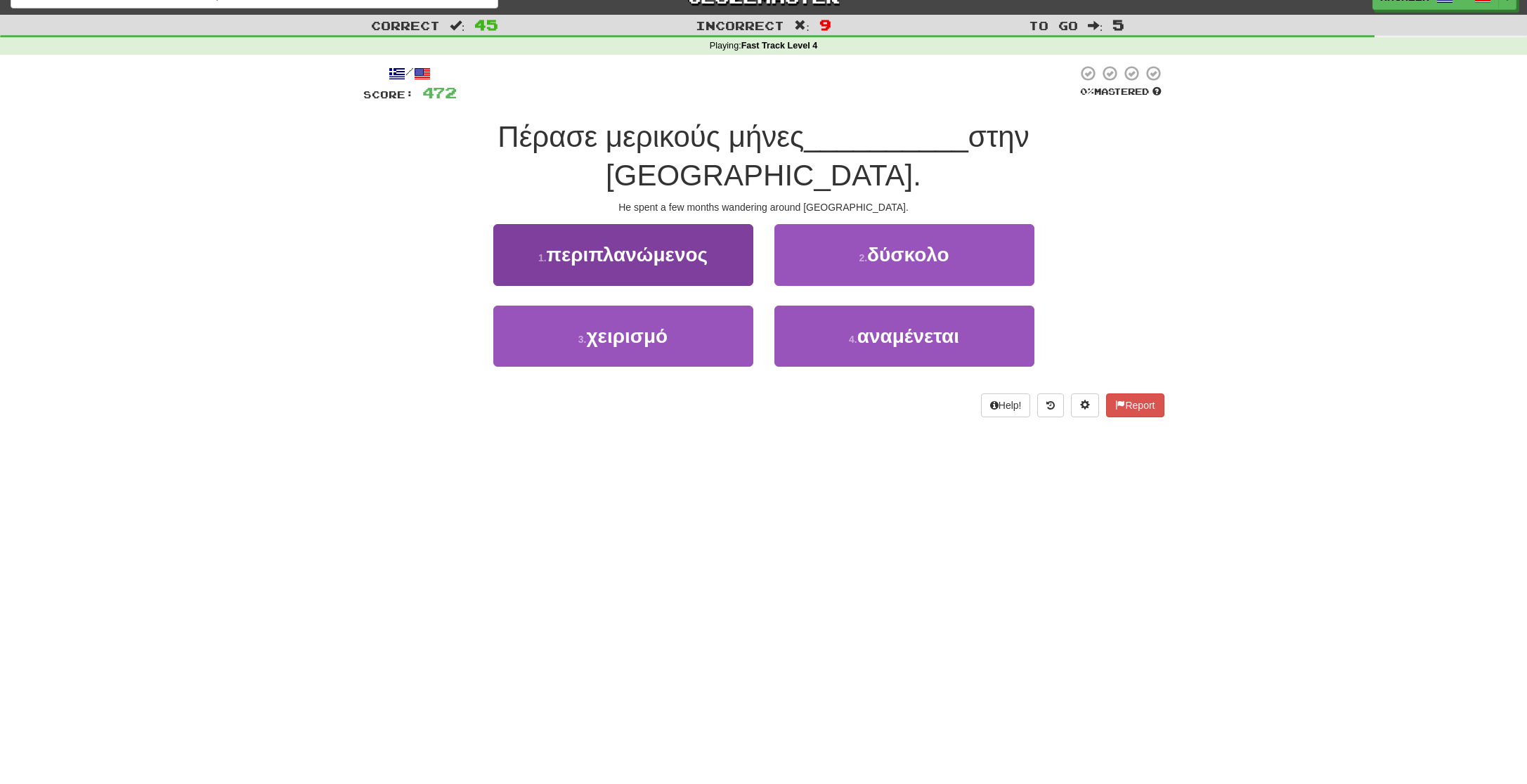
click at [633, 243] on span "περιπλανώμενος" at bounding box center [627, 254] width 162 height 22
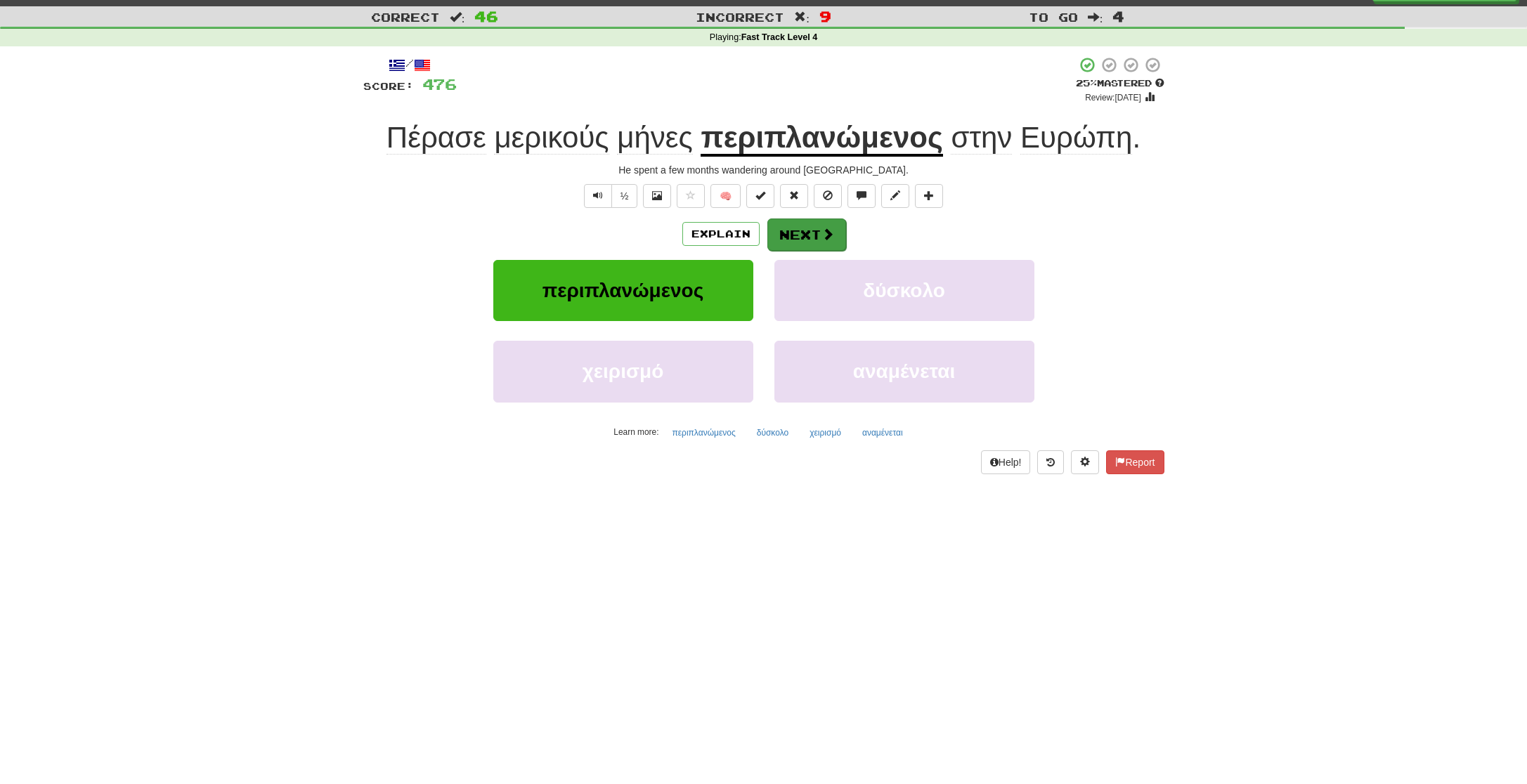
scroll to position [24, 0]
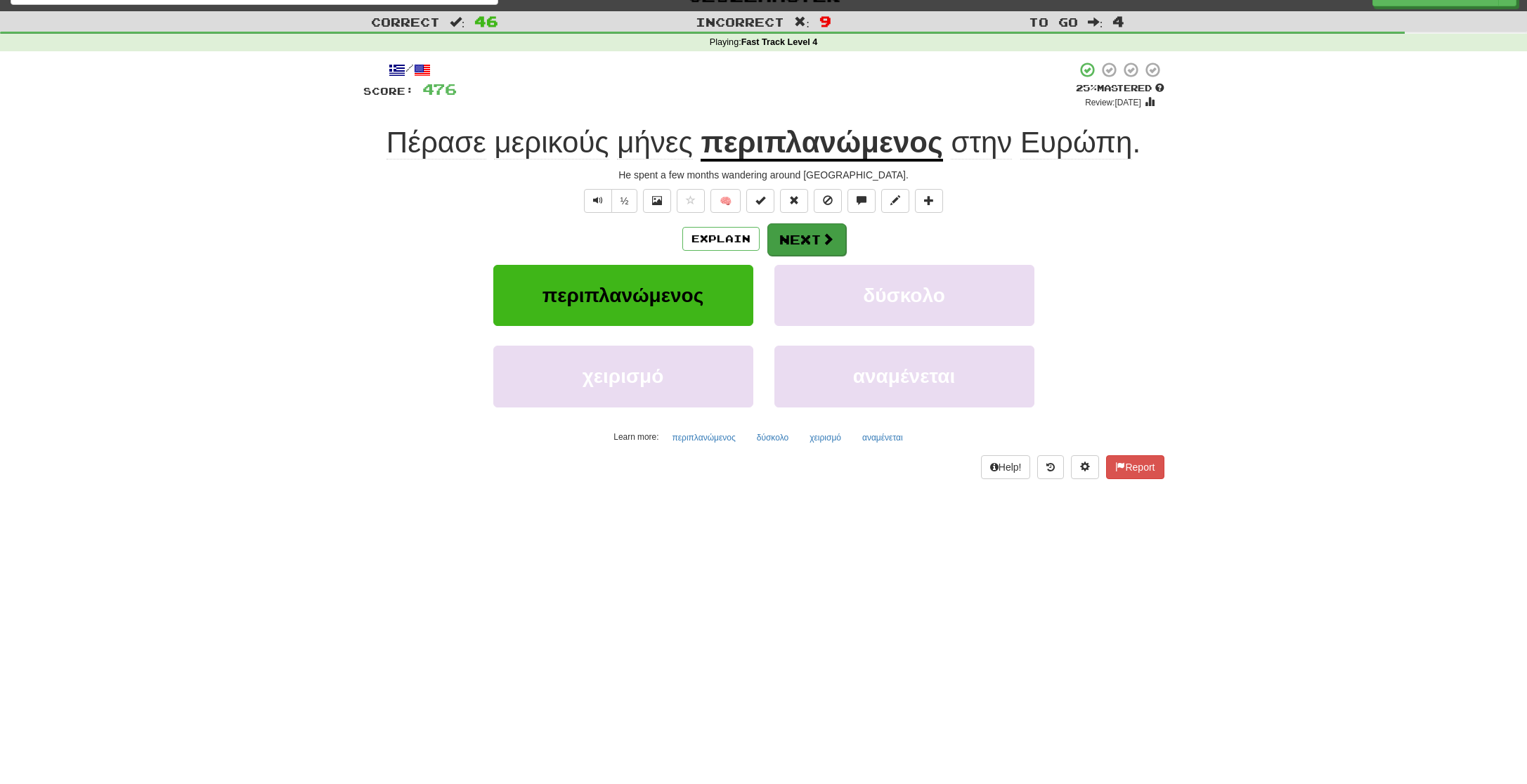
click at [821, 243] on button "Next" at bounding box center [806, 239] width 79 height 32
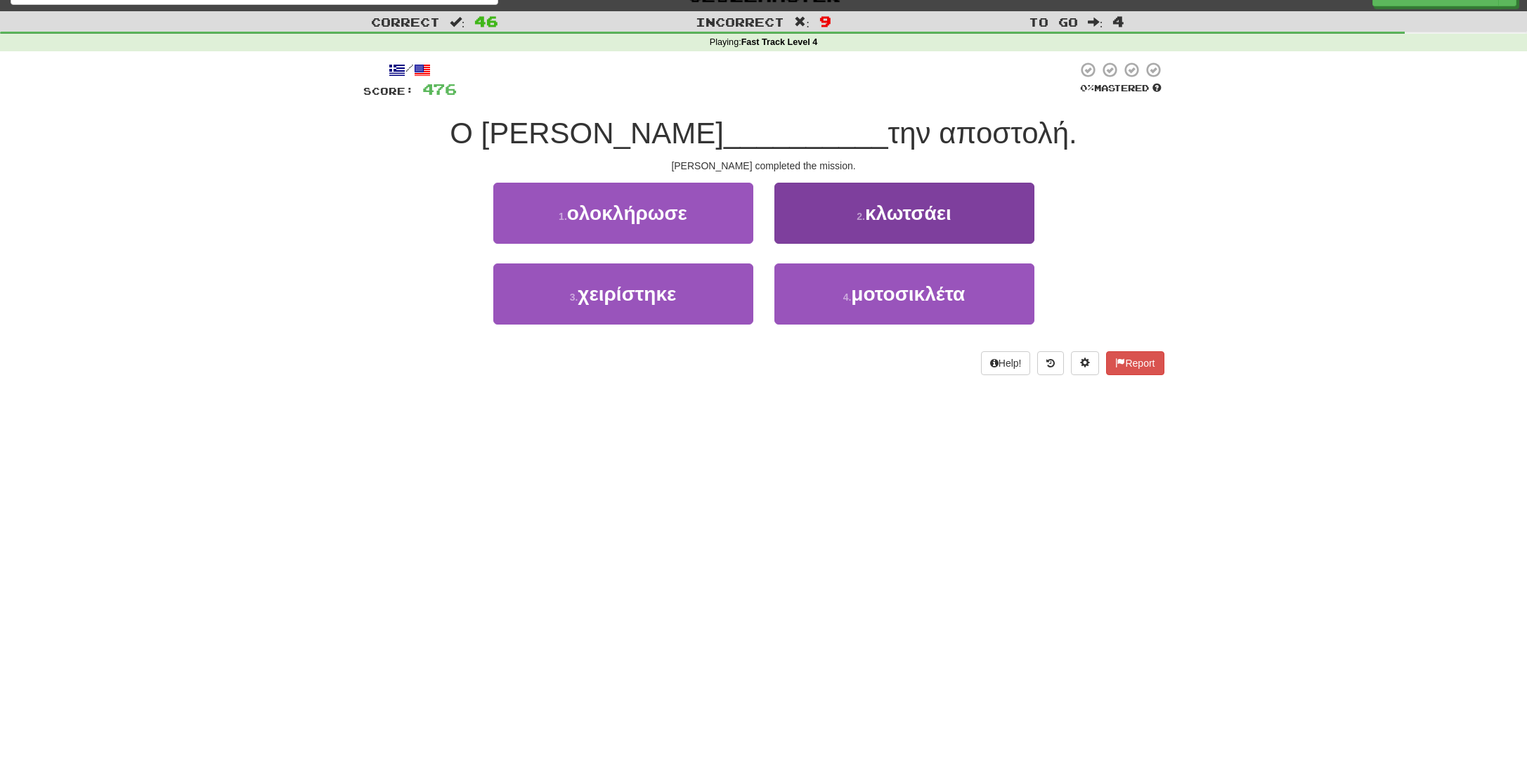
click at [886, 219] on span "κλωτσάει" at bounding box center [908, 213] width 86 height 22
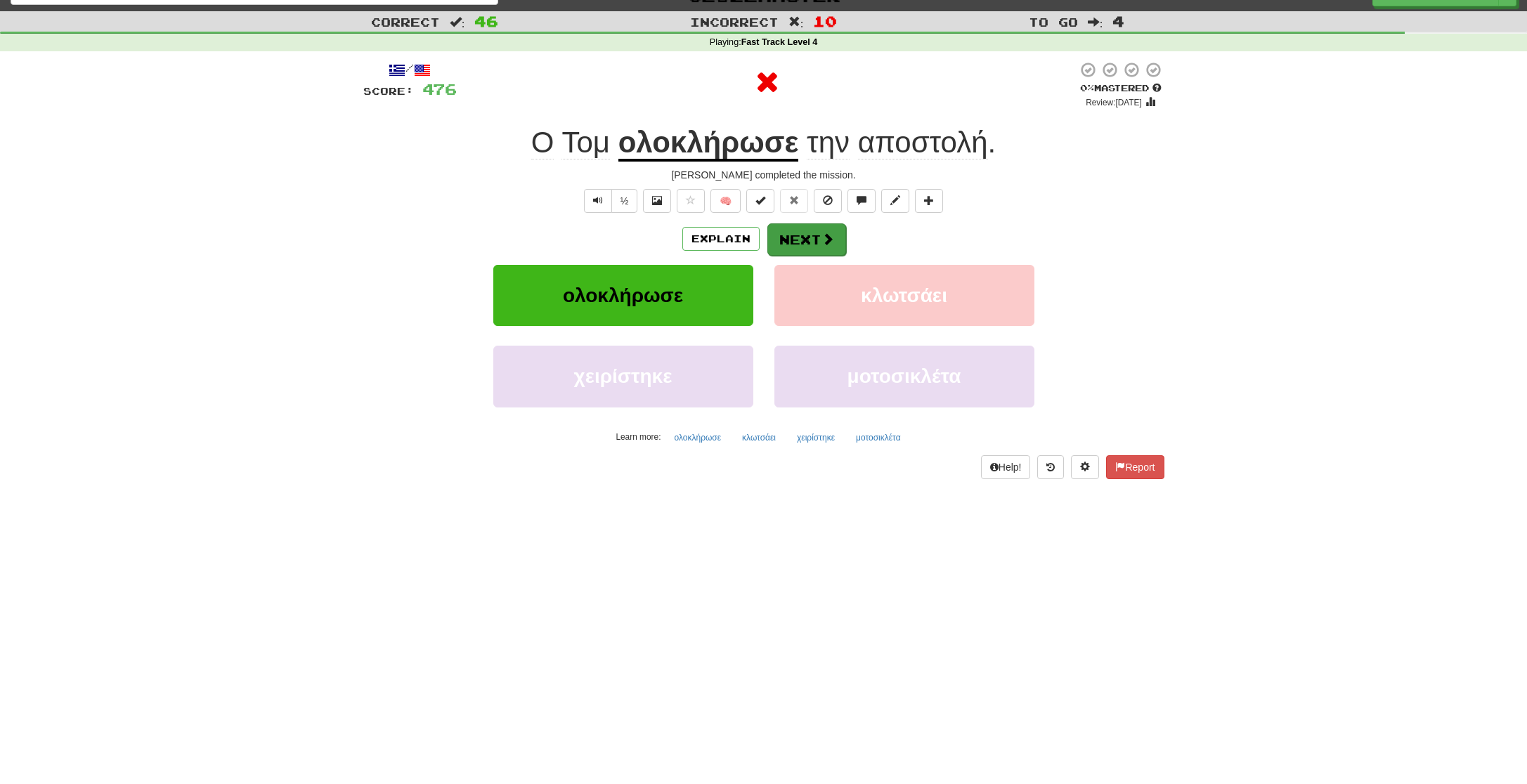
click at [812, 239] on button "Next" at bounding box center [806, 239] width 79 height 32
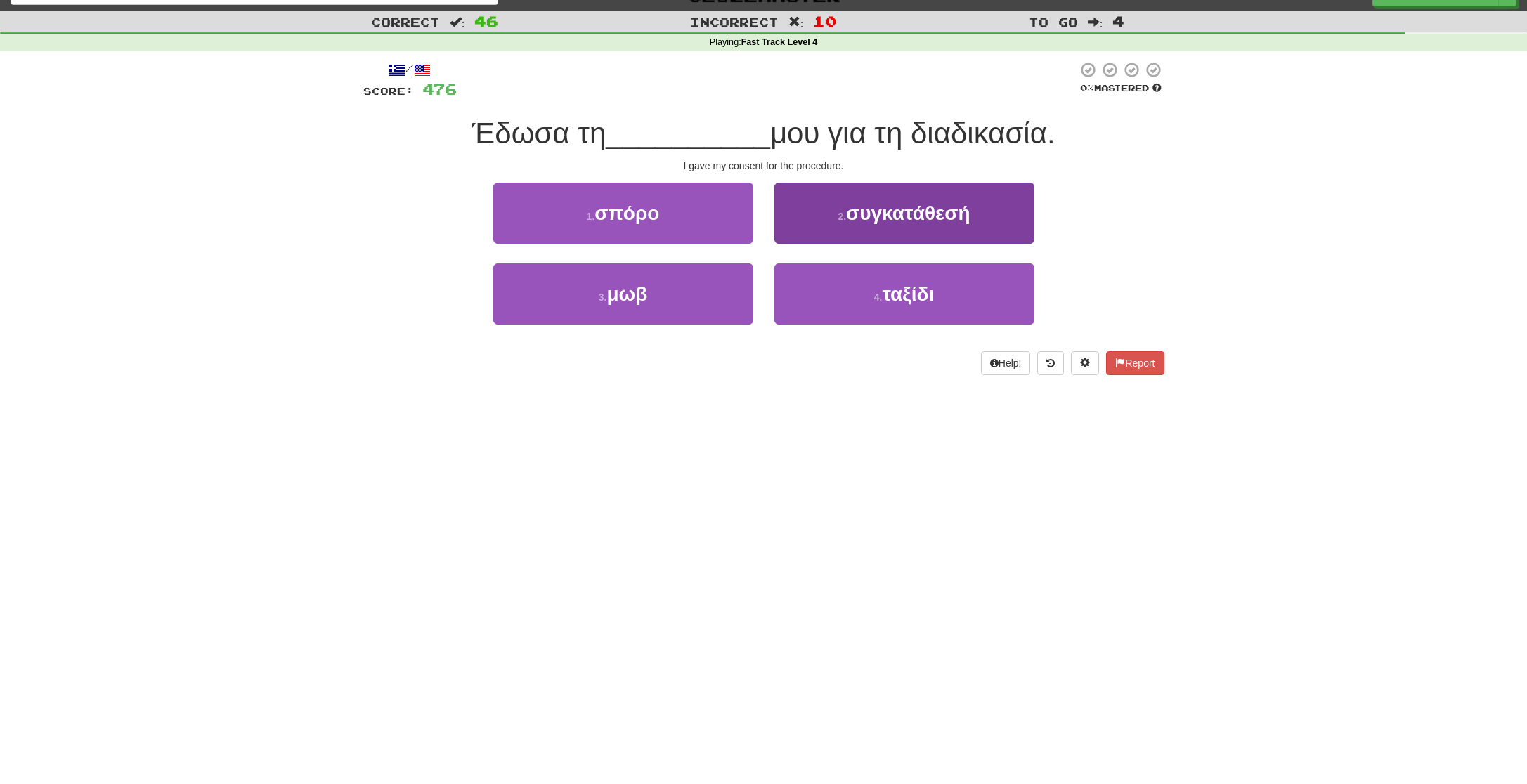
click at [865, 217] on span "συγκατάθεσή" at bounding box center [908, 213] width 124 height 22
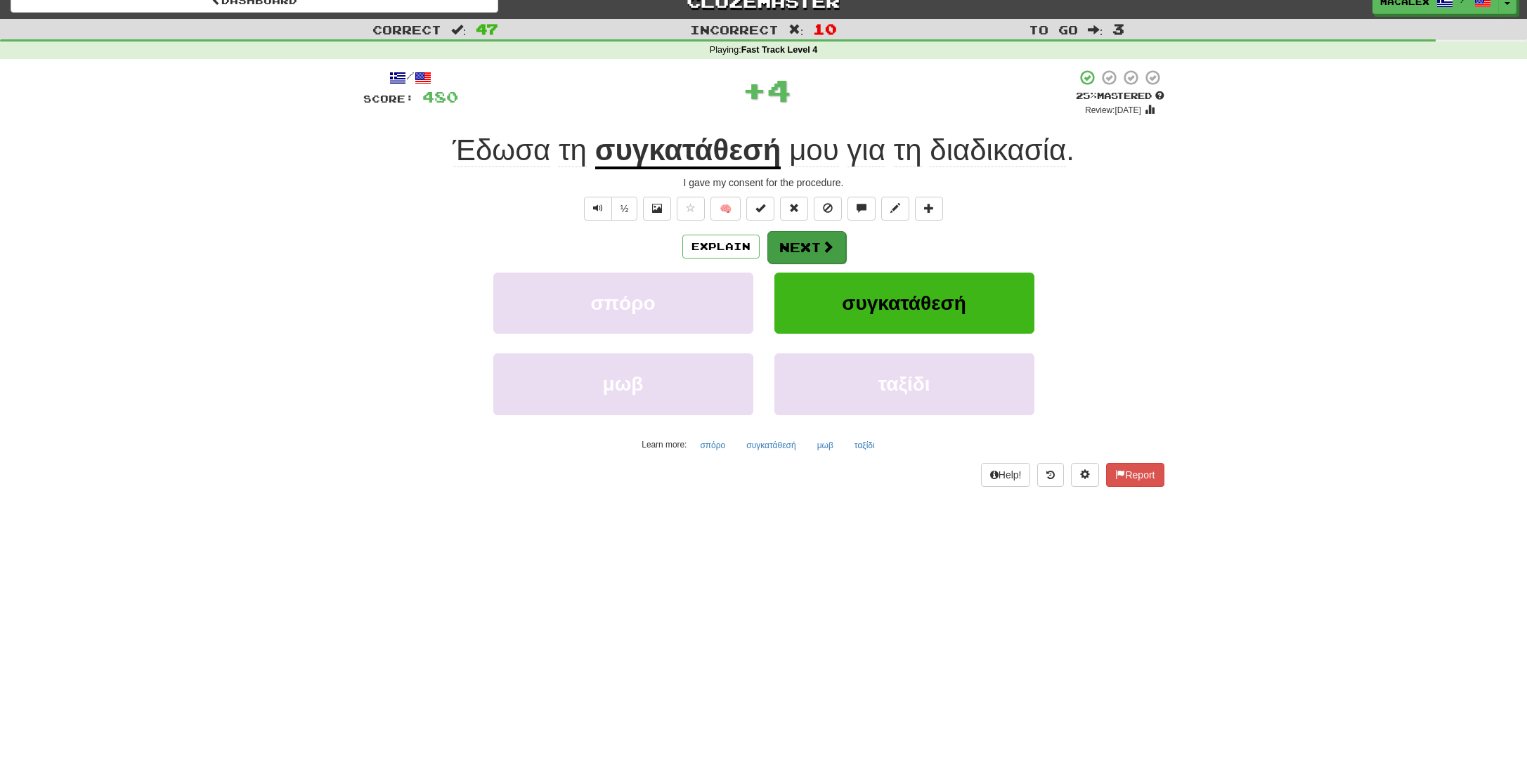
scroll to position [19, 1]
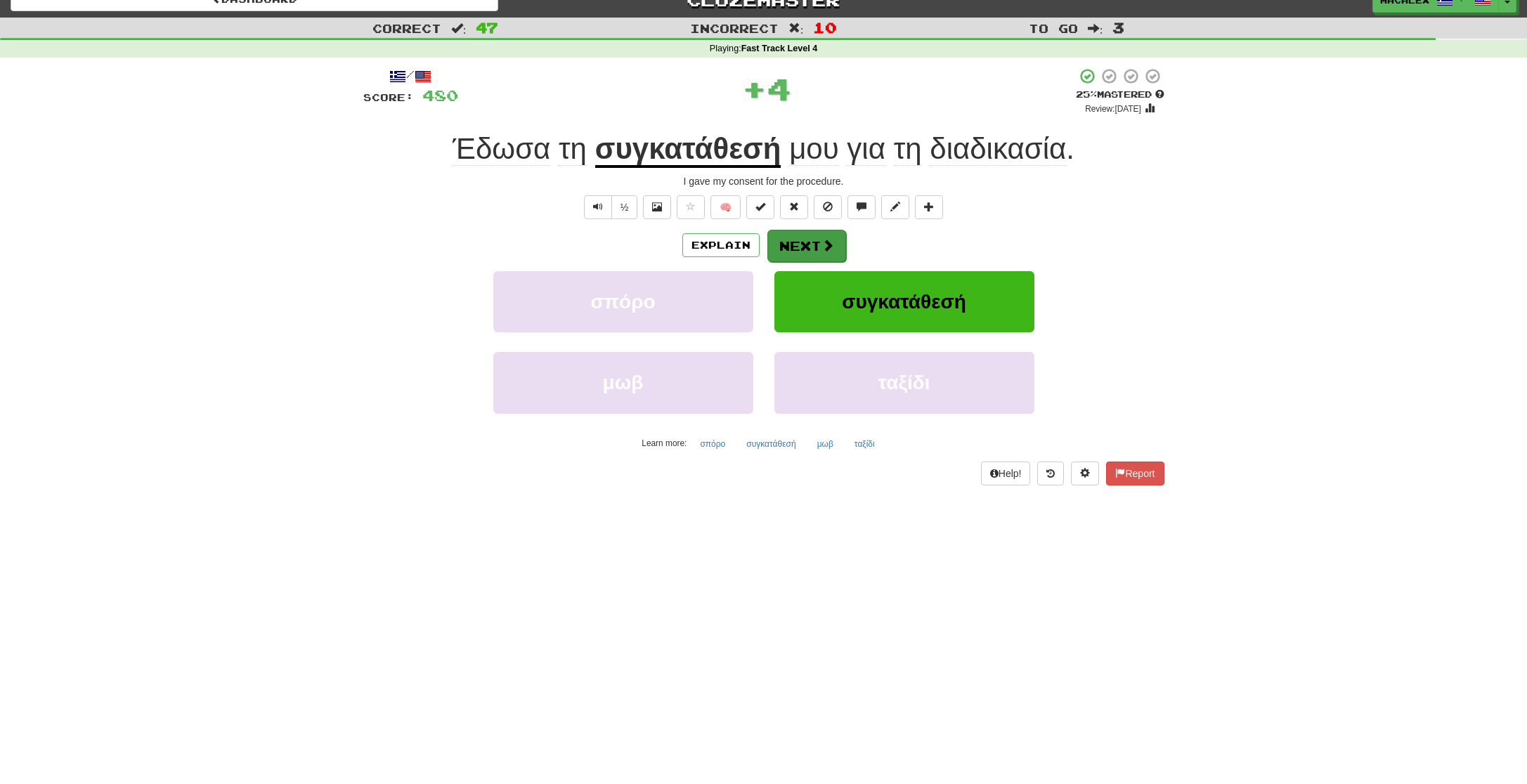
click at [825, 239] on span at bounding box center [828, 245] width 13 height 13
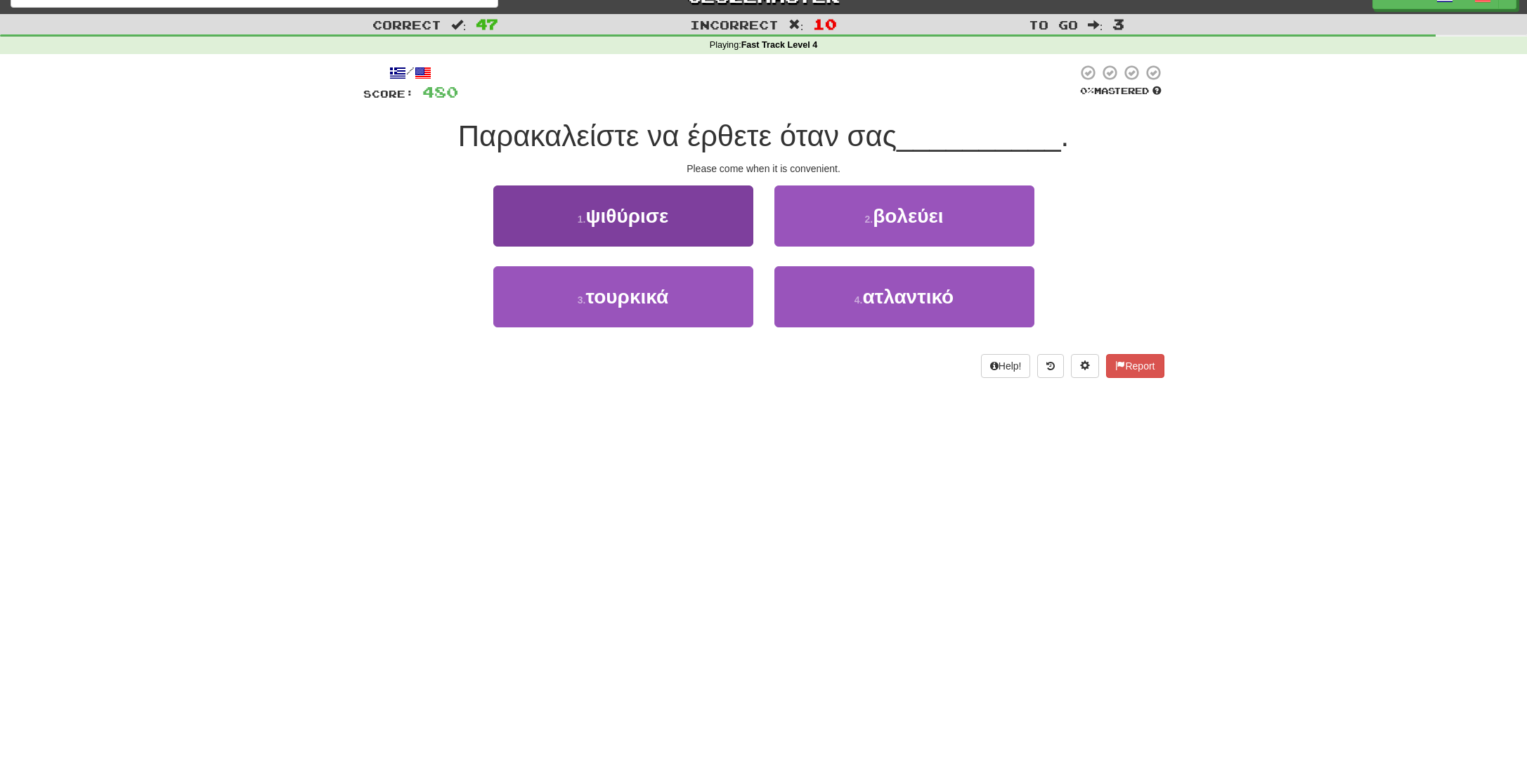
scroll to position [24, 0]
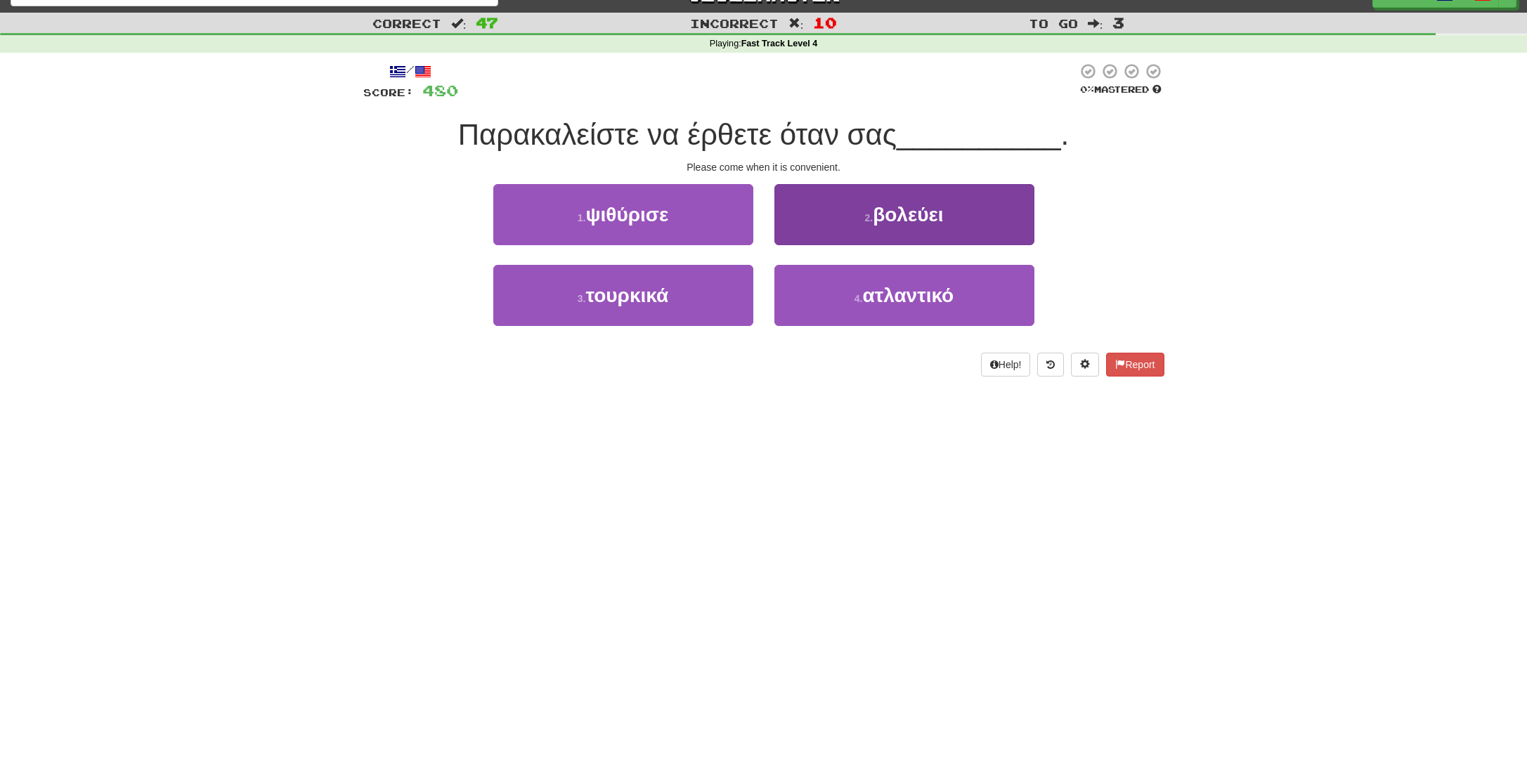
click at [844, 212] on button "2 . βολεύει" at bounding box center [904, 214] width 260 height 61
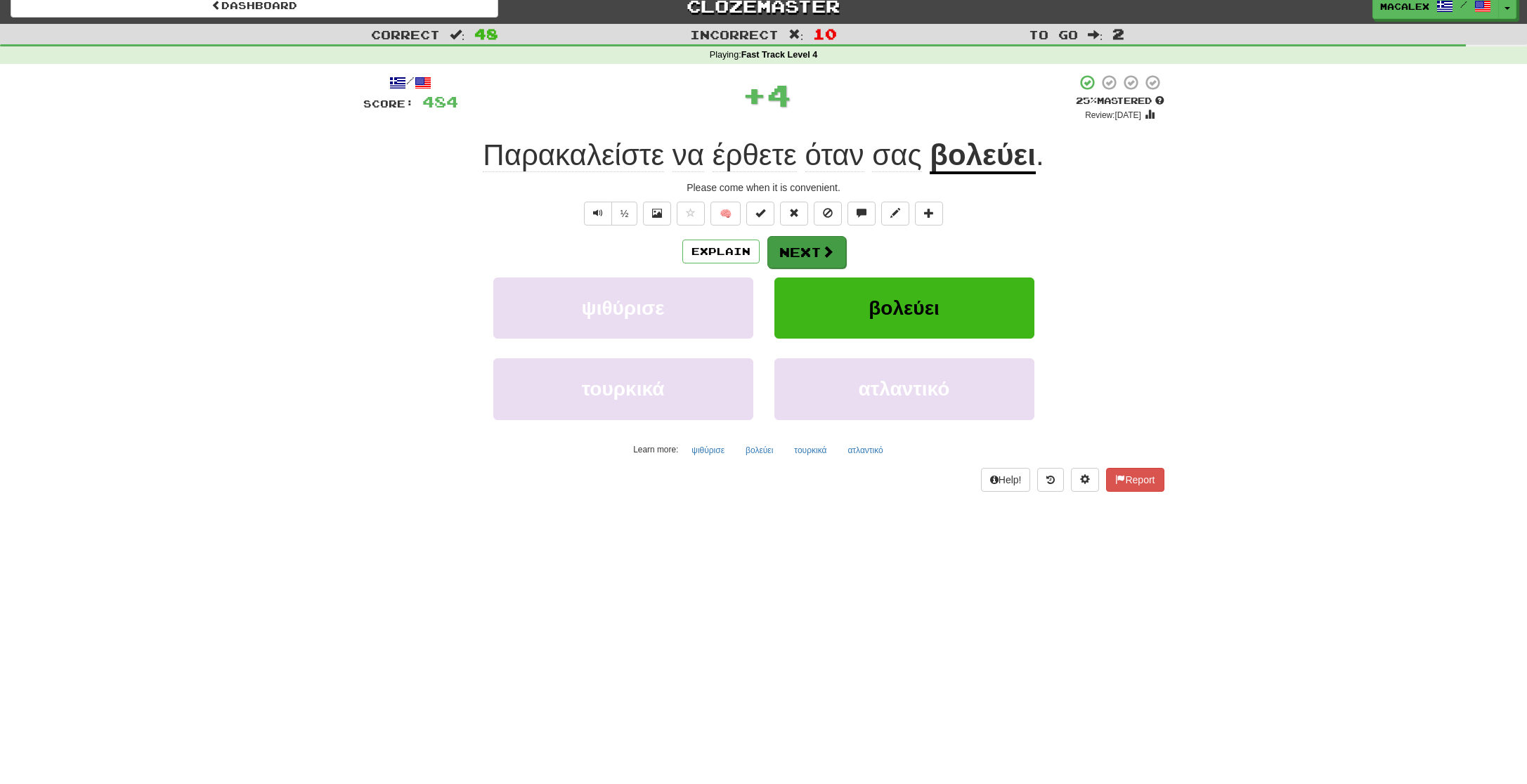
click at [799, 237] on button "Next" at bounding box center [806, 252] width 79 height 32
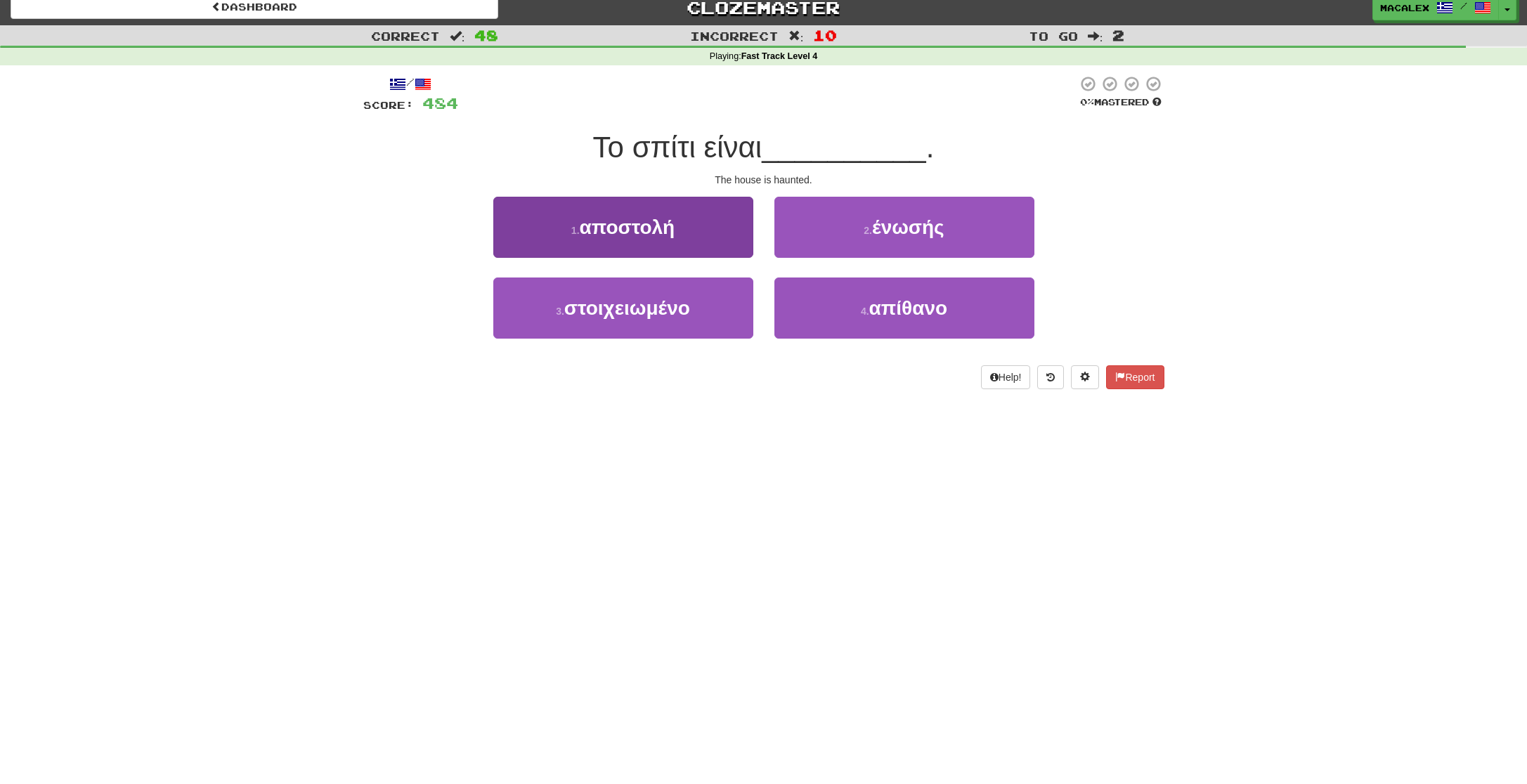
scroll to position [8, 0]
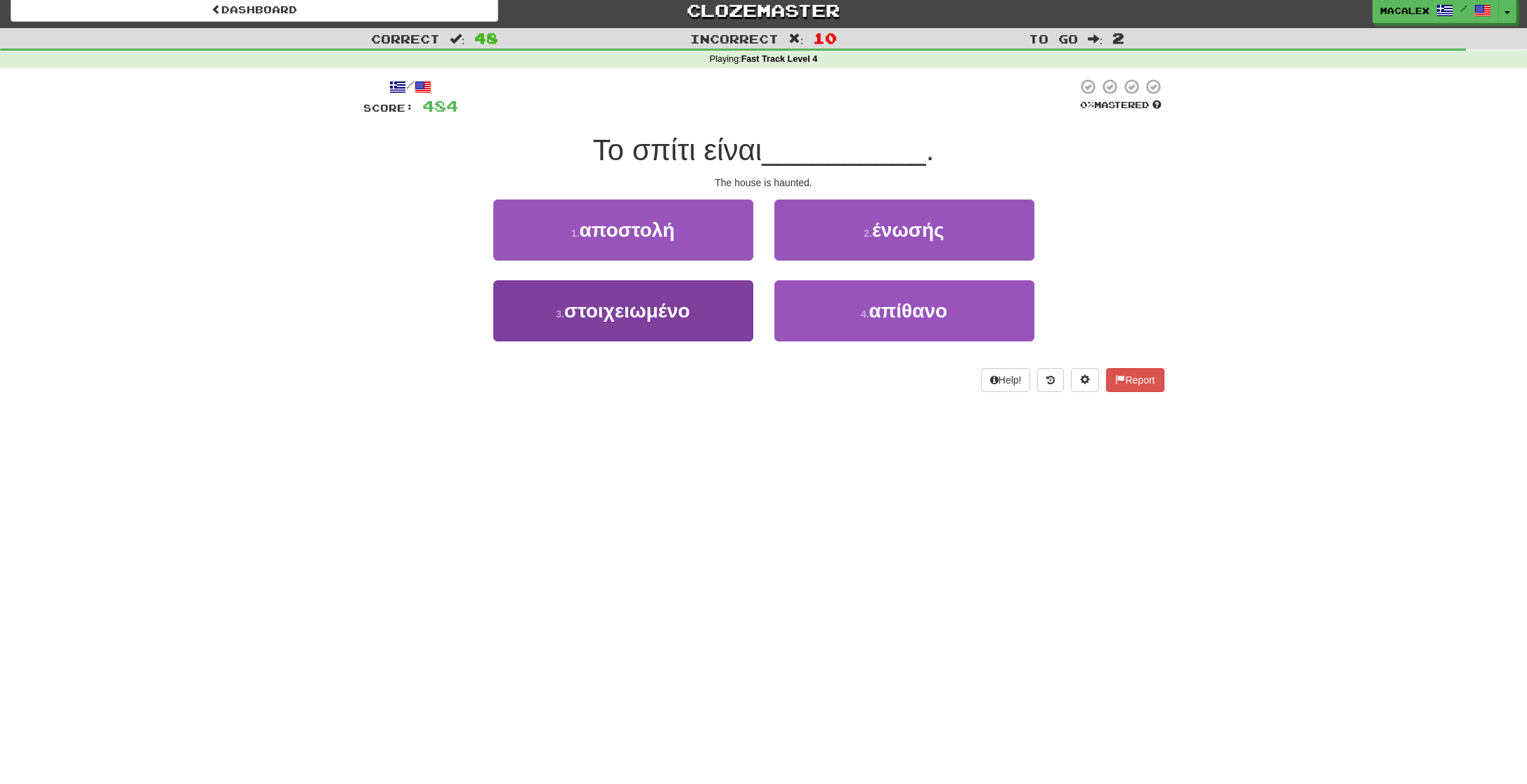
click at [640, 314] on span "στοιχειωμένο" at bounding box center [627, 311] width 126 height 22
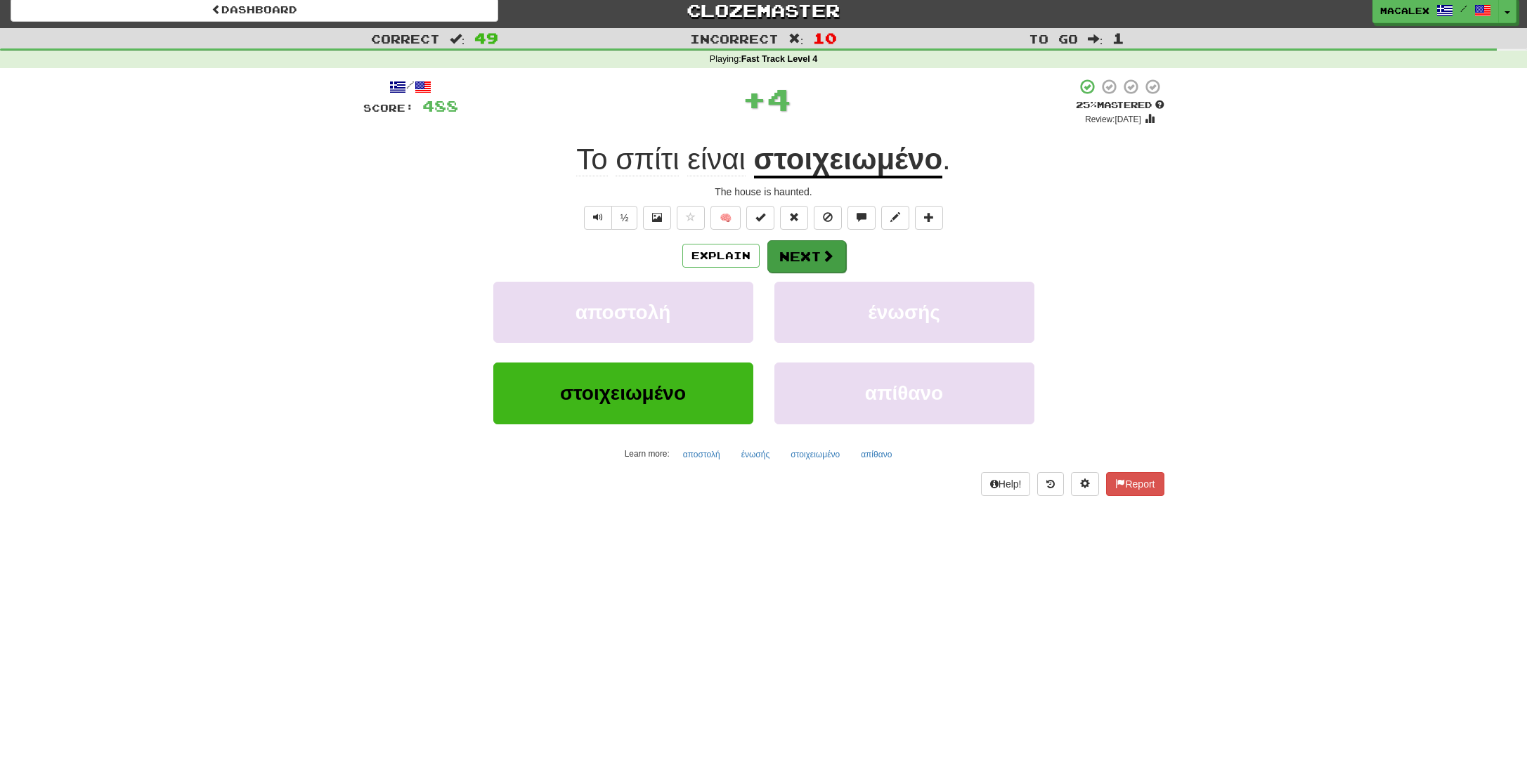
click at [793, 257] on button "Next" at bounding box center [806, 256] width 79 height 32
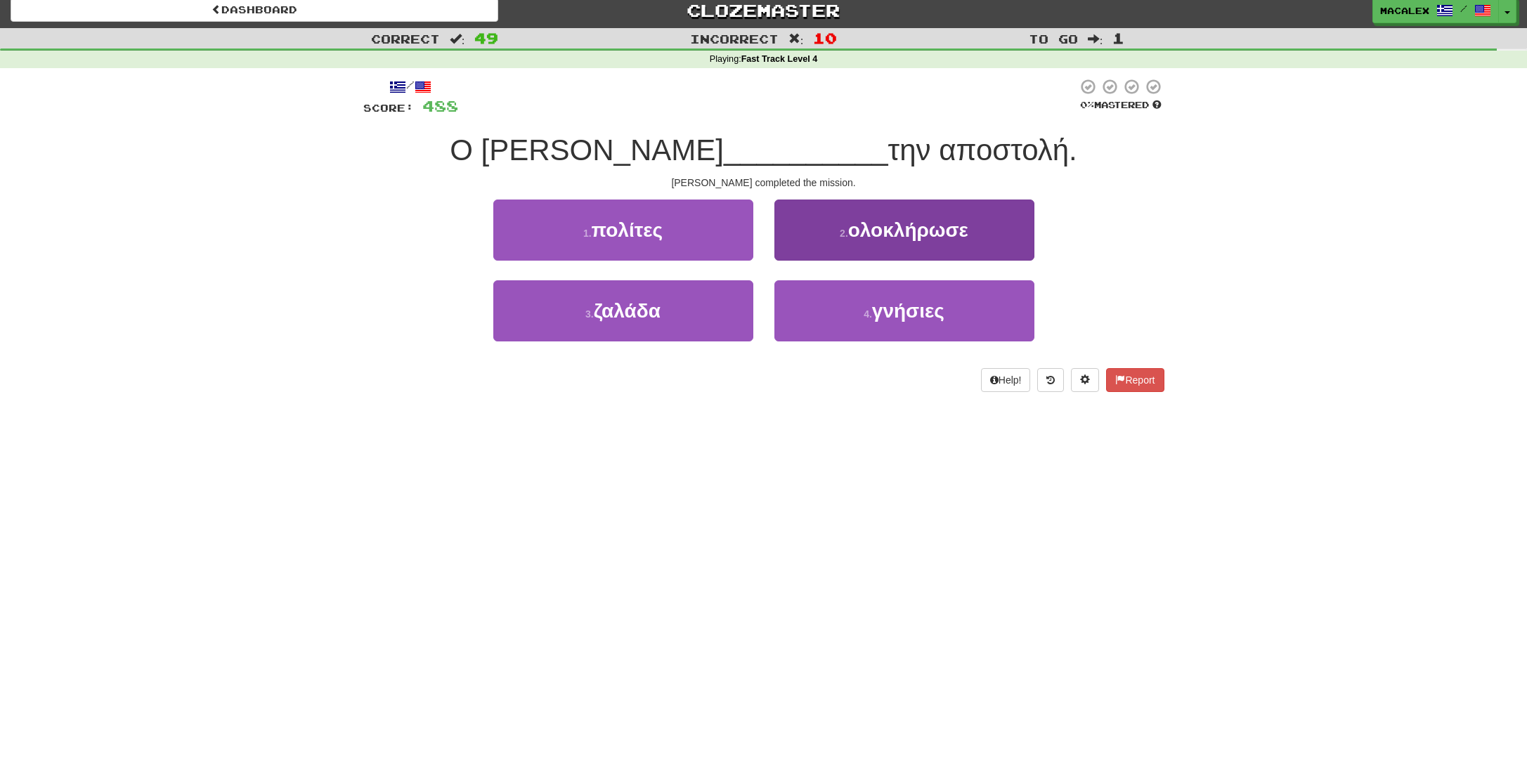
click at [865, 237] on span "ολοκλήρωσε" at bounding box center [908, 230] width 120 height 22
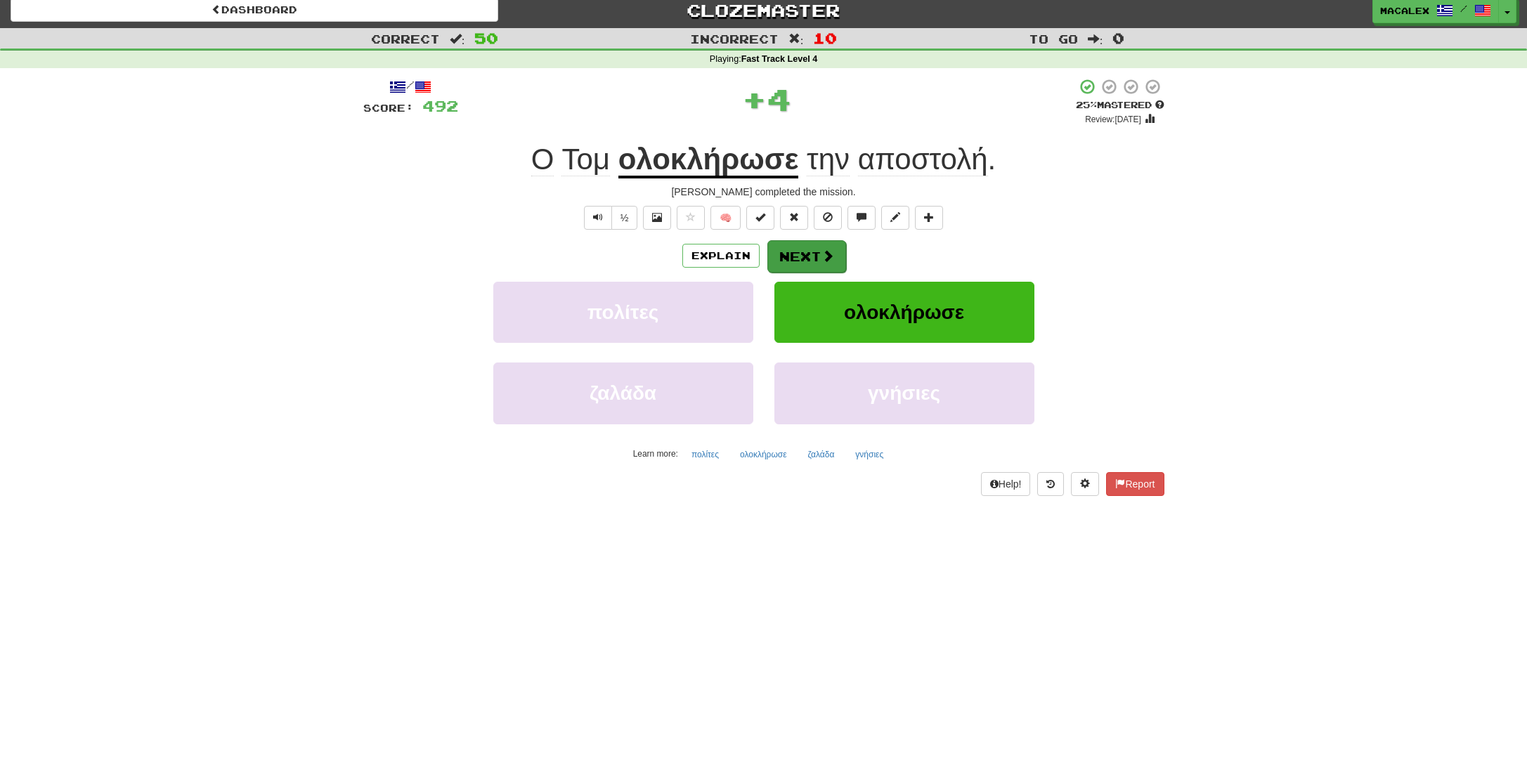
click at [814, 252] on button "Next" at bounding box center [806, 256] width 79 height 32
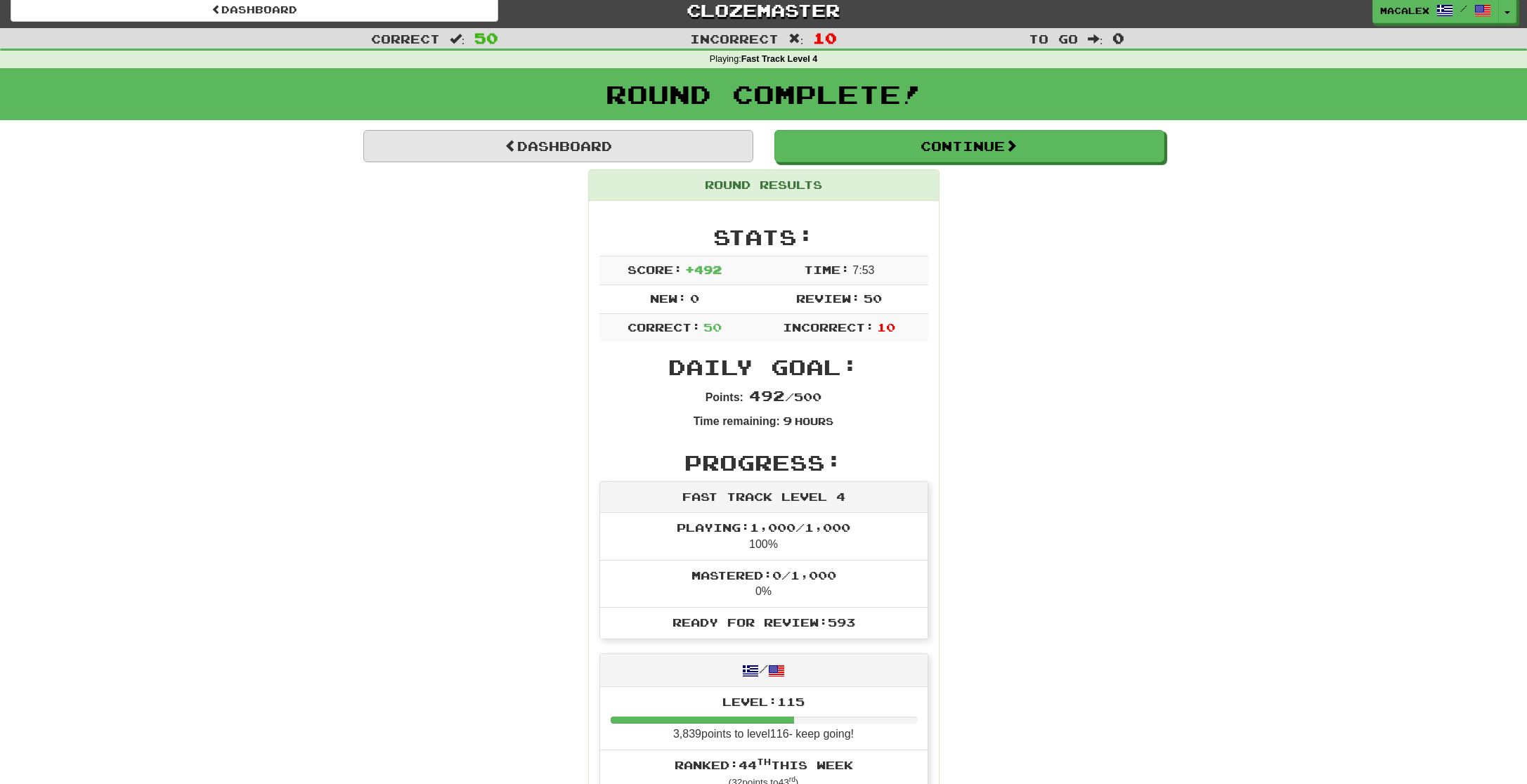
click at [588, 137] on link "Dashboard" at bounding box center [559, 146] width 390 height 32
